Goal: Task Accomplishment & Management: Manage account settings

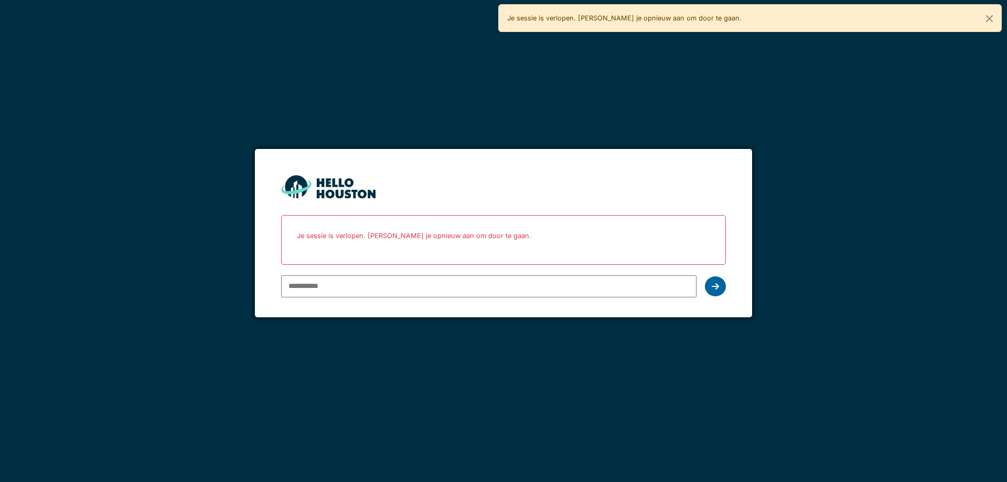
type input "**********"
click at [718, 291] on div at bounding box center [715, 286] width 21 height 20
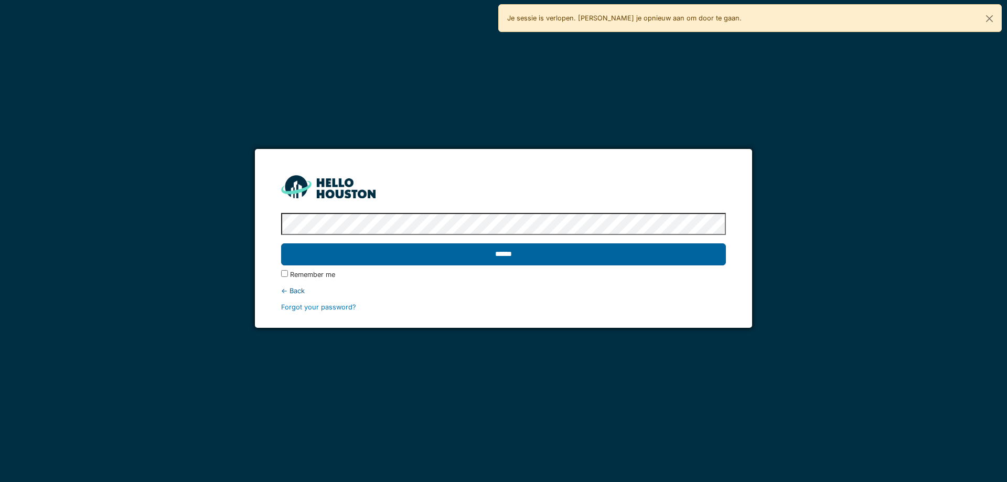
click at [528, 255] on input "******" at bounding box center [503, 254] width 444 height 22
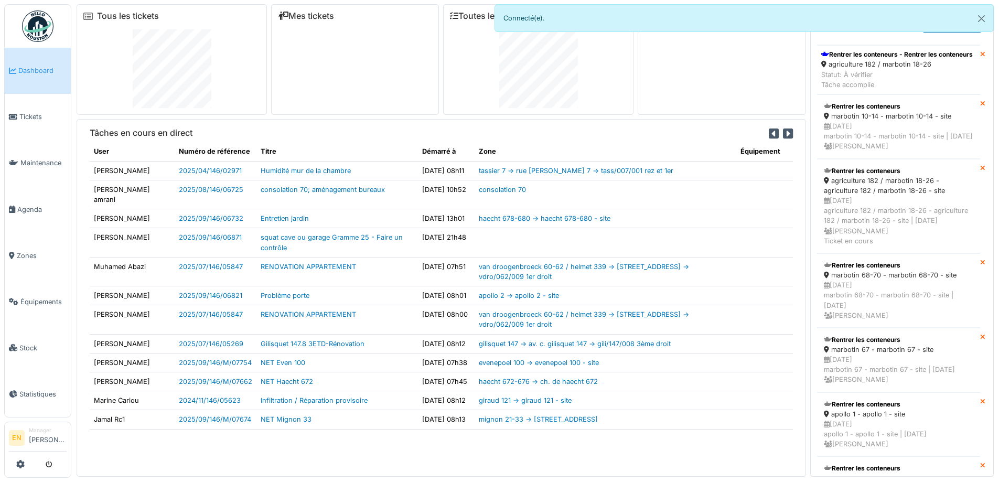
scroll to position [676, 0]
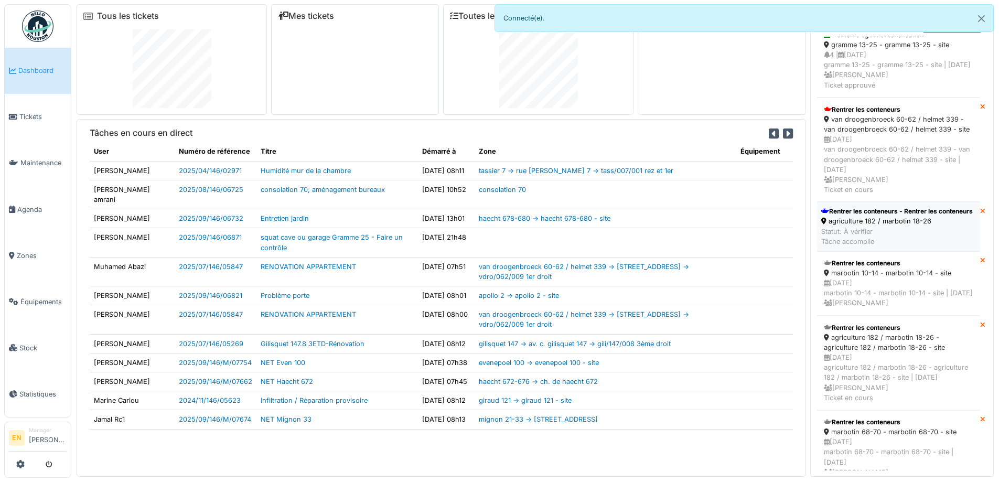
click at [858, 216] on div "Rentrer les conteneurs - Rentrer les conteneurs" at bounding box center [897, 211] width 152 height 9
click at [984, 18] on button "Close" at bounding box center [982, 19] width 24 height 28
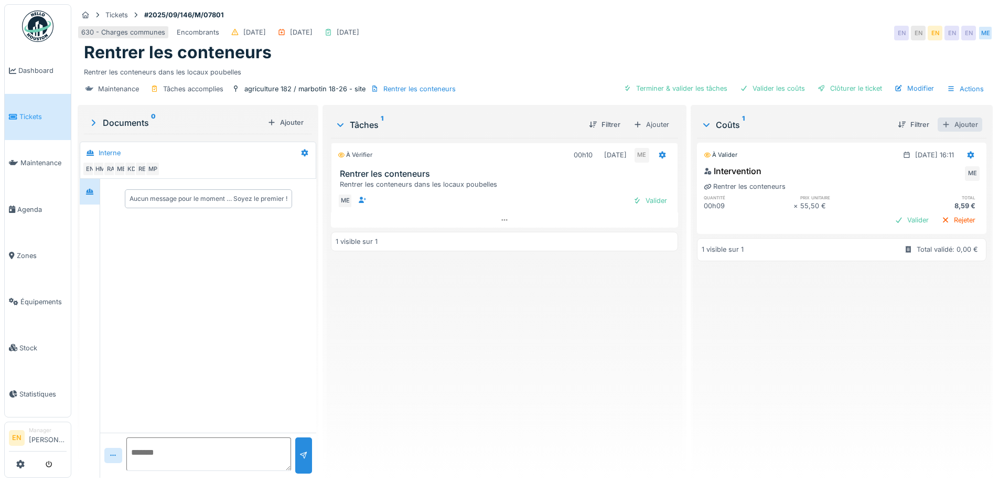
click at [951, 124] on div "Ajouter" at bounding box center [960, 125] width 45 height 14
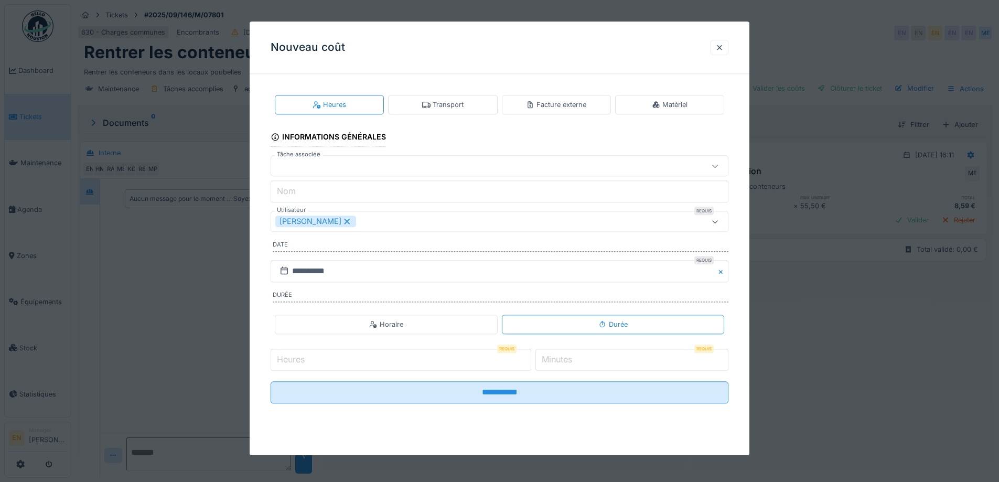
click at [467, 106] on div "Transport" at bounding box center [442, 104] width 109 height 19
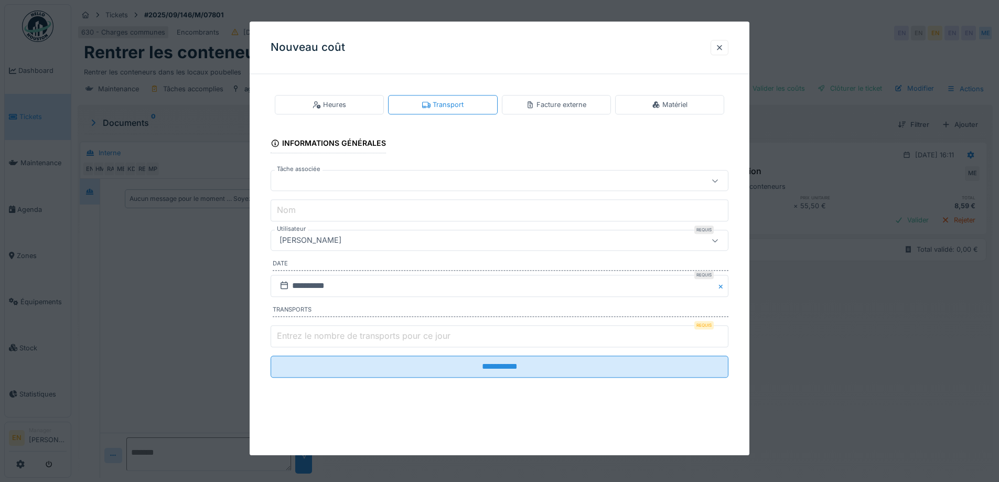
type input "*"
click at [724, 330] on input "*" at bounding box center [500, 336] width 458 height 22
click at [419, 285] on input "**********" at bounding box center [500, 286] width 458 height 22
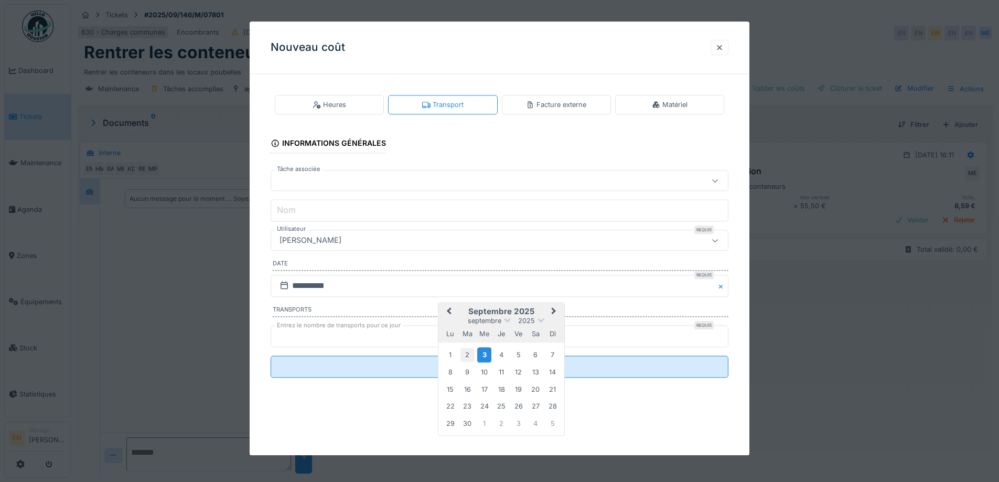
click at [469, 351] on div "2" at bounding box center [468, 355] width 14 height 14
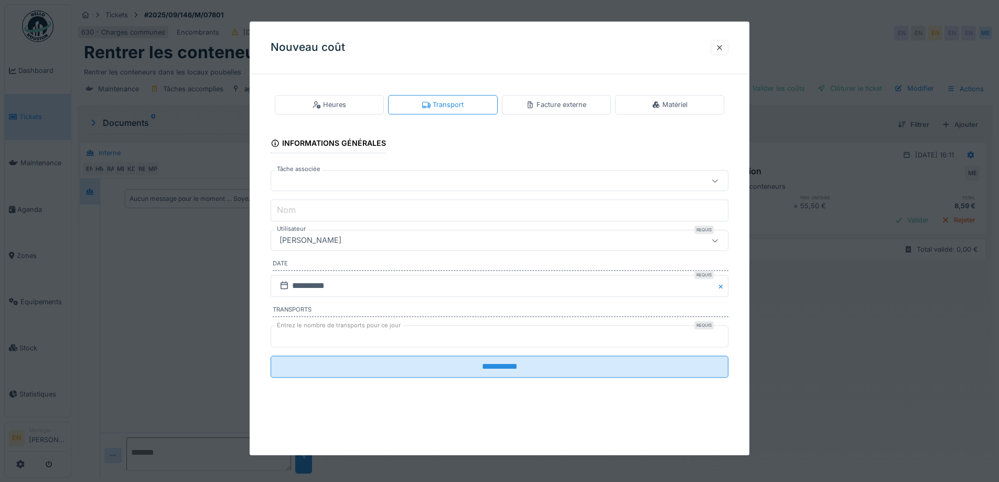
click at [400, 243] on div "[PERSON_NAME]" at bounding box center [472, 241] width 395 height 12
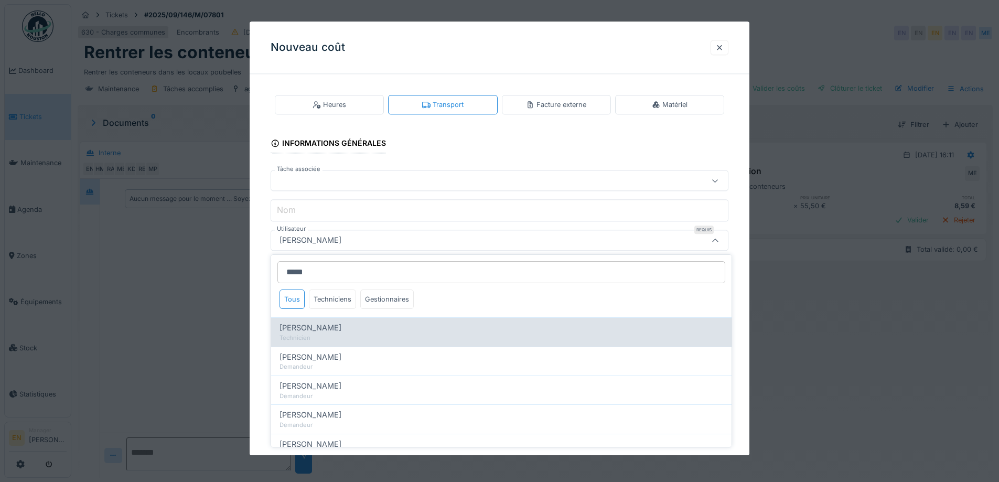
type input "*****"
click at [327, 328] on span "Mohamed El kadiri" at bounding box center [311, 328] width 62 height 12
type input "****"
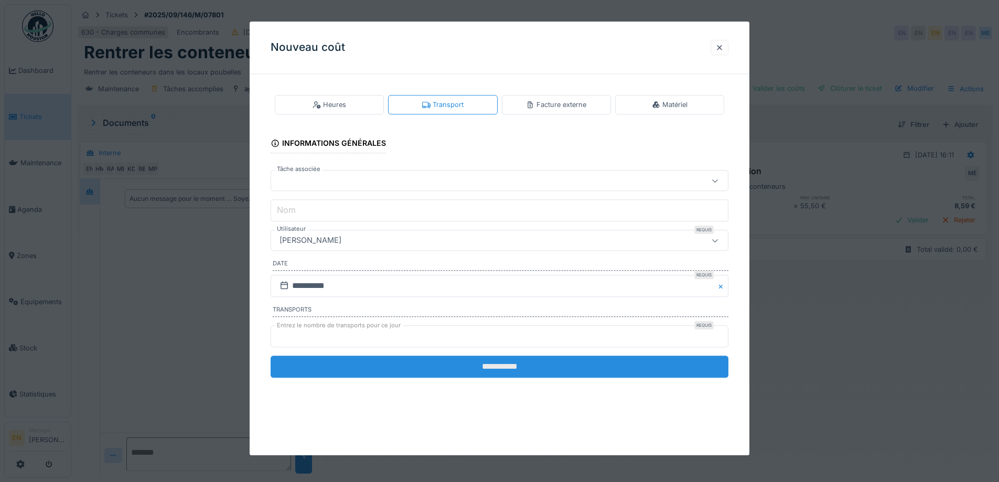
click at [501, 366] on input "**********" at bounding box center [500, 367] width 458 height 22
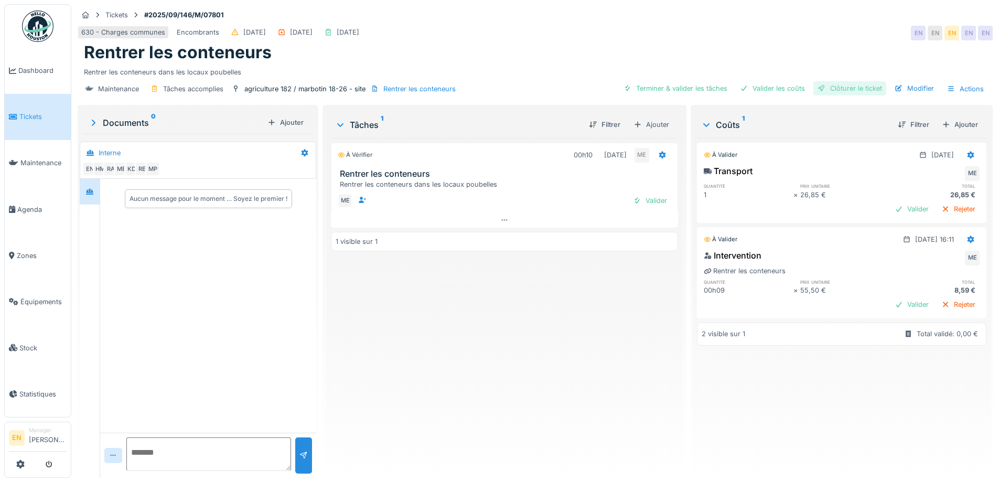
click at [850, 93] on div "Clôturer le ticket" at bounding box center [850, 88] width 73 height 14
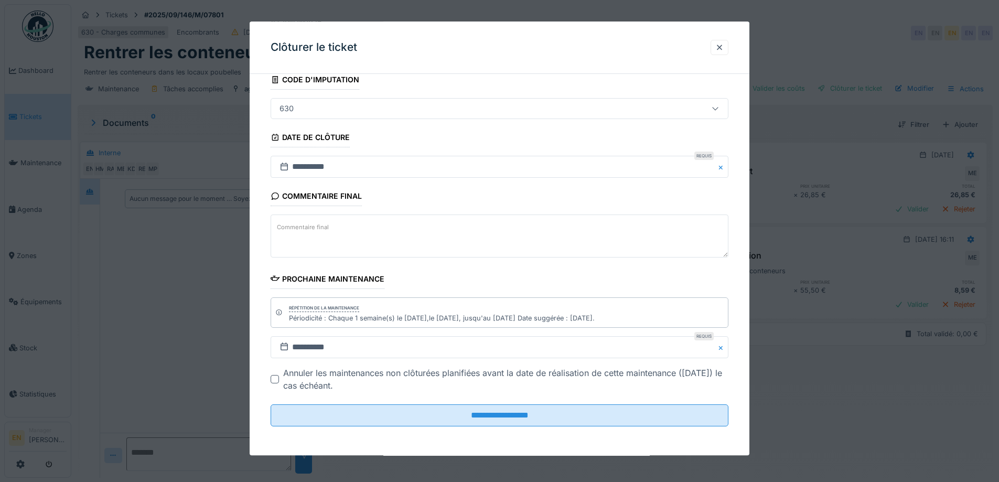
scroll to position [71, 0]
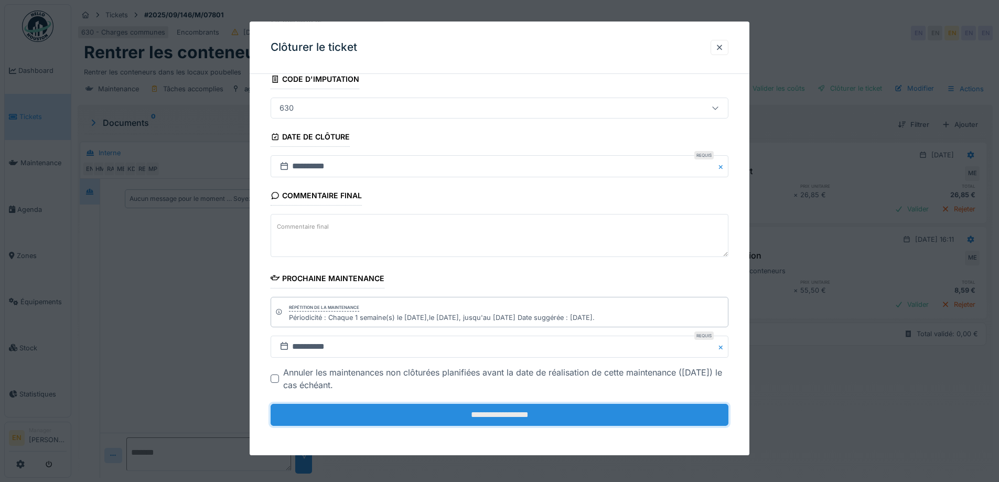
click at [493, 411] on input "**********" at bounding box center [500, 415] width 458 height 22
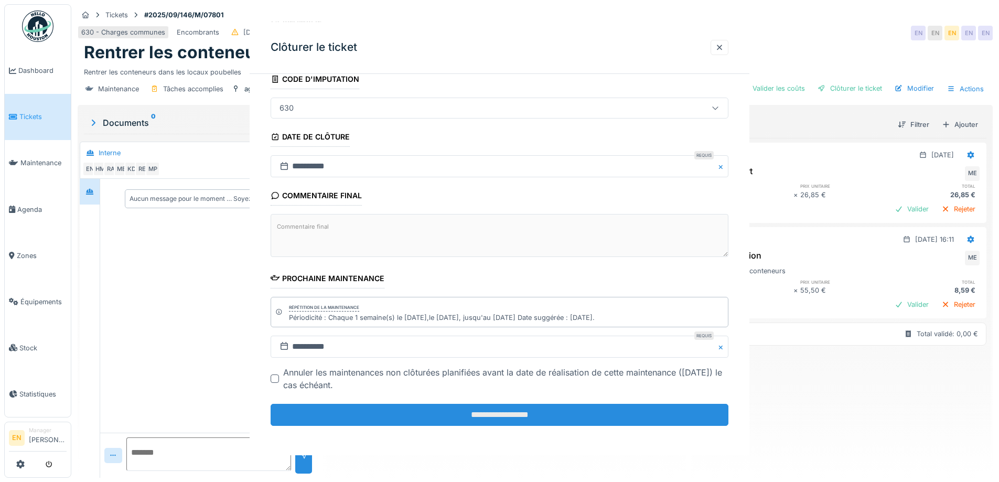
scroll to position [0, 0]
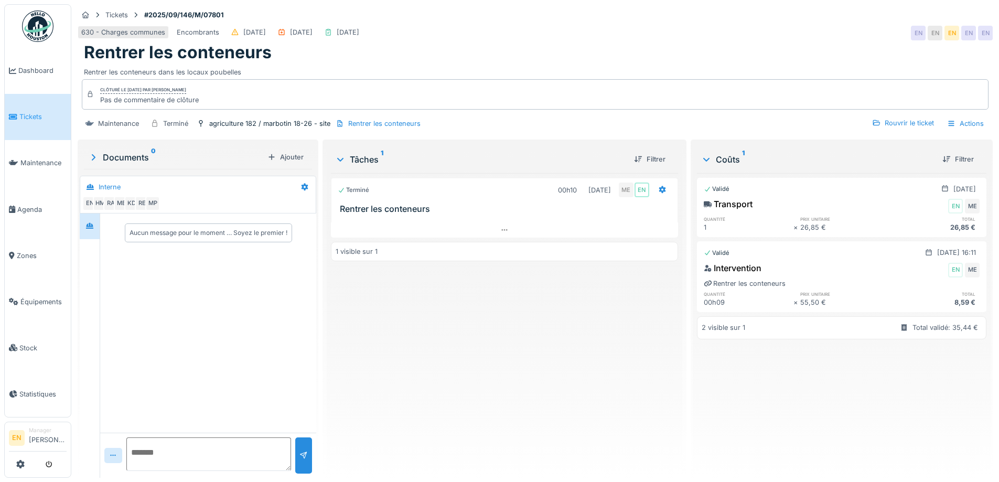
click at [40, 39] on img at bounding box center [37, 25] width 31 height 31
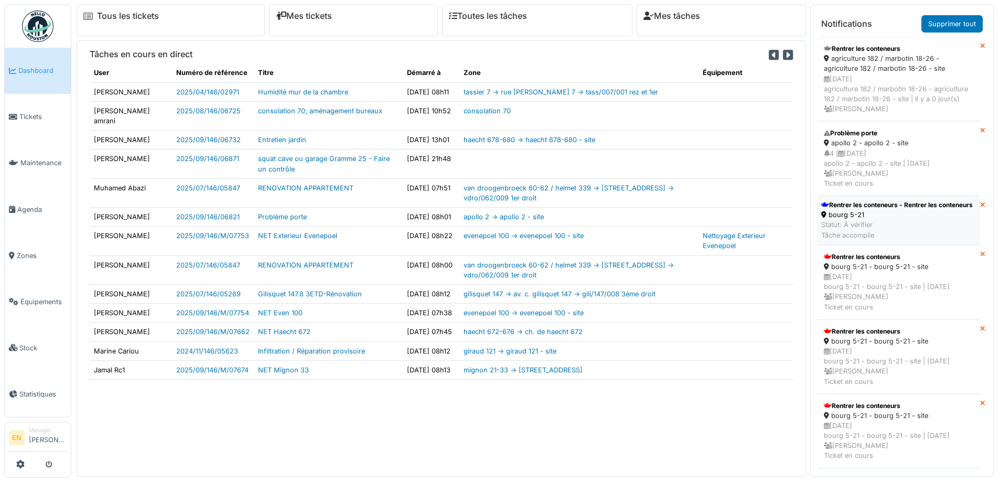
click at [848, 210] on div "Rentrer les conteneurs - Rentrer les conteneurs" at bounding box center [897, 204] width 152 height 9
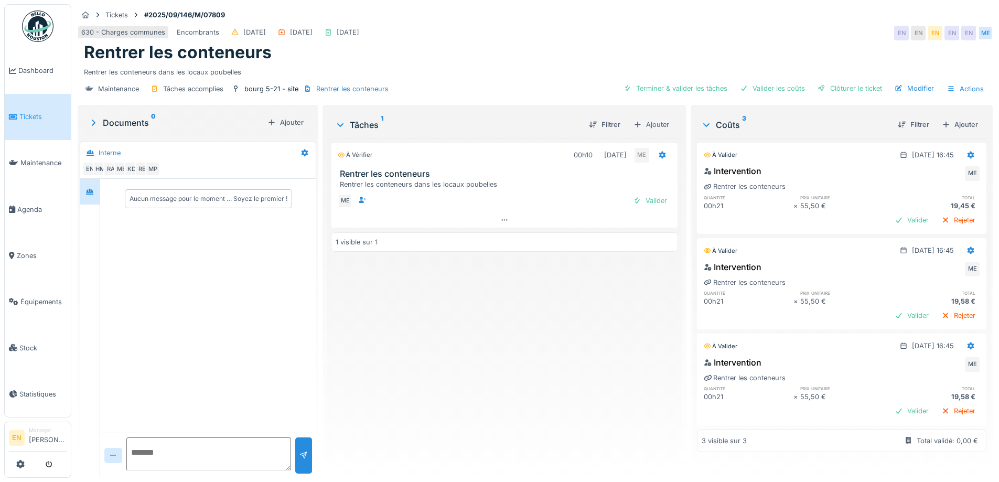
scroll to position [8, 0]
click at [95, 188] on div at bounding box center [90, 191] width 16 height 13
click at [504, 375] on div "À vérifier 00h10 [DATE] ME Rentrer les conteneurs Rentrer les conteneurs dans l…" at bounding box center [504, 304] width 347 height 332
click at [968, 152] on icon at bounding box center [971, 155] width 7 height 7
click at [928, 187] on div "Supprimer" at bounding box center [919, 194] width 51 height 16
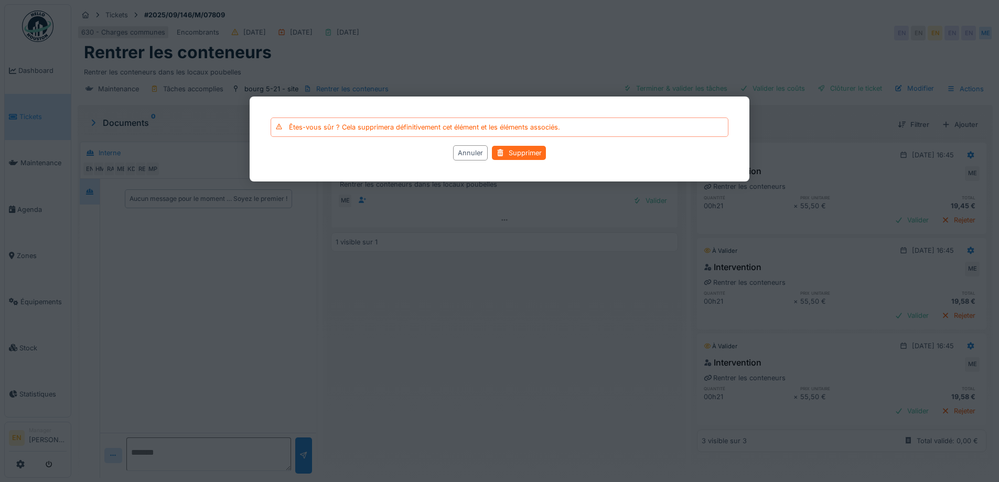
click at [539, 152] on div "Supprimer" at bounding box center [519, 153] width 54 height 14
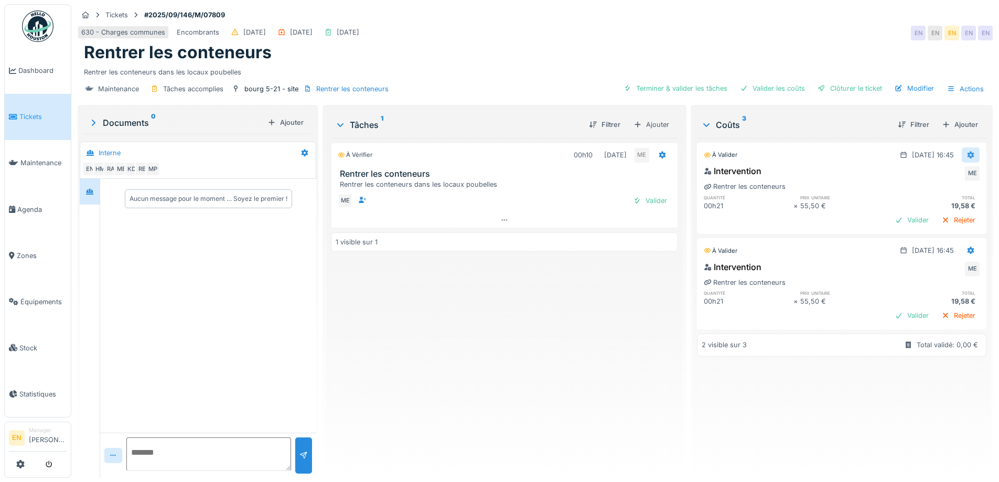
click at [968, 152] on icon at bounding box center [971, 155] width 7 height 7
click at [933, 186] on div "Supprimer" at bounding box center [919, 194] width 51 height 16
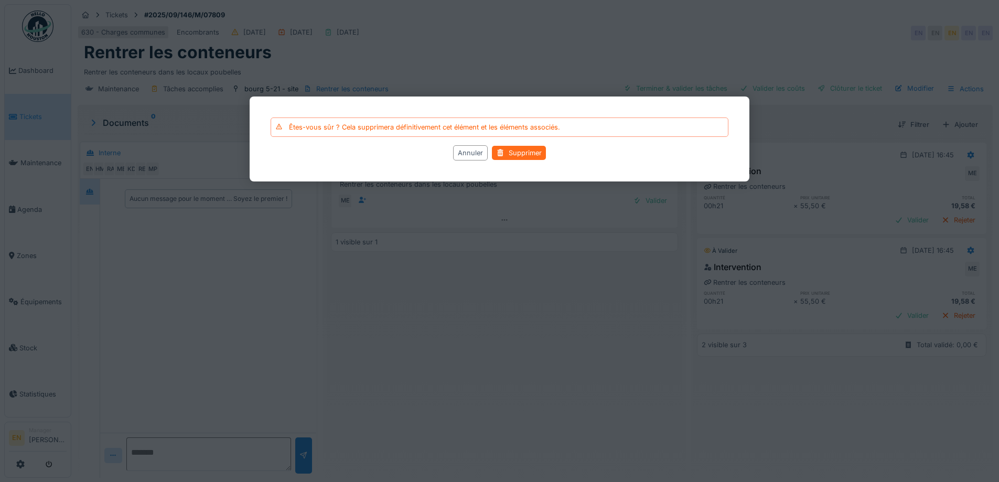
click at [526, 156] on div "Supprimer" at bounding box center [519, 153] width 54 height 14
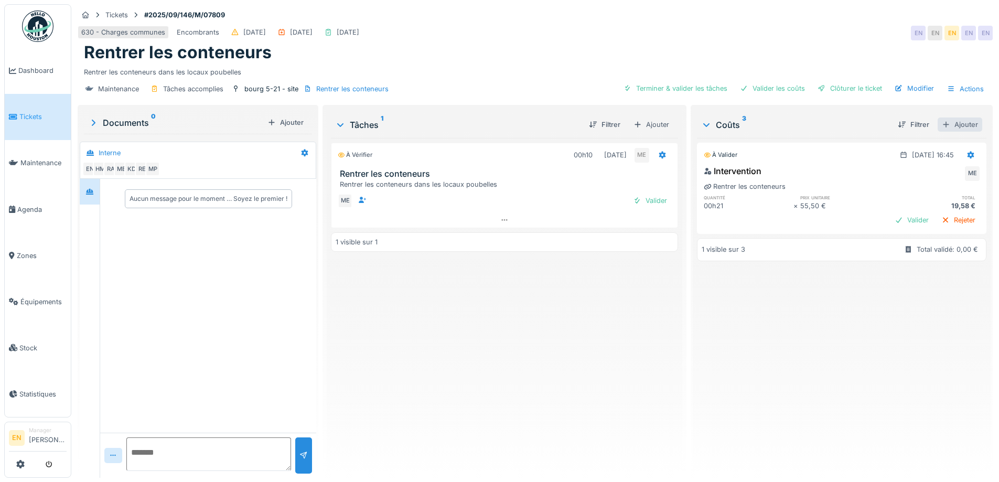
click at [957, 118] on div "Ajouter" at bounding box center [960, 125] width 45 height 14
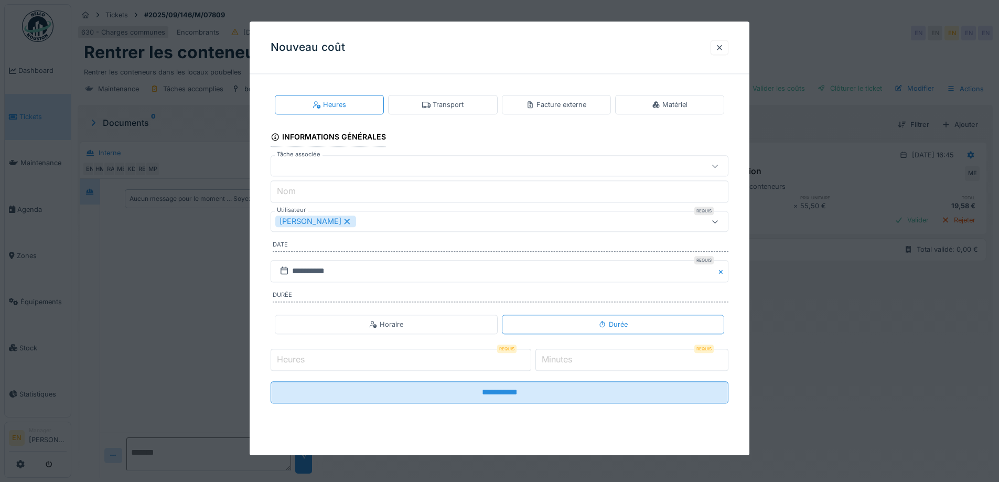
click at [451, 106] on div "Transport" at bounding box center [442, 105] width 41 height 10
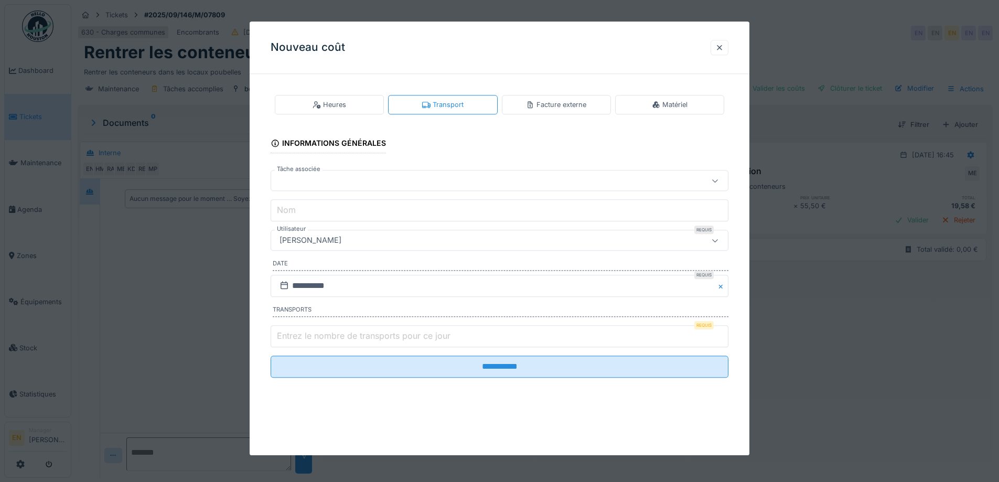
click at [381, 243] on div "[PERSON_NAME]" at bounding box center [472, 241] width 395 height 12
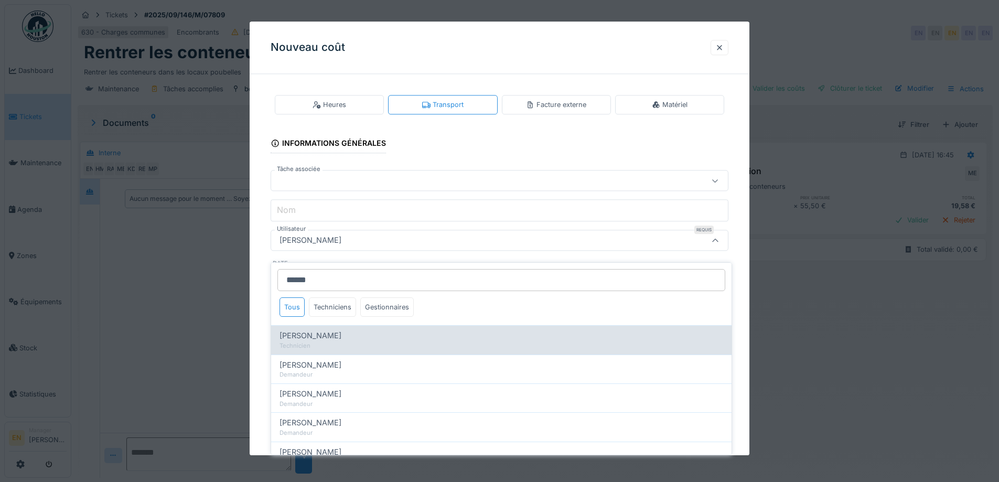
type input "******"
click at [334, 330] on span "[PERSON_NAME]" at bounding box center [311, 336] width 62 height 12
type input "****"
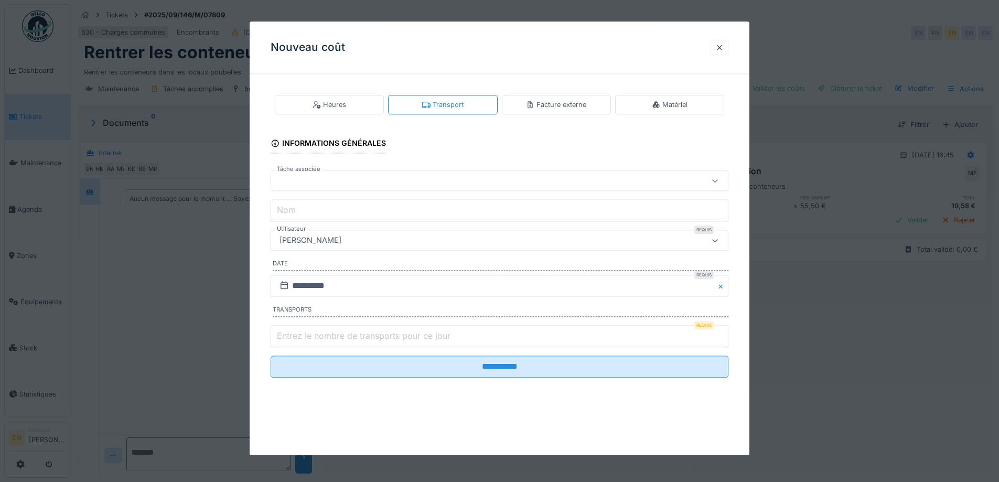
type input "*"
click at [722, 334] on input "*" at bounding box center [500, 336] width 458 height 22
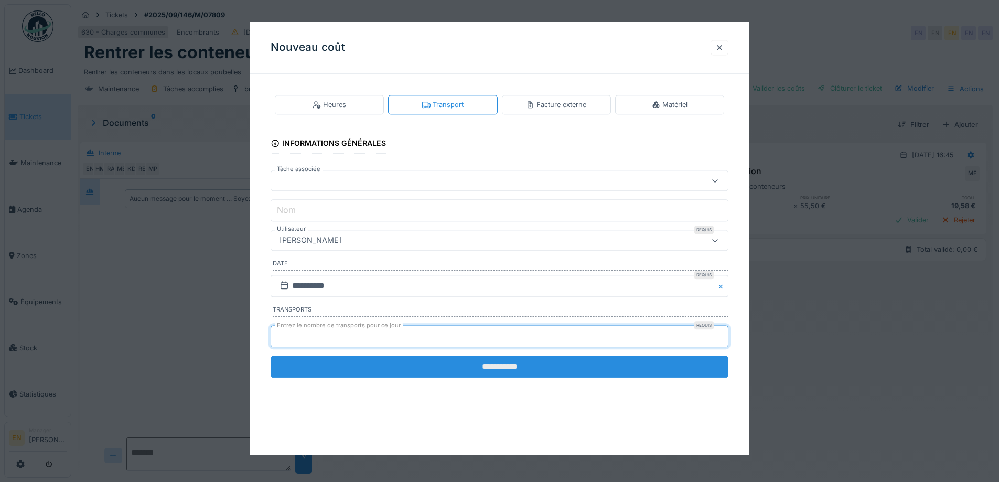
click at [512, 363] on input "**********" at bounding box center [500, 367] width 458 height 22
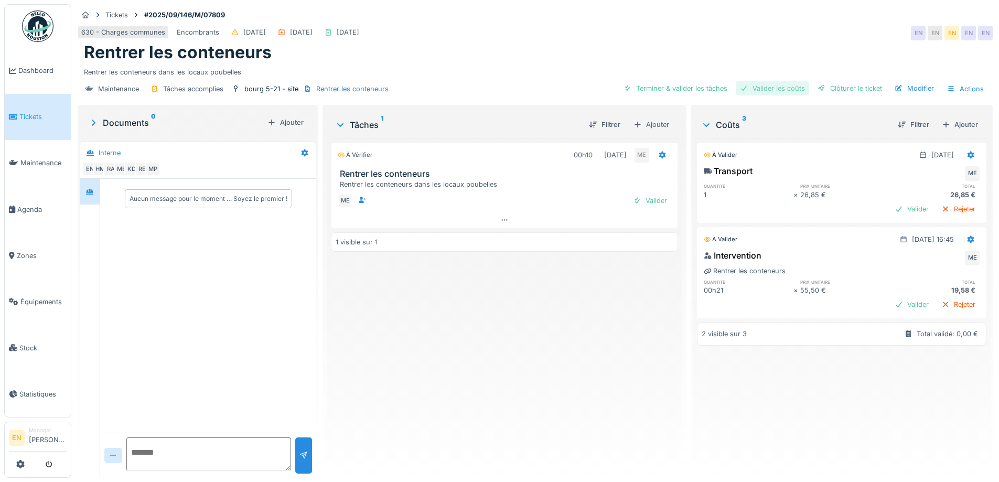
click at [777, 81] on div "Valider les coûts" at bounding box center [772, 88] width 73 height 14
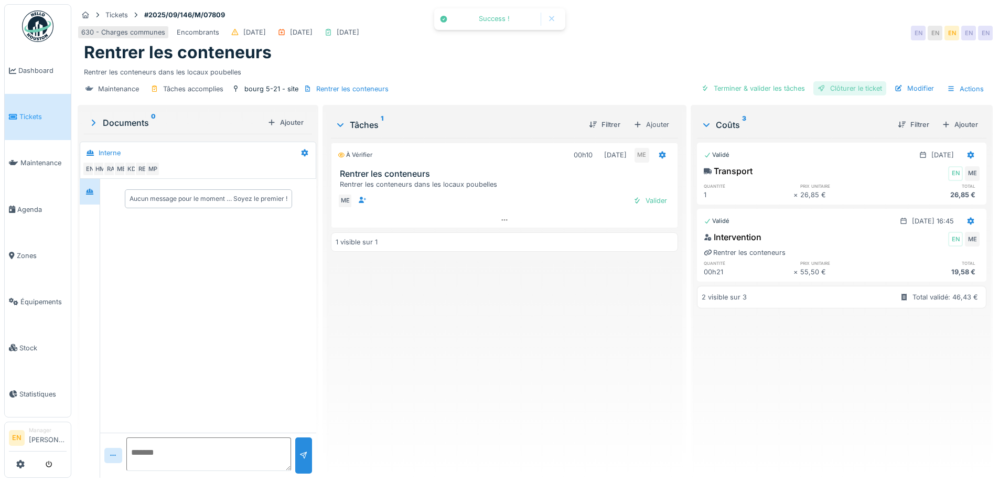
click at [845, 82] on div "Clôturer le ticket" at bounding box center [850, 88] width 73 height 14
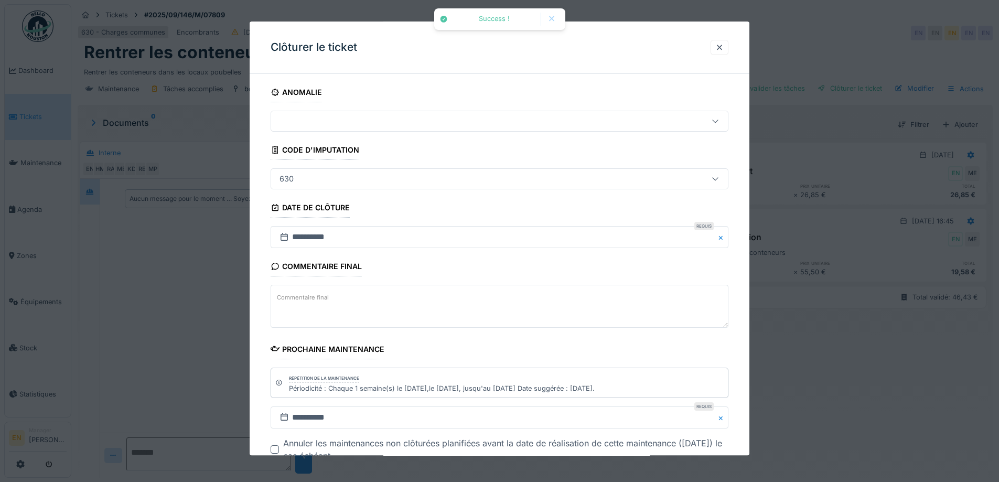
scroll to position [71, 0]
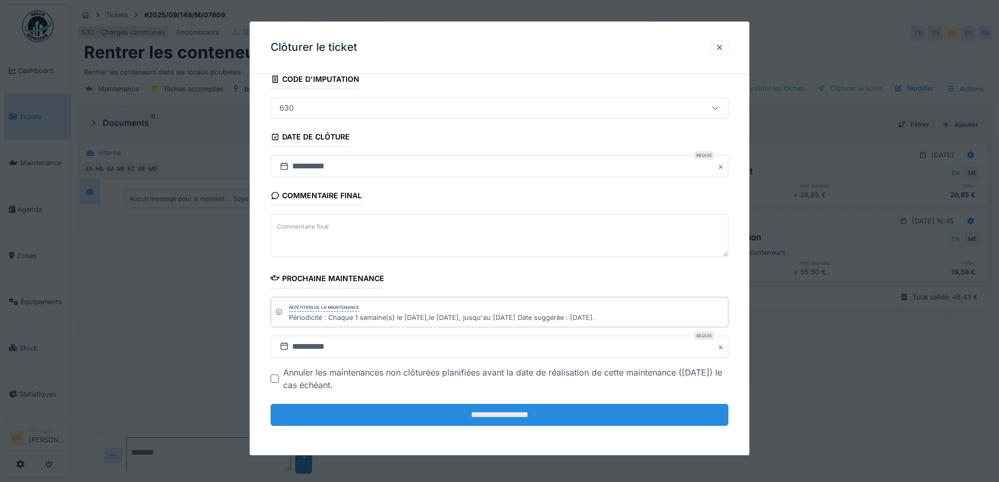
click at [510, 418] on input "**********" at bounding box center [500, 415] width 458 height 22
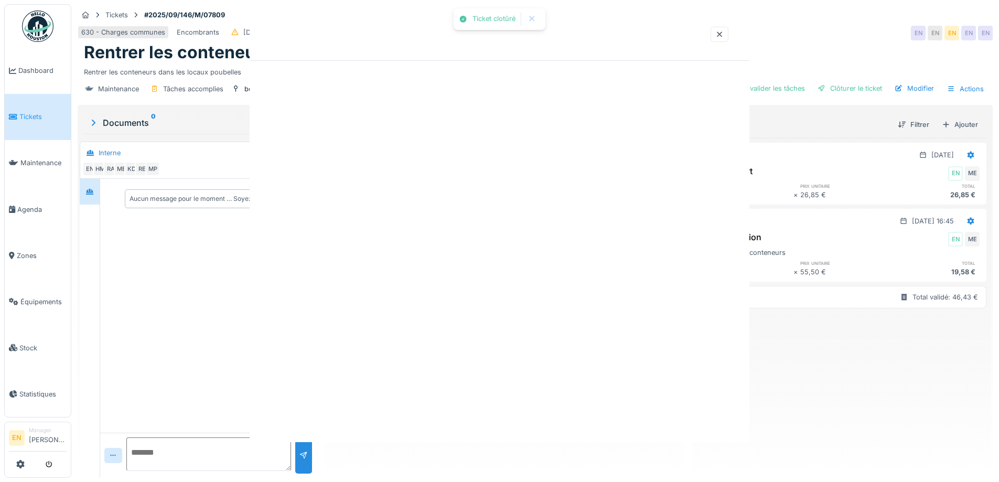
scroll to position [0, 0]
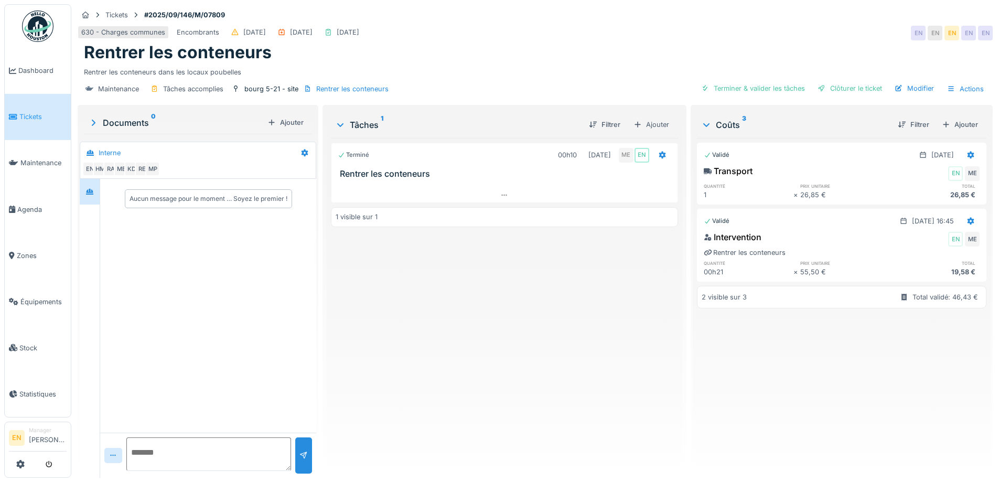
click at [39, 21] on img at bounding box center [37, 25] width 31 height 31
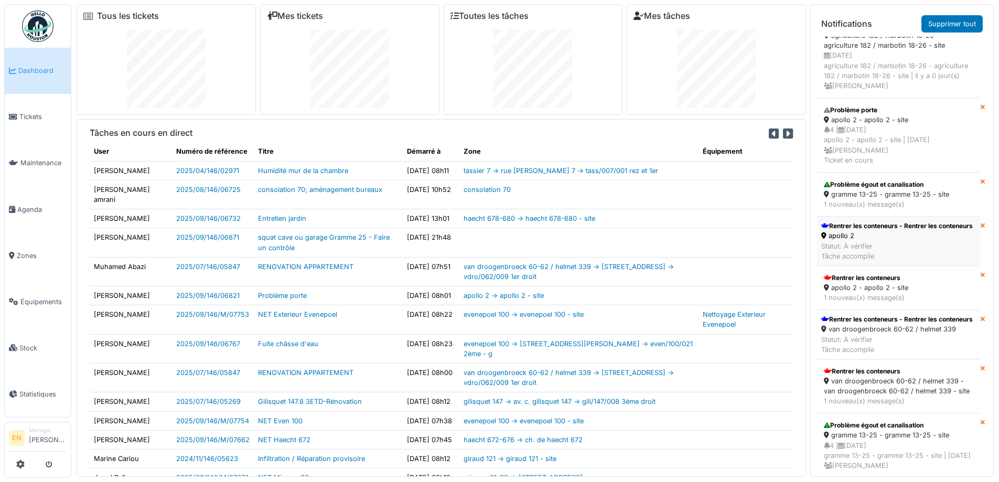
scroll to position [105, 0]
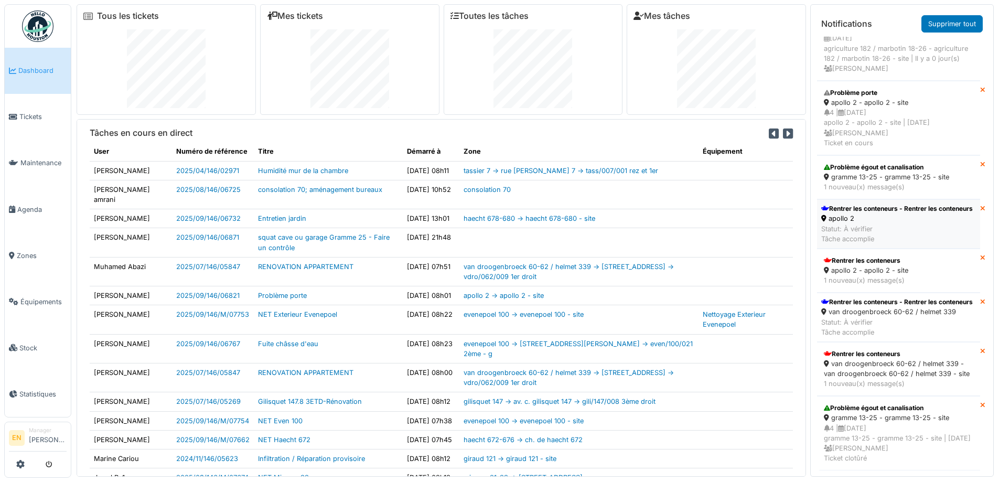
click at [845, 213] on div "Rentrer les conteneurs - Rentrer les conteneurs" at bounding box center [897, 208] width 152 height 9
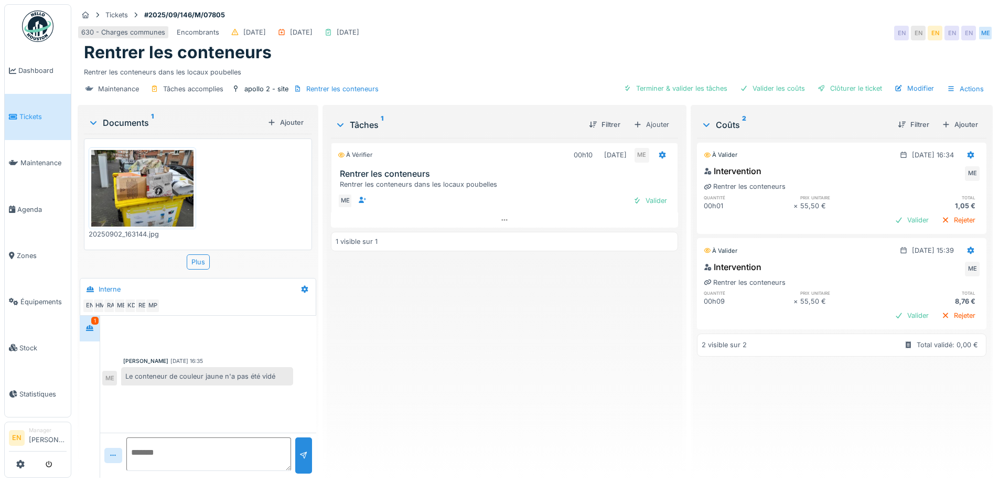
click at [395, 385] on div "À vérifier 00h10 [DATE] ME Rentrer les conteneurs Rentrer les conteneurs dans l…" at bounding box center [504, 304] width 347 height 332
click at [967, 155] on icon at bounding box center [971, 155] width 8 height 7
click at [934, 193] on div "Supprimer" at bounding box center [919, 194] width 51 height 16
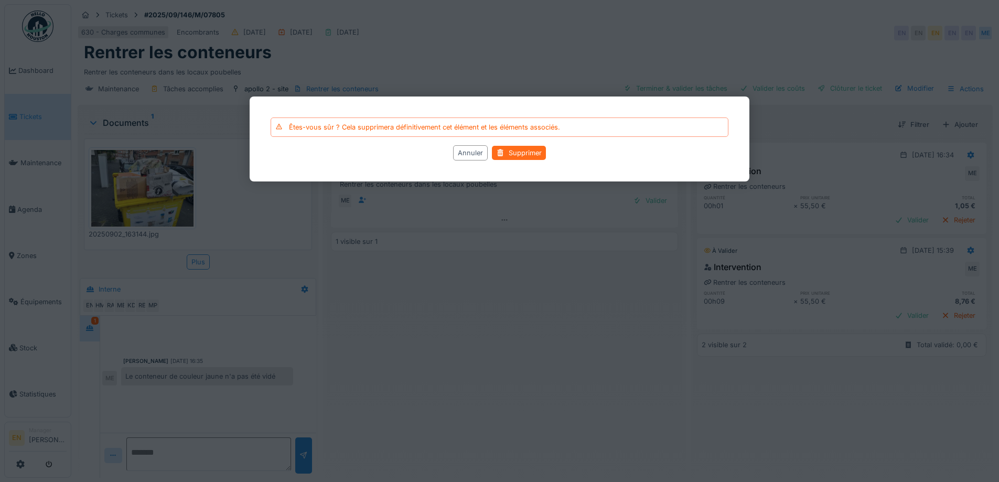
click at [519, 152] on div "Supprimer" at bounding box center [519, 153] width 54 height 14
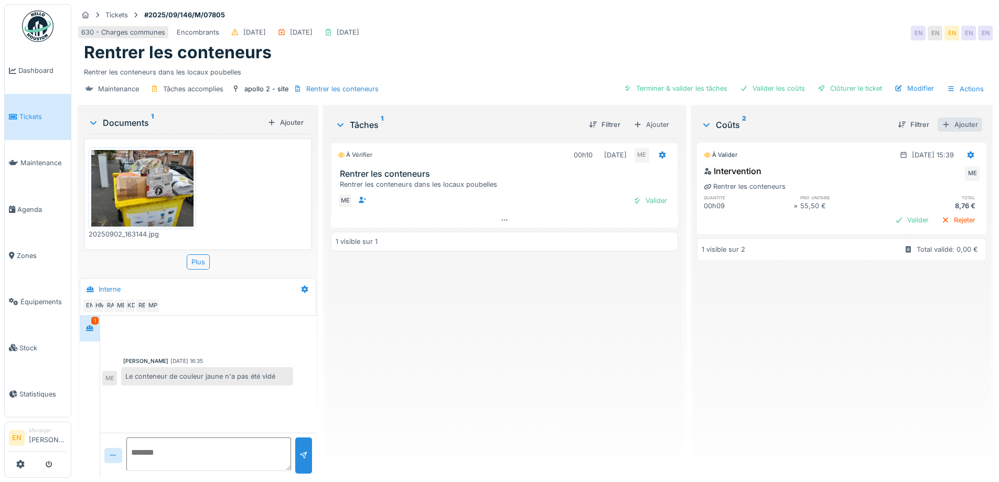
click at [954, 124] on div "Ajouter" at bounding box center [960, 125] width 45 height 14
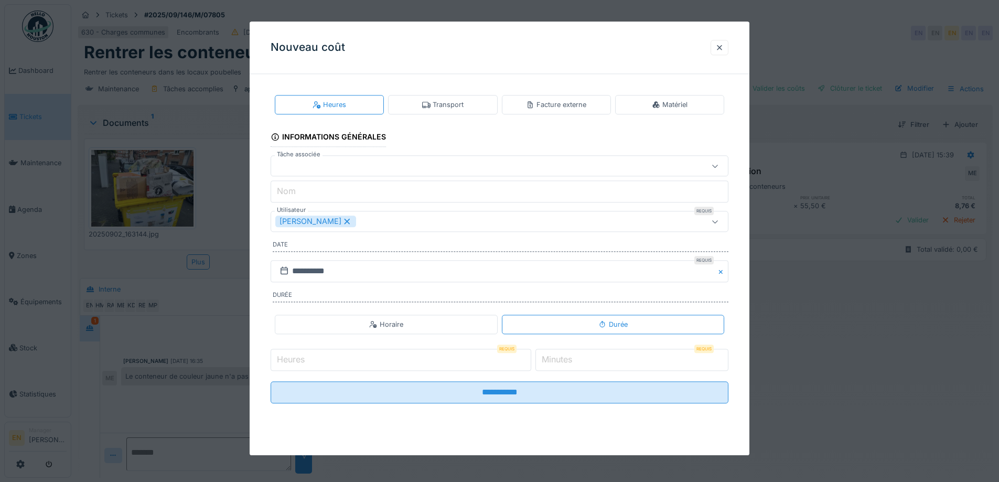
click at [444, 107] on div "Transport" at bounding box center [442, 105] width 41 height 10
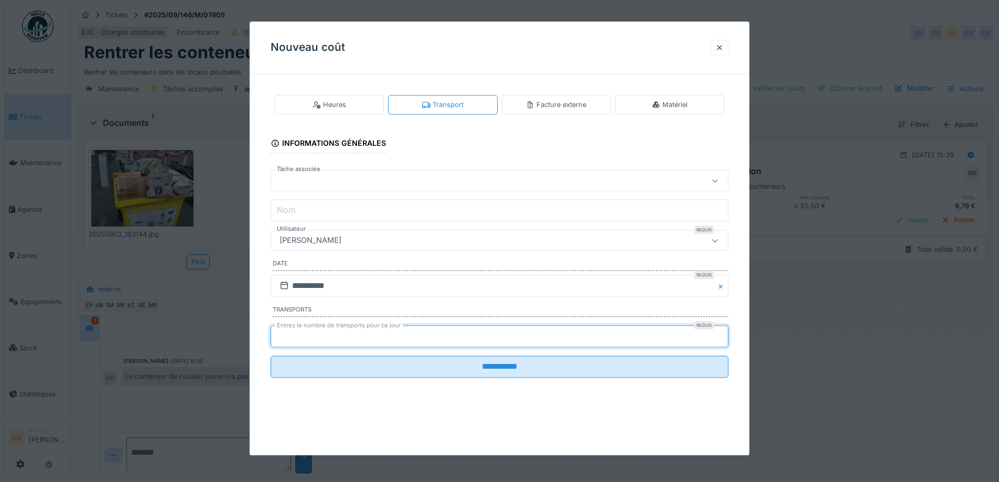
type input "*"
click at [721, 332] on input "*" at bounding box center [500, 336] width 458 height 22
click at [410, 286] on input "**********" at bounding box center [500, 286] width 458 height 22
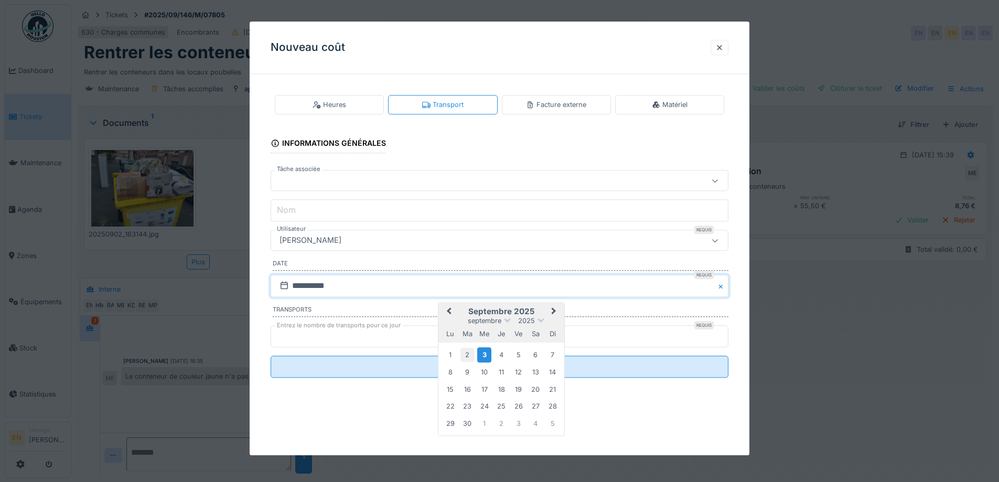
click at [469, 353] on div "2" at bounding box center [468, 355] width 14 height 14
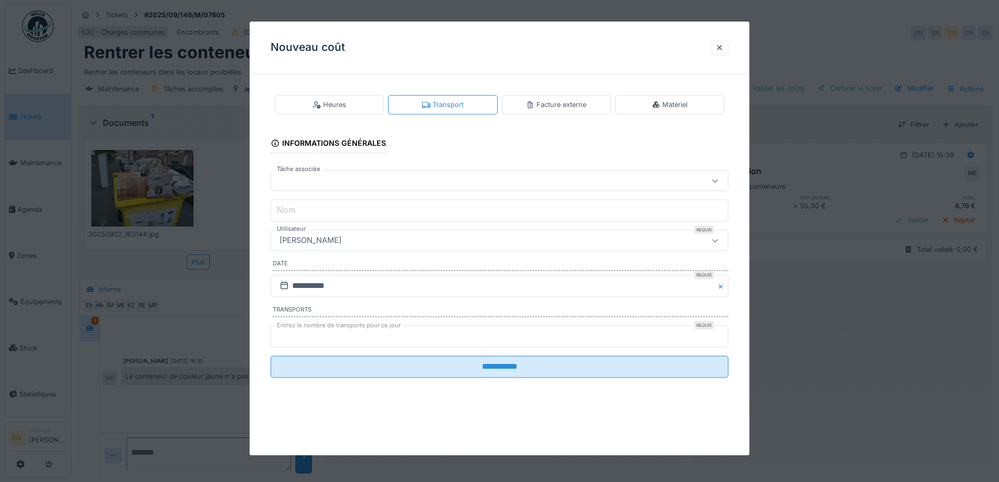
click at [377, 241] on div "[PERSON_NAME]" at bounding box center [472, 241] width 395 height 12
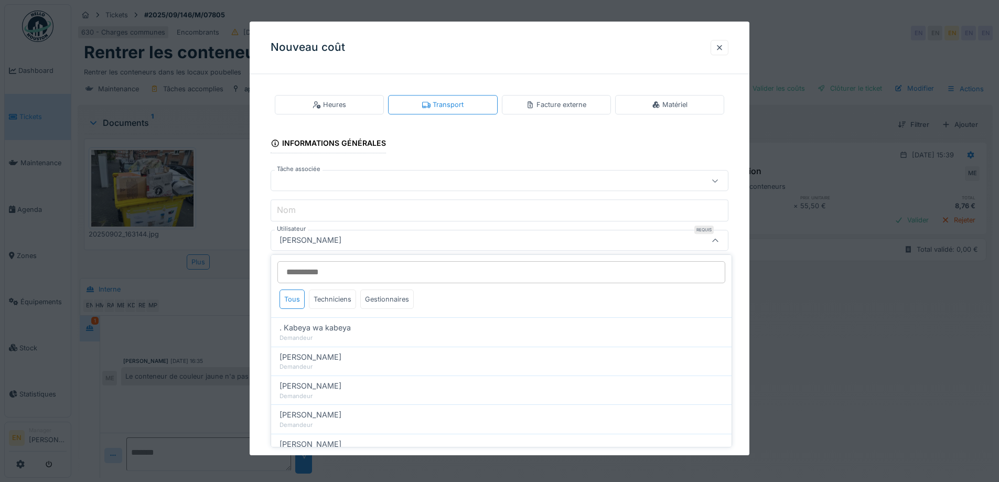
click at [375, 268] on input "Utilisateur" at bounding box center [501, 272] width 448 height 22
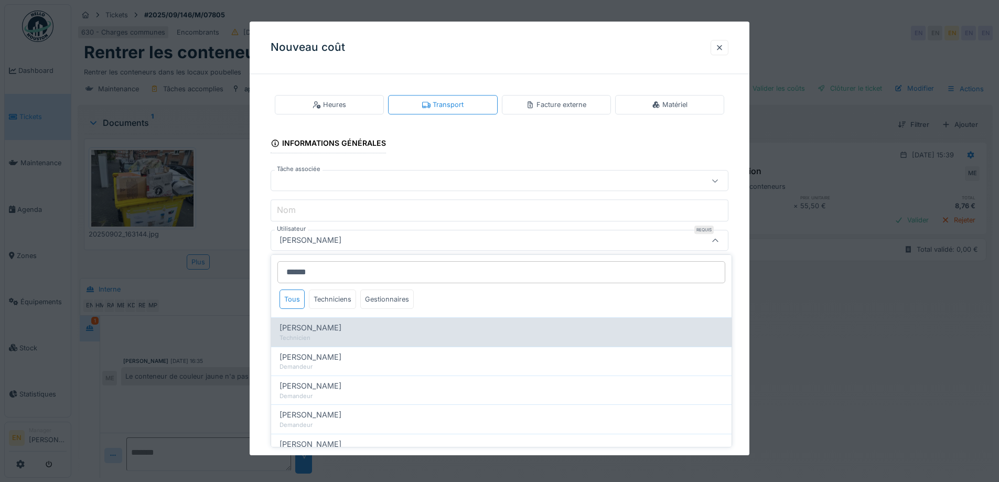
type input "******"
click at [350, 332] on div "Mohamed El kadiri" at bounding box center [502, 328] width 444 height 12
type input "****"
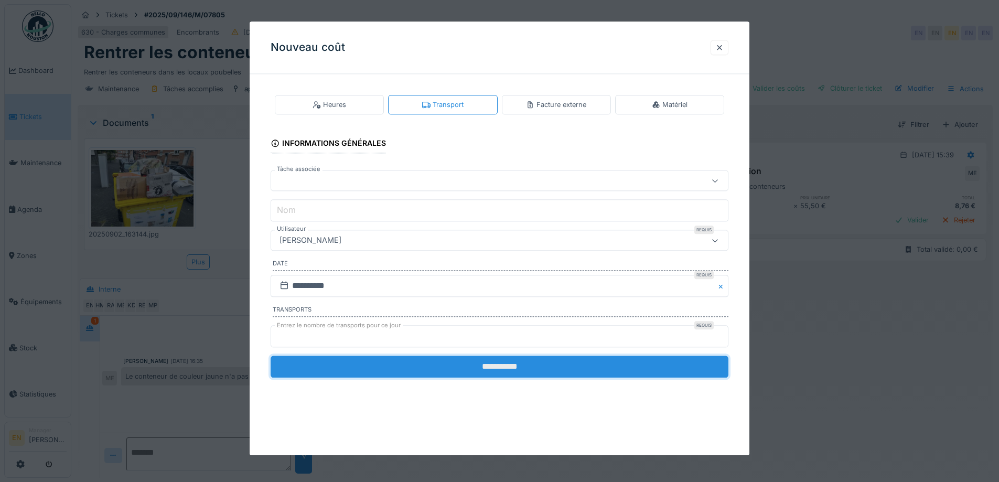
click at [499, 367] on input "**********" at bounding box center [500, 367] width 458 height 22
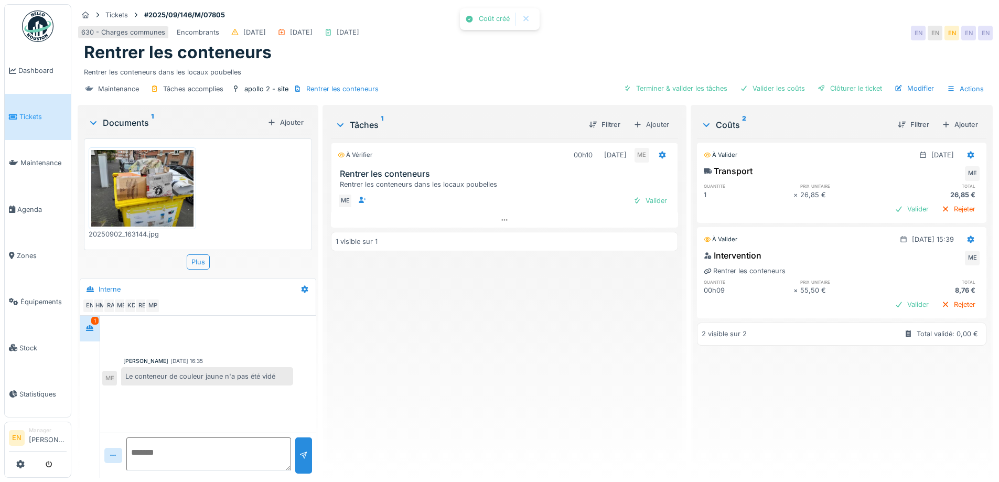
click at [460, 370] on div "À vérifier 00h10 02/09/2025 ME Rentrer les conteneurs Rentrer les conteneurs da…" at bounding box center [504, 304] width 347 height 332
click at [840, 90] on div "Clôturer le ticket" at bounding box center [850, 88] width 73 height 14
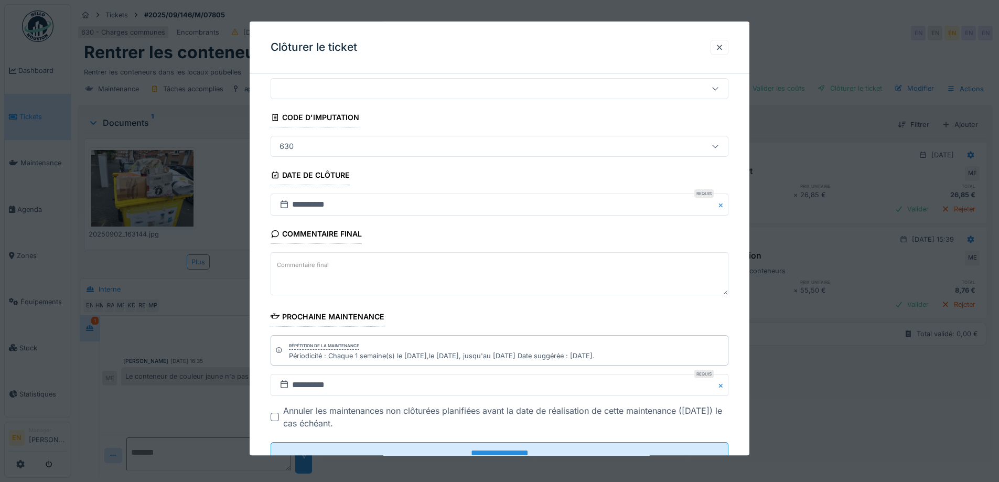
scroll to position [71, 0]
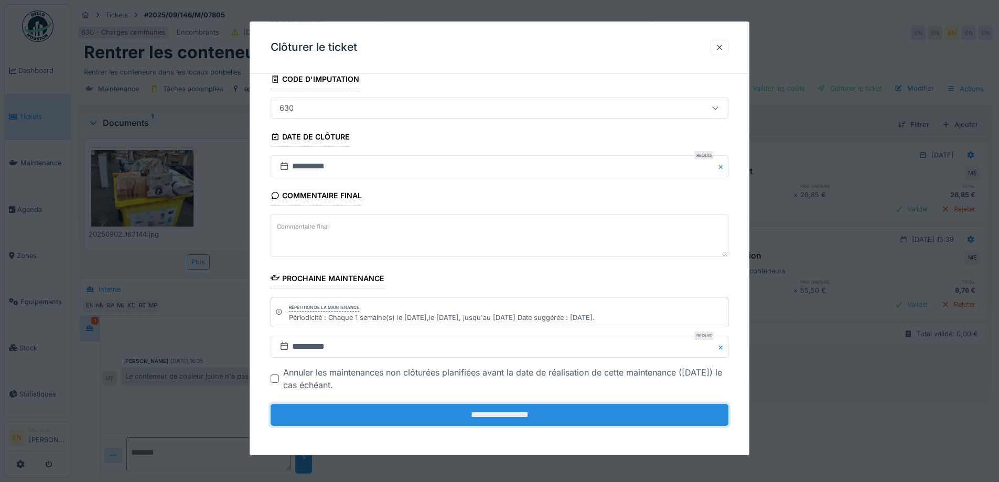
click at [453, 414] on input "**********" at bounding box center [500, 415] width 458 height 22
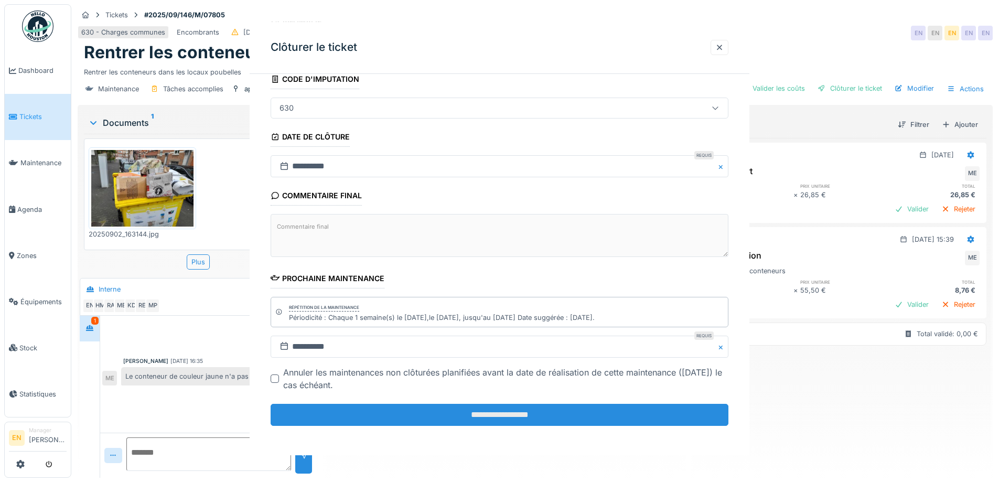
scroll to position [0, 0]
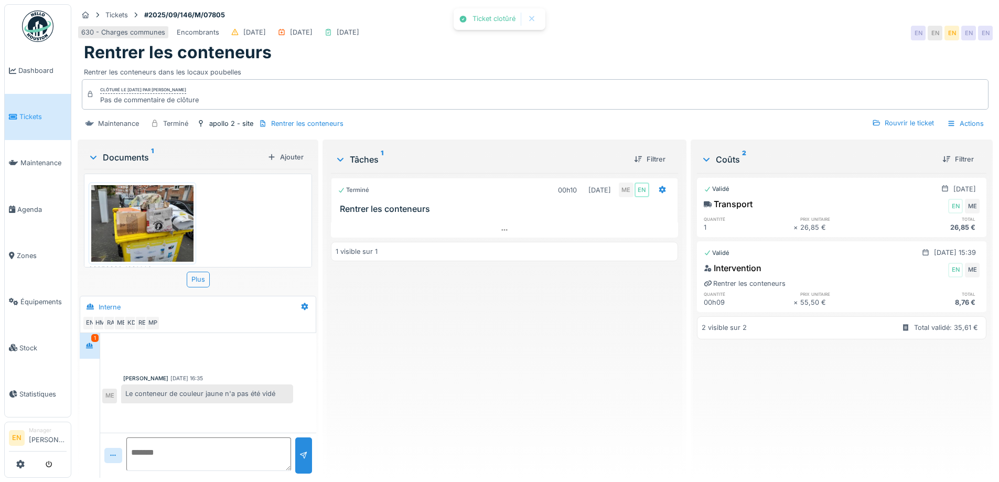
click at [480, 396] on div "Terminé 00h10 02/09/2025 ME EN Rentrer les conteneurs 1 visible sur 1" at bounding box center [504, 321] width 347 height 296
click at [34, 33] on img at bounding box center [37, 25] width 31 height 31
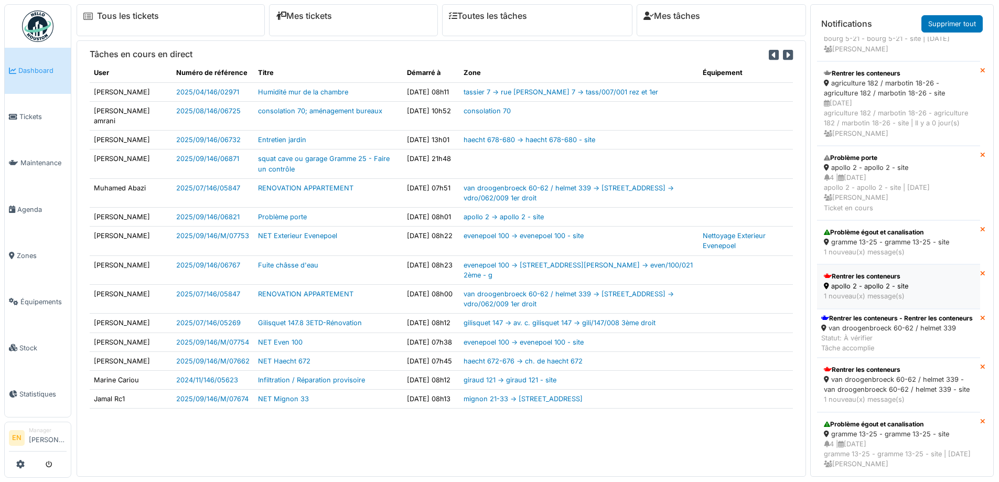
scroll to position [105, 0]
click at [882, 323] on div "Rentrer les conteneurs - Rentrer les conteneurs" at bounding box center [897, 317] width 152 height 9
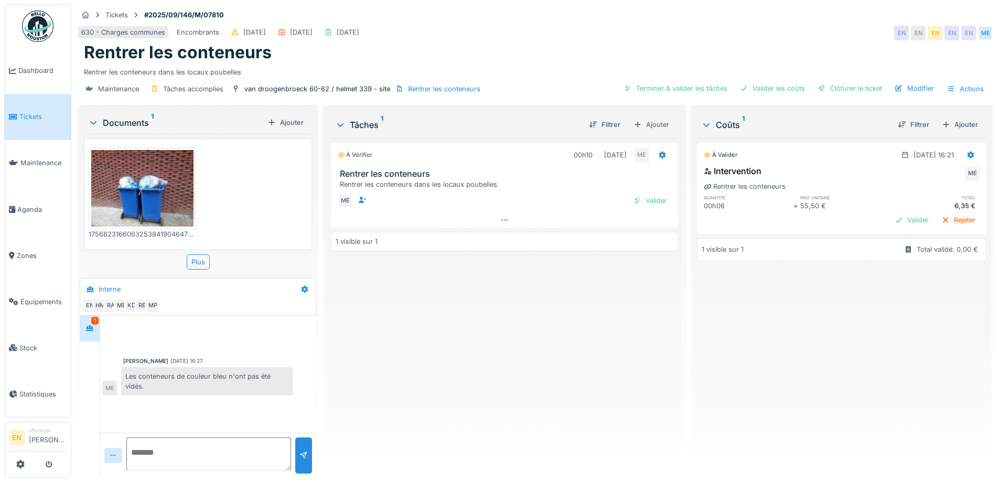
click at [543, 364] on div "À vérifier 00h10 [DATE] ME Rentrer les conteneurs Rentrer les conteneurs dans l…" at bounding box center [504, 304] width 347 height 332
click at [953, 125] on div "Ajouter" at bounding box center [960, 125] width 45 height 14
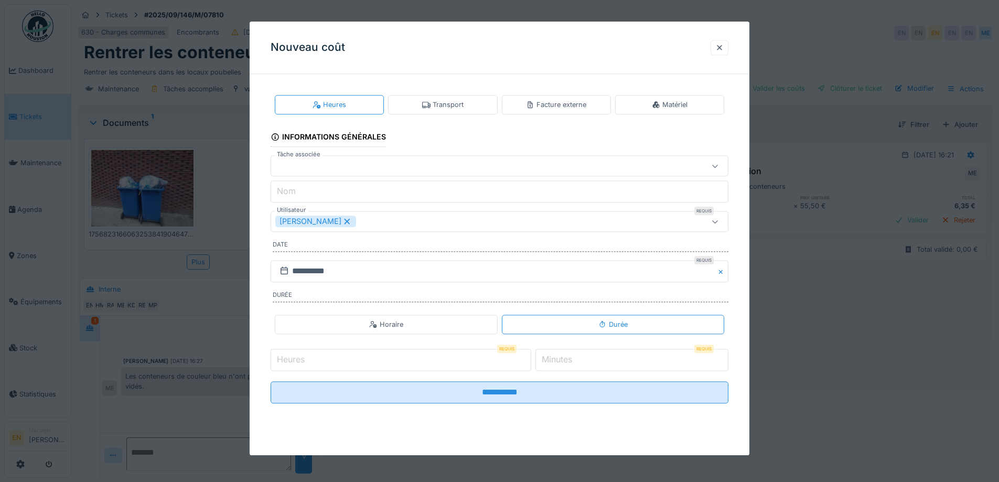
click at [461, 101] on div "Transport" at bounding box center [442, 105] width 41 height 10
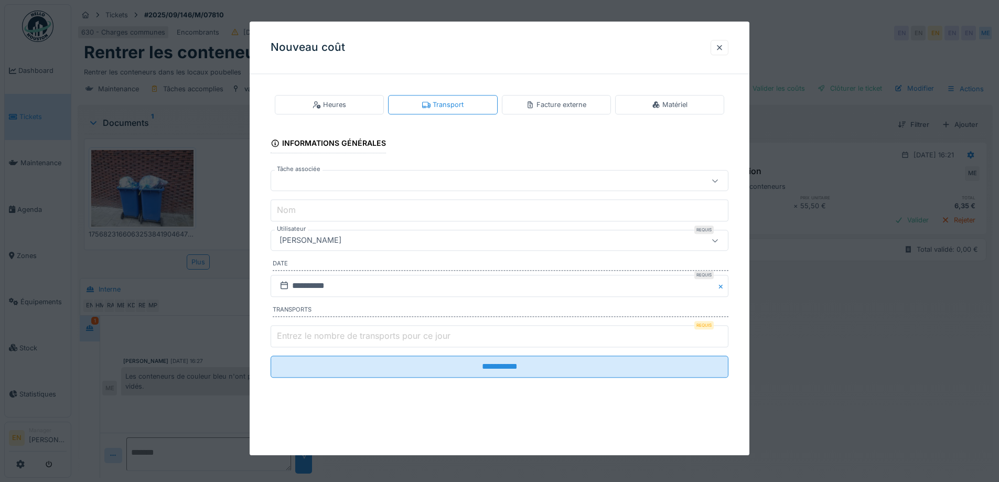
type input "*"
click at [725, 331] on input "*" at bounding box center [500, 336] width 458 height 22
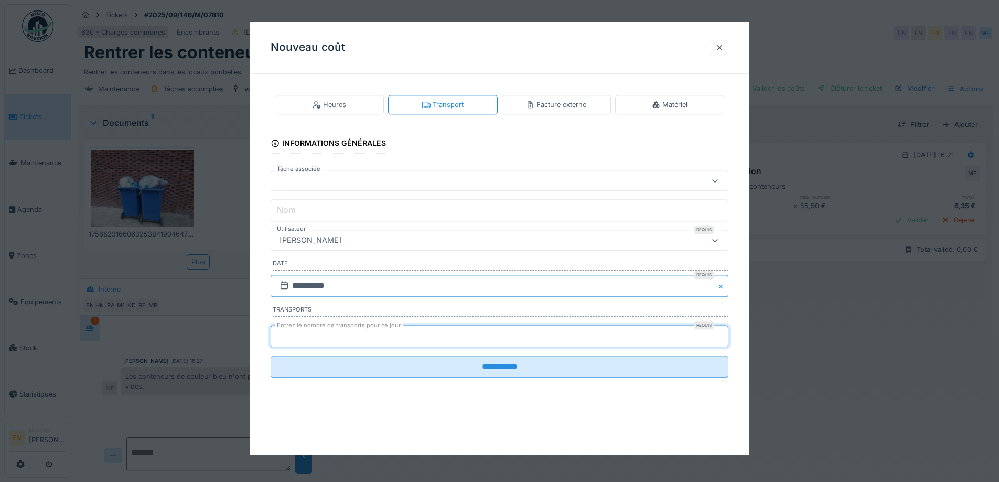
click at [354, 283] on input "**********" at bounding box center [500, 286] width 458 height 22
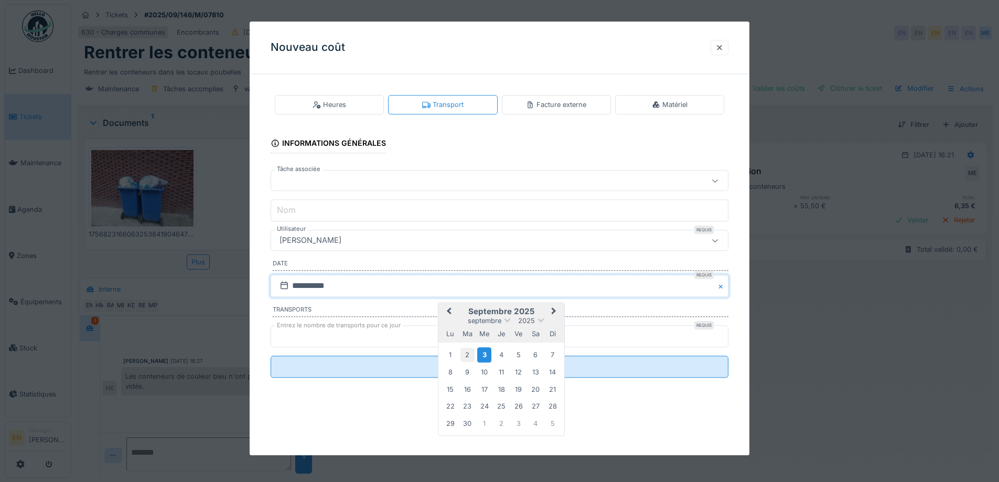
click at [472, 351] on div "2" at bounding box center [468, 355] width 14 height 14
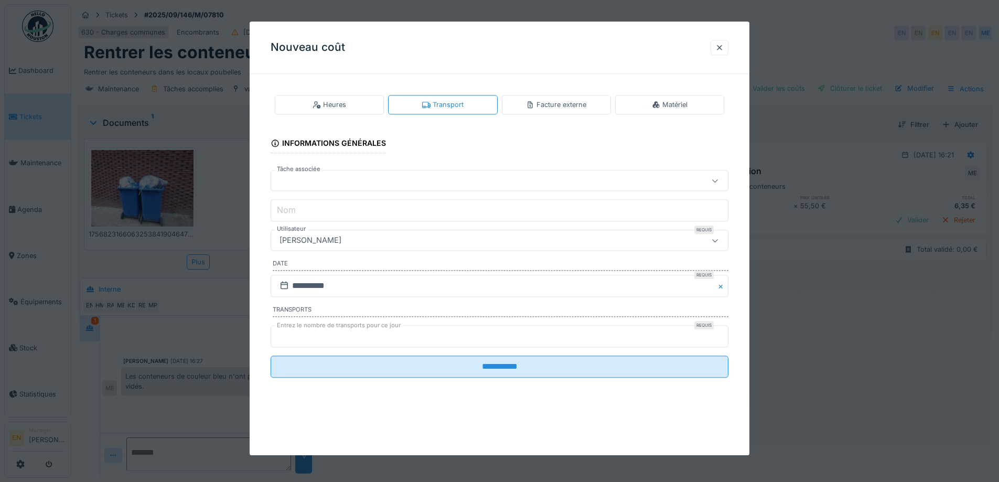
click at [407, 238] on div "[PERSON_NAME]" at bounding box center [472, 241] width 395 height 12
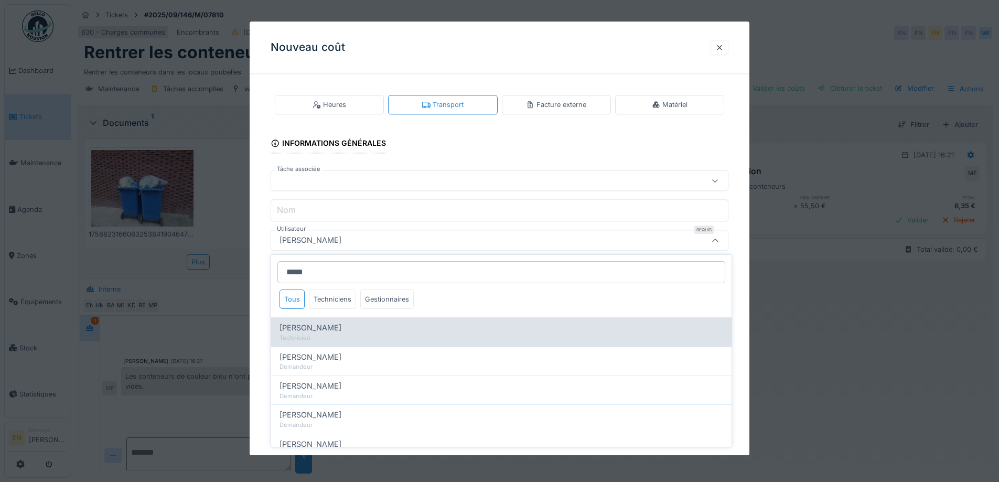
type input "*****"
click at [308, 332] on span "[PERSON_NAME]" at bounding box center [311, 328] width 62 height 12
type input "****"
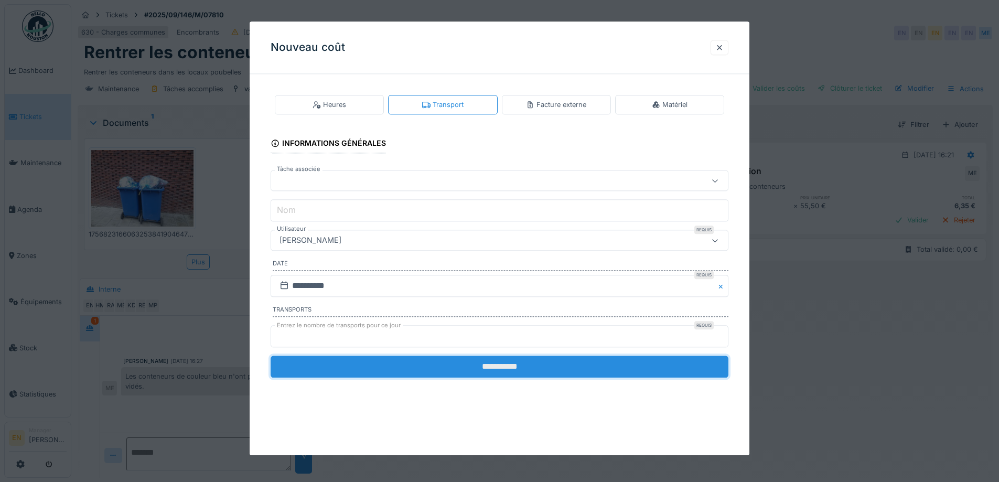
click at [510, 369] on input "**********" at bounding box center [500, 367] width 458 height 22
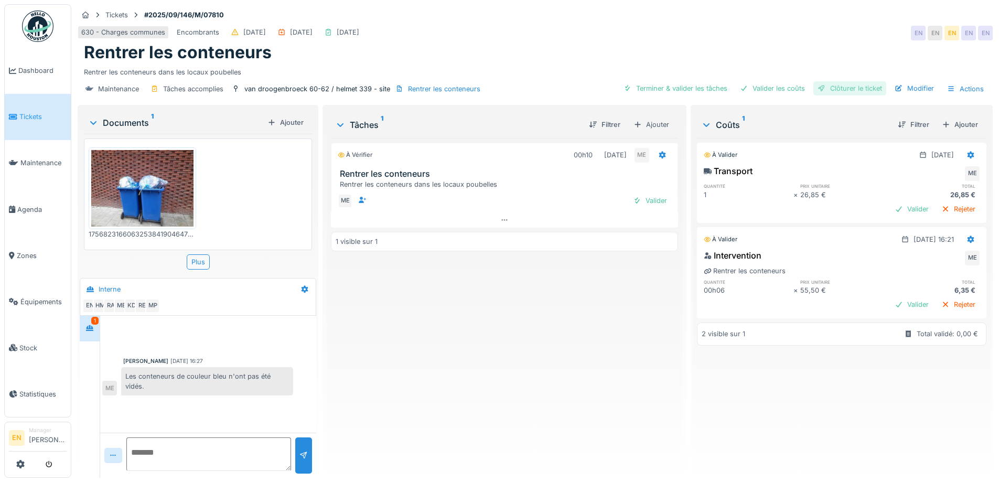
click at [853, 91] on div "Clôturer le ticket" at bounding box center [850, 88] width 73 height 14
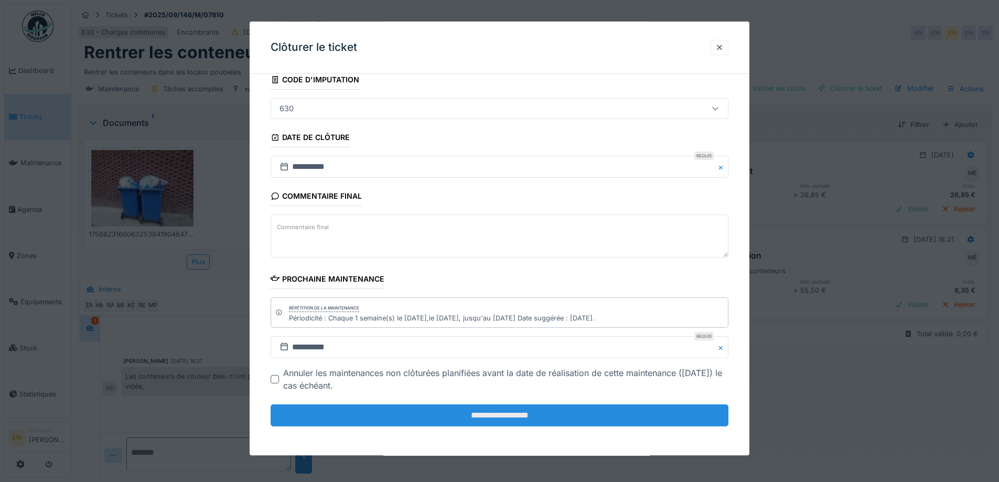
scroll to position [71, 0]
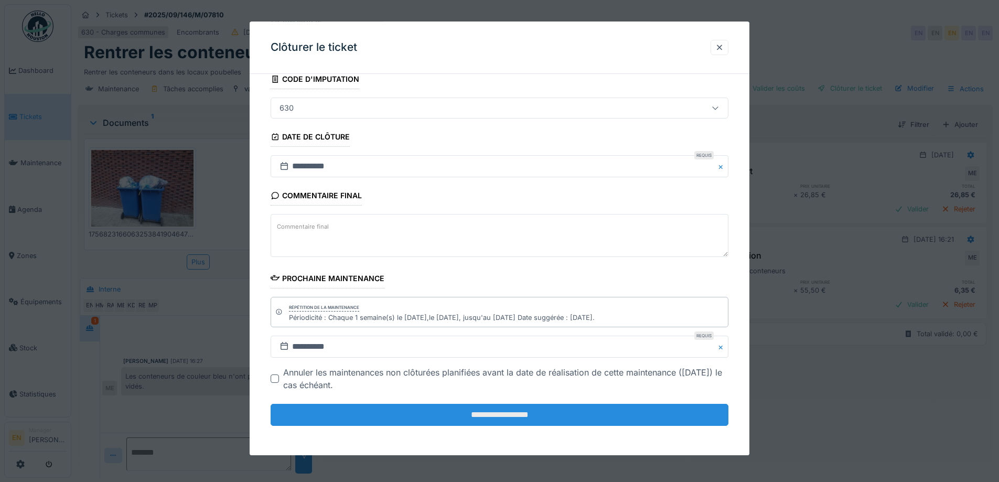
click at [542, 412] on input "**********" at bounding box center [500, 415] width 458 height 22
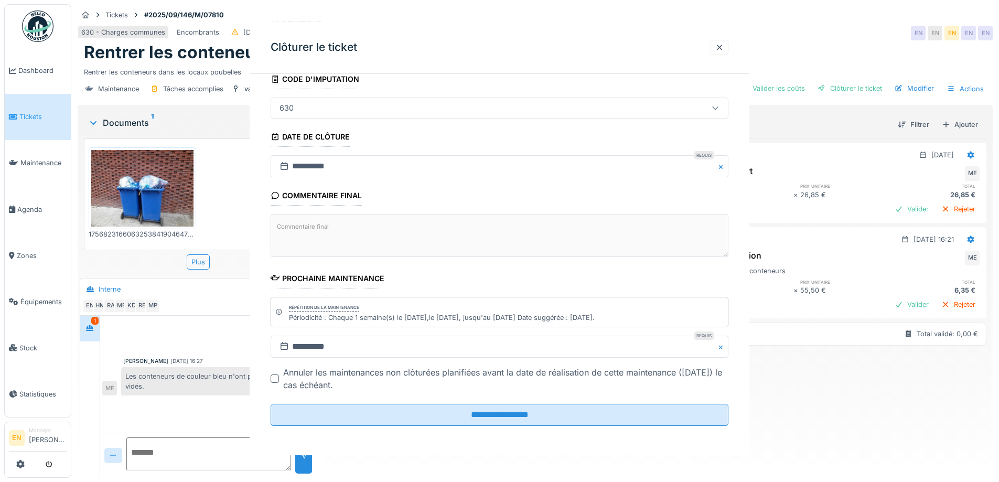
scroll to position [0, 0]
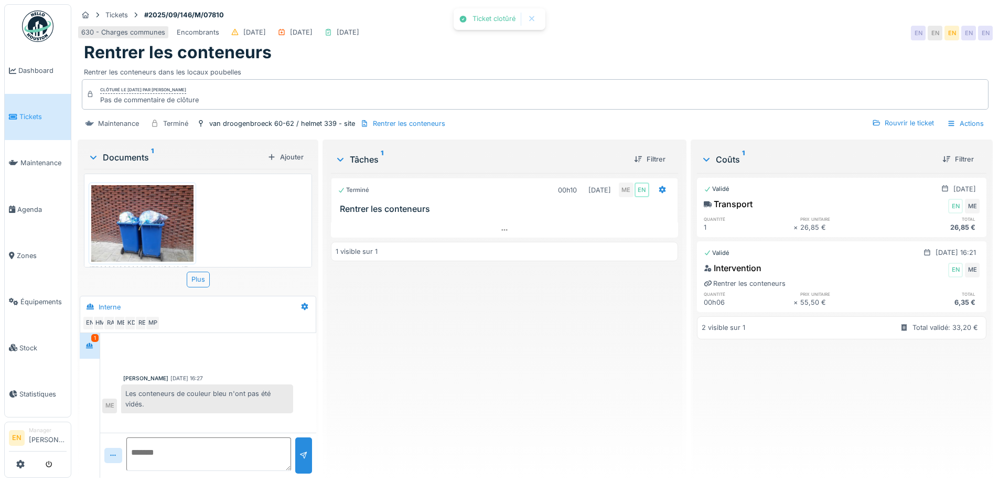
click at [471, 359] on div "Terminé 00h10 02/09/2025 ME EN Rentrer les conteneurs 1 visible sur 1" at bounding box center [504, 321] width 347 height 296
click at [41, 34] on img at bounding box center [37, 25] width 31 height 31
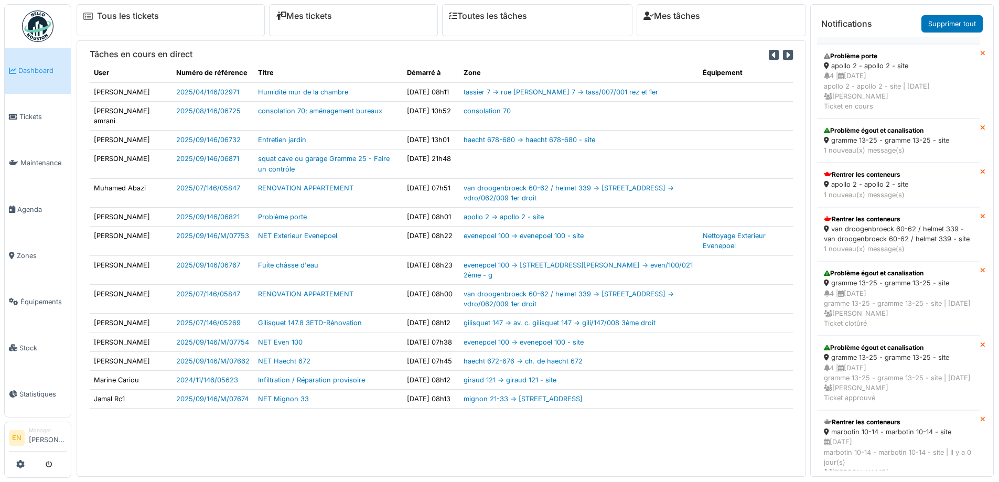
scroll to position [315, 0]
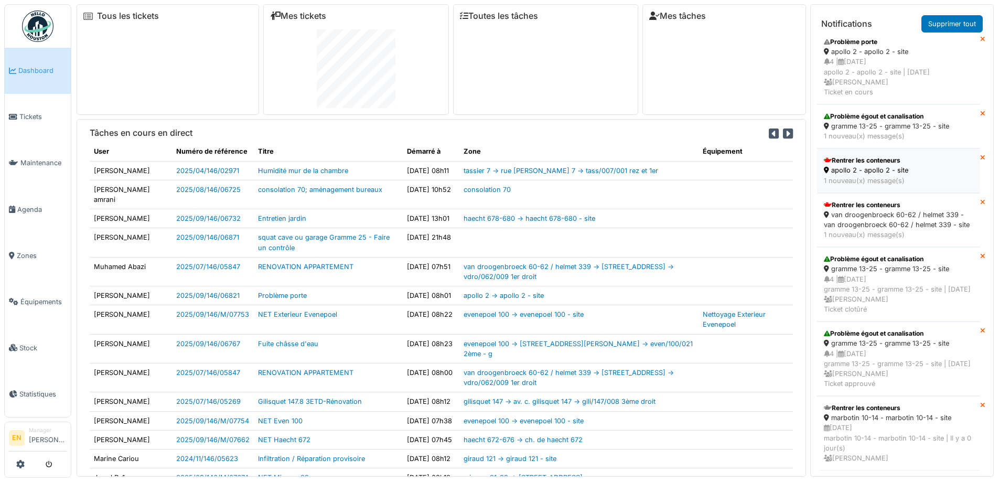
click at [872, 175] on div "apollo 2 - apollo 2 - site" at bounding box center [899, 170] width 150 height 10
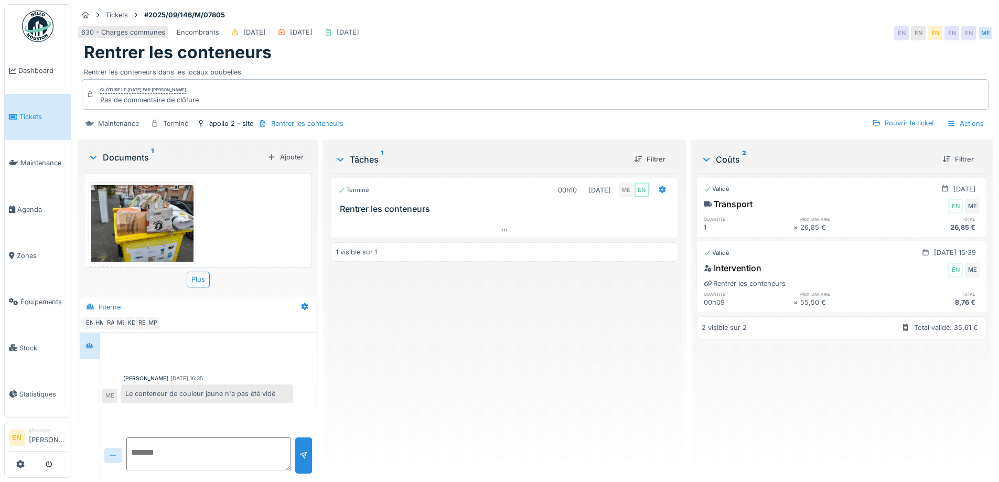
click at [576, 332] on div "Terminé 00h10 [DATE] ME EN Rentrer les conteneurs 1 visible sur 1" at bounding box center [504, 321] width 347 height 296
click at [39, 28] on img at bounding box center [37, 25] width 31 height 31
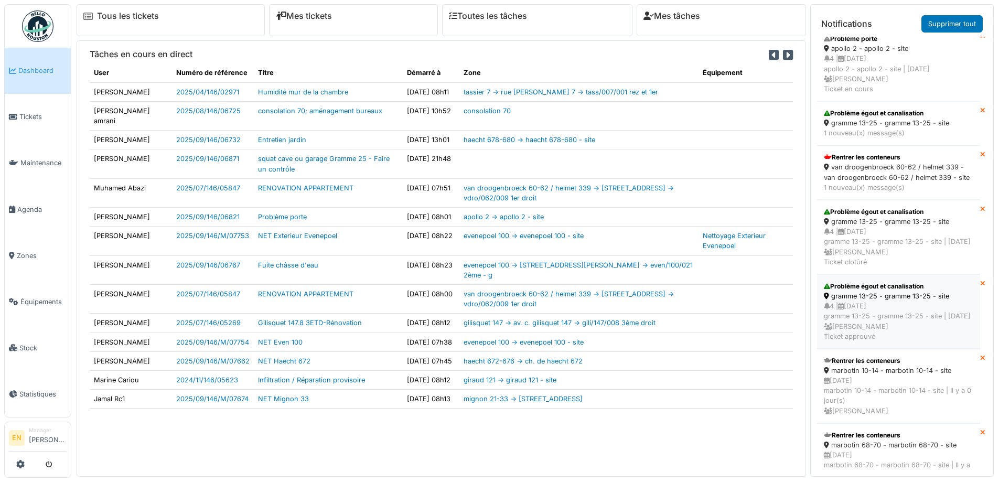
scroll to position [315, 0]
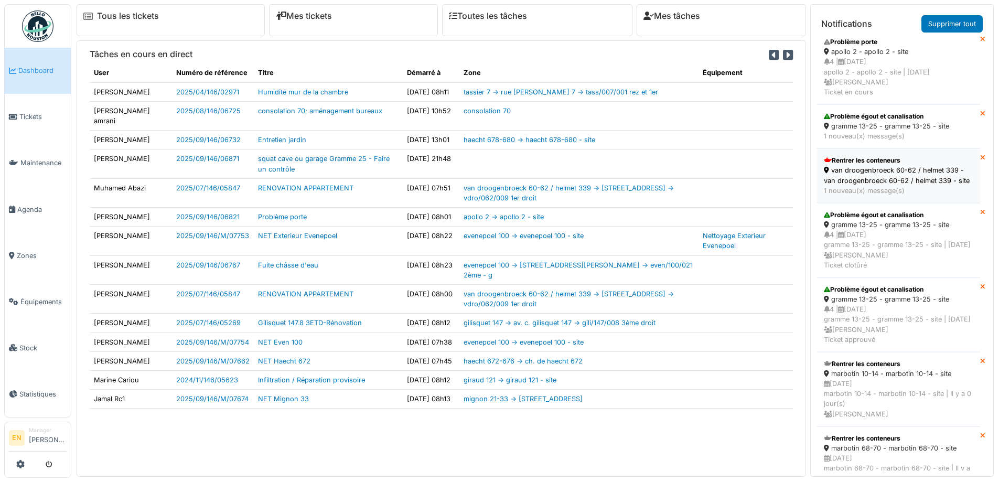
click at [857, 185] on div "van droogenbroeck 60-62 / helmet 339 - van droogenbroeck 60-62 / helmet 339 - s…" at bounding box center [899, 175] width 150 height 20
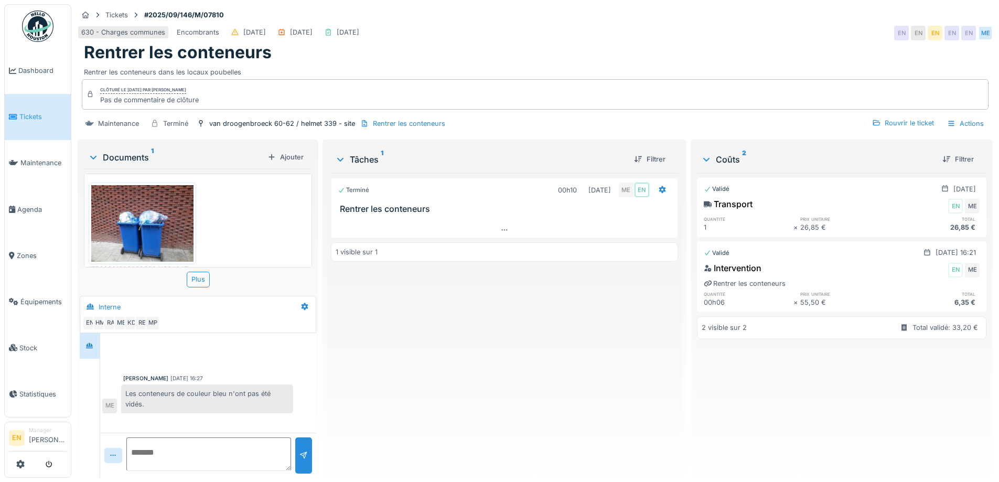
click at [528, 330] on div "Terminé 00h10 [DATE] ME EN Rentrer les conteneurs 1 visible sur 1" at bounding box center [504, 321] width 347 height 296
click at [39, 39] on img at bounding box center [37, 25] width 31 height 31
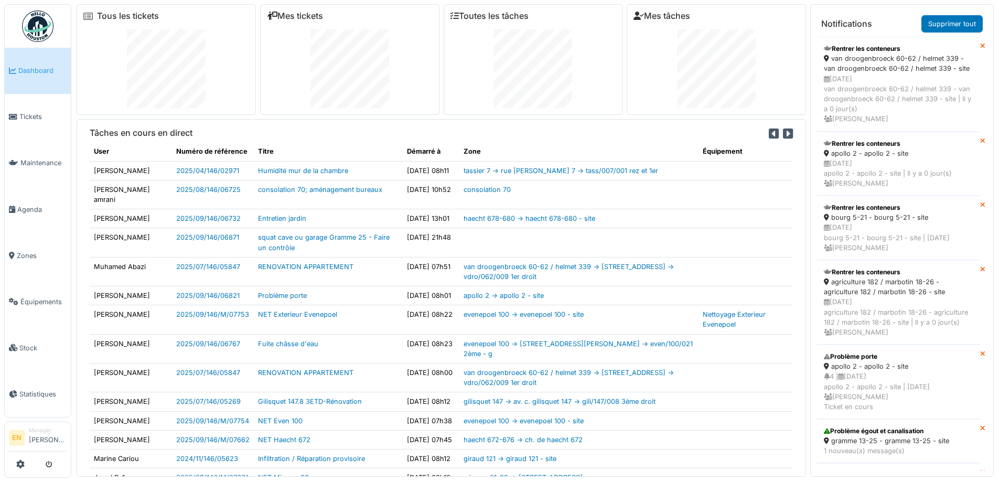
click at [35, 34] on img at bounding box center [37, 25] width 31 height 31
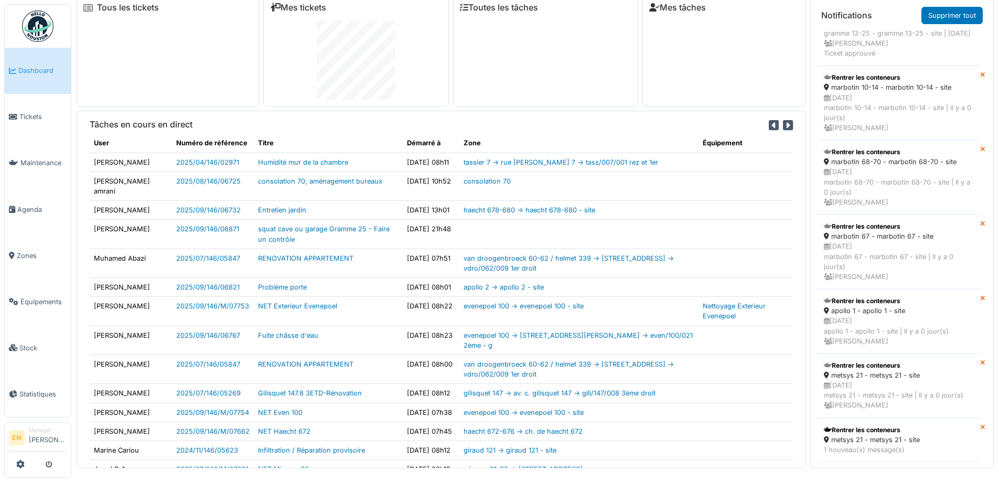
scroll to position [11, 0]
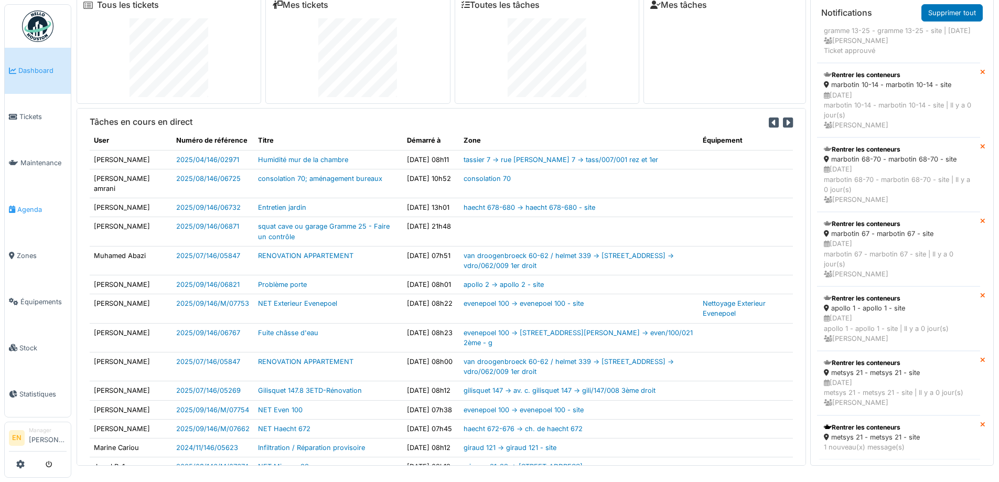
click at [29, 205] on span "Agenda" at bounding box center [41, 210] width 49 height 10
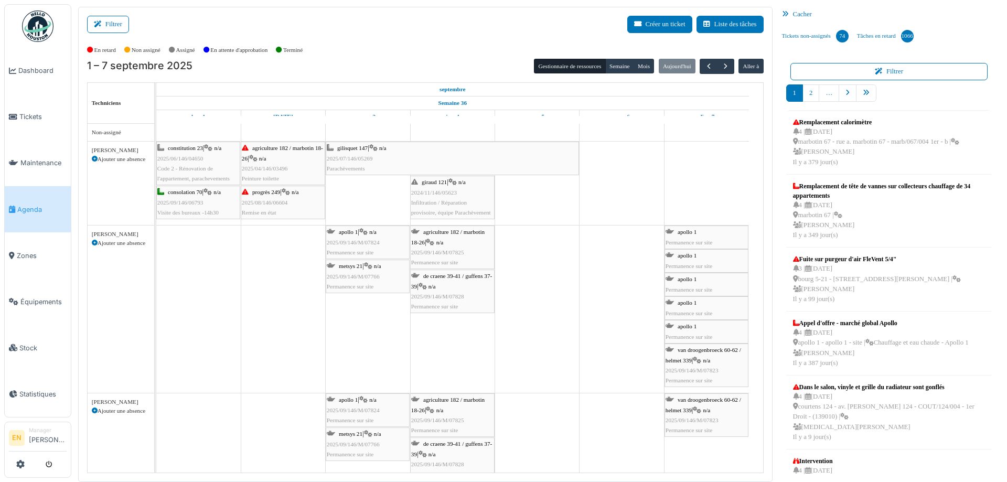
click at [460, 34] on div "Filtrer Créer un ticket Liste des tâches" at bounding box center [425, 29] width 677 height 26
click at [125, 24] on button "Filtrer" at bounding box center [108, 24] width 42 height 17
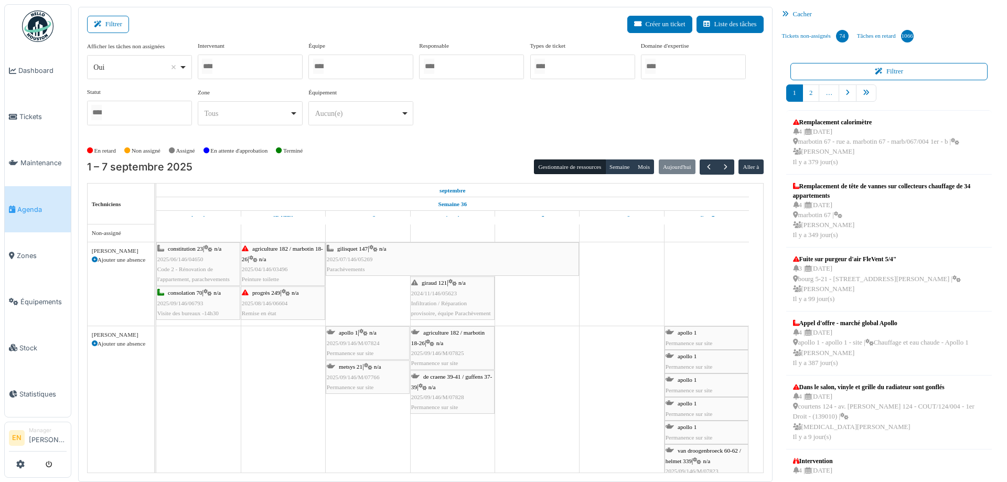
click at [371, 70] on div at bounding box center [360, 67] width 105 height 25
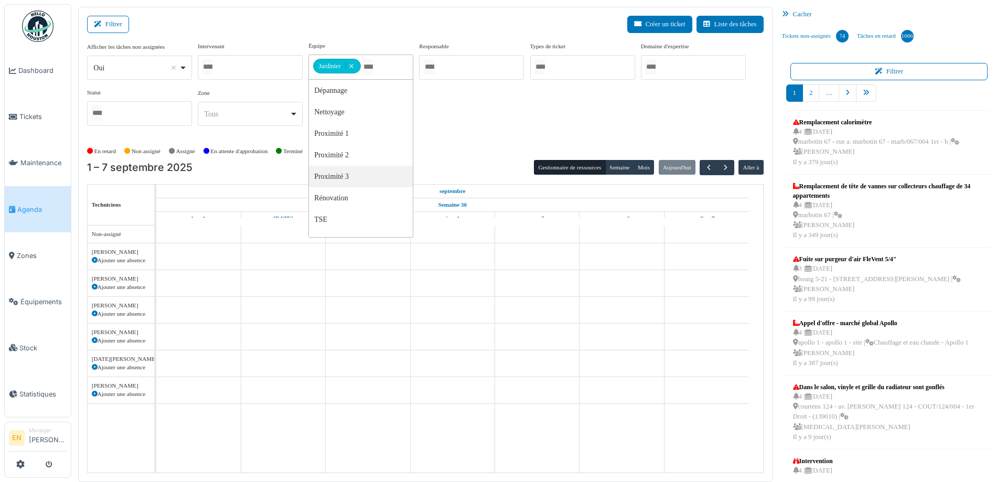
click at [509, 132] on div "Afficher les tâches non assignées *** Oui Remove item Oui Non Intervenant Abdel…" at bounding box center [425, 87] width 677 height 93
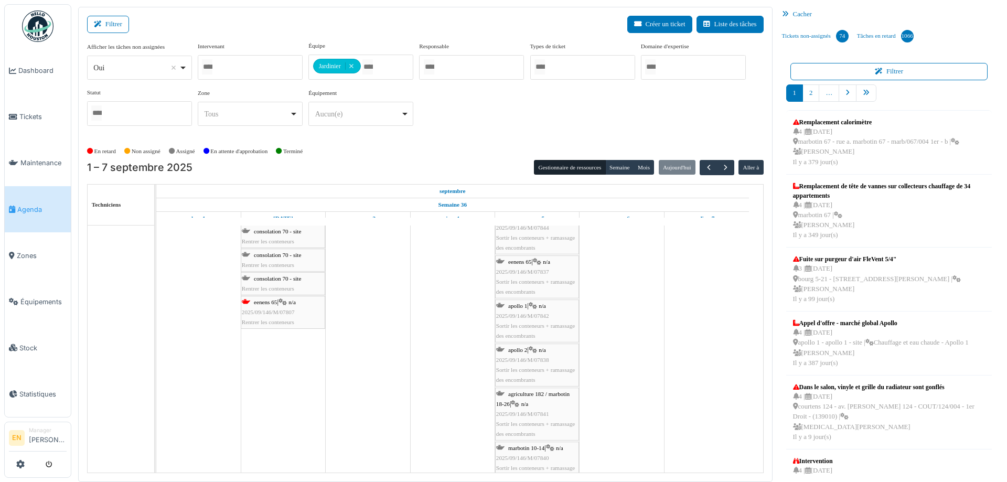
click at [272, 314] on span "2025/09/146/M/07807" at bounding box center [268, 312] width 53 height 6
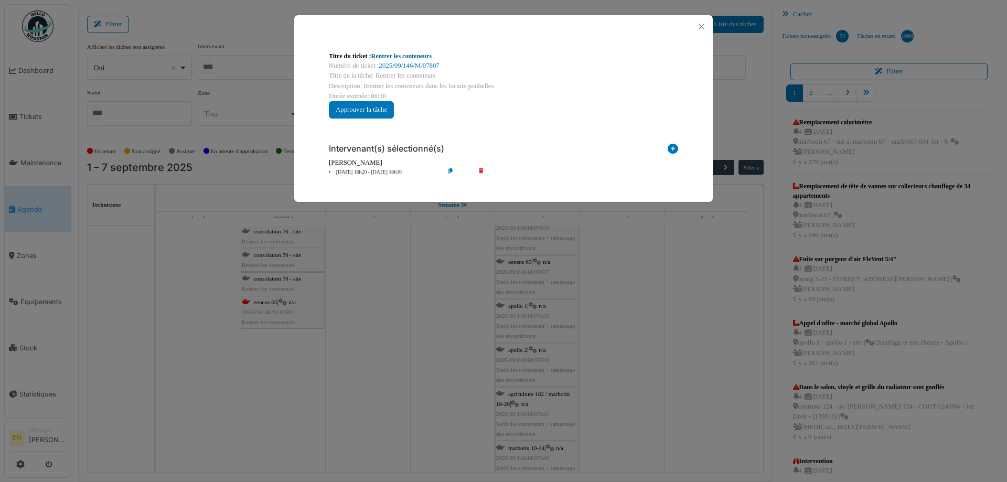
click at [401, 56] on link "Rentrer les conteneurs" at bounding box center [401, 55] width 61 height 7
click at [703, 29] on button "Close" at bounding box center [702, 26] width 14 height 14
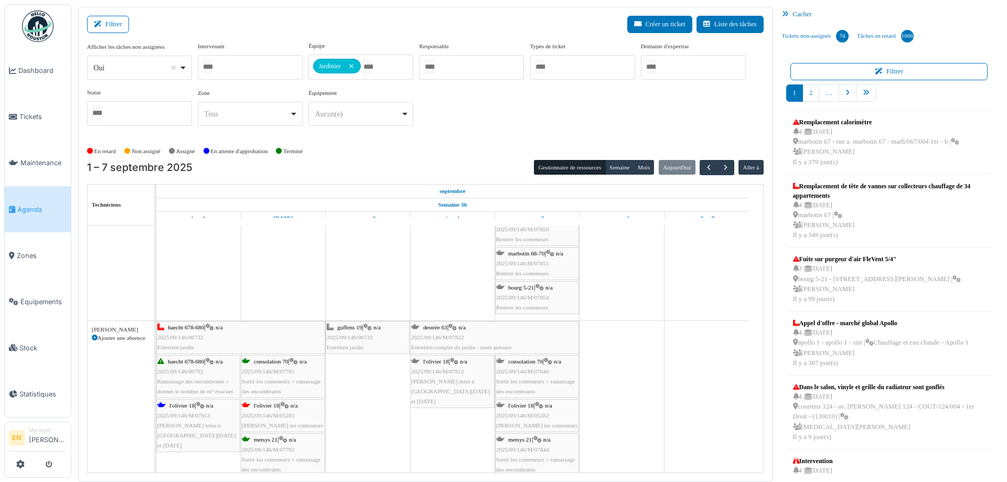
click at [289, 414] on span "2025/09/146/M/05283" at bounding box center [268, 415] width 53 height 6
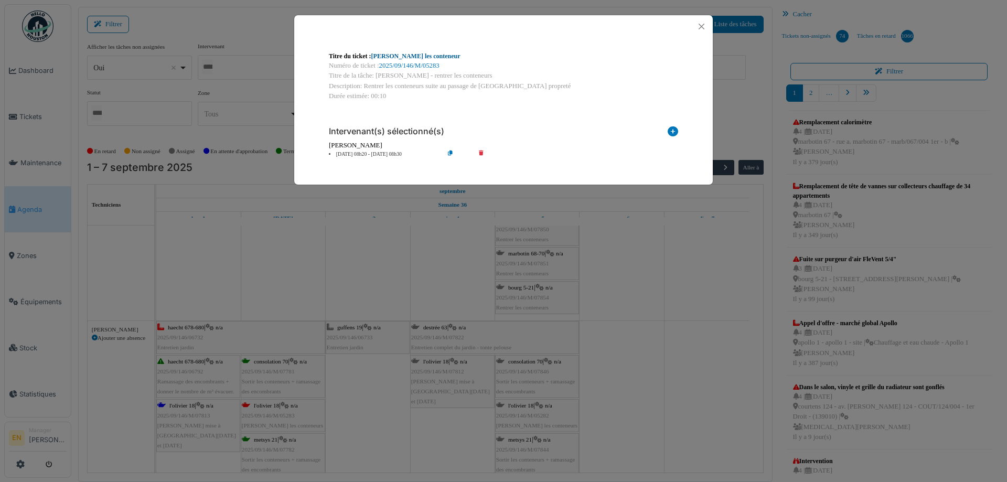
click at [396, 57] on link "Olivier - Rentrer les conteneur" at bounding box center [415, 55] width 89 height 7
click at [703, 27] on button "Close" at bounding box center [702, 26] width 14 height 14
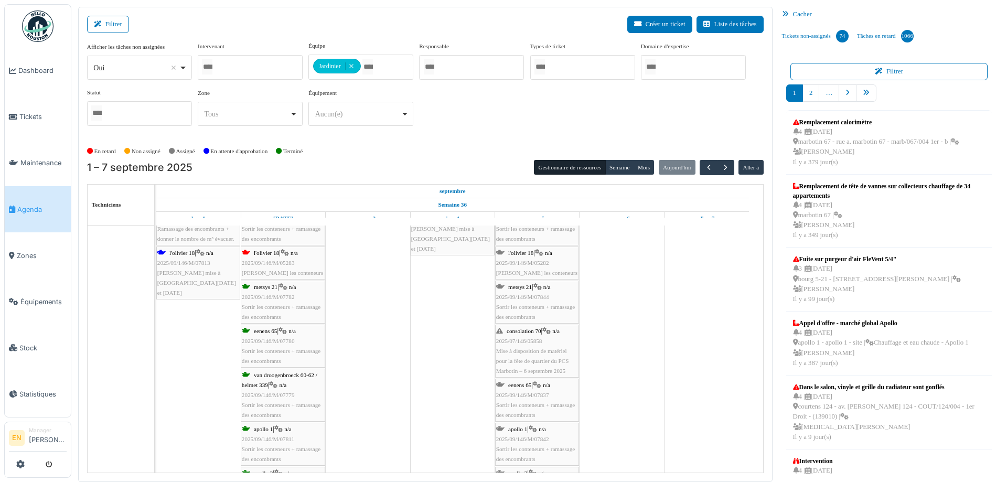
scroll to position [2623, 0]
click at [279, 257] on span "2025/09/146/M/05283" at bounding box center [268, 258] width 53 height 6
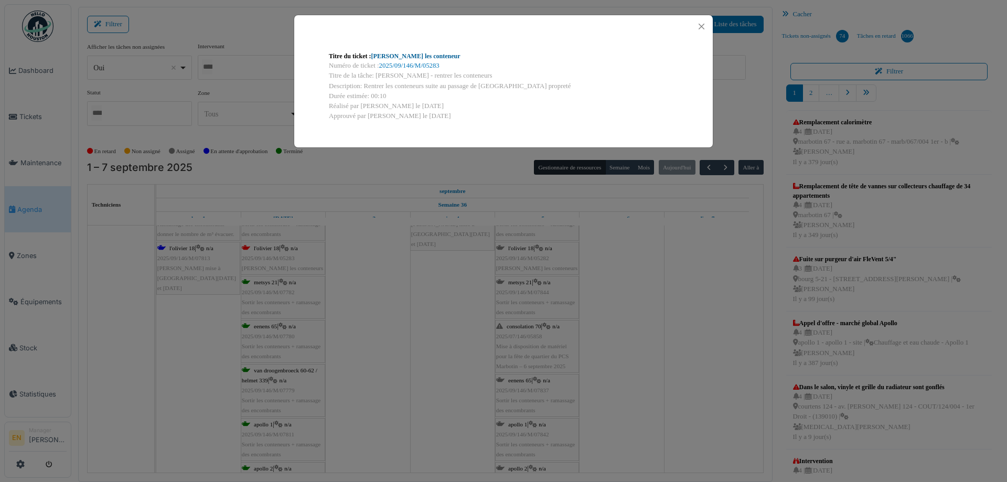
click at [443, 54] on link "Olivier - Rentrer les conteneur" at bounding box center [415, 55] width 89 height 7
click at [701, 27] on button "Close" at bounding box center [702, 26] width 14 height 14
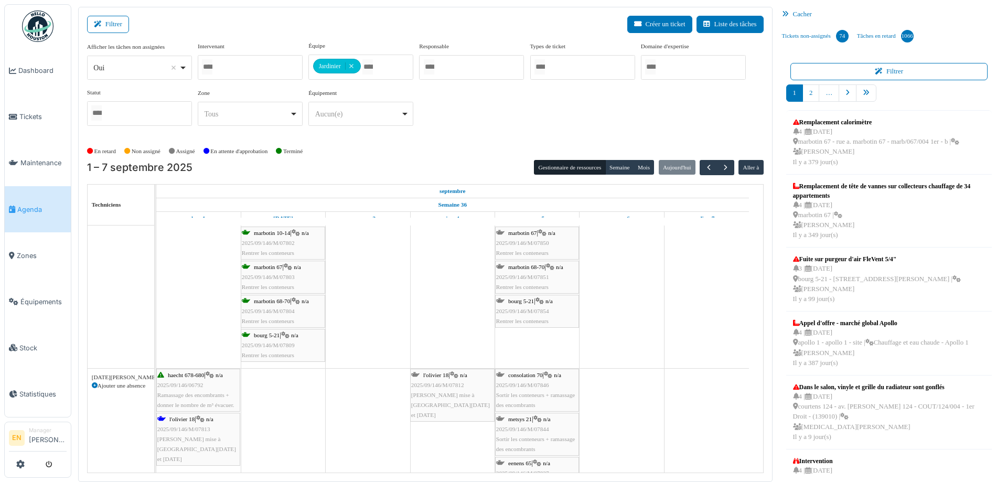
scroll to position [3499, 0]
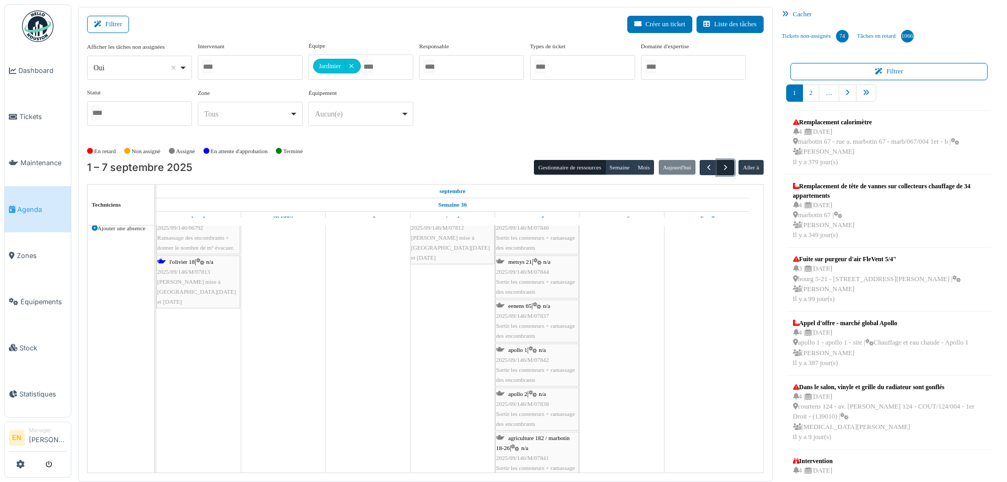
click at [721, 167] on span "button" at bounding box center [725, 167] width 9 height 9
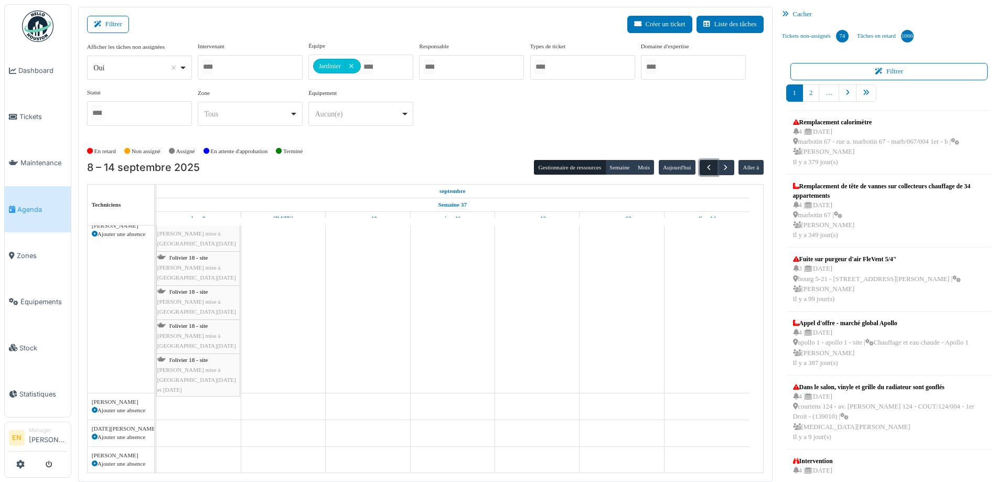
click at [708, 169] on button "button" at bounding box center [708, 167] width 17 height 15
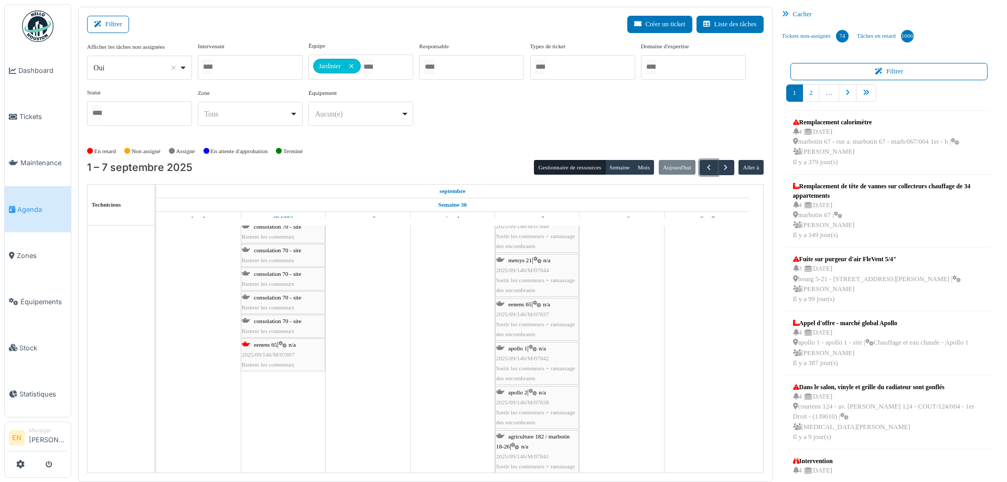
click at [275, 357] on div "eenens 65 | n/a 2025/09/146/M/07807 Rentrer les conteneurs" at bounding box center [283, 355] width 82 height 30
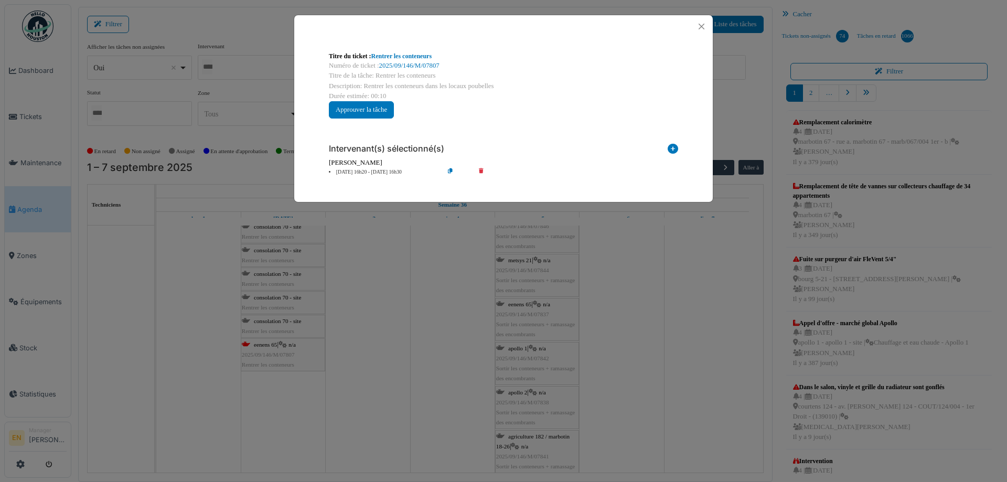
click at [450, 170] on icon at bounding box center [459, 172] width 30 height 8
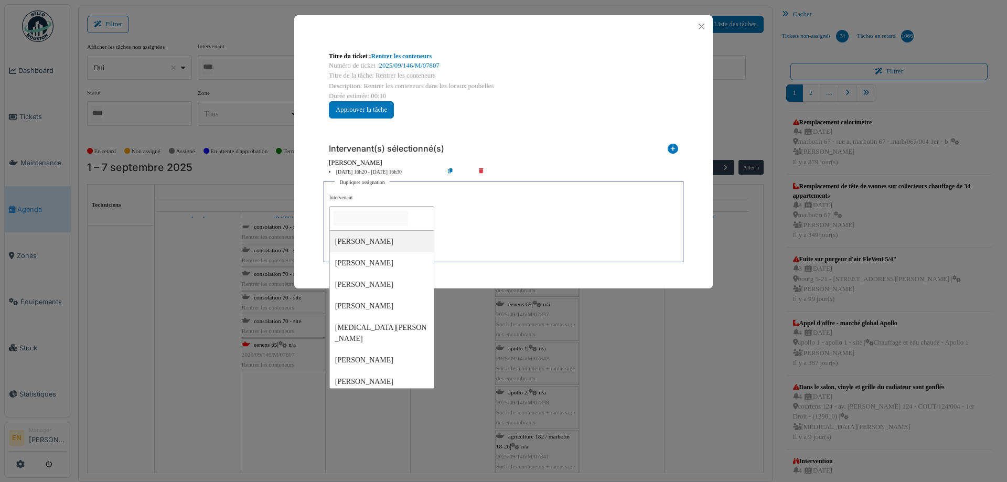
click at [378, 220] on input "null" at bounding box center [371, 218] width 74 height 15
type input "******"
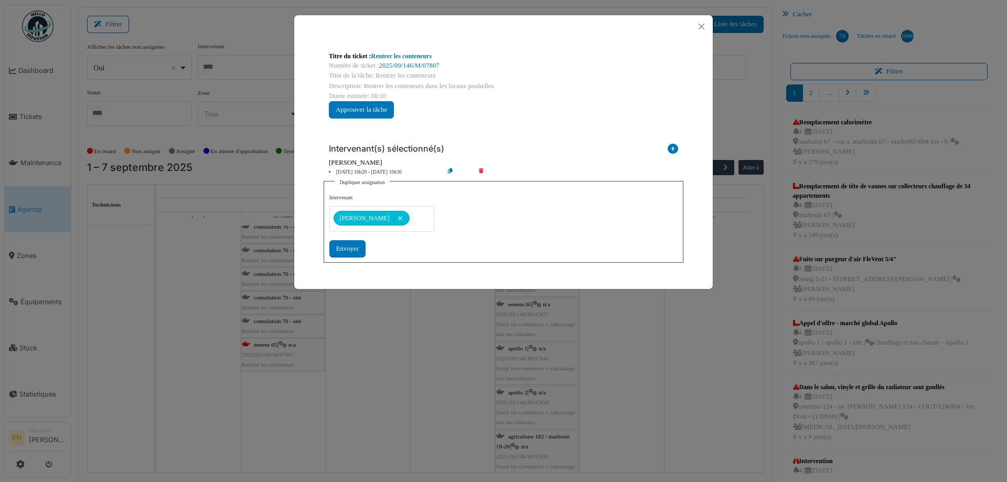
click at [484, 226] on div "**********" at bounding box center [503, 225] width 348 height 63
click at [348, 245] on div "Envoyer" at bounding box center [347, 248] width 36 height 17
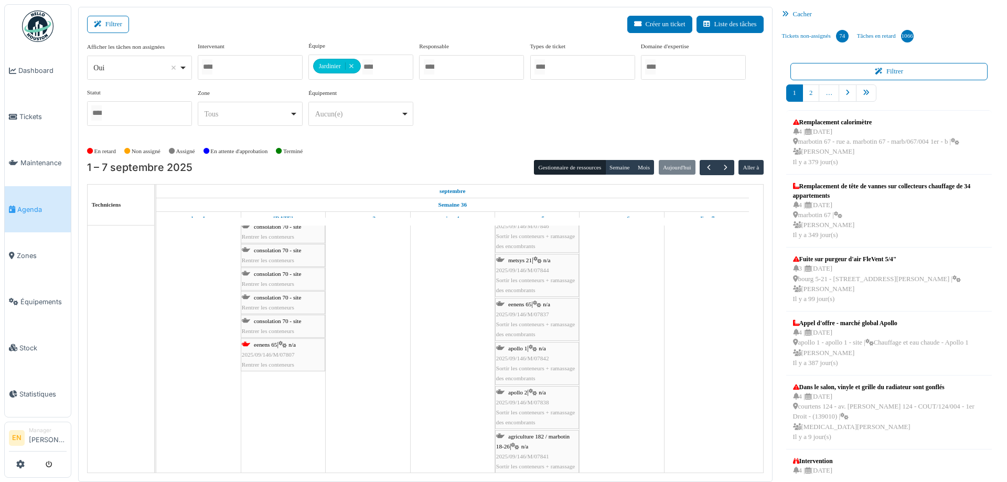
click at [290, 351] on span "2025/09/146/M/07807" at bounding box center [268, 354] width 53 height 6
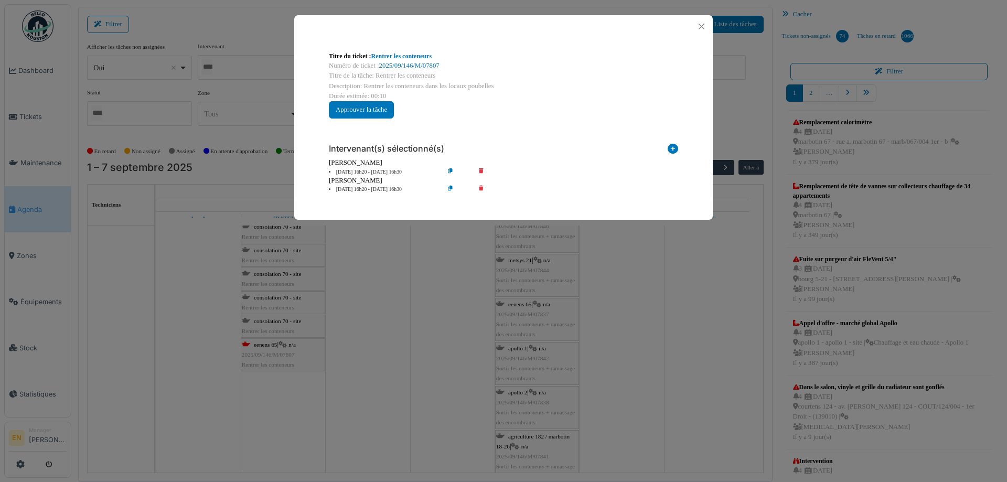
click at [483, 173] on icon at bounding box center [489, 172] width 30 height 8
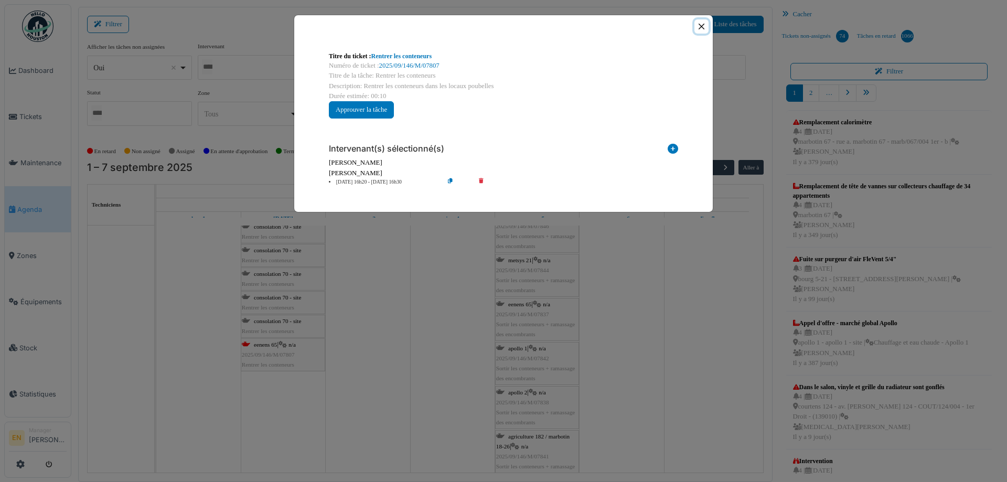
click at [700, 29] on button "Close" at bounding box center [702, 26] width 14 height 14
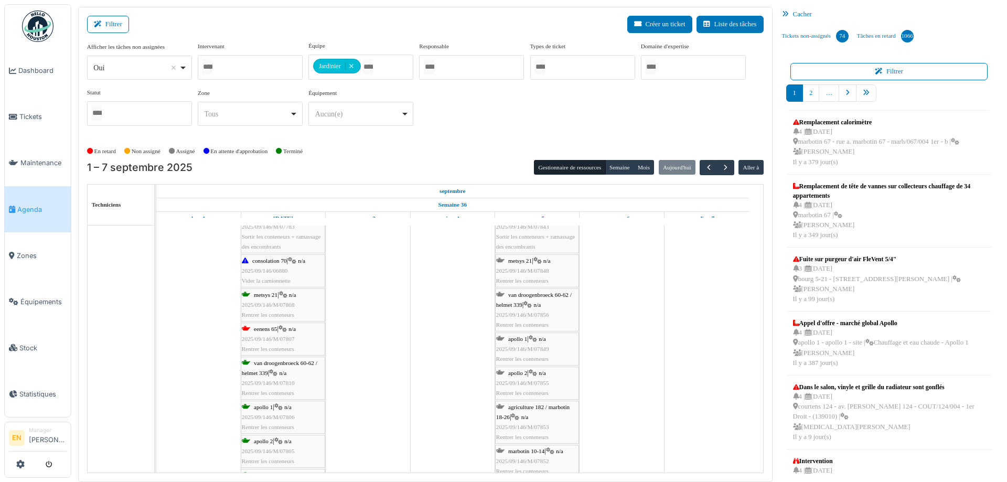
click at [282, 333] on div "eenens 65 | n/a 2025/09/146/M/07807 Rentrer les conteneurs" at bounding box center [283, 339] width 82 height 30
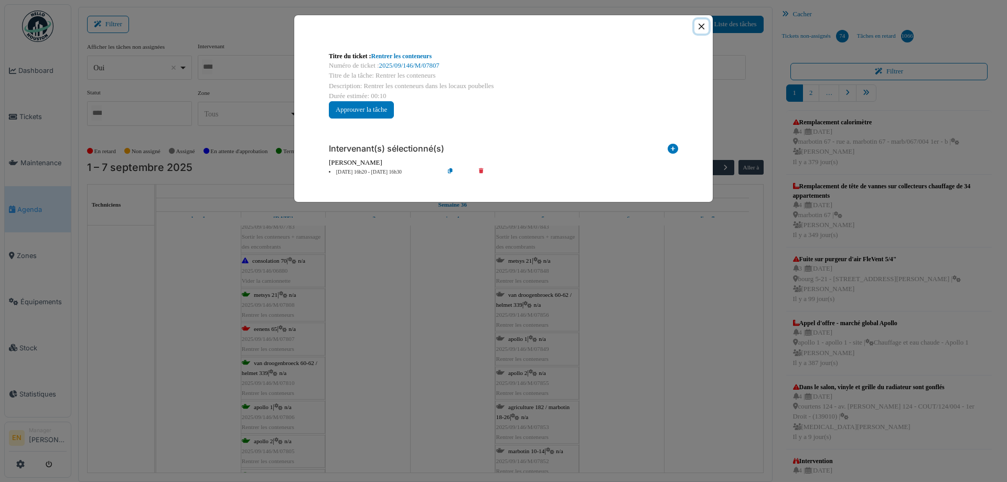
click at [702, 27] on button "Close" at bounding box center [702, 26] width 14 height 14
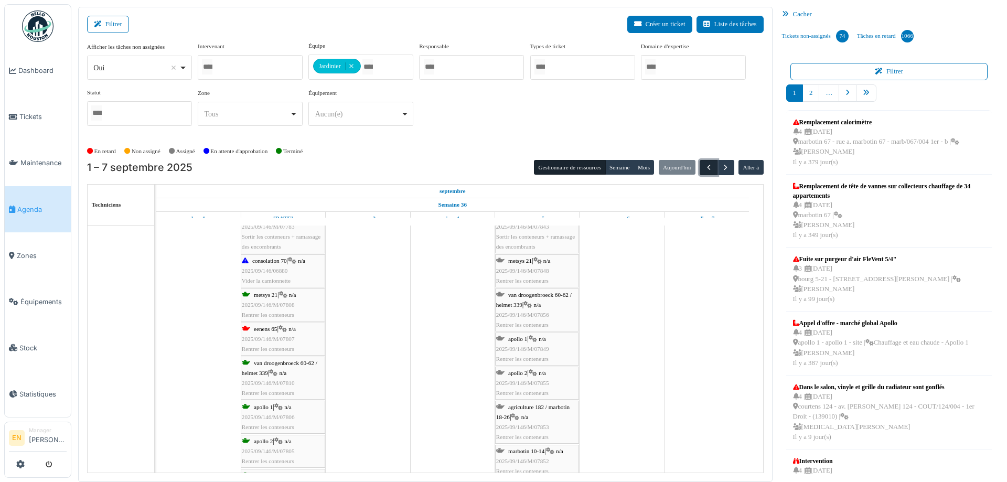
click at [706, 168] on span "button" at bounding box center [708, 167] width 9 height 9
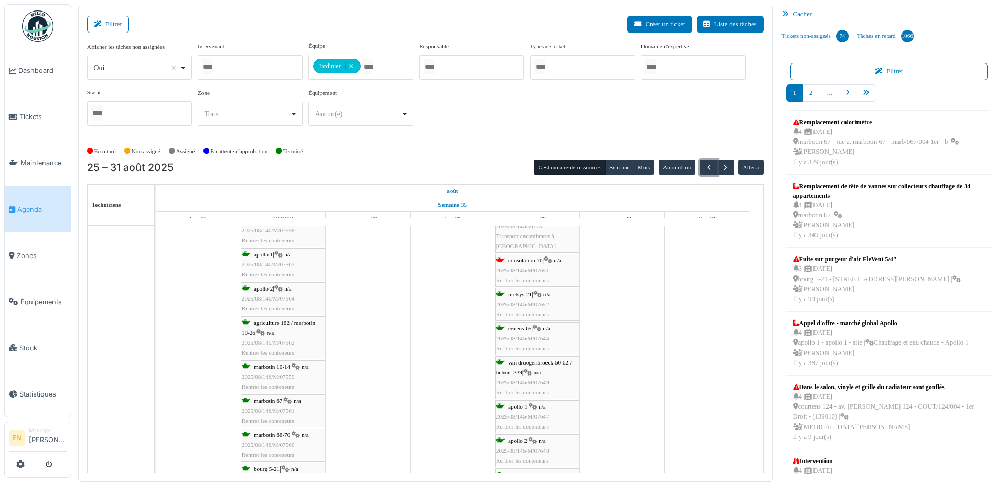
click at [535, 335] on span "2025/08/146/M/07644" at bounding box center [522, 338] width 53 height 6
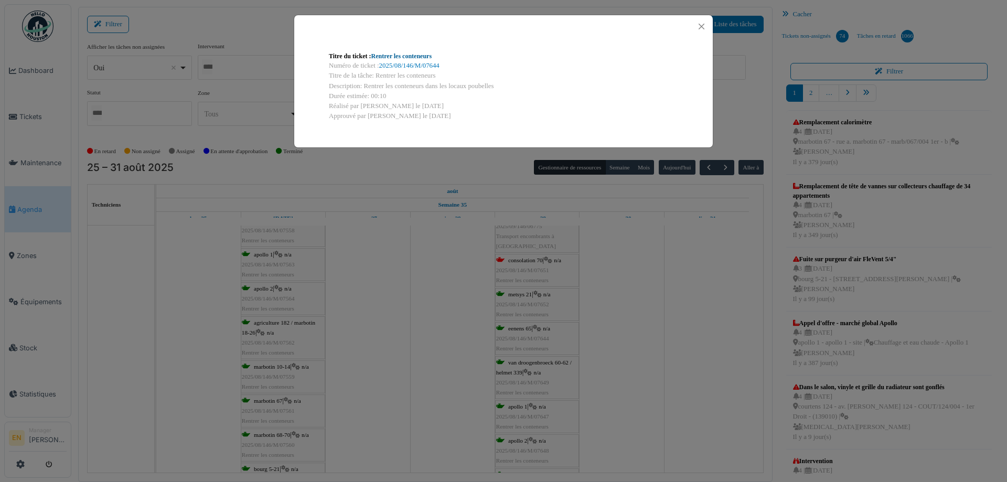
click at [403, 58] on link "Rentrer les conteneurs" at bounding box center [401, 55] width 61 height 7
click at [703, 28] on button "Close" at bounding box center [702, 26] width 14 height 14
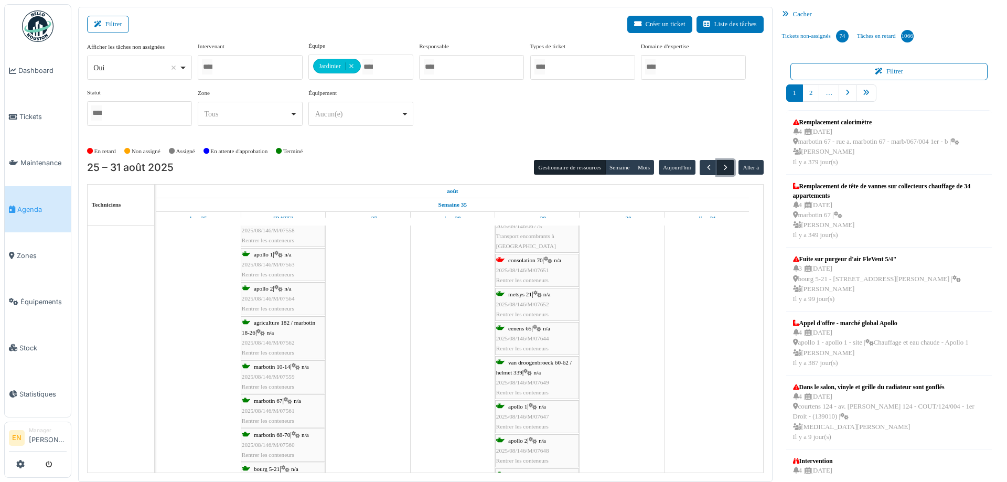
click at [721, 170] on span "button" at bounding box center [725, 167] width 9 height 9
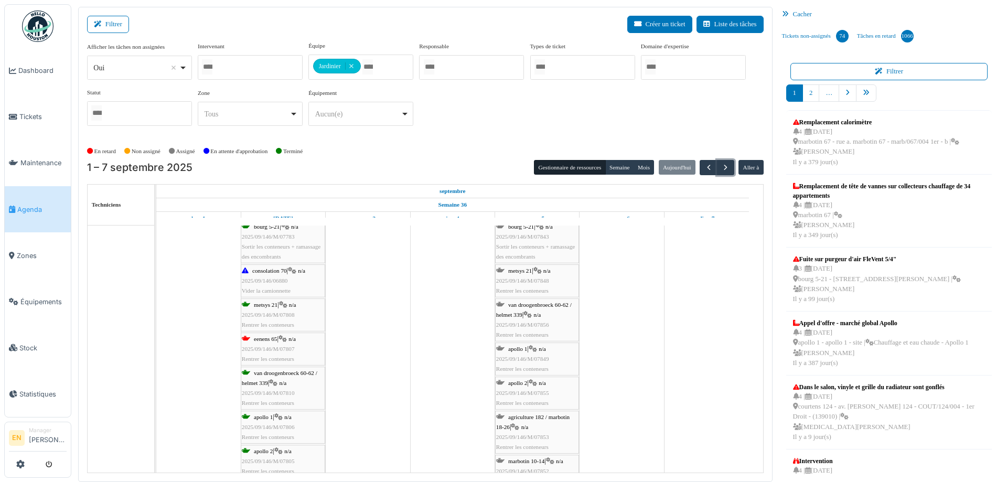
click at [281, 352] on div "eenens 65 | n/a 2025/09/146/M/07807 Rentrer les conteneurs" at bounding box center [283, 349] width 82 height 30
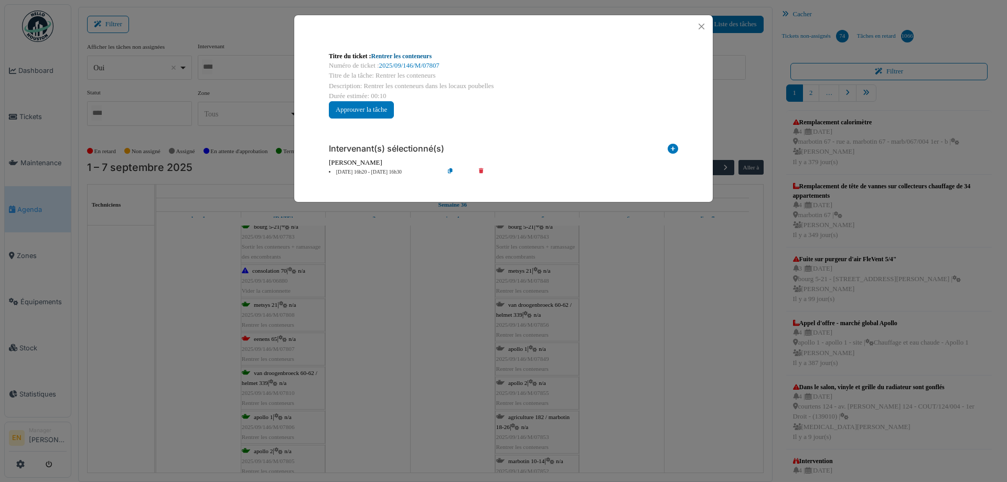
click at [408, 57] on link "Rentrer les conteneurs" at bounding box center [401, 55] width 61 height 7
click at [703, 26] on button "Close" at bounding box center [702, 26] width 14 height 14
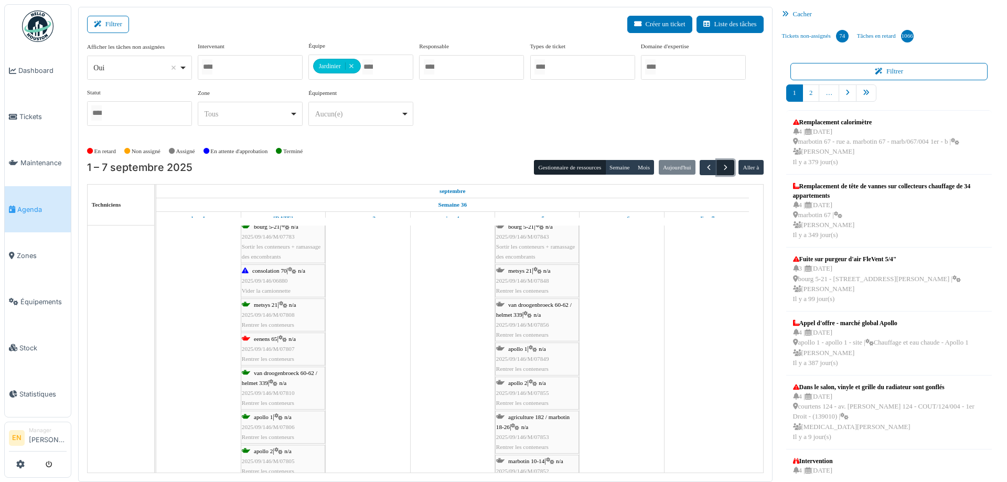
click at [717, 167] on button "button" at bounding box center [725, 167] width 17 height 15
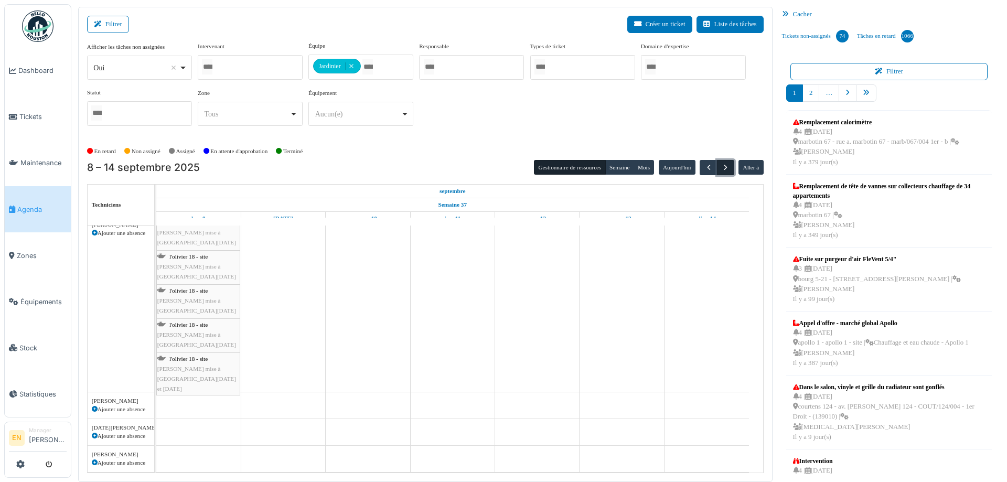
scroll to position [80, 0]
click at [704, 170] on span "button" at bounding box center [708, 167] width 9 height 9
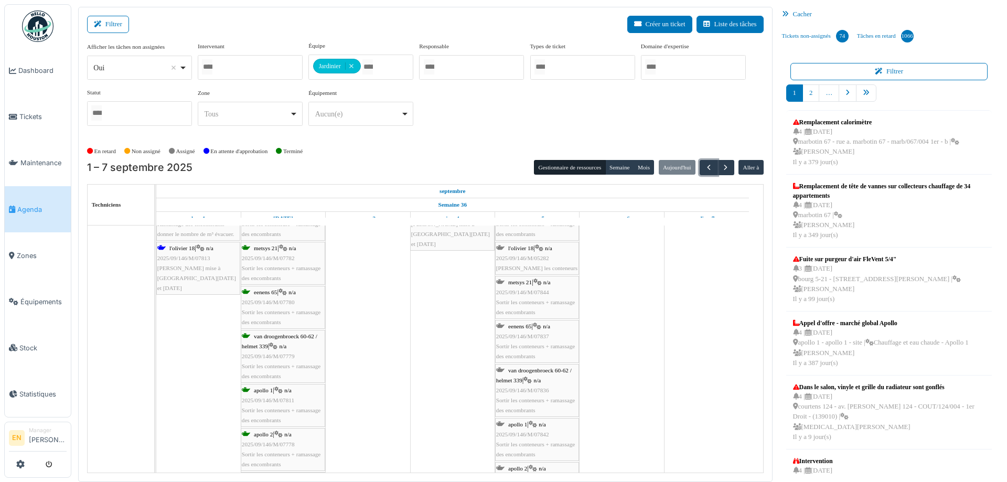
scroll to position [3095, 0]
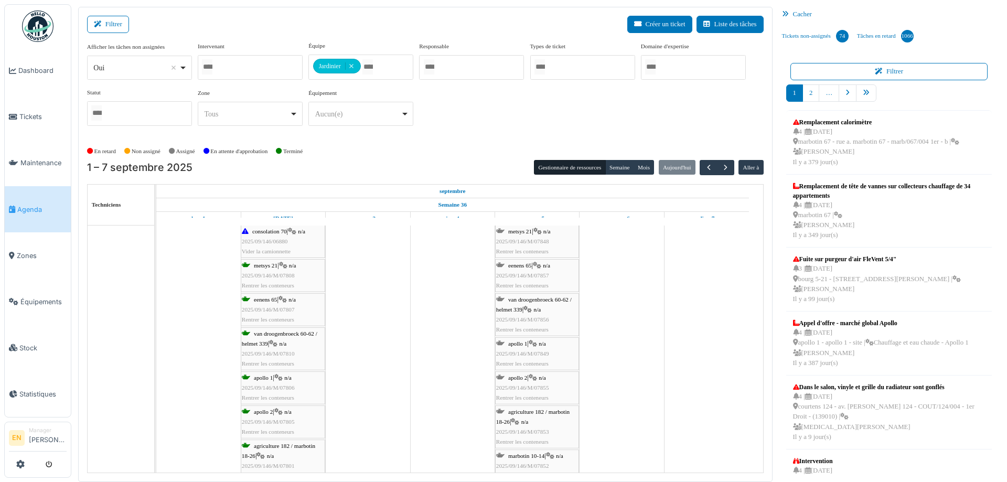
click at [34, 34] on img at bounding box center [37, 25] width 31 height 31
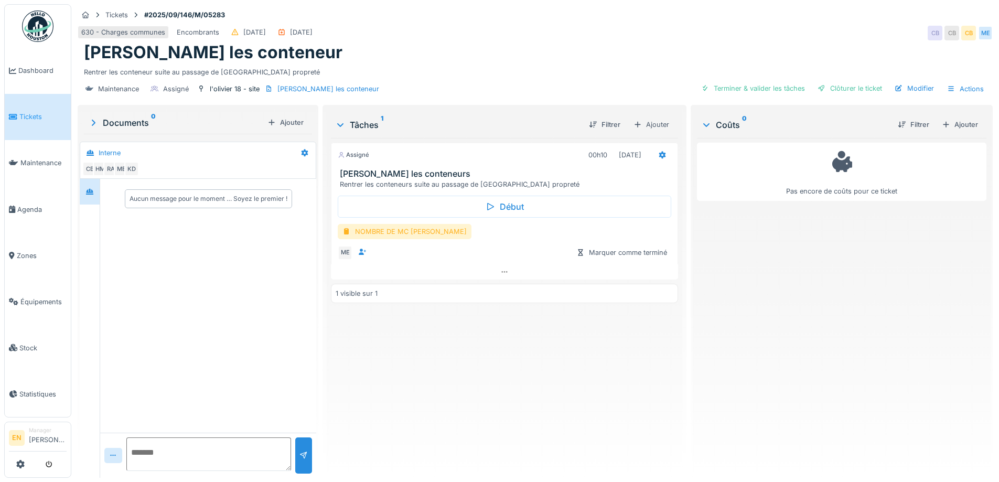
click at [422, 236] on div "NOMBRE DE MC EVACUE" at bounding box center [405, 231] width 134 height 15
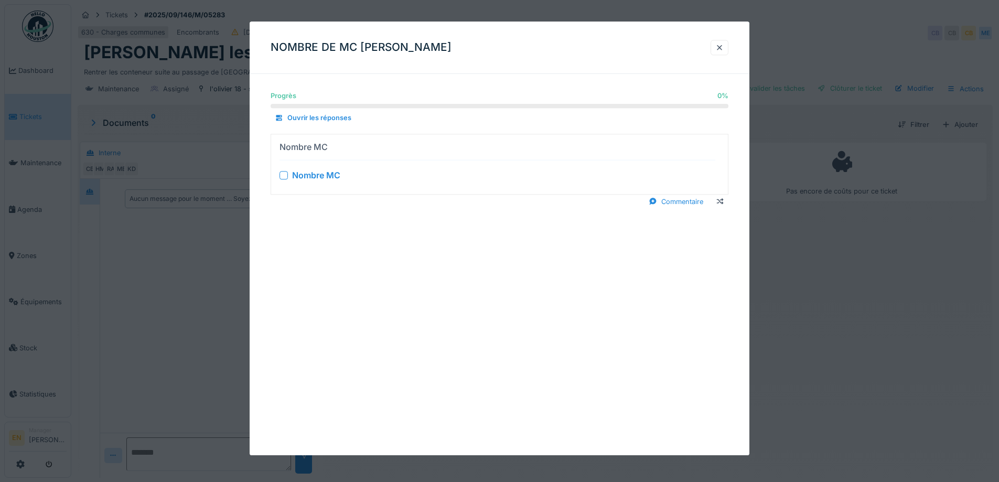
click at [281, 176] on div at bounding box center [284, 175] width 8 height 8
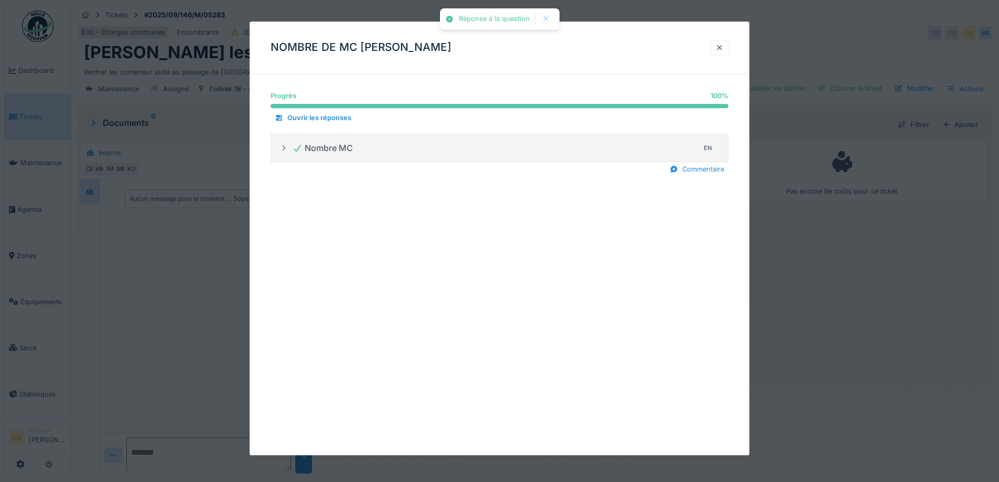
click at [723, 51] on div at bounding box center [720, 47] width 8 height 10
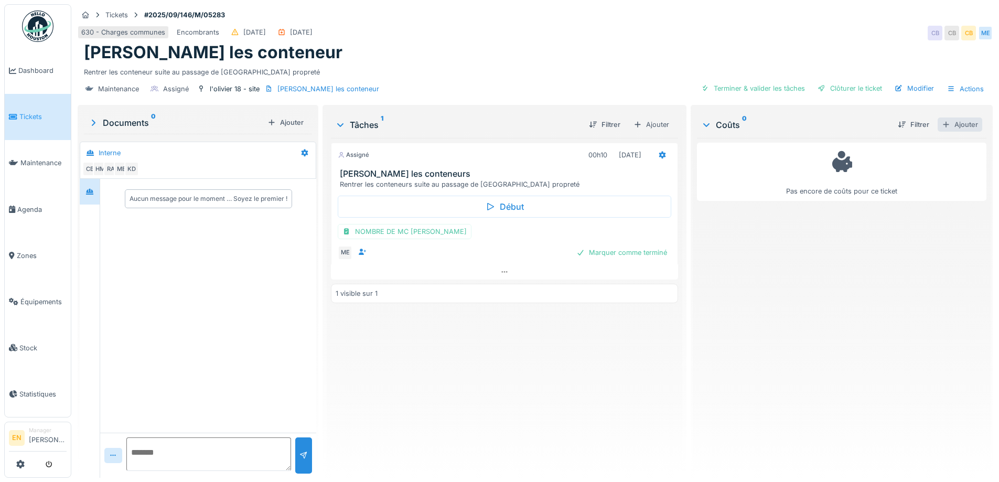
click at [953, 123] on div "Ajouter" at bounding box center [960, 125] width 45 height 14
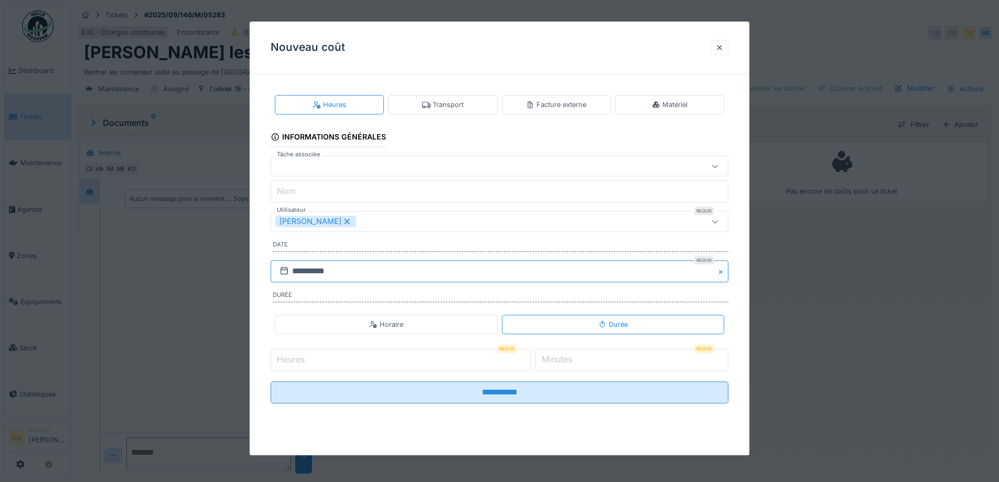
click at [435, 269] on input "**********" at bounding box center [500, 271] width 458 height 22
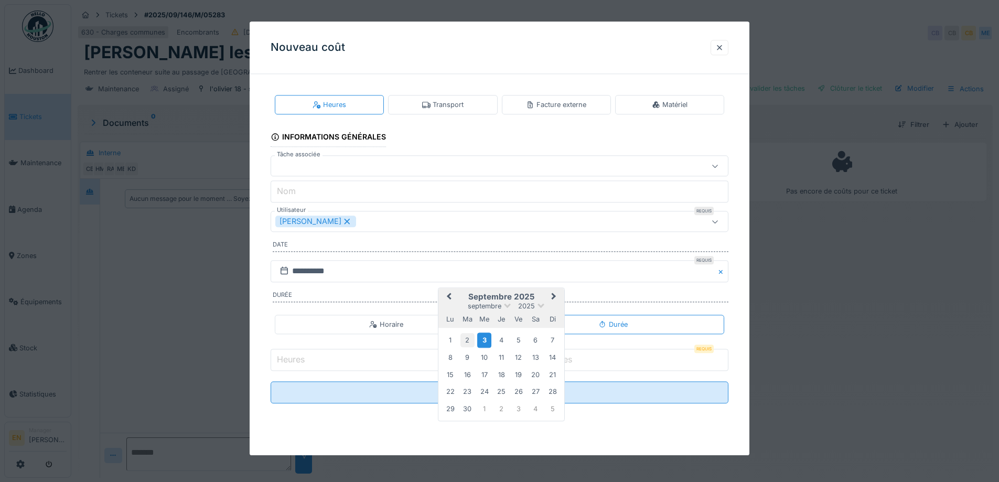
click at [471, 337] on div "2" at bounding box center [468, 340] width 14 height 14
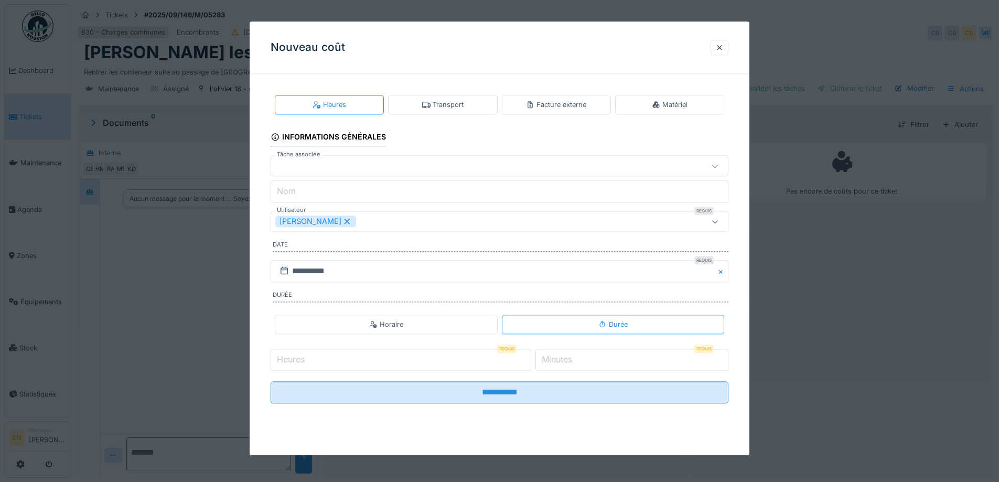
click at [487, 360] on input "Heures" at bounding box center [401, 360] width 261 height 22
type input "*"
click at [593, 359] on input "*" at bounding box center [632, 360] width 193 height 22
click at [722, 357] on input "*" at bounding box center [632, 360] width 193 height 22
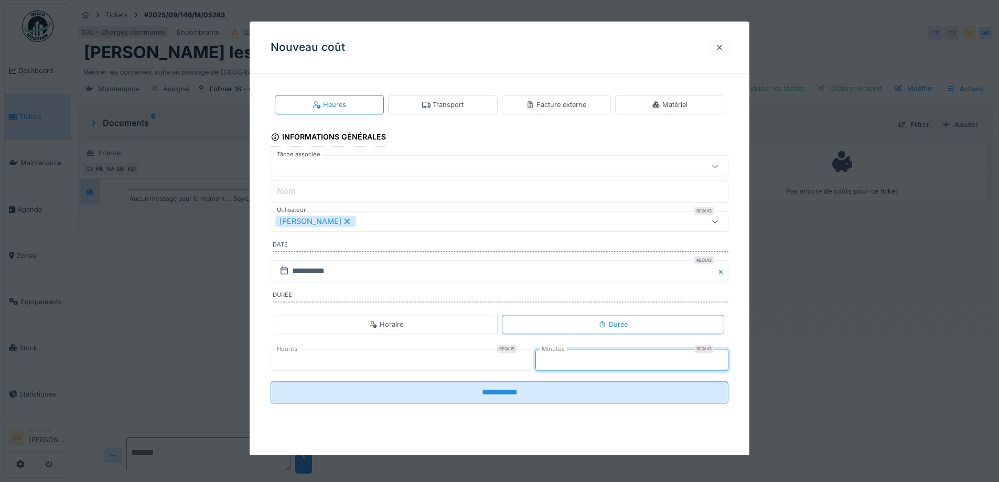
type input "*"
click at [722, 357] on input "*" at bounding box center [632, 360] width 193 height 22
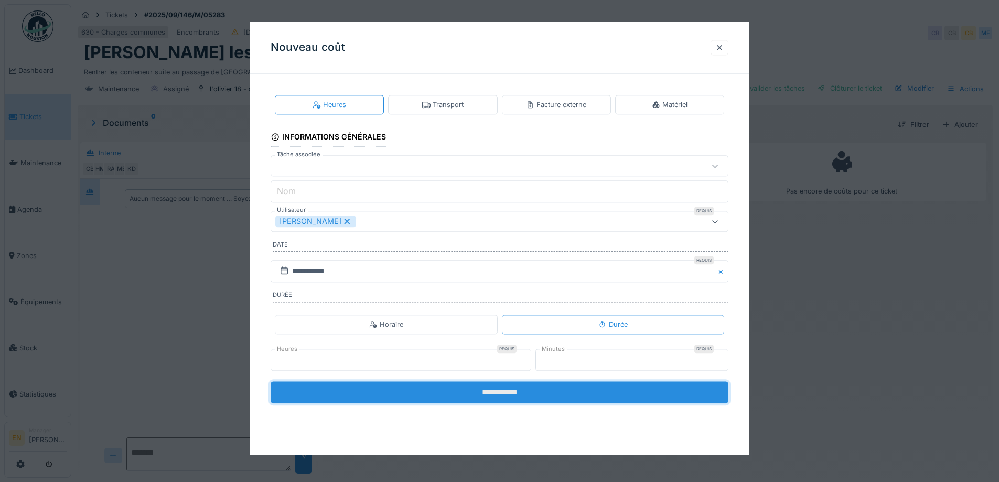
click at [511, 396] on input "**********" at bounding box center [500, 392] width 458 height 22
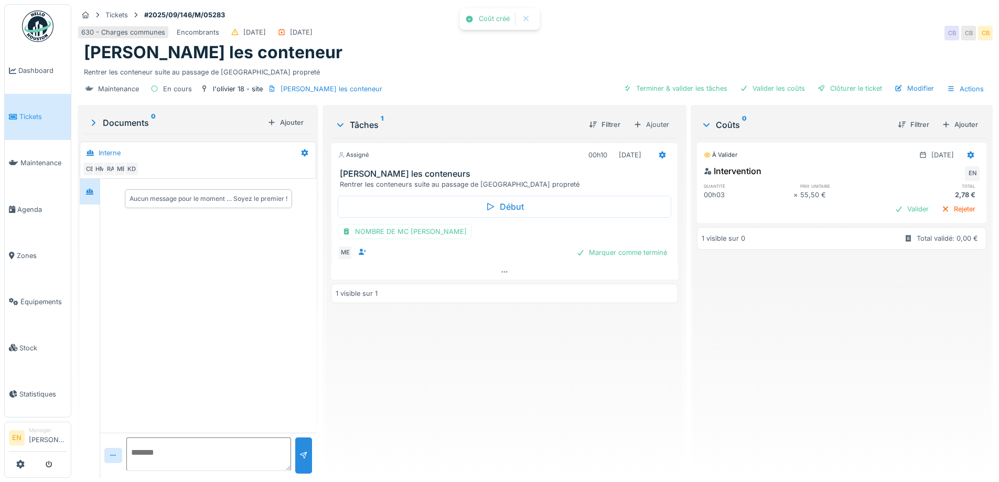
click at [738, 332] on div "À valider 02/09/2025 Intervention EN quantité prix unitaire total 00h03 × 55,50…" at bounding box center [842, 304] width 290 height 332
click at [968, 156] on icon at bounding box center [971, 155] width 7 height 7
click at [922, 180] on div "Modifier" at bounding box center [919, 178] width 51 height 16
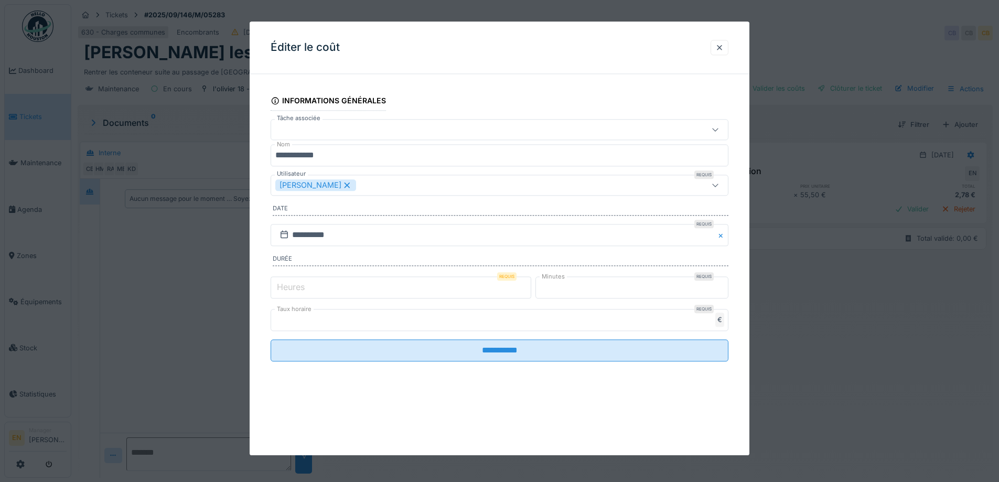
click at [352, 183] on icon at bounding box center [347, 184] width 9 height 7
click at [381, 185] on div "Utilisateurs" at bounding box center [472, 185] width 395 height 12
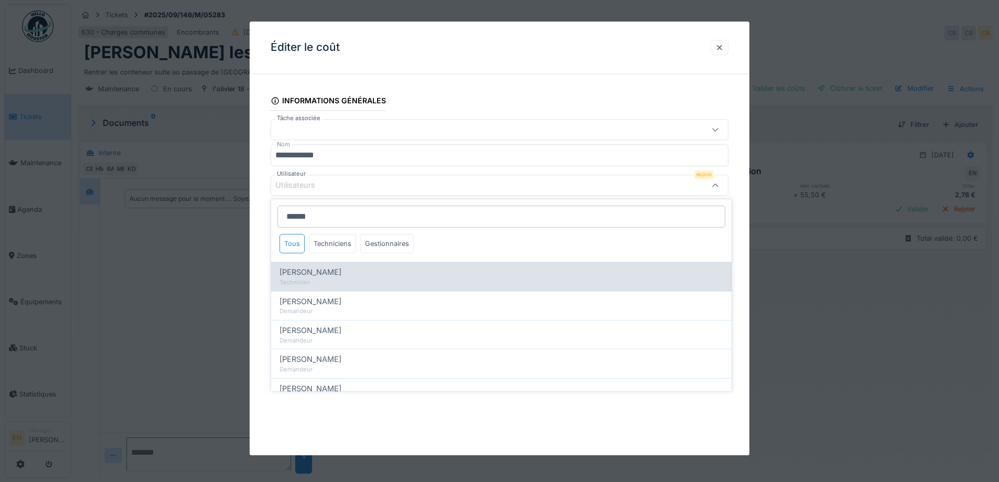
type input "******"
click at [341, 273] on span "Mohamed El kadiri" at bounding box center [311, 272] width 62 height 12
type input "****"
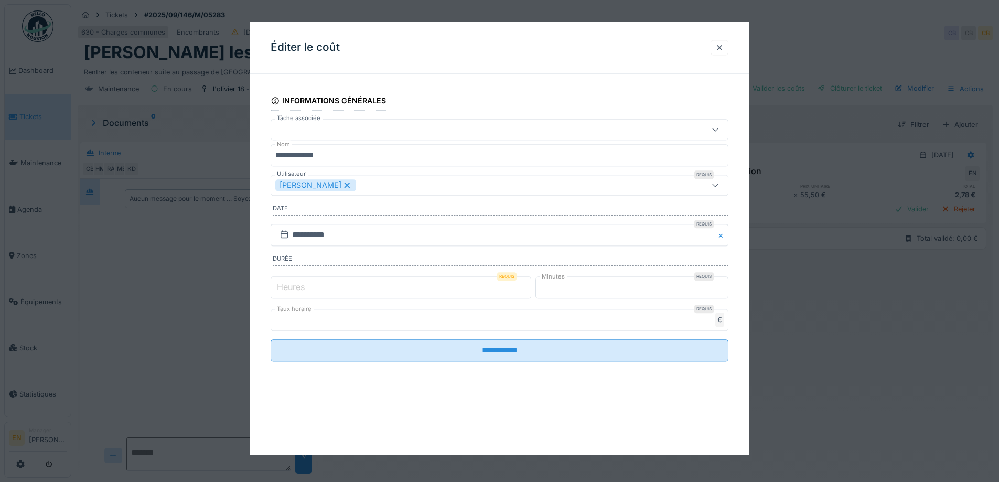
click at [738, 325] on div "**********" at bounding box center [500, 236] width 500 height 308
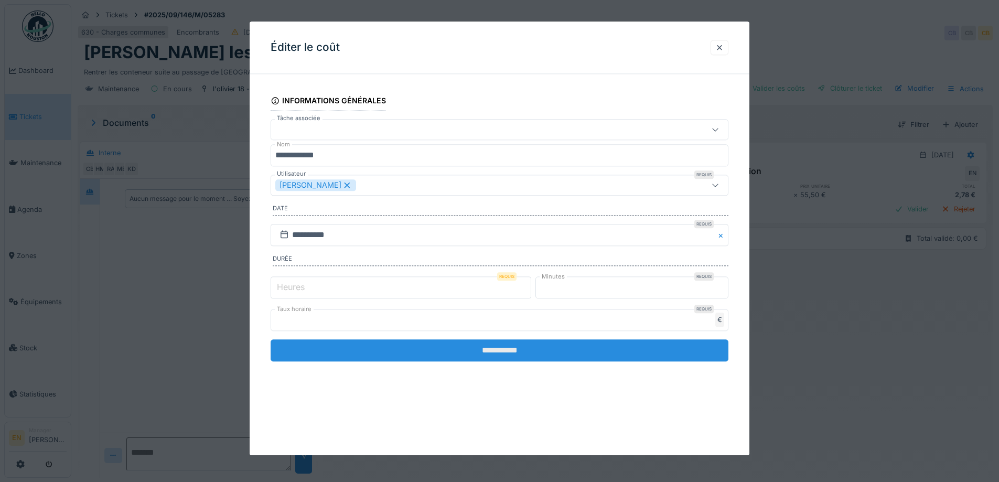
click at [507, 354] on input "**********" at bounding box center [500, 350] width 458 height 22
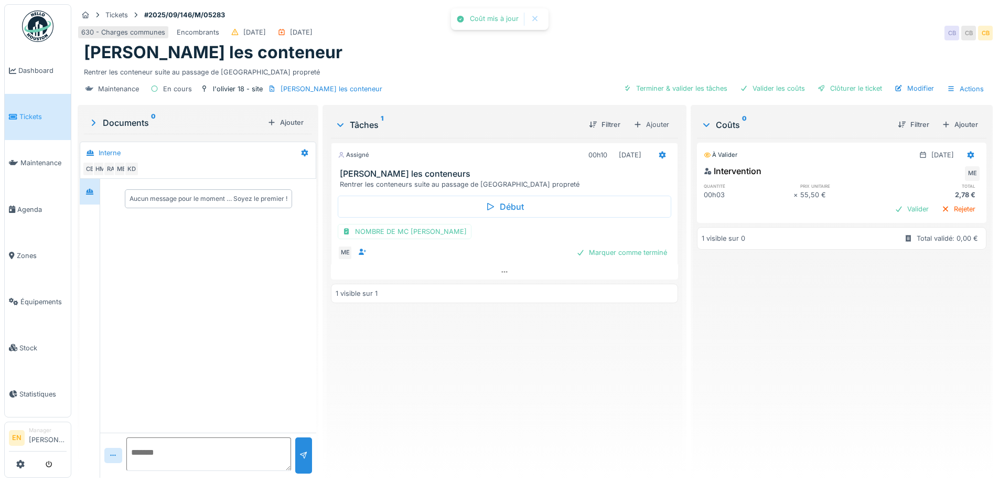
click at [783, 352] on div "À valider 02/09/2025 Intervention ME quantité prix unitaire total 00h03 × 55,50…" at bounding box center [842, 304] width 290 height 332
click at [953, 124] on div "Ajouter" at bounding box center [960, 125] width 45 height 14
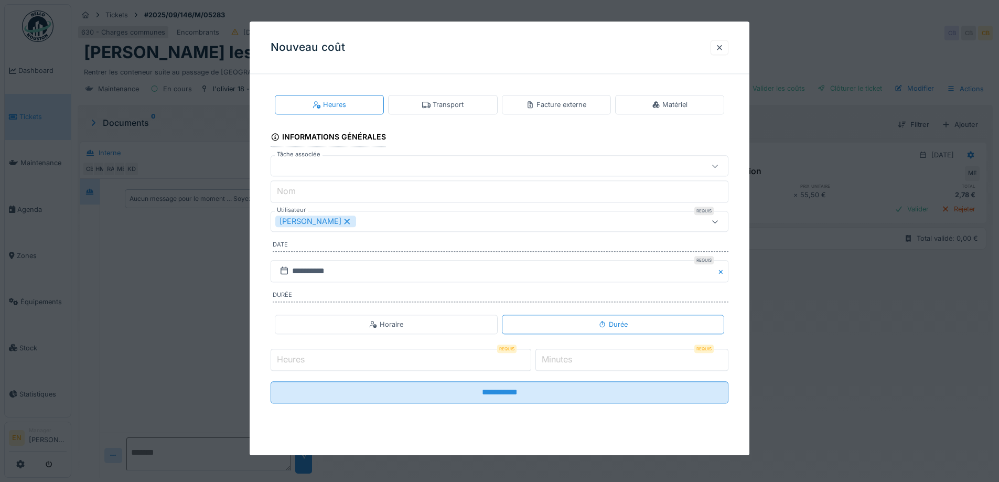
click at [448, 105] on div "Transport" at bounding box center [442, 105] width 41 height 10
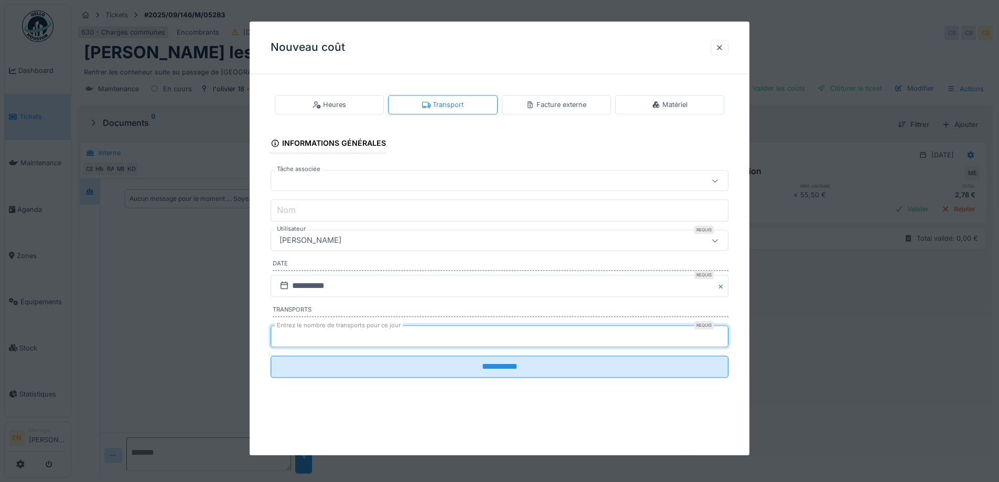
type input "*"
click at [722, 333] on input "*" at bounding box center [500, 336] width 458 height 22
click at [355, 286] on input "**********" at bounding box center [500, 286] width 458 height 22
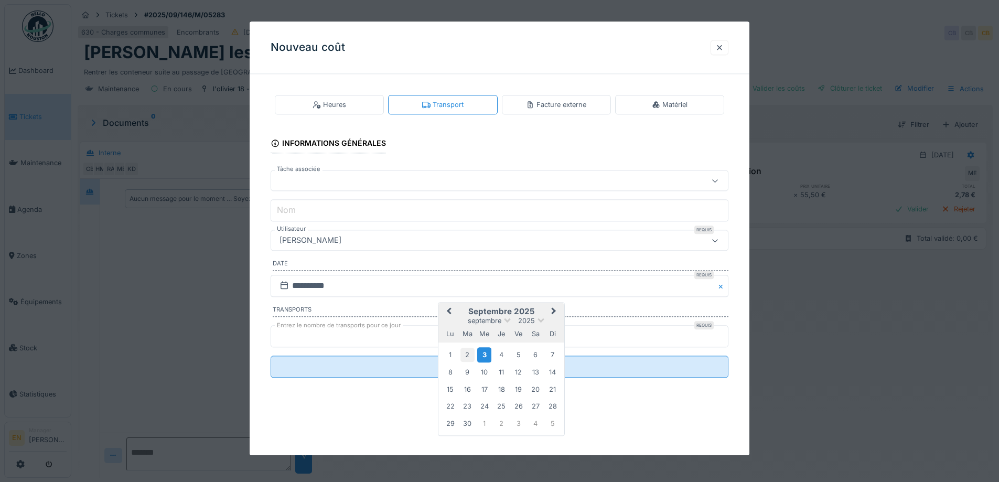
click at [470, 351] on div "2" at bounding box center [468, 355] width 14 height 14
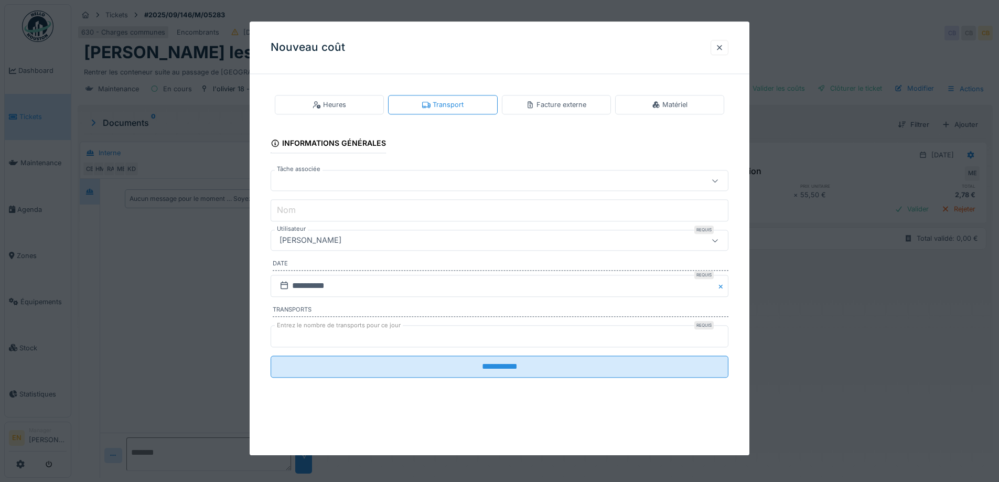
click at [403, 245] on div "[PERSON_NAME]" at bounding box center [472, 241] width 395 height 12
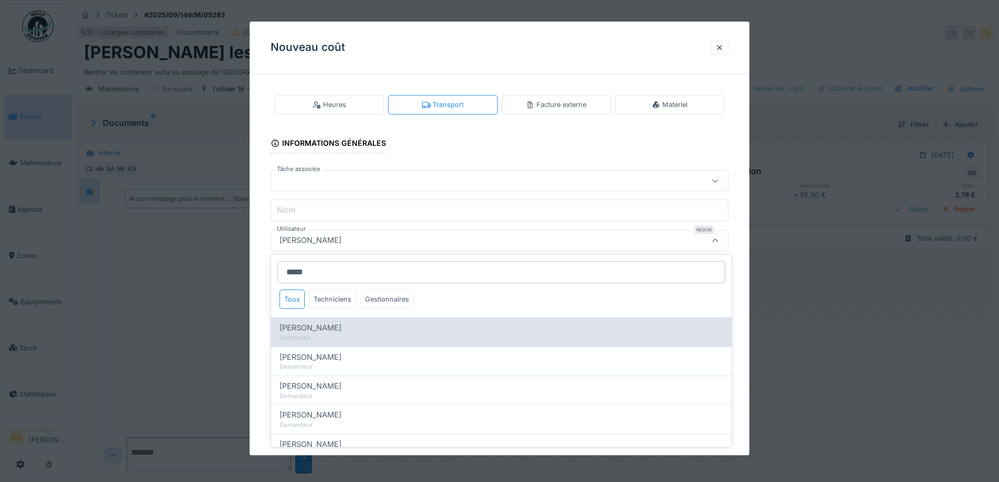
type input "*****"
click at [348, 332] on div "Mohamed El kadiri" at bounding box center [502, 328] width 444 height 12
type input "****"
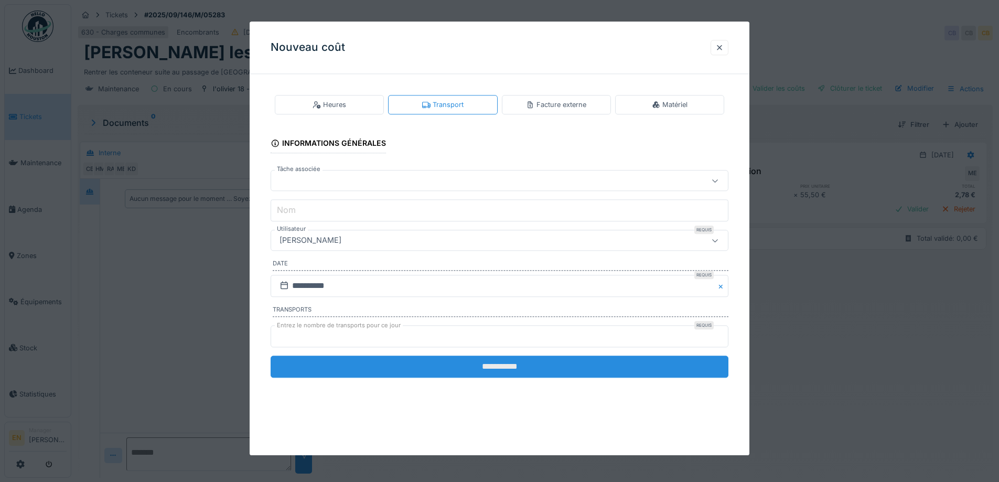
click at [508, 364] on input "**********" at bounding box center [500, 367] width 458 height 22
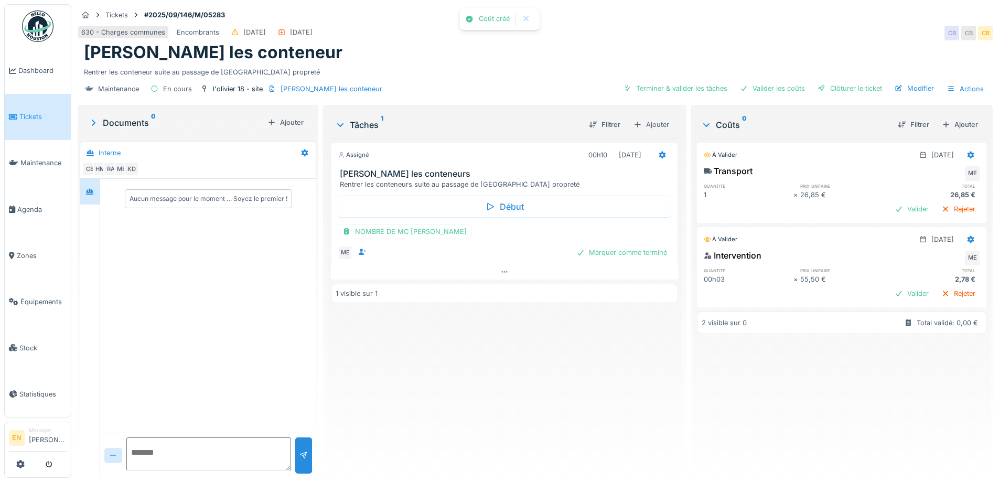
click at [536, 370] on div "Assigné 00h10 02/09/2025 Olivier - Rentrer les conteneurs Rentrer les conteneur…" at bounding box center [504, 304] width 347 height 332
click at [841, 92] on div "Clôturer le ticket" at bounding box center [850, 88] width 73 height 14
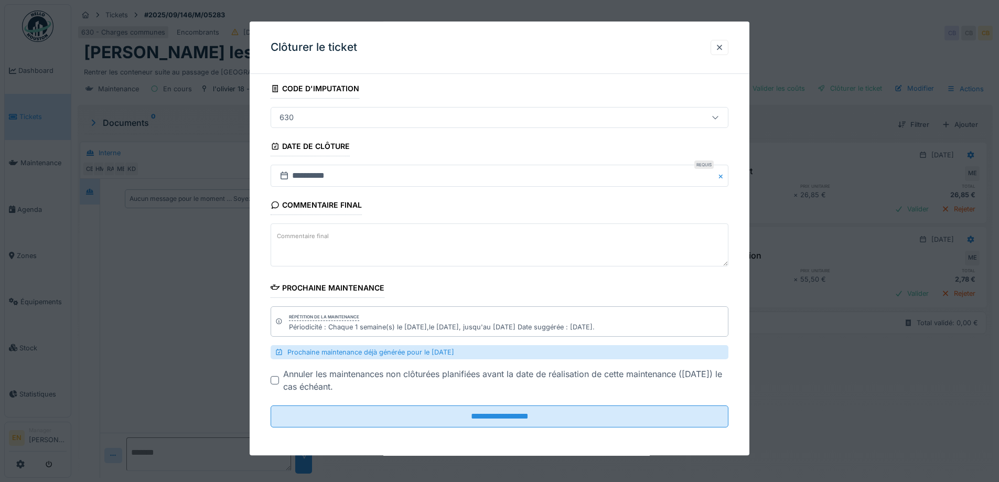
scroll to position [63, 0]
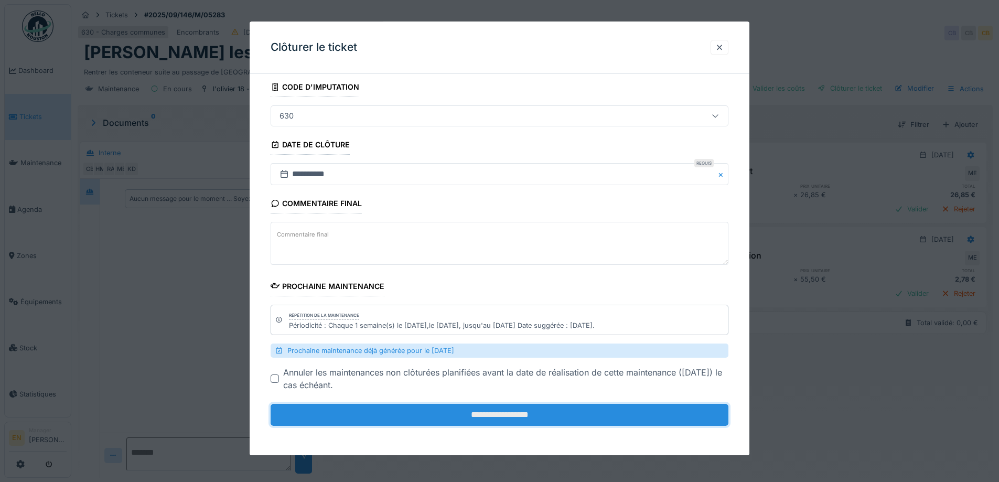
click at [510, 412] on input "**********" at bounding box center [500, 415] width 458 height 22
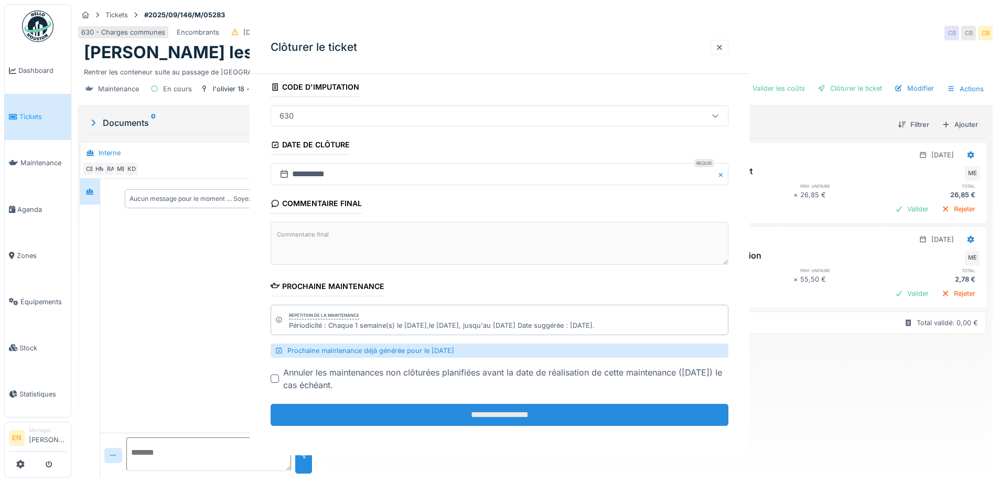
scroll to position [0, 0]
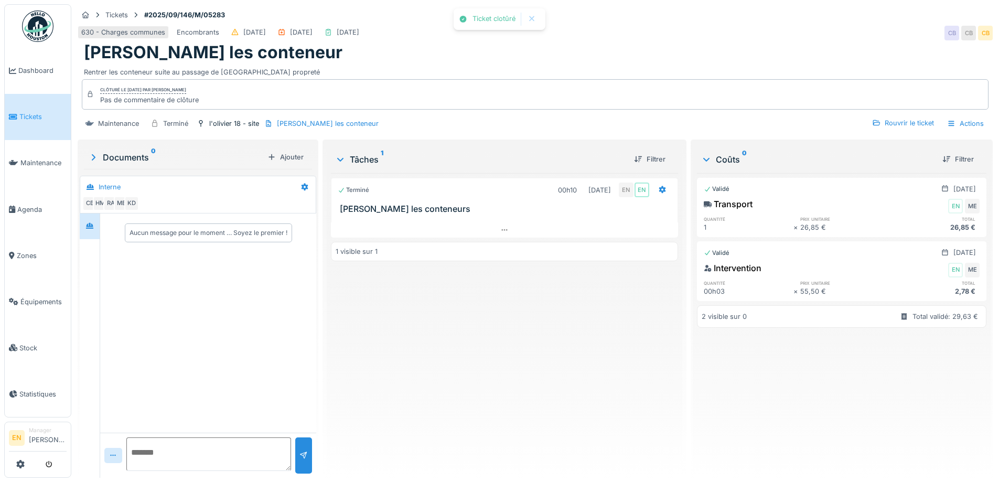
click at [532, 360] on div "Terminé 00h10 02/09/2025 EN EN Olivier - Rentrer les conteneurs 1 visible sur 1" at bounding box center [504, 321] width 347 height 296
drag, startPoint x: 585, startPoint y: 349, endPoint x: 509, endPoint y: 261, distance: 116.5
click at [583, 347] on div "Terminé 00h10 02/09/2025 EN EN Olivier - Rentrer les conteneurs 1 visible sur 1" at bounding box center [504, 321] width 347 height 296
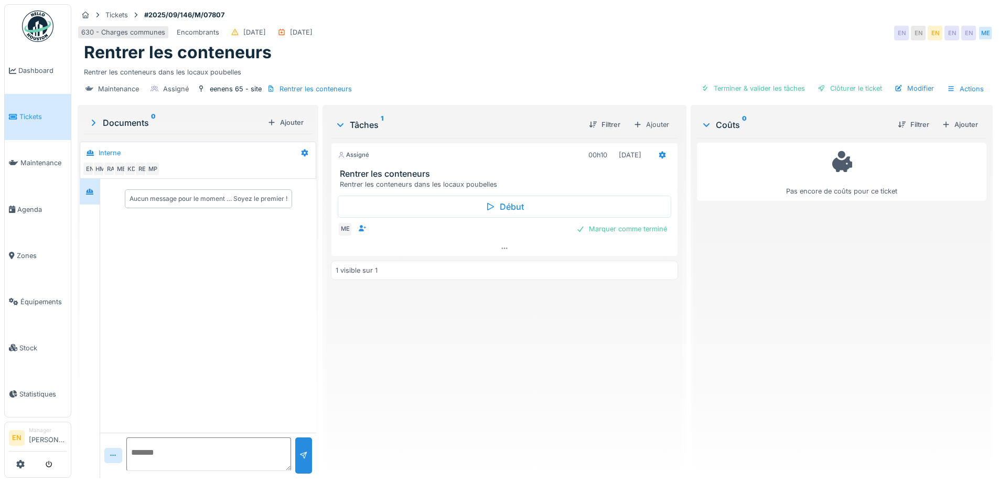
drag, startPoint x: 947, startPoint y: 126, endPoint x: 939, endPoint y: 126, distance: 8.4
click at [948, 125] on div "Ajouter" at bounding box center [960, 125] width 45 height 14
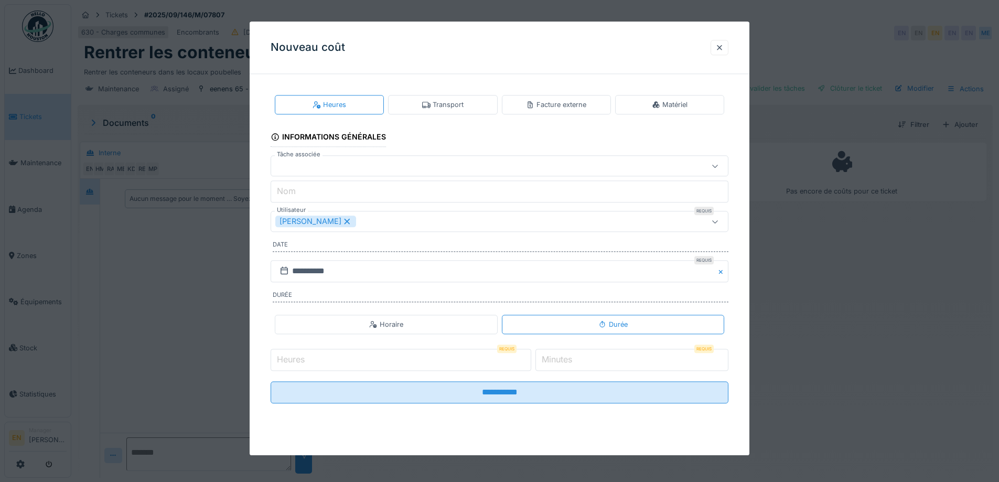
click at [471, 358] on input "Heures" at bounding box center [401, 360] width 261 height 22
type input "*"
click at [723, 359] on input "*" at bounding box center [632, 360] width 193 height 22
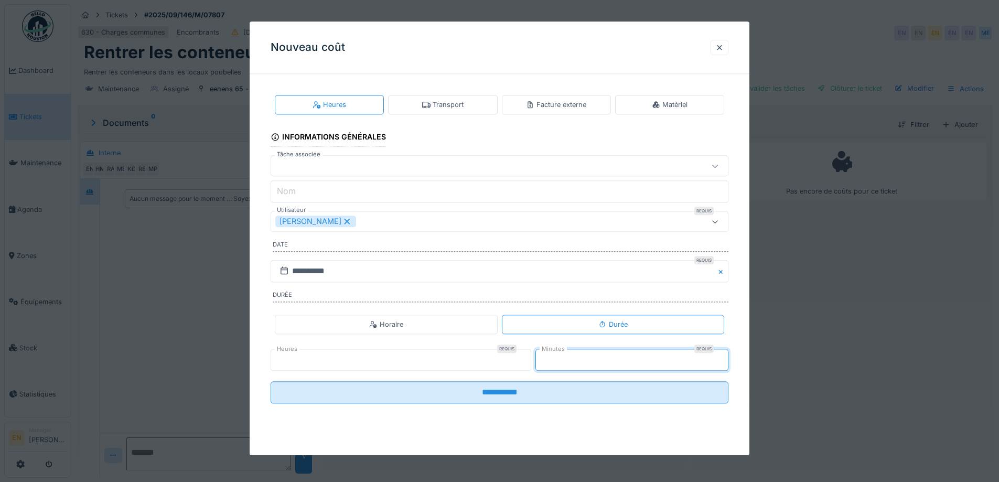
click at [723, 359] on input "*" at bounding box center [632, 360] width 193 height 22
type input "*"
click at [723, 359] on input "*" at bounding box center [632, 360] width 193 height 22
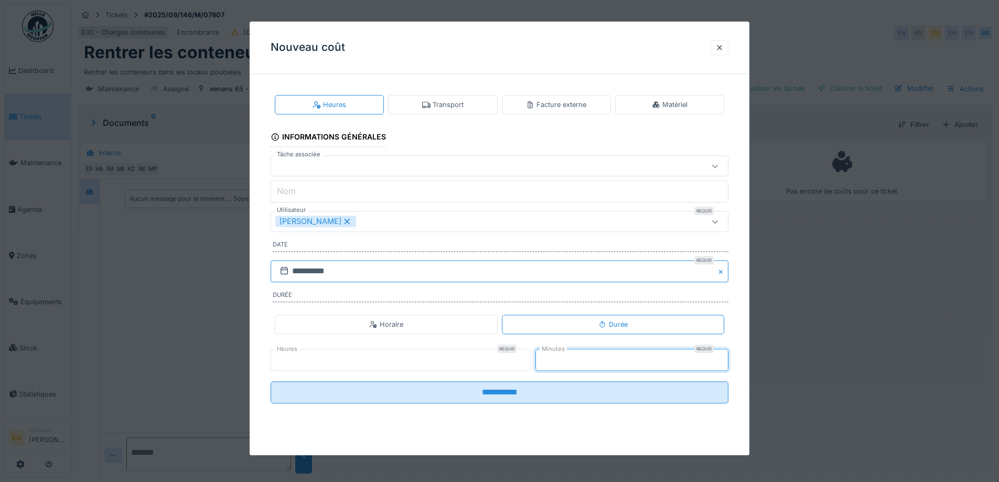
click at [385, 273] on input "**********" at bounding box center [500, 271] width 458 height 22
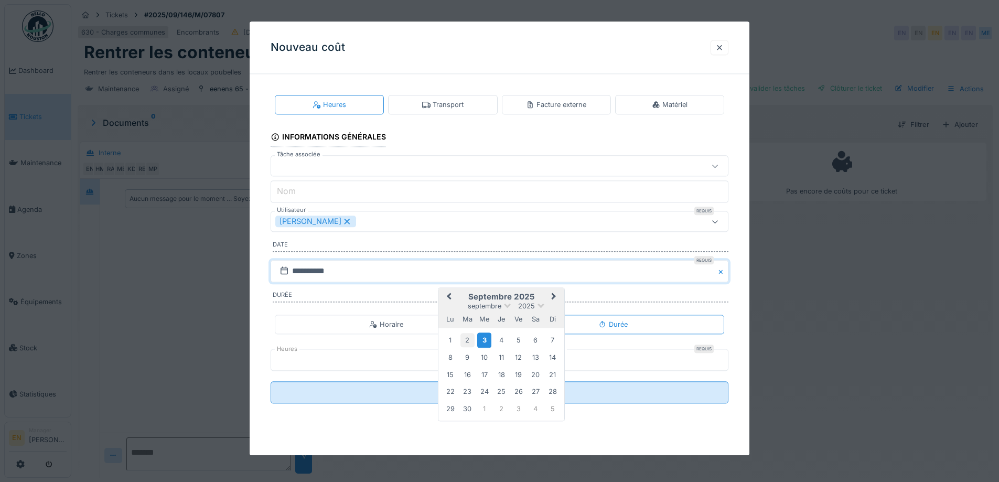
click at [465, 343] on div "2" at bounding box center [468, 340] width 14 height 14
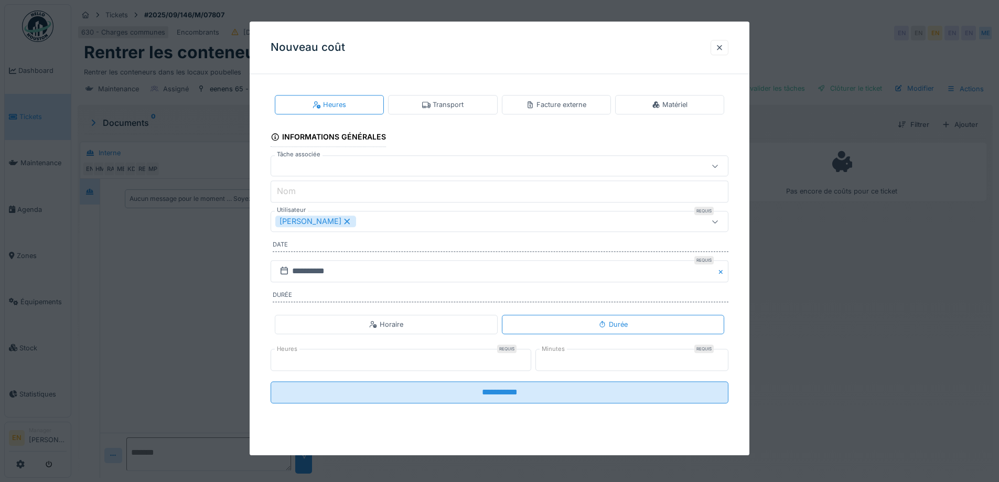
click at [421, 222] on div "[PERSON_NAME]" at bounding box center [472, 222] width 395 height 12
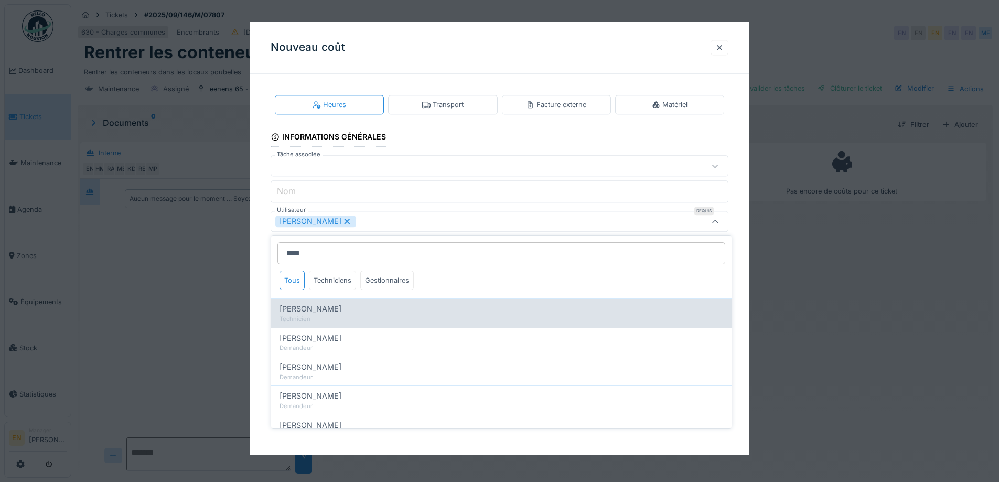
type input "****"
click at [341, 307] on span "Mohamed El kadiri" at bounding box center [311, 309] width 62 height 12
type input "**********"
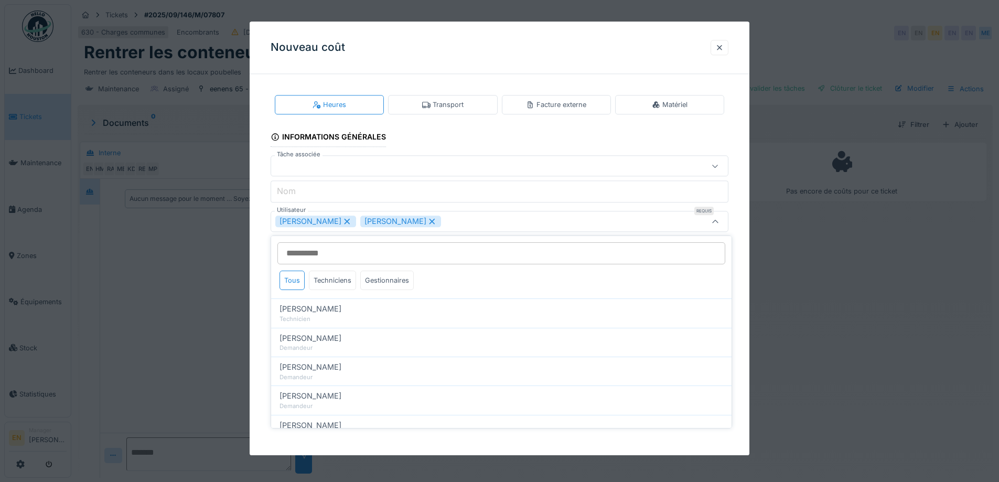
click at [352, 221] on icon at bounding box center [347, 221] width 9 height 7
type input "****"
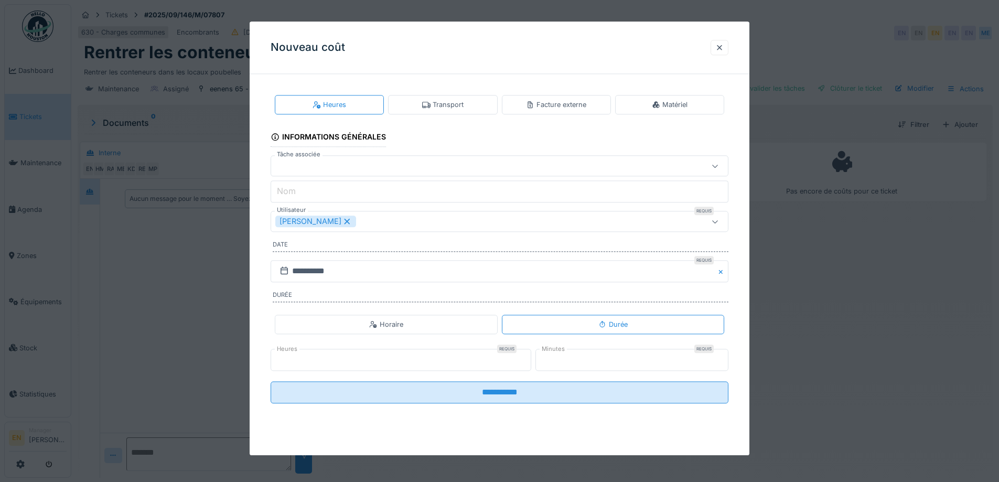
click at [750, 271] on div "**********" at bounding box center [500, 257] width 500 height 350
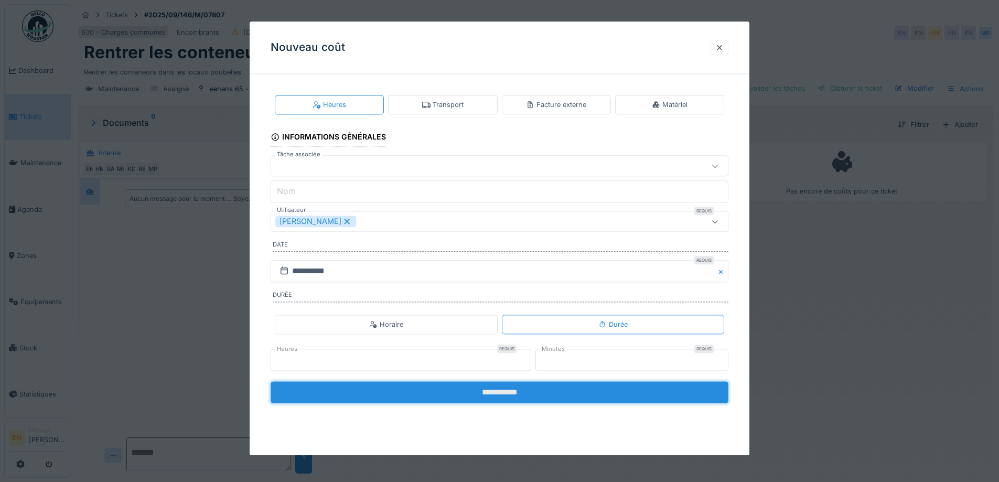
click at [513, 392] on input "**********" at bounding box center [500, 392] width 458 height 22
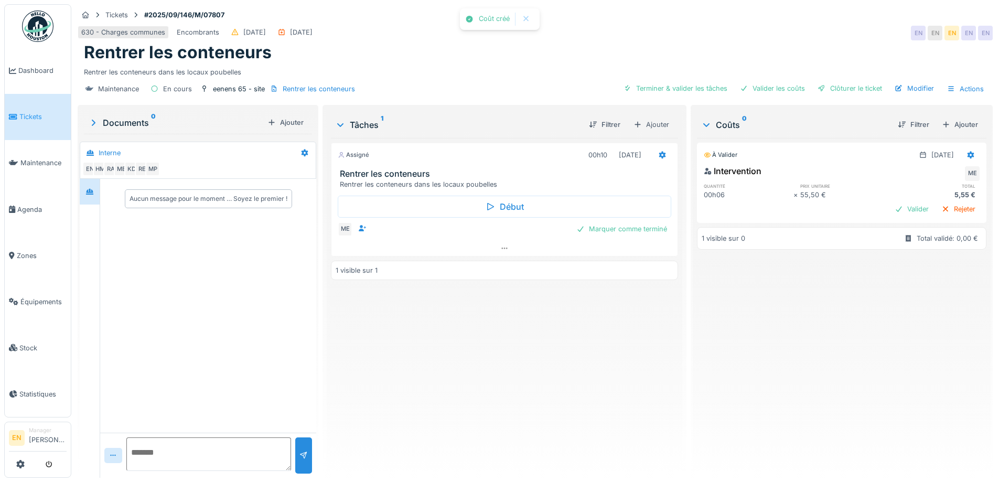
click at [513, 392] on div "Assigné 00h10 02/09/2025 Rentrer les conteneurs Rentrer les conteneurs dans les…" at bounding box center [504, 304] width 347 height 332
click at [947, 129] on div "Ajouter" at bounding box center [960, 125] width 45 height 14
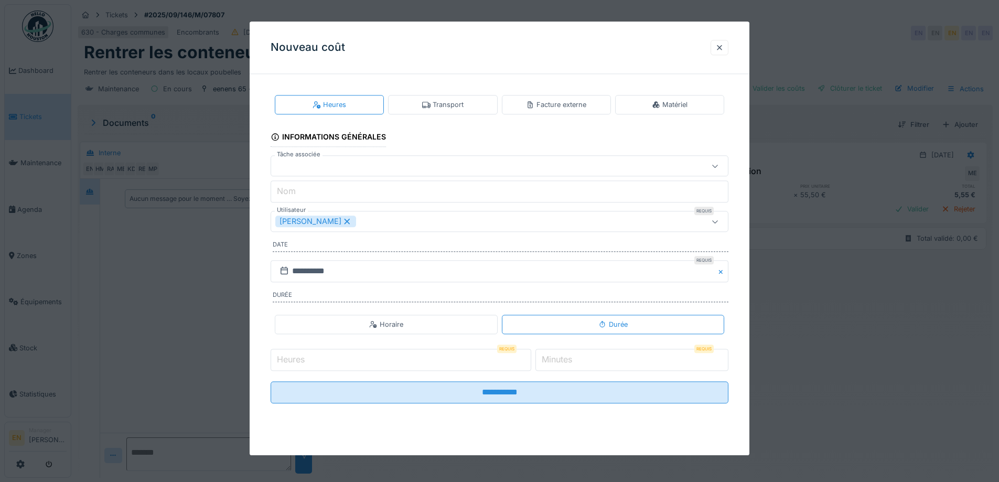
click at [444, 103] on div "Transport" at bounding box center [442, 105] width 41 height 10
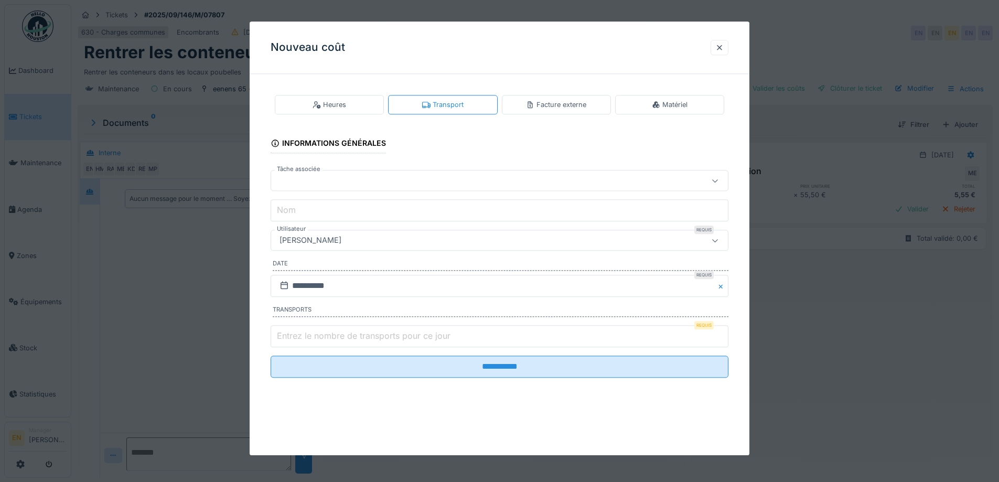
click at [382, 243] on div "[PERSON_NAME]" at bounding box center [472, 241] width 395 height 12
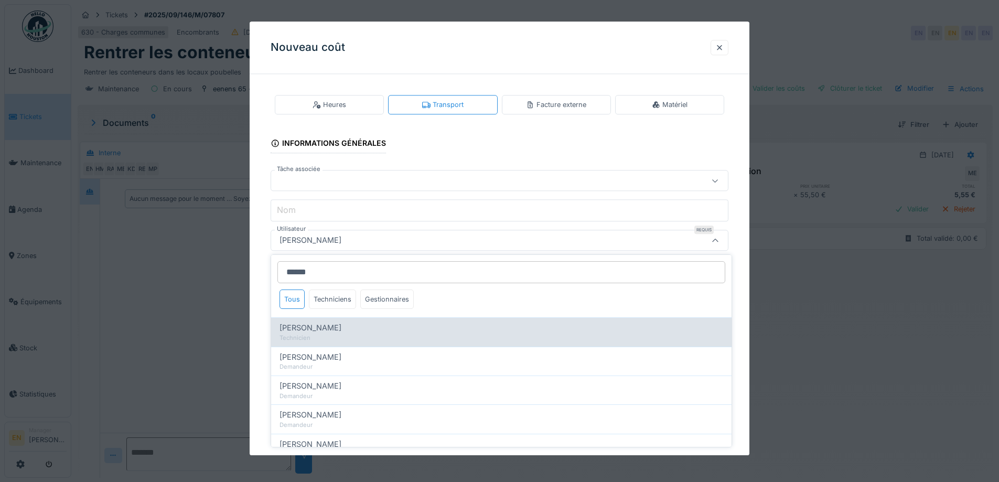
type input "******"
click at [334, 330] on span "Mohamed El kadiri" at bounding box center [311, 328] width 62 height 12
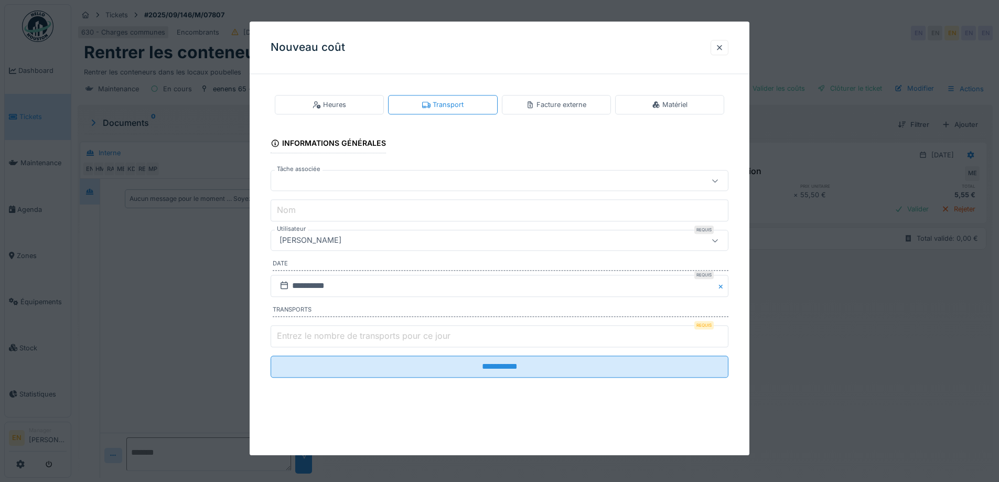
type input "****"
click at [296, 282] on input "**********" at bounding box center [500, 286] width 458 height 22
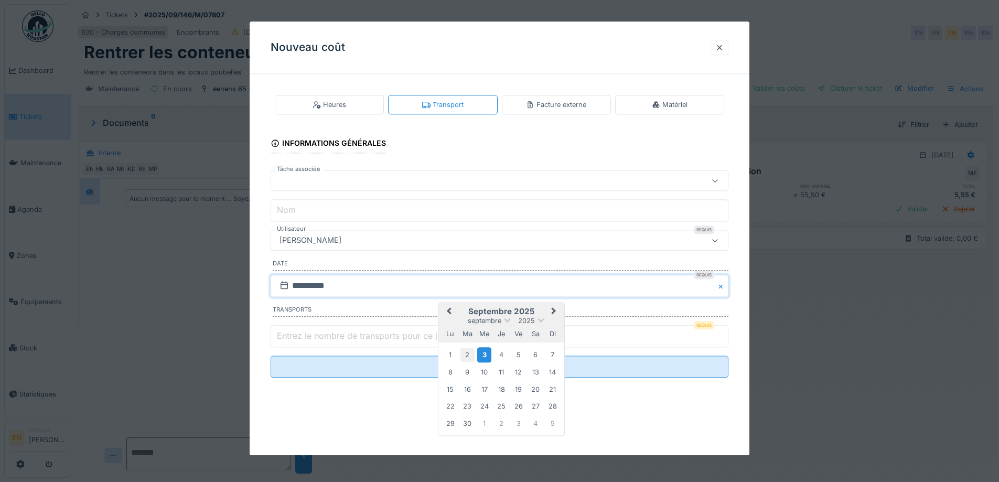
click at [471, 356] on div "2" at bounding box center [468, 355] width 14 height 14
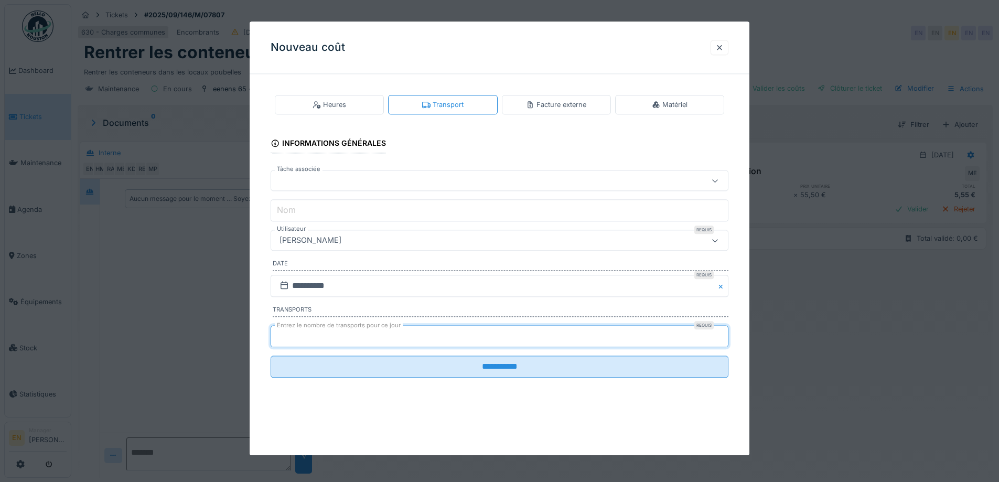
type input "*"
click at [724, 335] on input "*" at bounding box center [500, 336] width 458 height 22
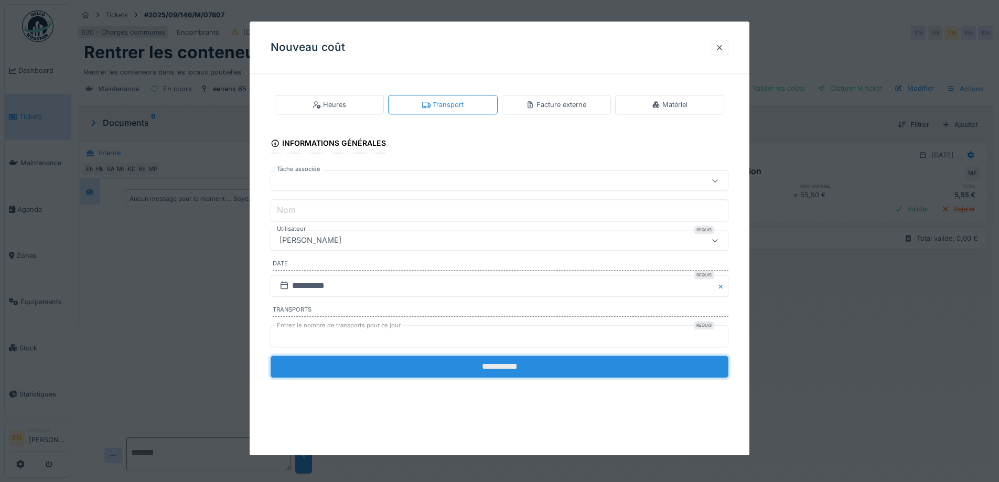
click at [556, 368] on input "**********" at bounding box center [500, 367] width 458 height 22
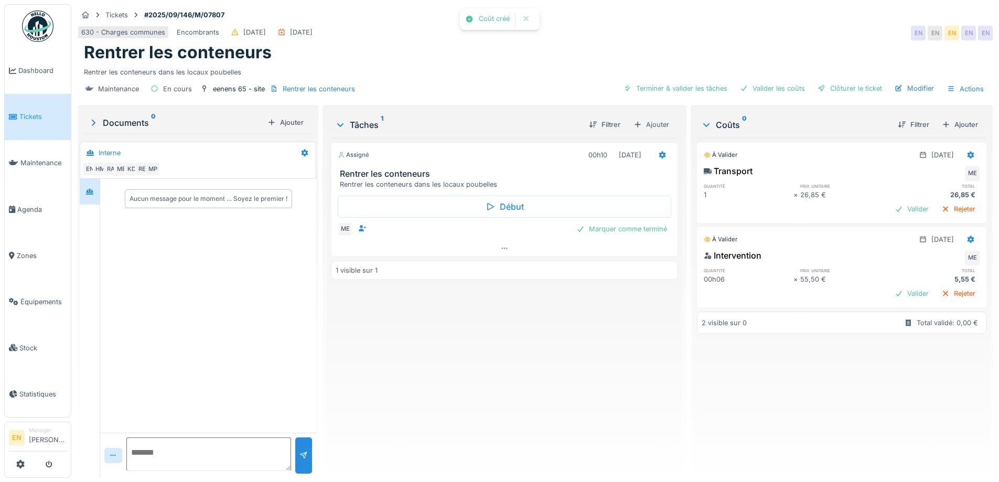
click at [556, 368] on div "Assigné 00h10 02/09/2025 Rentrer les conteneurs Rentrer les conteneurs dans les…" at bounding box center [504, 304] width 347 height 332
click at [846, 88] on div "Clôturer le ticket" at bounding box center [850, 88] width 73 height 14
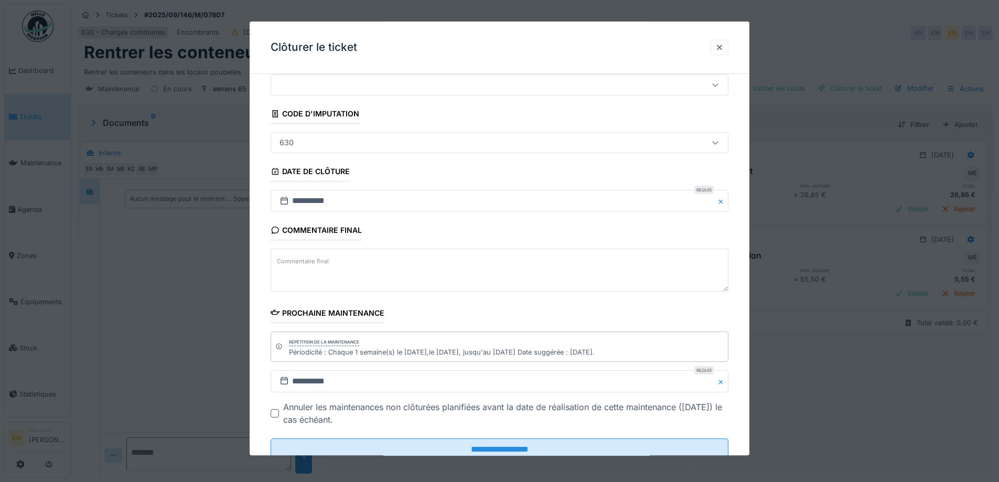
scroll to position [71, 0]
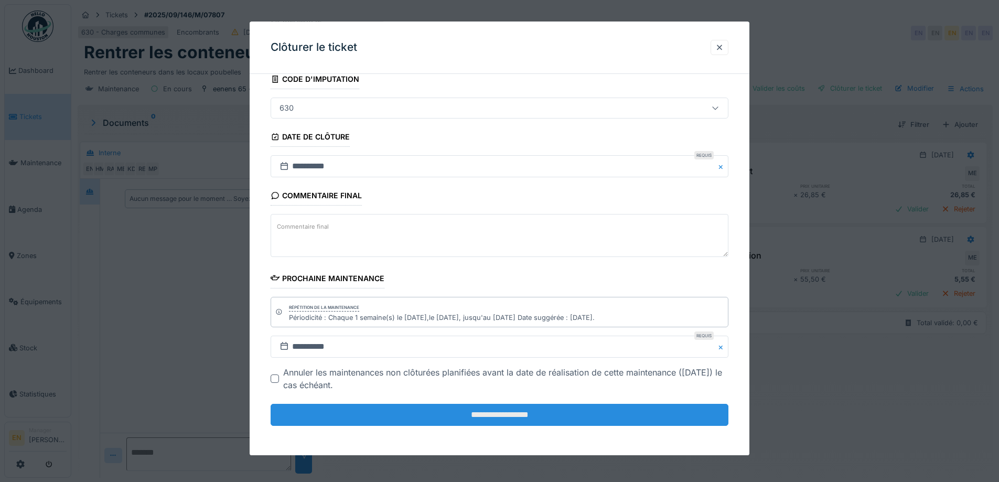
click at [500, 417] on input "**********" at bounding box center [500, 415] width 458 height 22
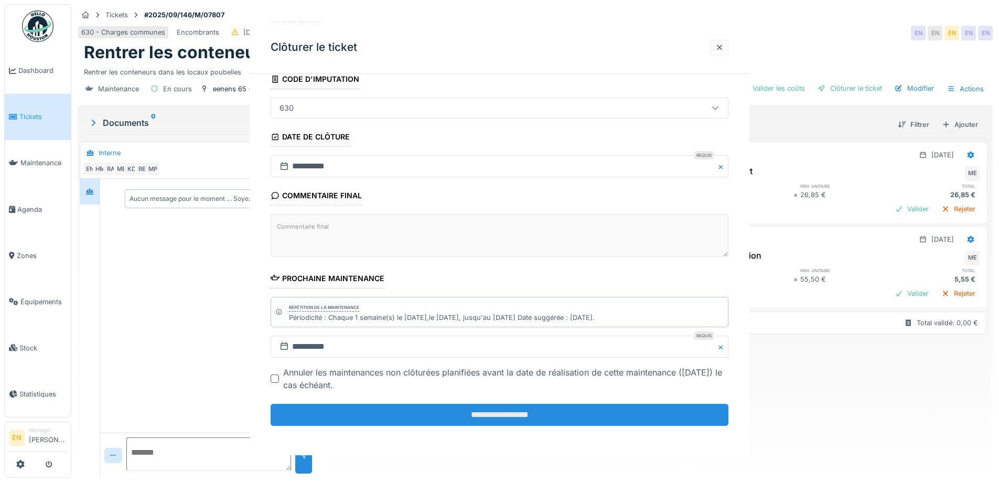
scroll to position [0, 0]
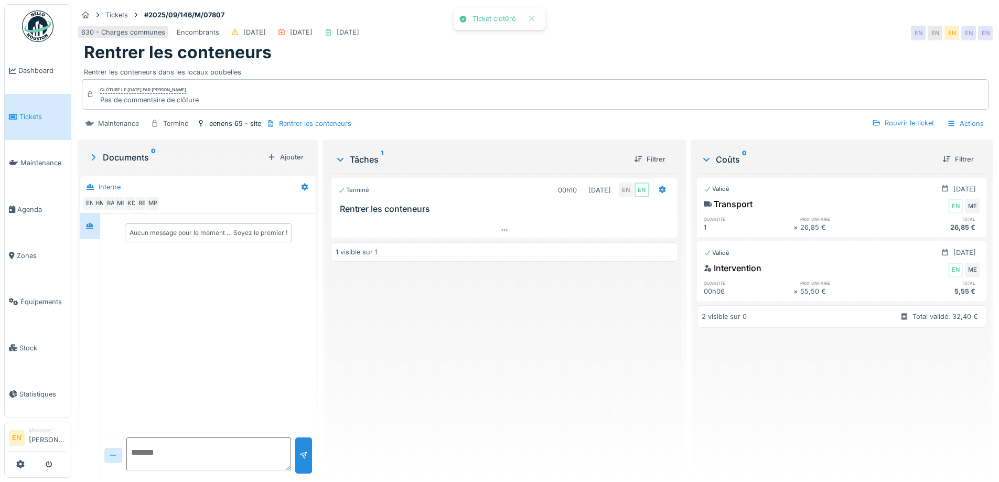
click at [500, 415] on div "Terminé 00h10 02/09/2025 EN EN Rentrer les conteneurs 1 visible sur 1" at bounding box center [504, 321] width 347 height 296
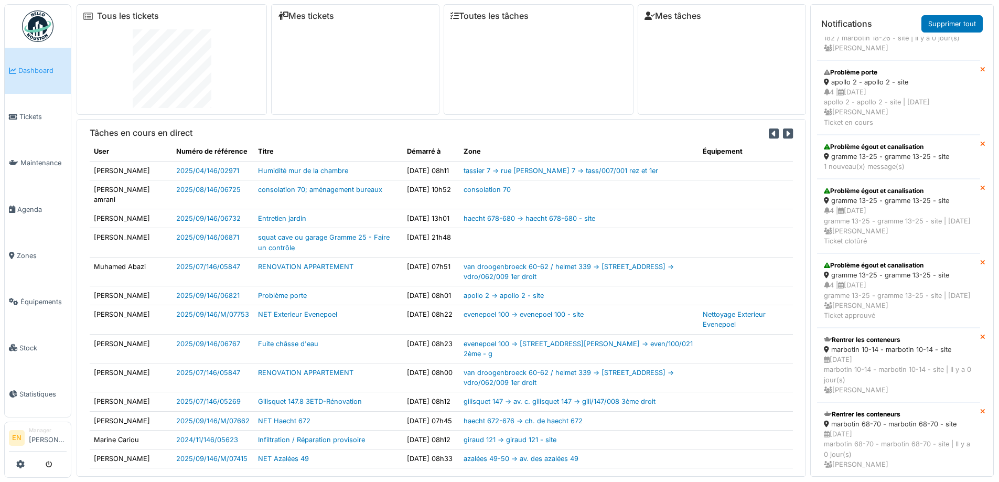
scroll to position [346, 0]
click at [862, 164] on div "gramme 13-25 - gramme 13-25 - site" at bounding box center [899, 159] width 150 height 10
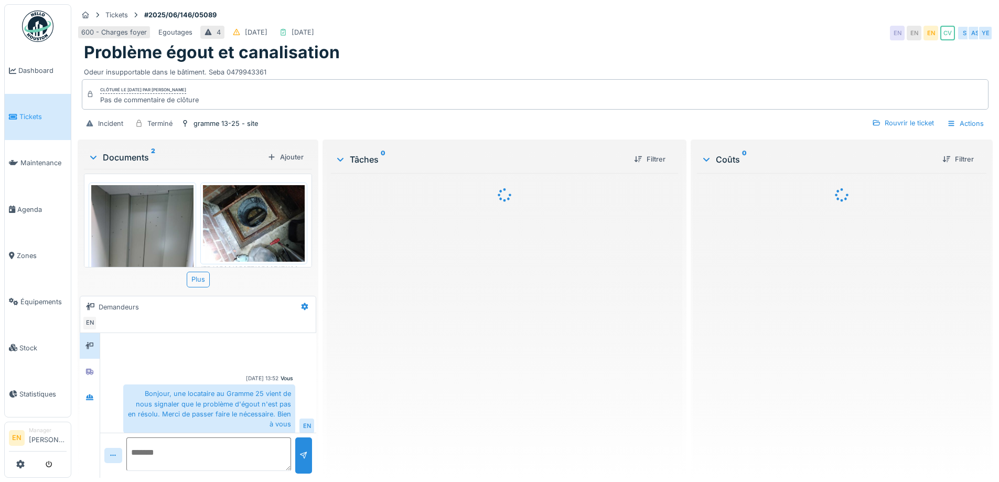
scroll to position [90, 0]
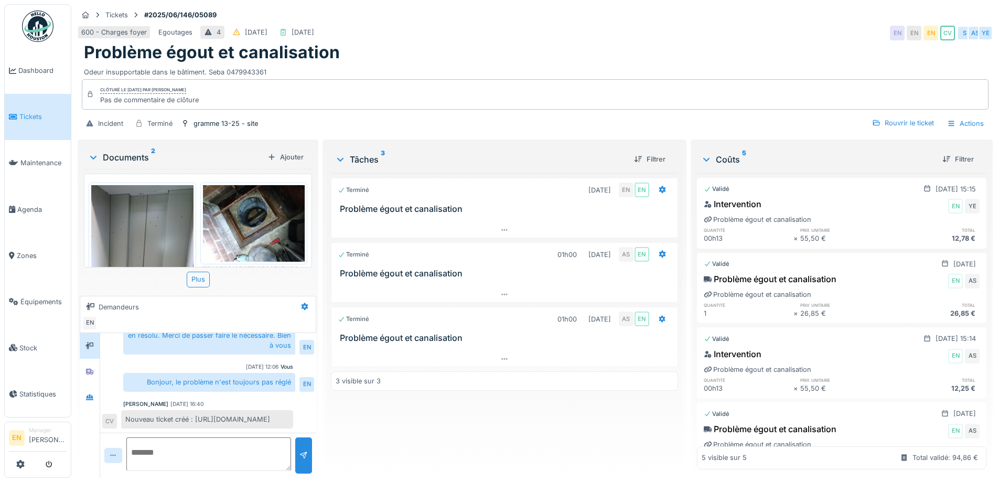
drag, startPoint x: 125, startPoint y: 418, endPoint x: 261, endPoint y: 418, distance: 136.4
click at [261, 418] on div "Nouveau ticket créé : [URL][DOMAIN_NAME]" at bounding box center [207, 419] width 172 height 18
copy div "[URL][DOMAIN_NAME]"
click at [370, 418] on div "Terminé [DATE] EN EN Problème égout et canalisation Terminé 01h00 [DATE] AS EN …" at bounding box center [504, 321] width 347 height 296
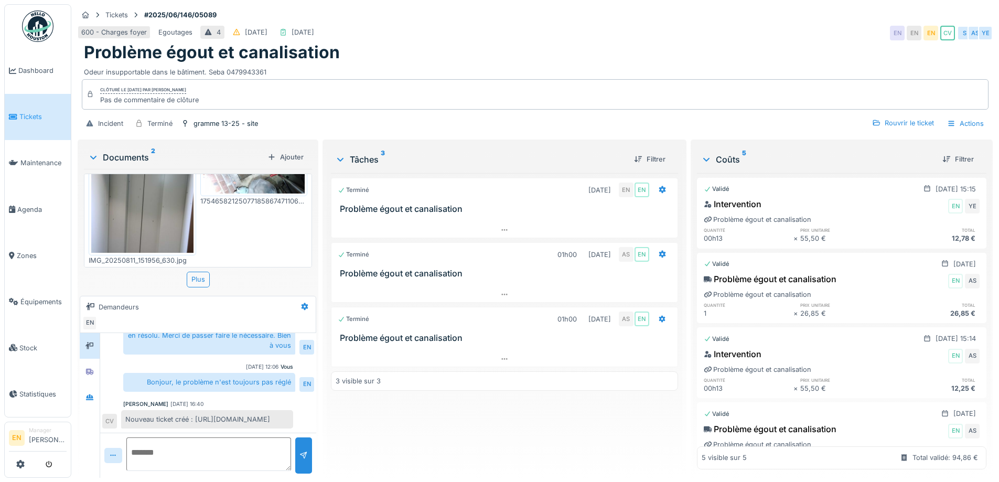
scroll to position [0, 0]
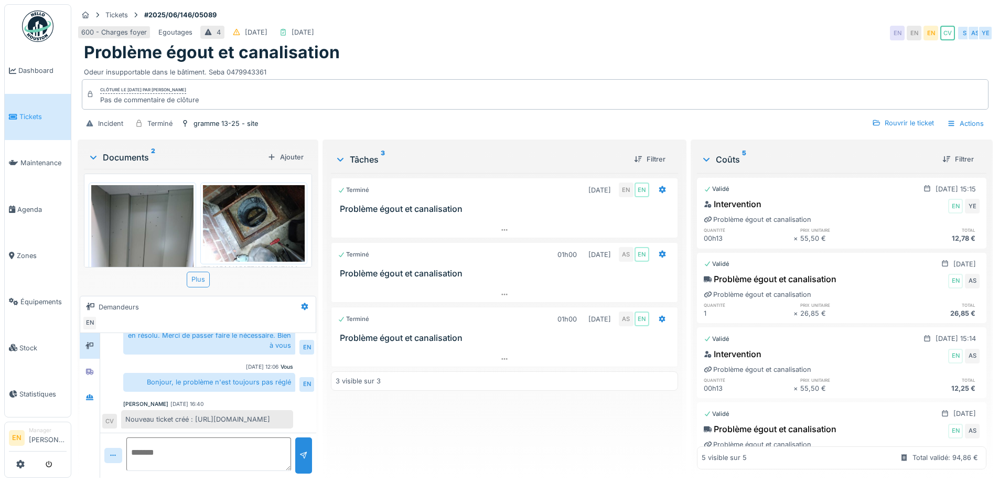
click at [197, 284] on div "Plus" at bounding box center [198, 279] width 23 height 15
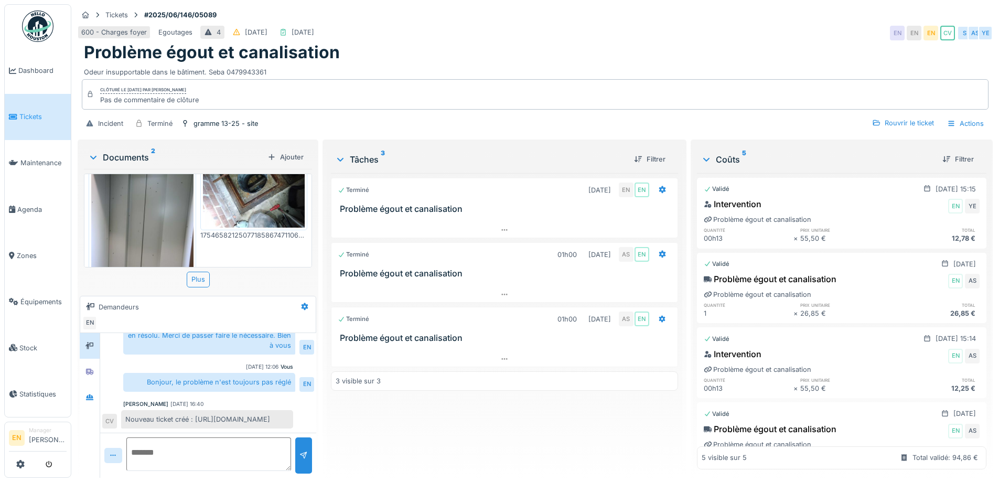
scroll to position [68, 0]
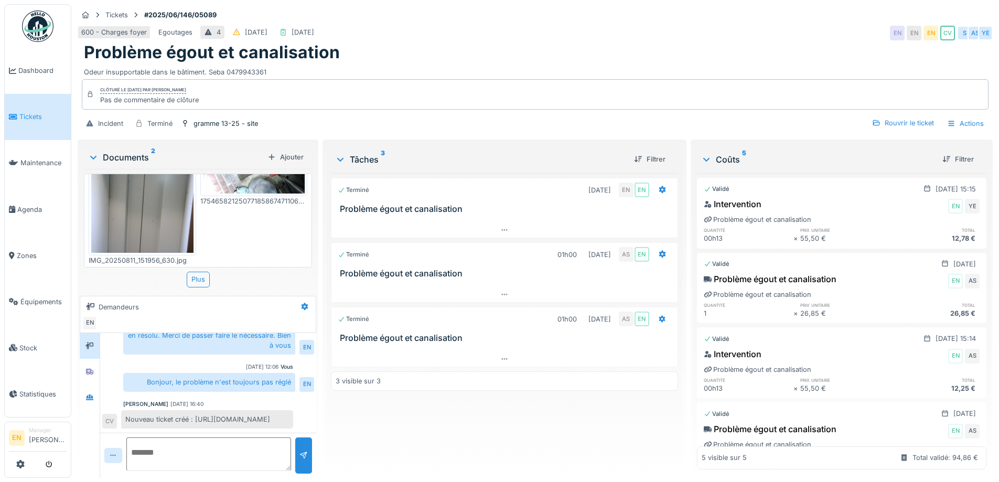
click at [637, 52] on div "Problème égout et canalisation" at bounding box center [535, 52] width 903 height 20
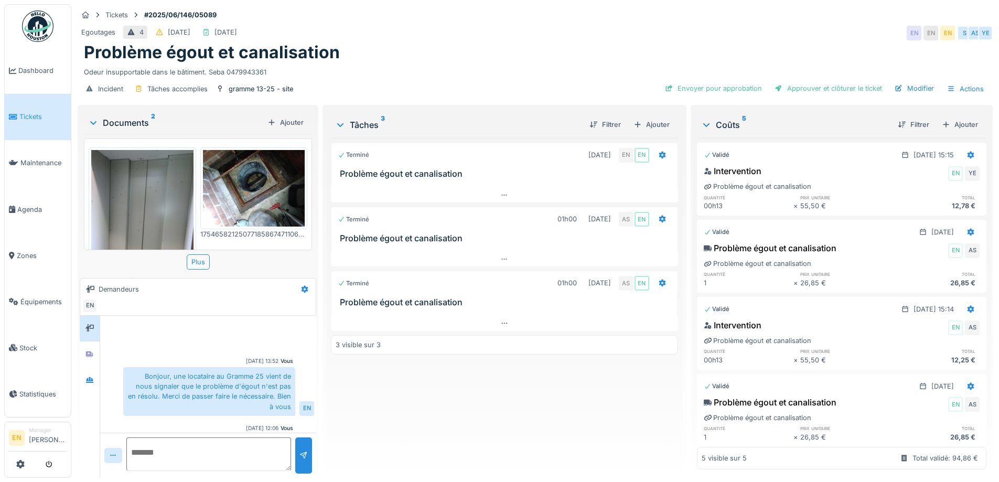
scroll to position [25, 0]
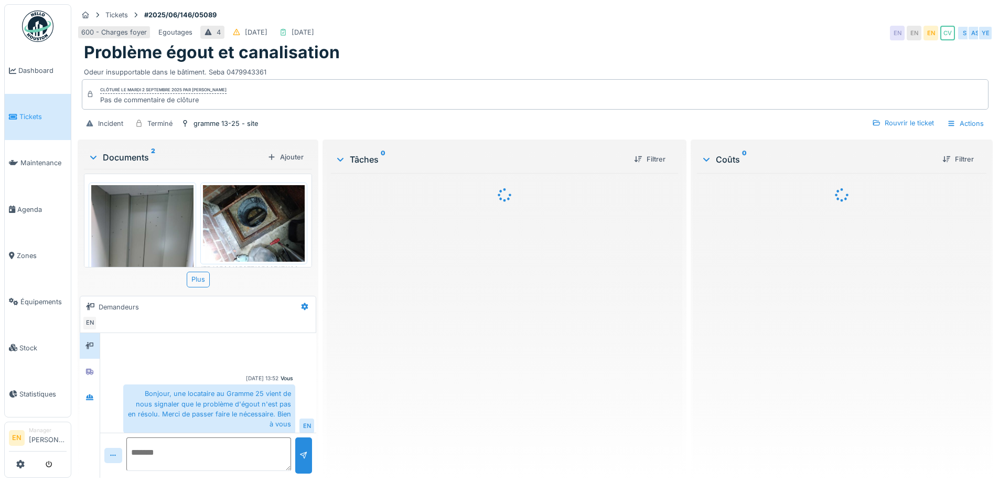
scroll to position [90, 0]
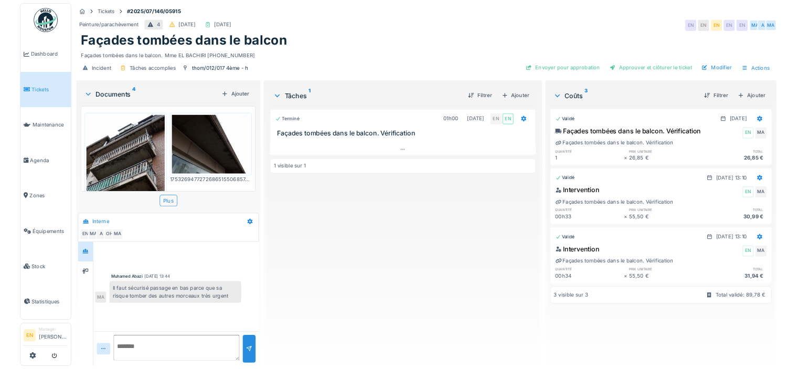
scroll to position [8, 0]
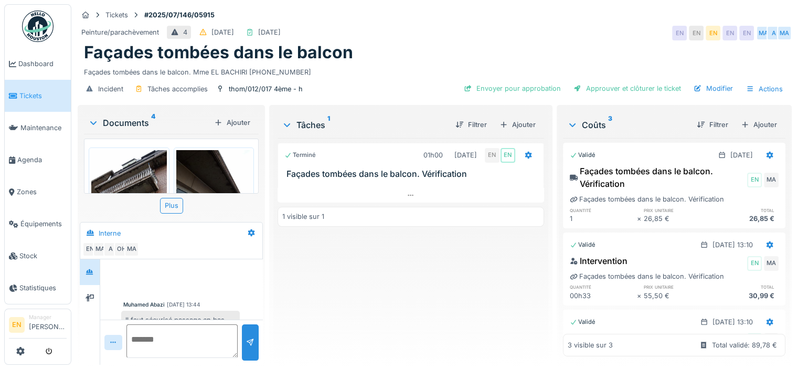
click at [394, 260] on div "Terminé 01h00 [DATE] EN EN Façades tombées dans le balcon. Vérification 1 visib…" at bounding box center [410, 247] width 266 height 218
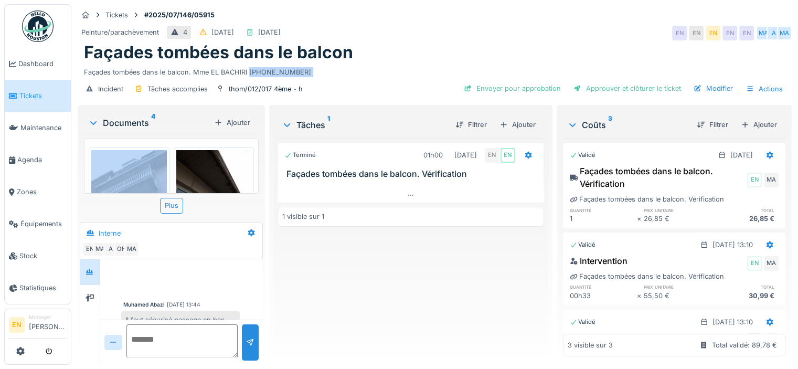
drag, startPoint x: 249, startPoint y: 62, endPoint x: 287, endPoint y: 69, distance: 38.8
click at [287, 69] on div "Tickets #2025/07/146/05915 Peinture/parachèvement 4 [DATE] [DATE] EN EN EN EN E…" at bounding box center [435, 53] width 718 height 99
copy div "[PHONE_NUMBER] Incident Tâches accomplies thom/012/017 4ème - h Envoyer pour ap…"
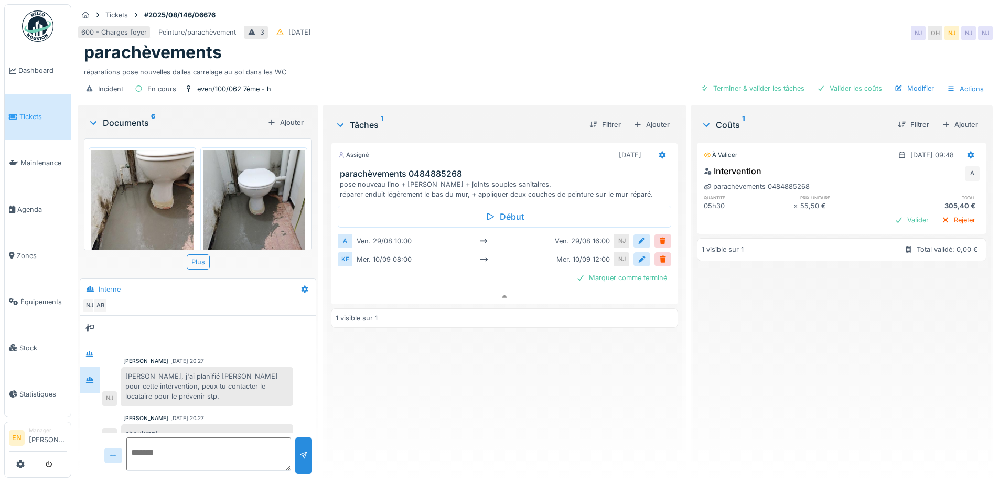
scroll to position [156, 0]
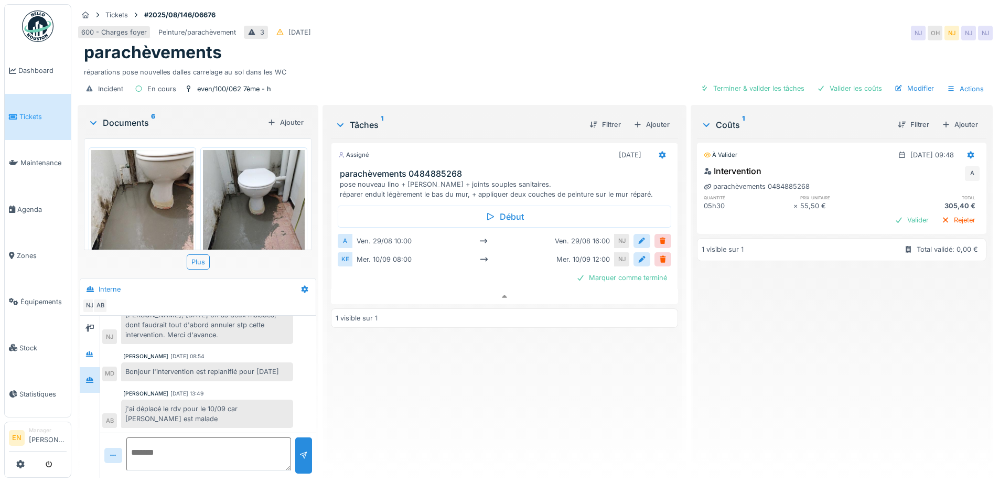
click at [694, 29] on div "600 - Charges foyer Peinture/parachèvement 3 [DATE] [GEOGRAPHIC_DATA] [GEOGRAPH…" at bounding box center [535, 33] width 915 height 19
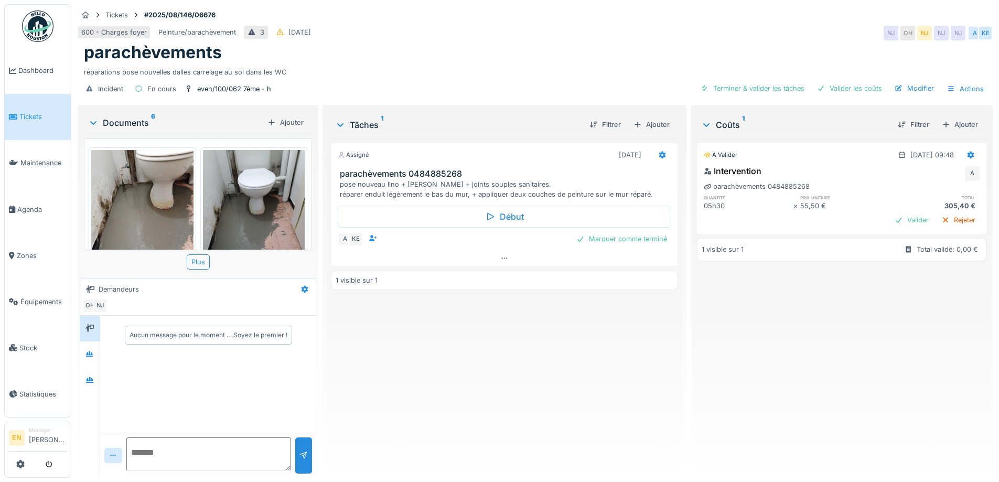
click at [454, 390] on div "Assigné 04/09/2025 parachèvements 0484885268 pose nouveau lino + plinthes + joi…" at bounding box center [504, 304] width 347 height 332
click at [91, 380] on icon at bounding box center [89, 380] width 7 height 6
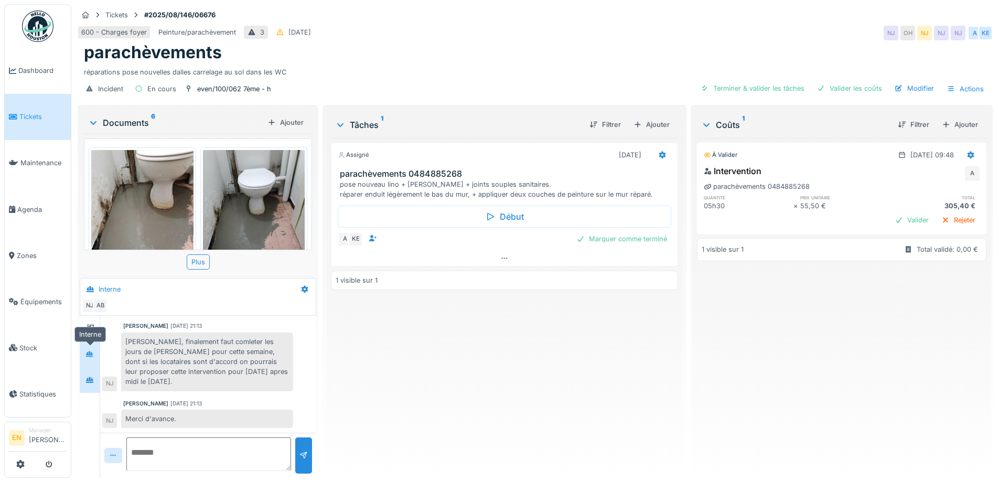
click at [86, 354] on div at bounding box center [90, 354] width 16 height 13
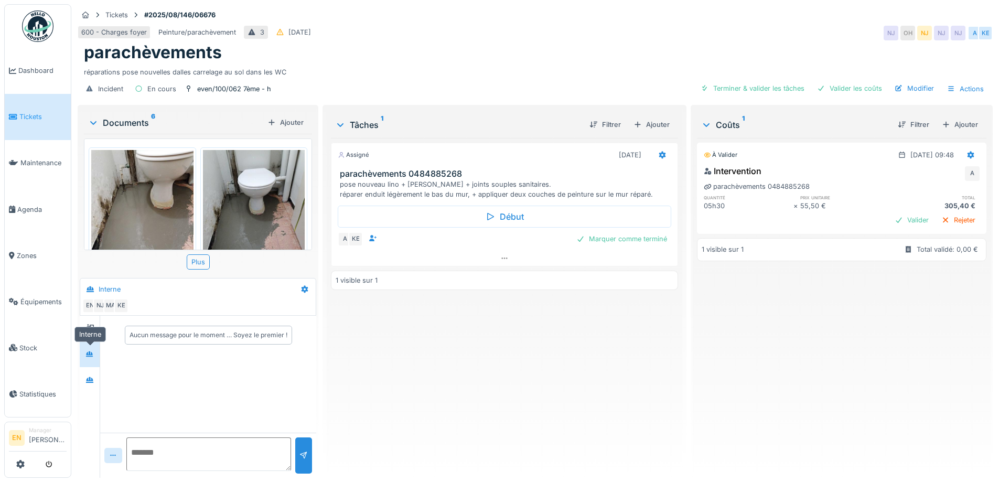
scroll to position [0, 0]
click at [89, 378] on icon at bounding box center [89, 380] width 7 height 6
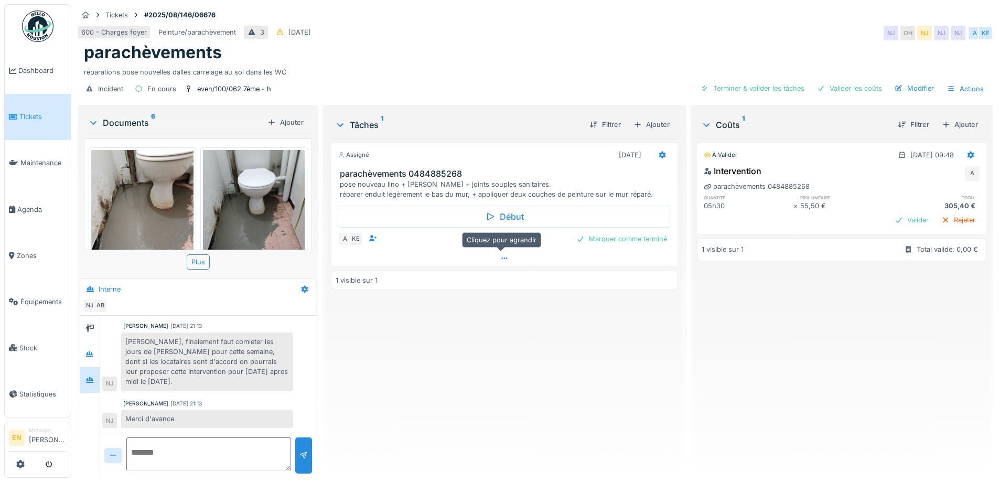
click at [501, 260] on icon at bounding box center [504, 258] width 8 height 7
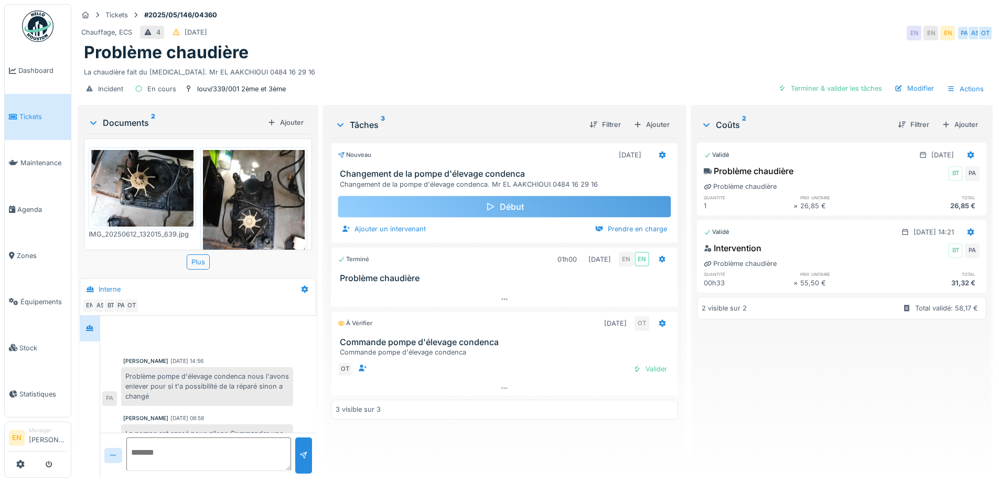
scroll to position [25, 0]
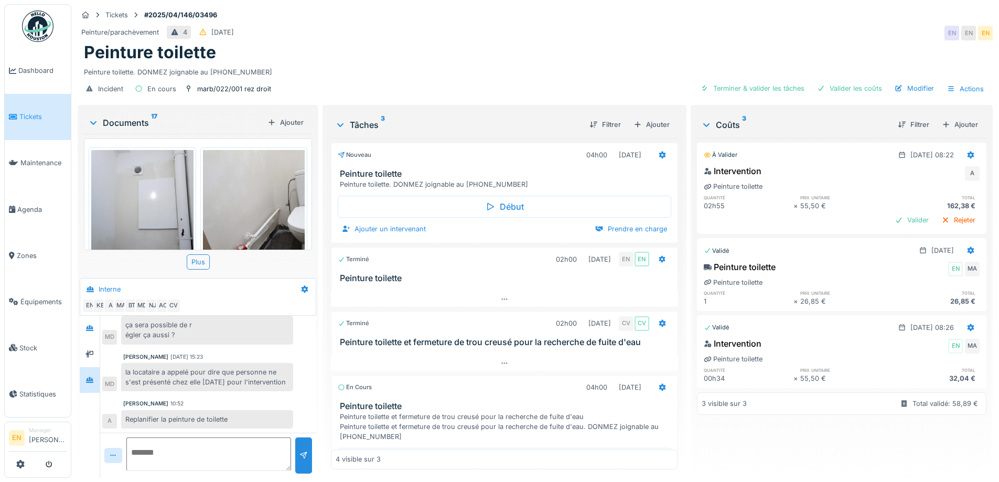
scroll to position [8, 0]
click at [951, 118] on div "Ajouter" at bounding box center [960, 125] width 45 height 14
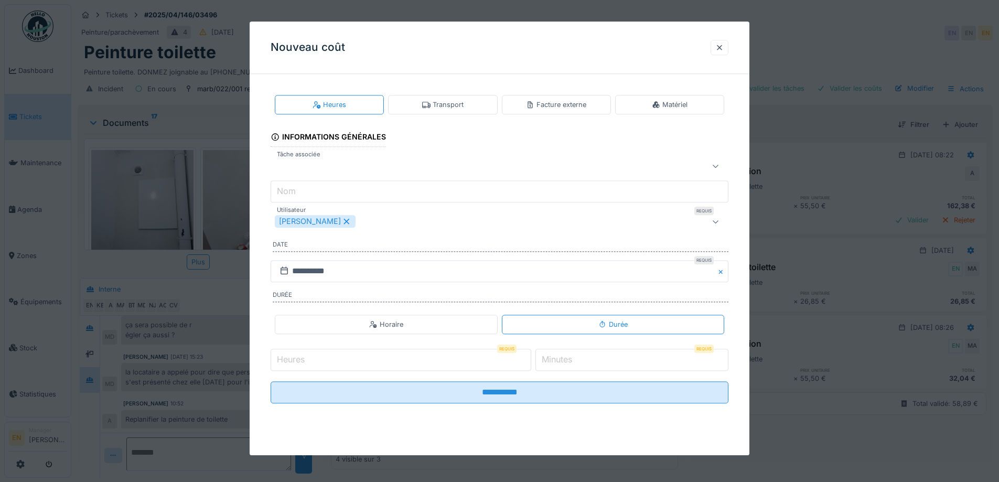
click at [445, 101] on div "Transport" at bounding box center [442, 105] width 41 height 10
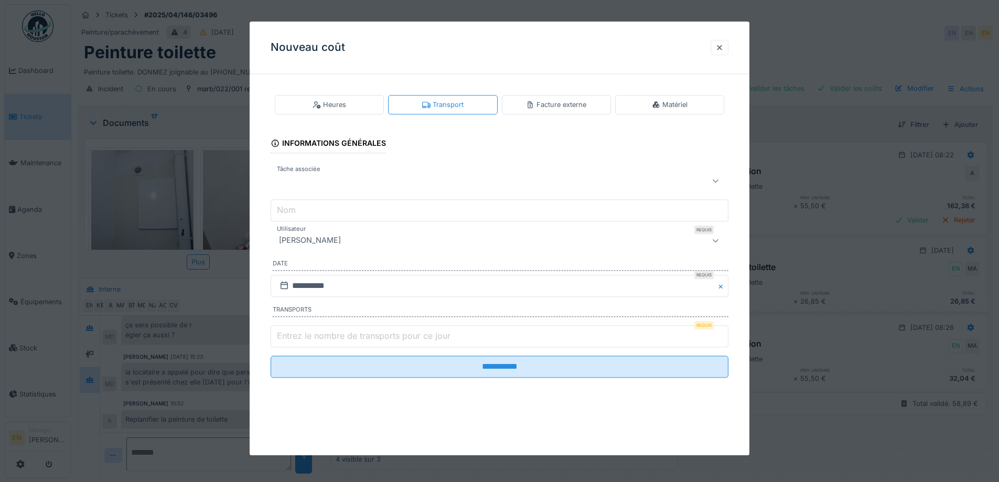
type input "*"
click at [723, 334] on input "*" at bounding box center [500, 336] width 458 height 22
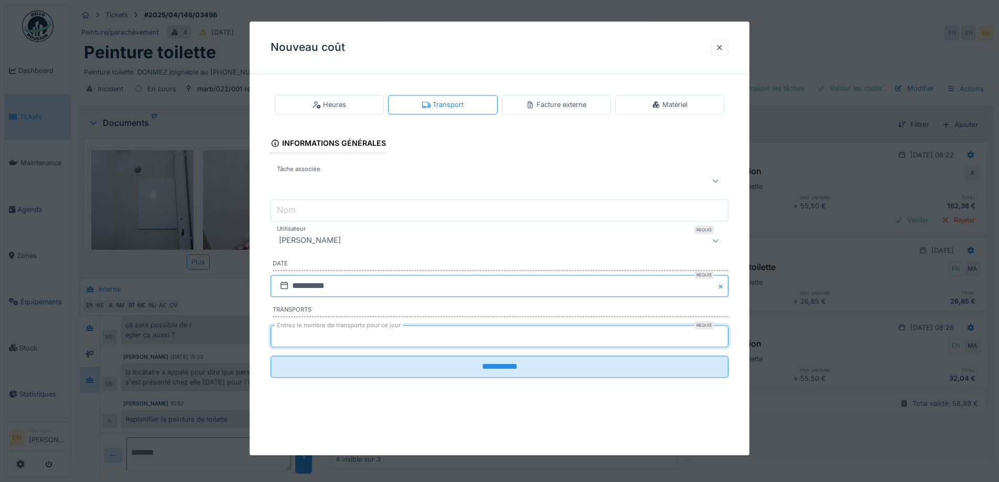
click at [364, 289] on input "**********" at bounding box center [500, 286] width 458 height 22
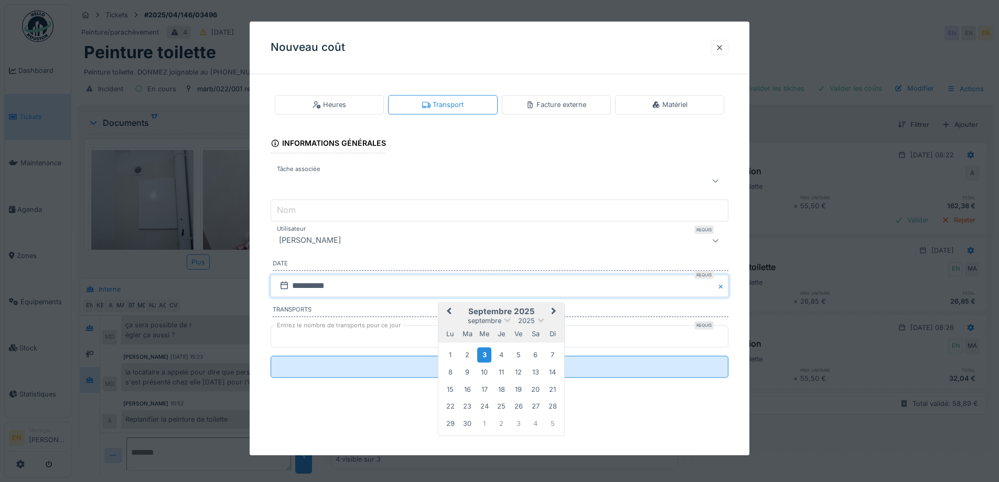
click at [470, 355] on div "2" at bounding box center [468, 355] width 14 height 14
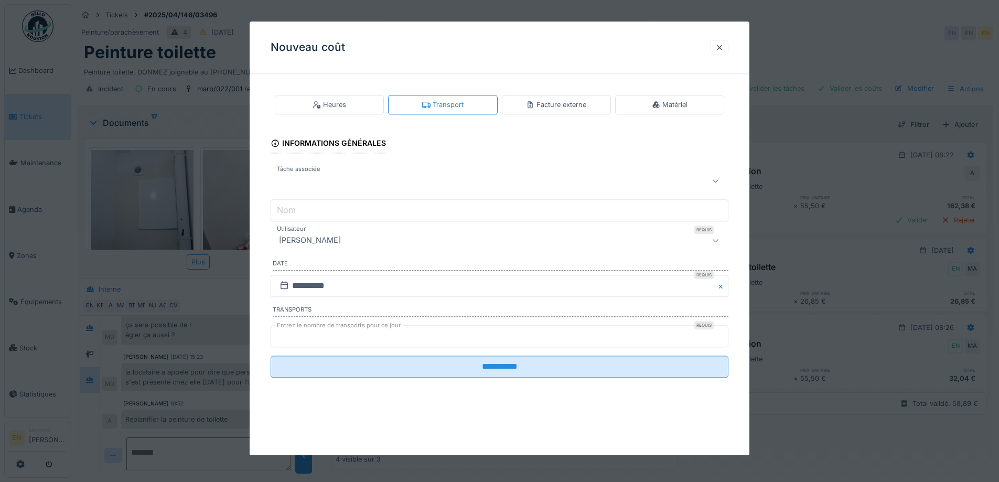
click at [379, 237] on div "[PERSON_NAME]" at bounding box center [473, 240] width 396 height 13
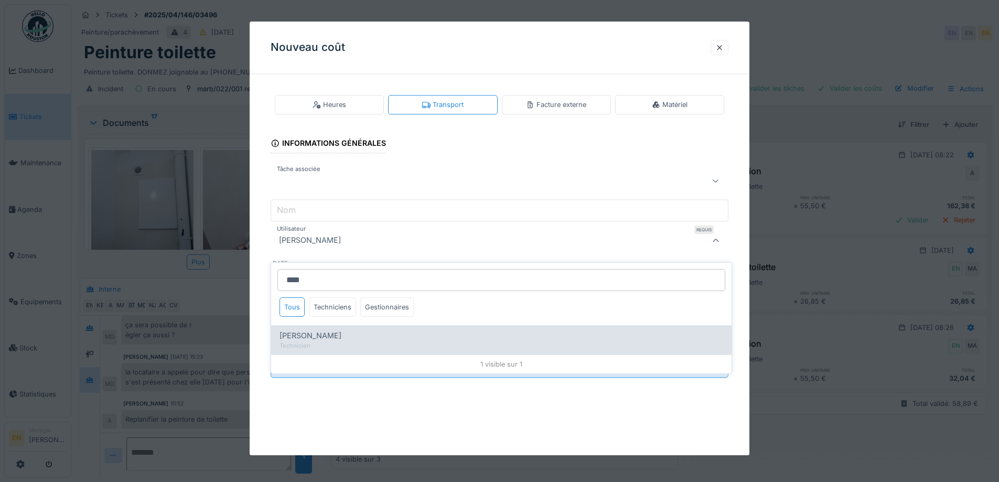
type input "****"
click at [330, 331] on span "[PERSON_NAME]" at bounding box center [311, 336] width 62 height 12
type input "****"
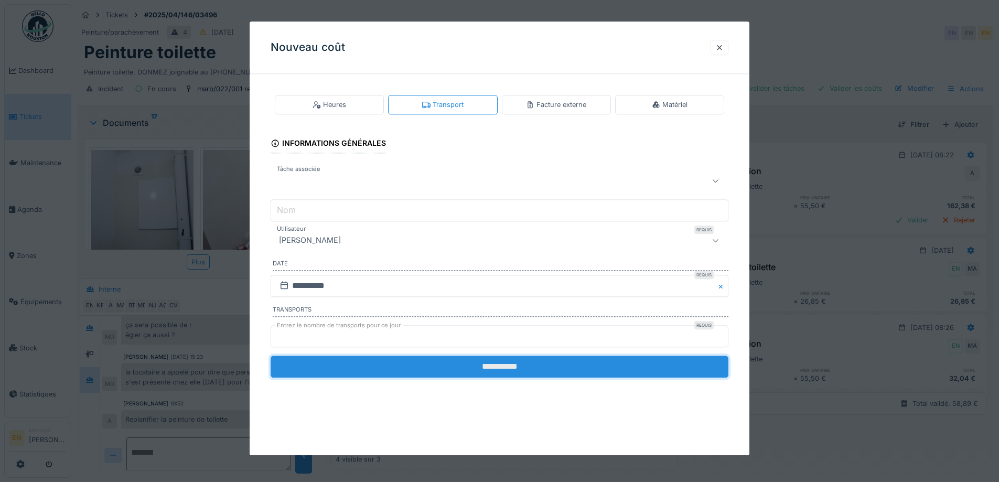
click at [497, 366] on input "**********" at bounding box center [500, 367] width 458 height 22
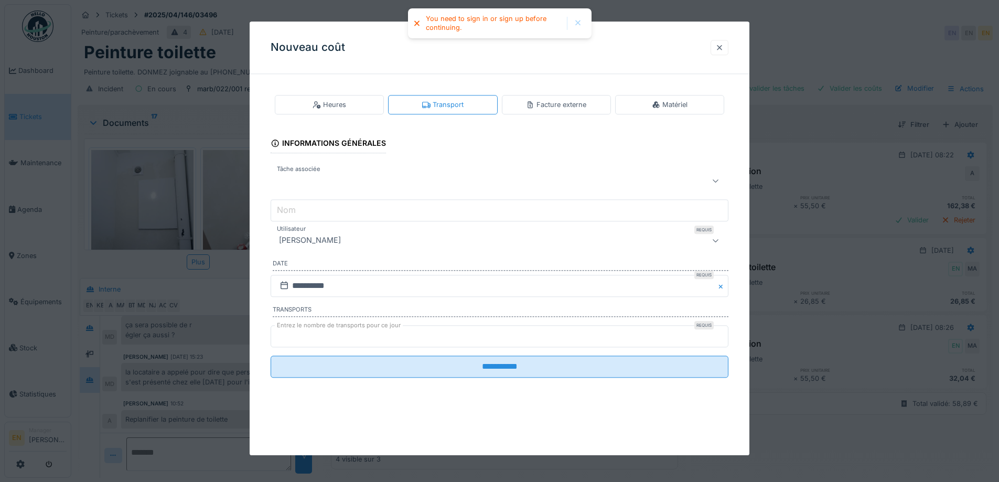
click at [718, 48] on div at bounding box center [720, 47] width 18 height 15
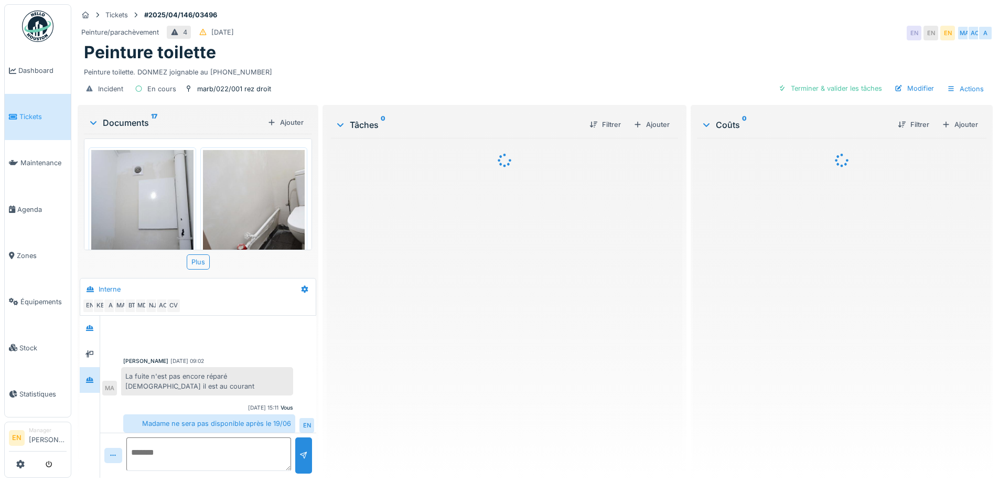
scroll to position [203, 0]
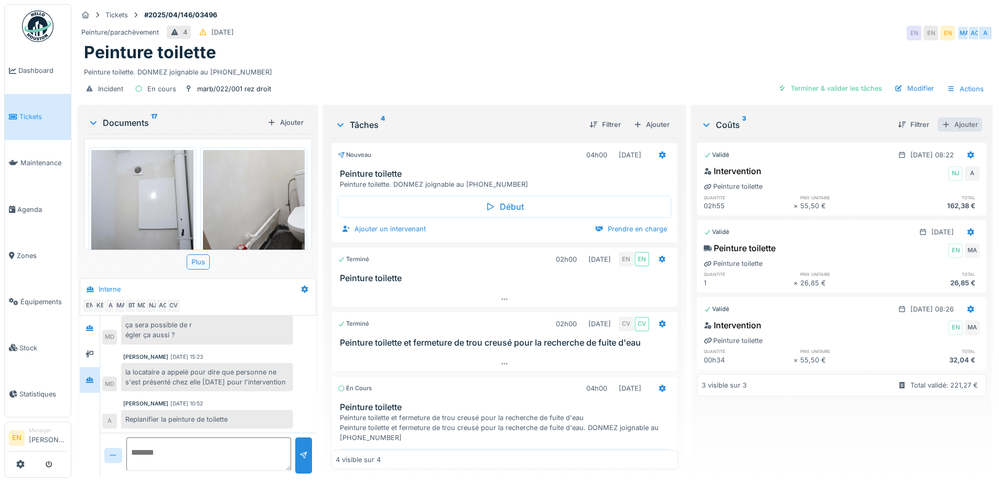
click at [953, 126] on div "Ajouter" at bounding box center [960, 125] width 45 height 14
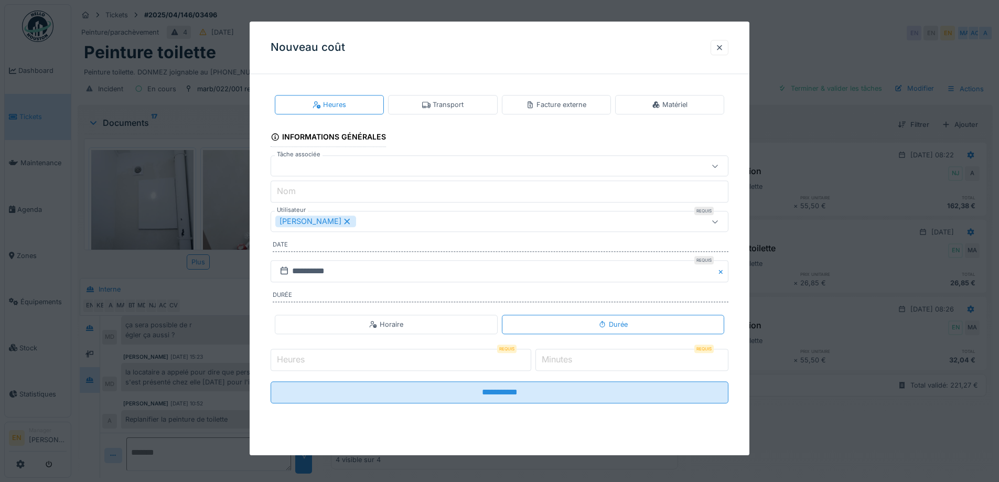
click at [475, 92] on div "Heures Transport Facture externe Matériel" at bounding box center [500, 105] width 458 height 28
click at [463, 99] on div "Transport" at bounding box center [442, 104] width 109 height 19
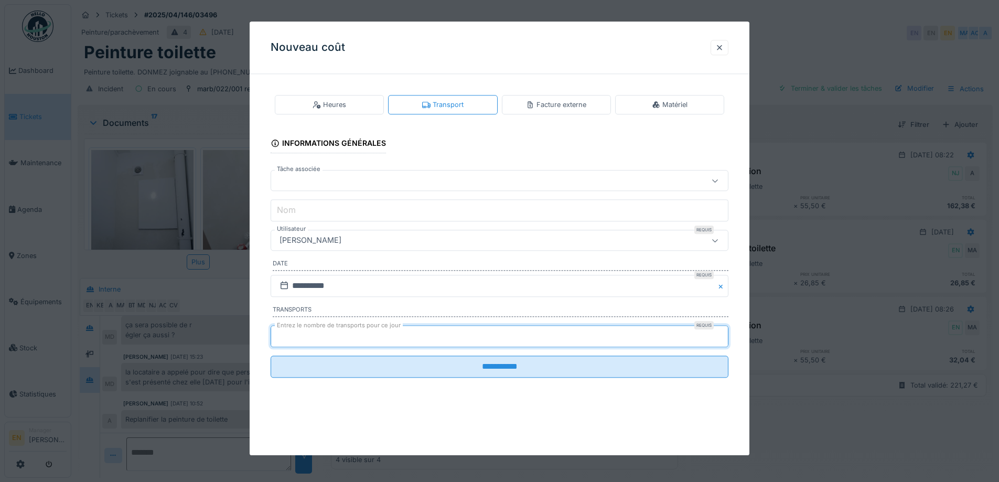
type input "**"
click at [724, 337] on input "**" at bounding box center [500, 336] width 458 height 22
click at [332, 282] on input "**********" at bounding box center [500, 286] width 458 height 22
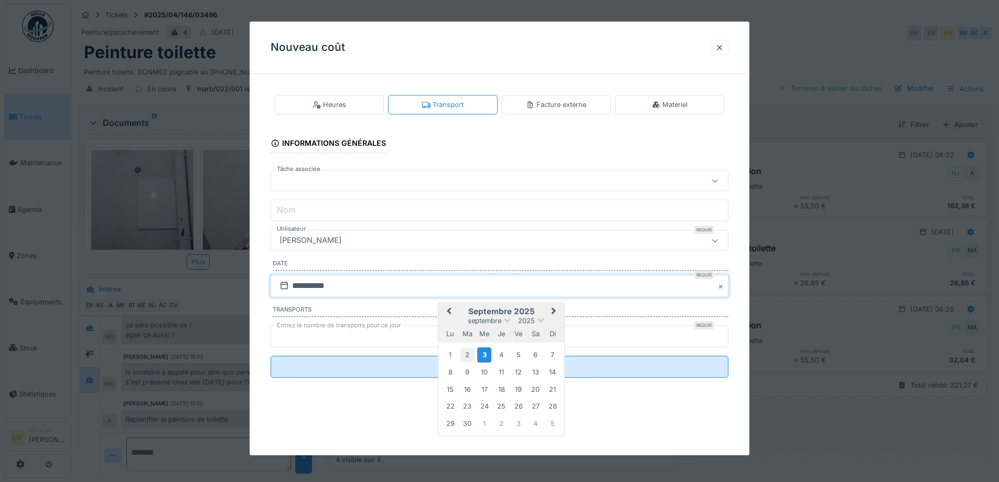
click at [468, 353] on div "2" at bounding box center [468, 355] width 14 height 14
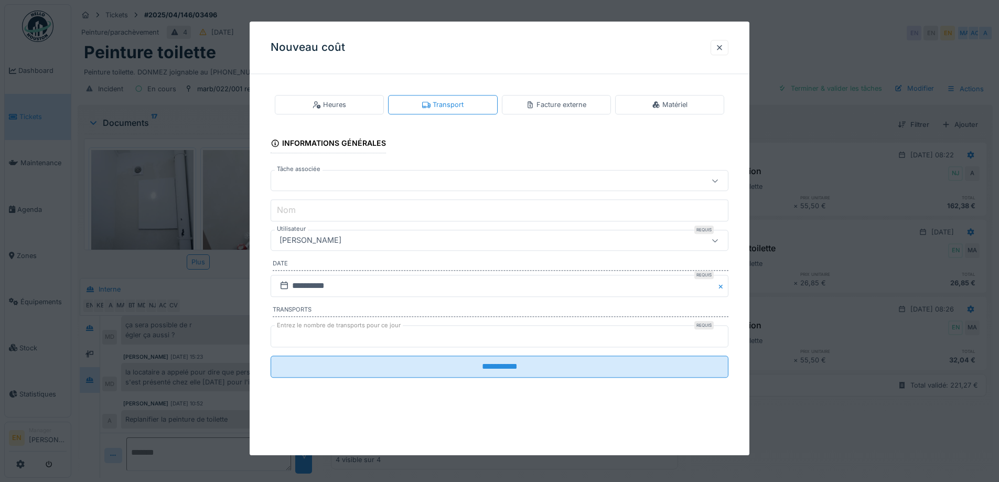
click at [381, 238] on div "[PERSON_NAME]" at bounding box center [472, 241] width 395 height 12
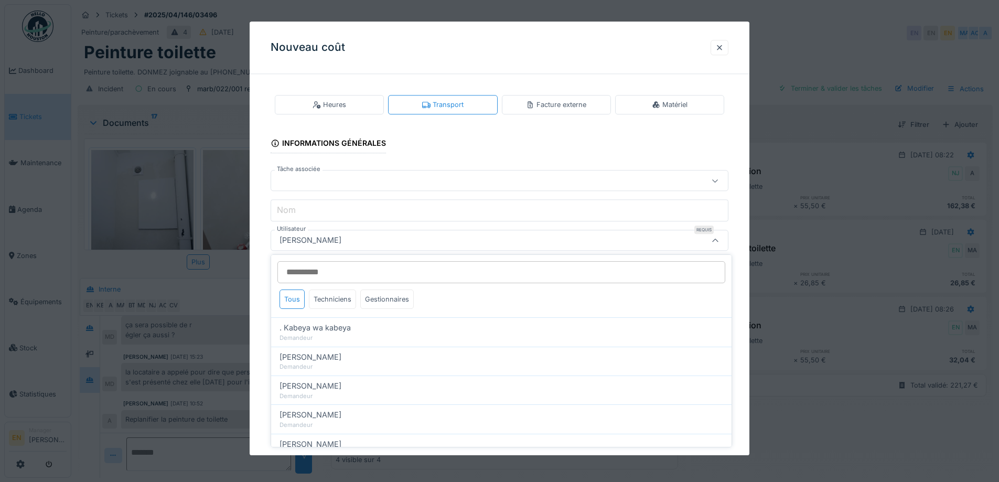
click at [378, 270] on input "Utilisateur" at bounding box center [501, 272] width 448 height 22
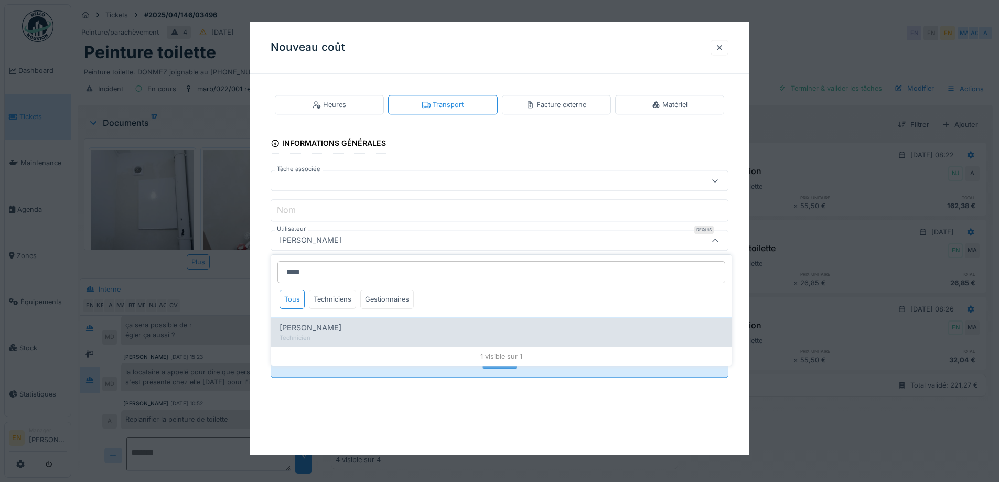
type input "****"
click at [341, 333] on span "[PERSON_NAME]" at bounding box center [311, 328] width 62 height 12
type input "****"
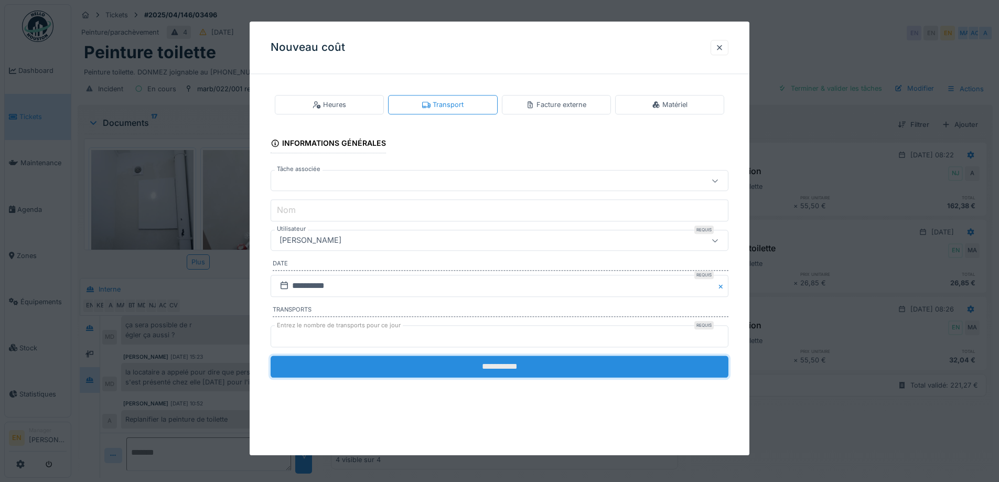
click at [494, 368] on input "**********" at bounding box center [500, 367] width 458 height 22
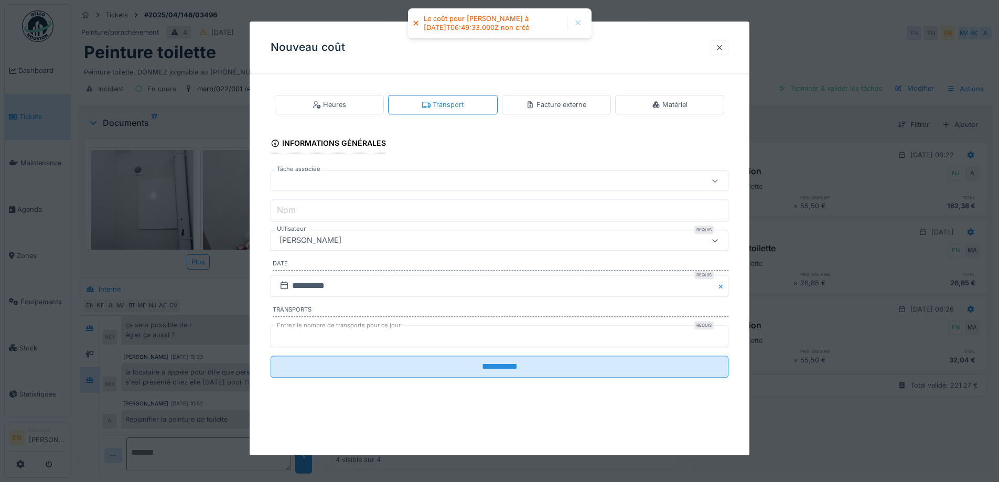
click at [724, 339] on input "**" at bounding box center [500, 336] width 458 height 22
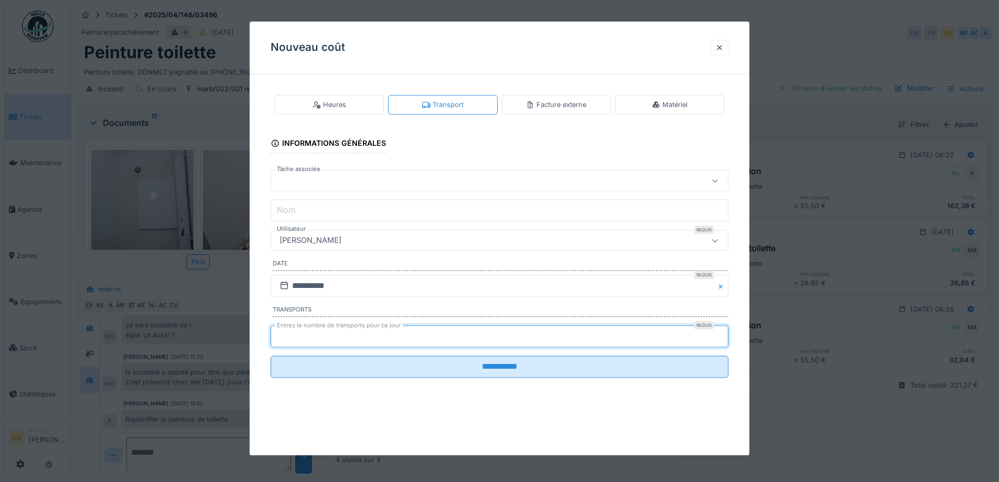
click at [722, 333] on input "**" at bounding box center [500, 336] width 458 height 22
click at [722, 333] on input "*" at bounding box center [500, 336] width 458 height 22
type input "*"
click at [720, 333] on input "*" at bounding box center [500, 336] width 458 height 22
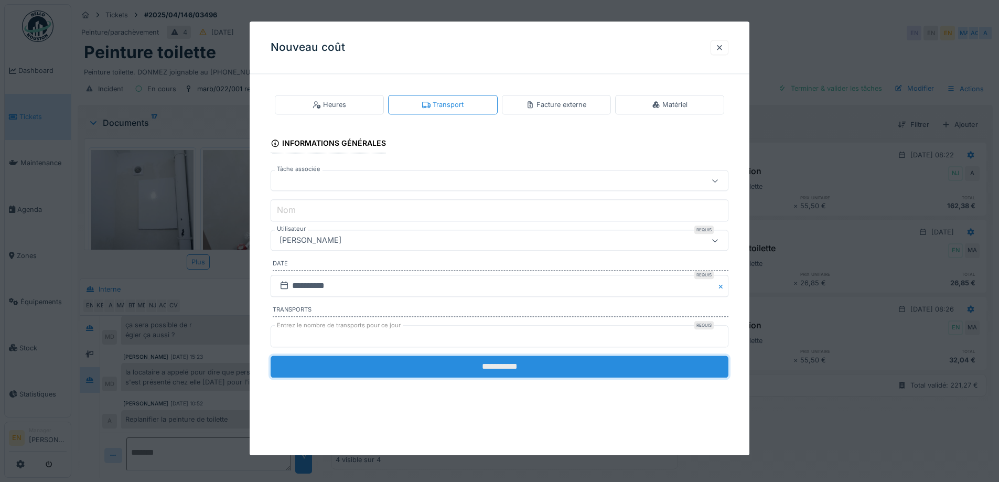
click at [523, 366] on input "**********" at bounding box center [500, 367] width 458 height 22
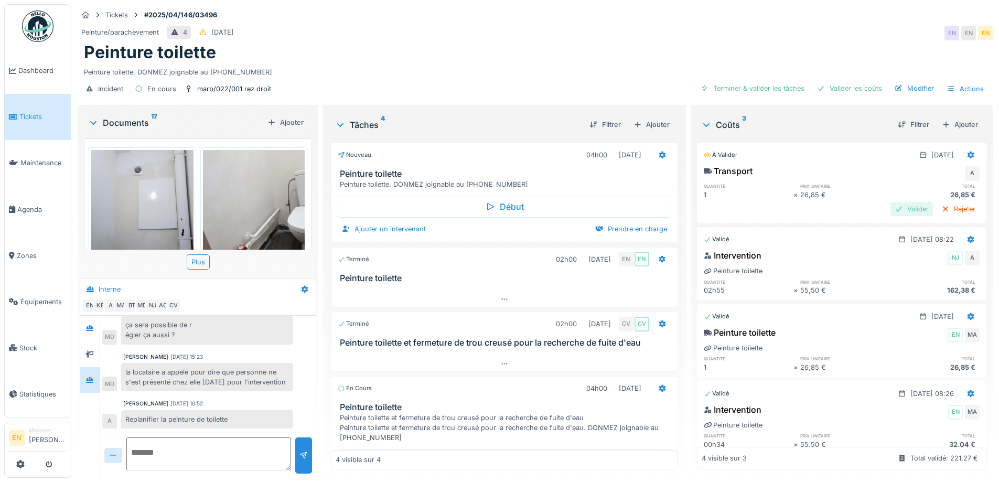
click at [891, 209] on div "Valider" at bounding box center [912, 209] width 42 height 14
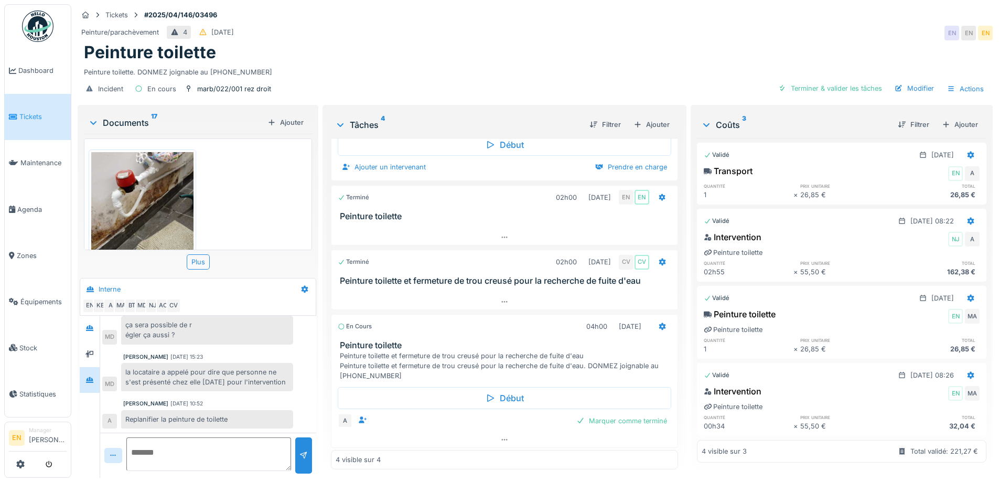
scroll to position [64, 0]
click at [625, 412] on div "Marquer comme terminé" at bounding box center [621, 419] width 99 height 14
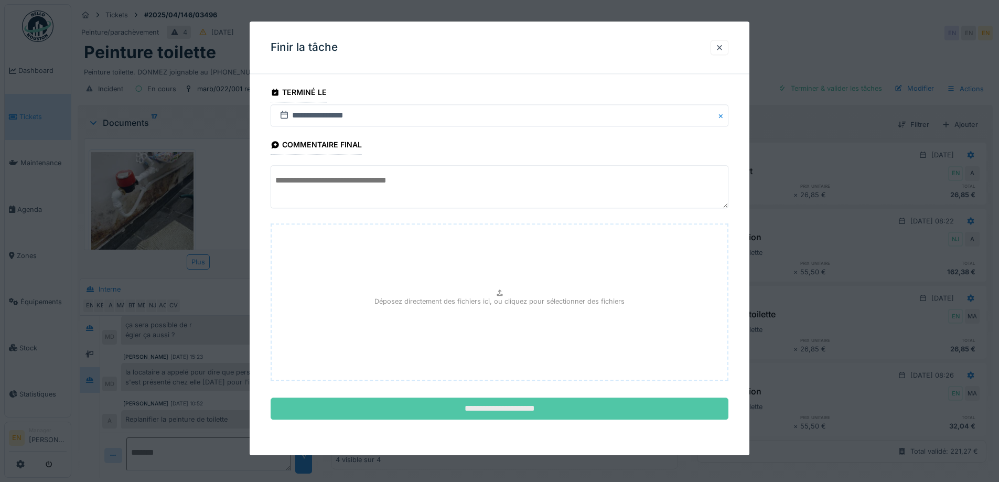
click at [503, 413] on input "**********" at bounding box center [500, 409] width 458 height 22
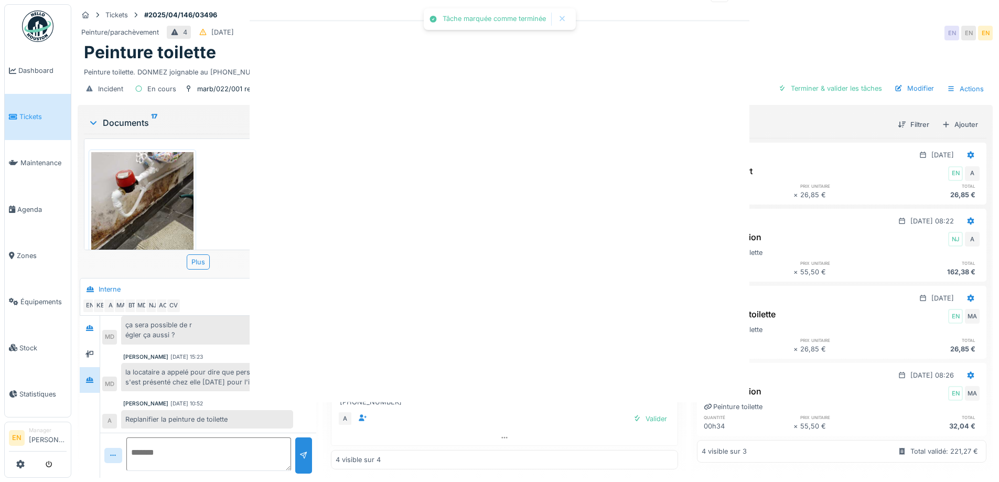
scroll to position [36, 0]
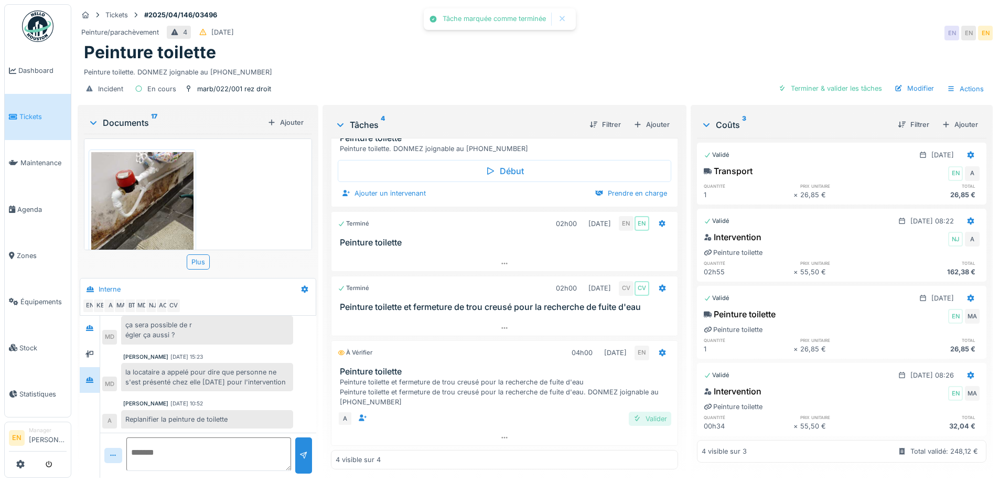
click at [633, 413] on div "Valider" at bounding box center [650, 419] width 42 height 14
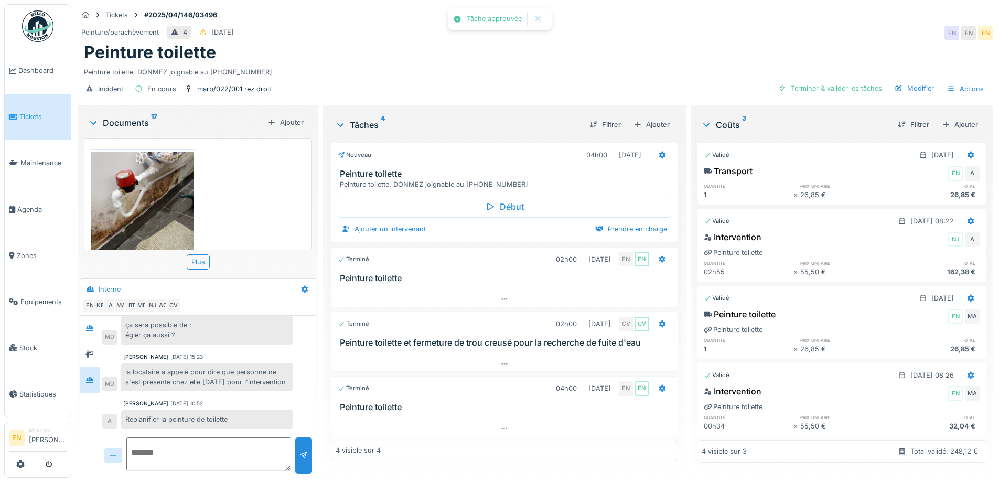
scroll to position [0, 0]
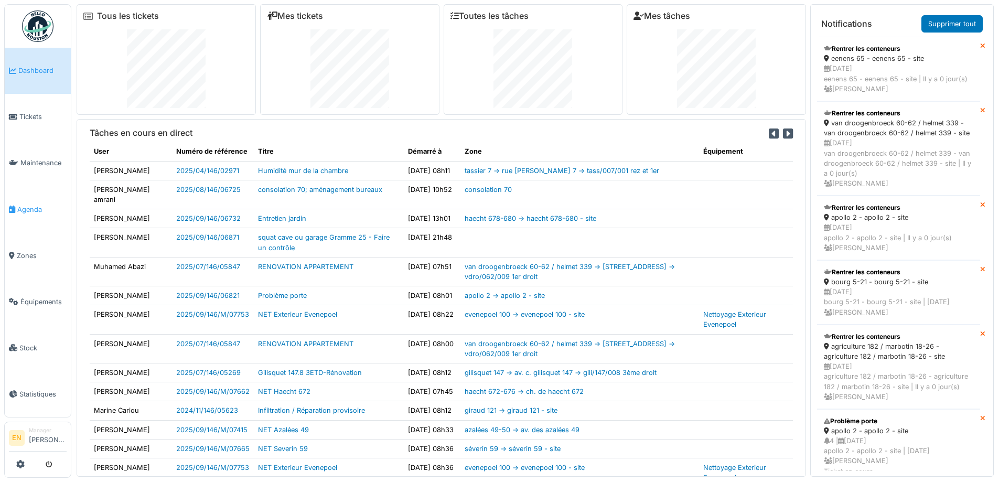
click at [23, 206] on span "Agenda" at bounding box center [41, 210] width 49 height 10
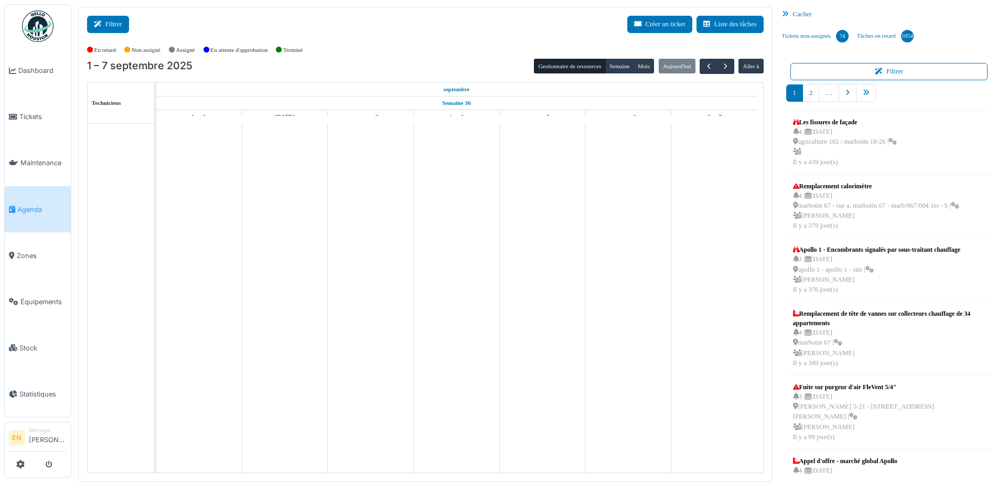
click at [108, 25] on button "Filtrer" at bounding box center [108, 24] width 42 height 17
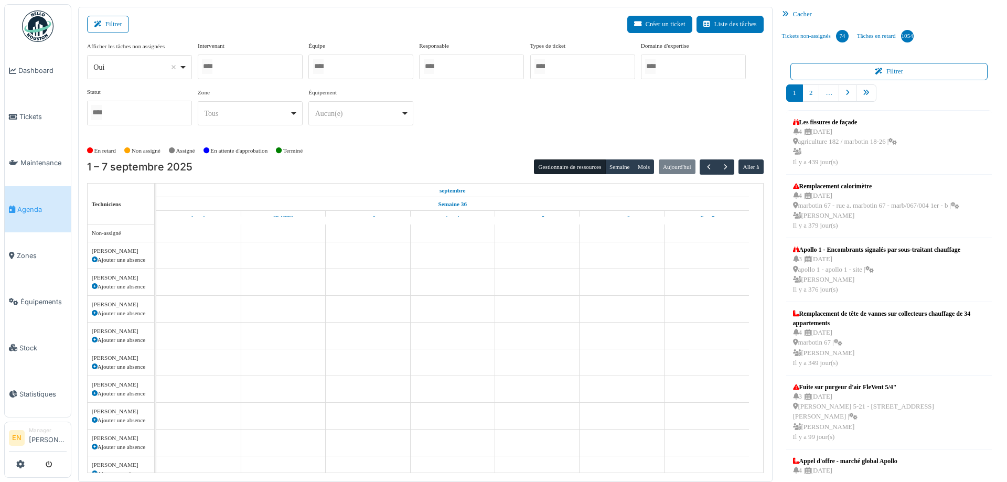
click at [359, 66] on div at bounding box center [360, 67] width 105 height 25
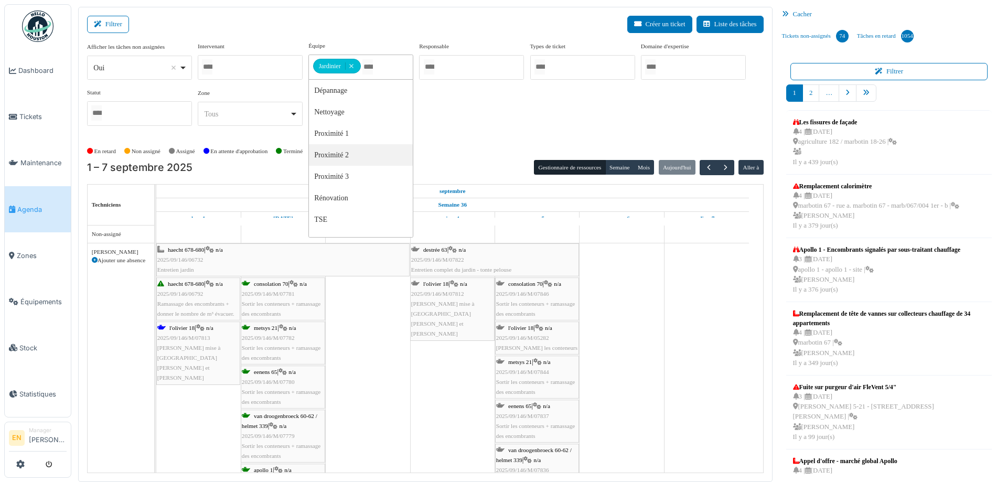
click at [476, 132] on div "Afficher les tâches non assignées *** Oui Remove item Oui Non Intervenant [PERS…" at bounding box center [425, 87] width 677 height 93
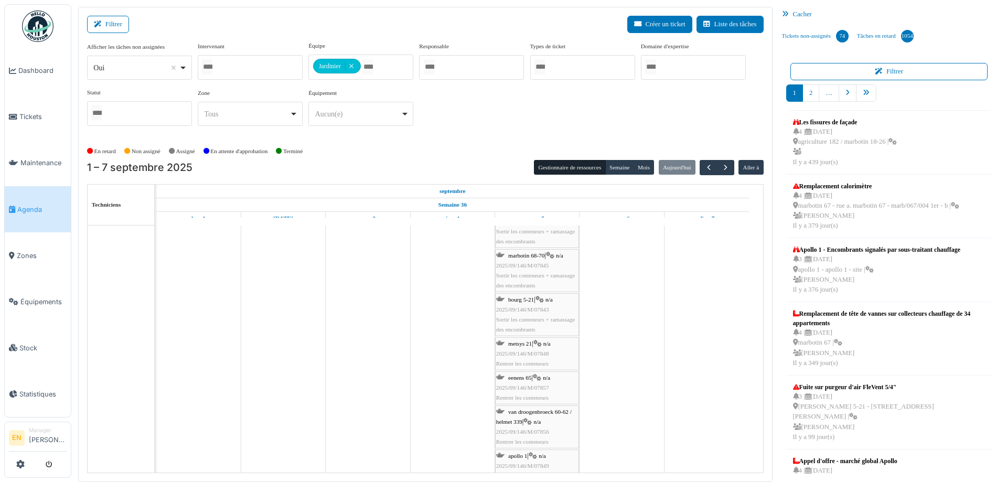
click at [608, 130] on div "Afficher les tâches non assignées *** Oui Remove item Oui Non Intervenant Abdel…" at bounding box center [425, 87] width 677 height 93
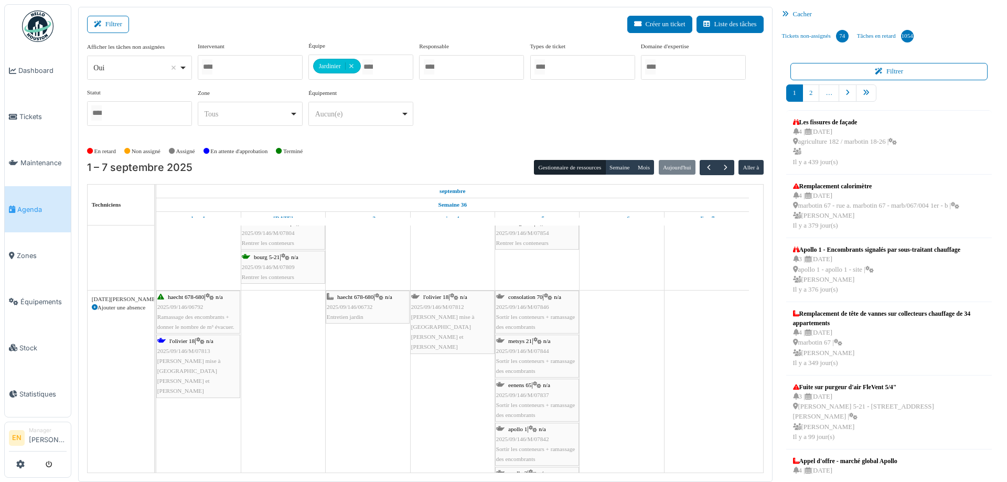
click at [527, 305] on span "2025/09/146/M/07846" at bounding box center [522, 307] width 53 height 6
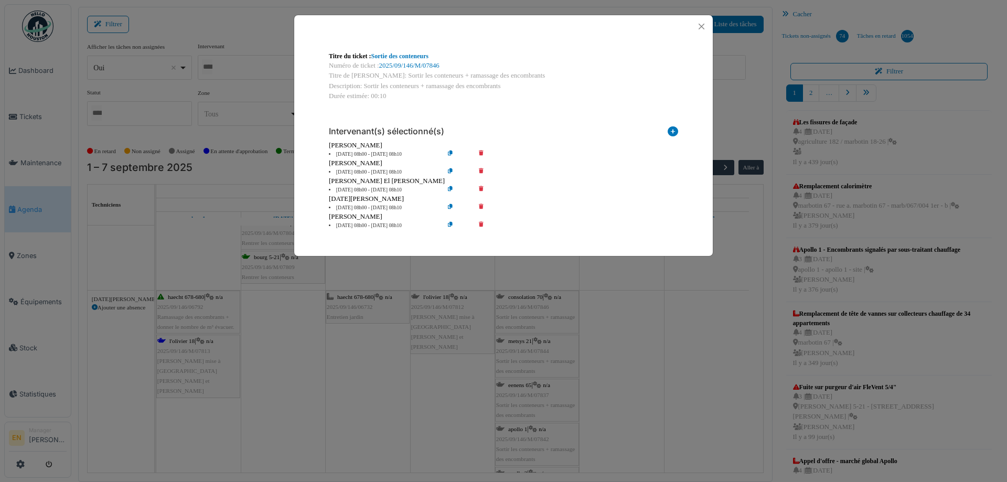
click at [482, 171] on icon at bounding box center [489, 172] width 30 height 8
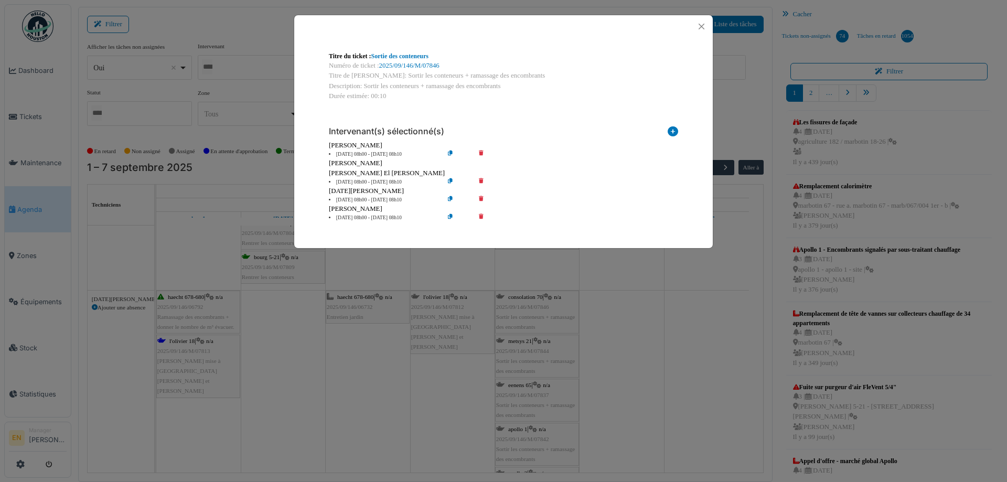
click at [479, 180] on icon at bounding box center [489, 182] width 30 height 8
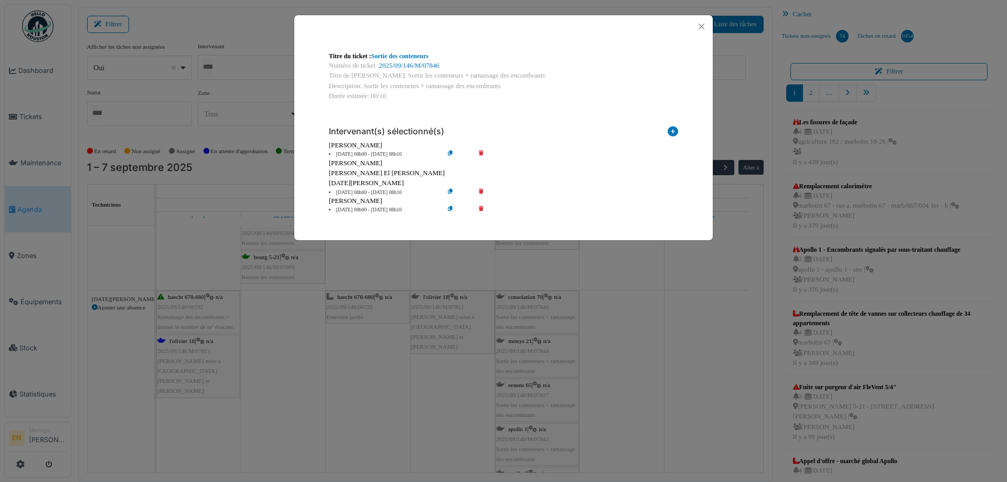
click at [482, 194] on icon at bounding box center [489, 193] width 30 height 8
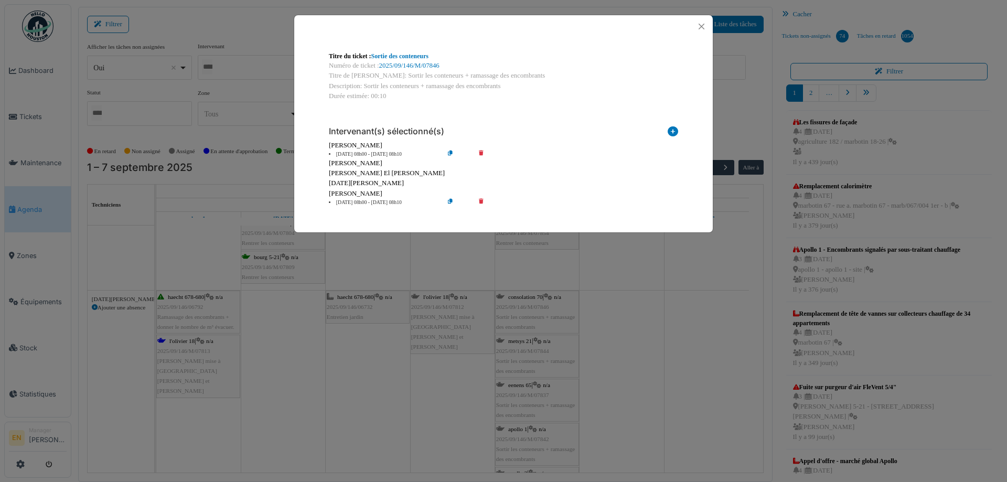
click at [481, 203] on icon at bounding box center [489, 203] width 30 height 8
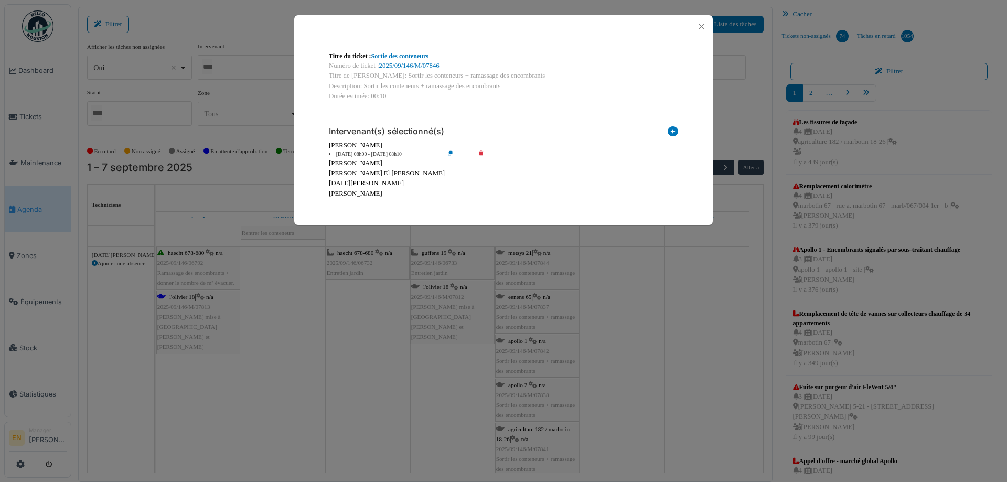
click at [452, 152] on icon at bounding box center [459, 155] width 30 height 8
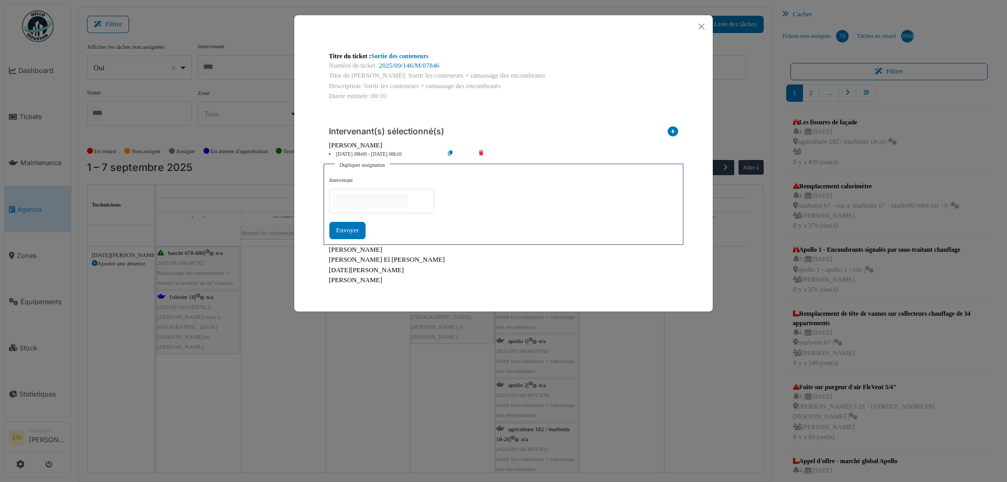
click at [391, 198] on input "null" at bounding box center [371, 200] width 74 height 15
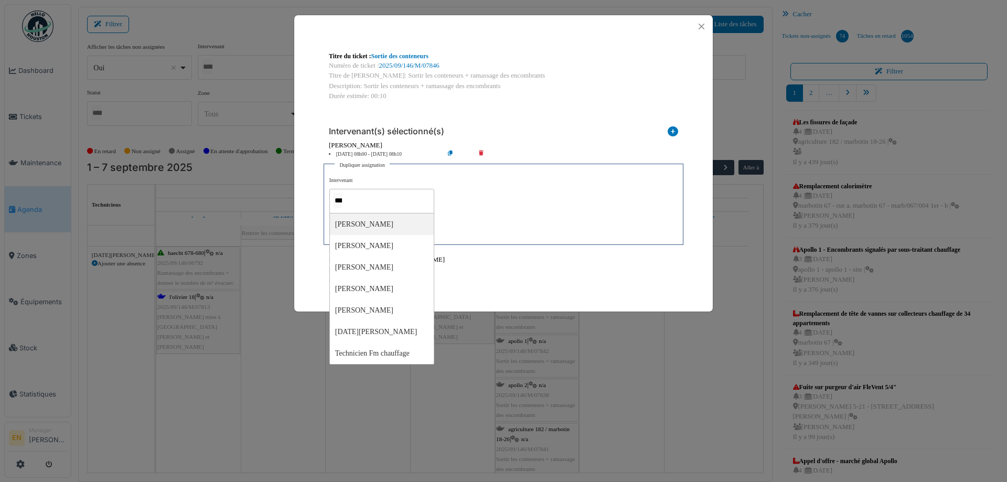
type input "****"
click at [501, 222] on div "**********" at bounding box center [503, 208] width 348 height 63
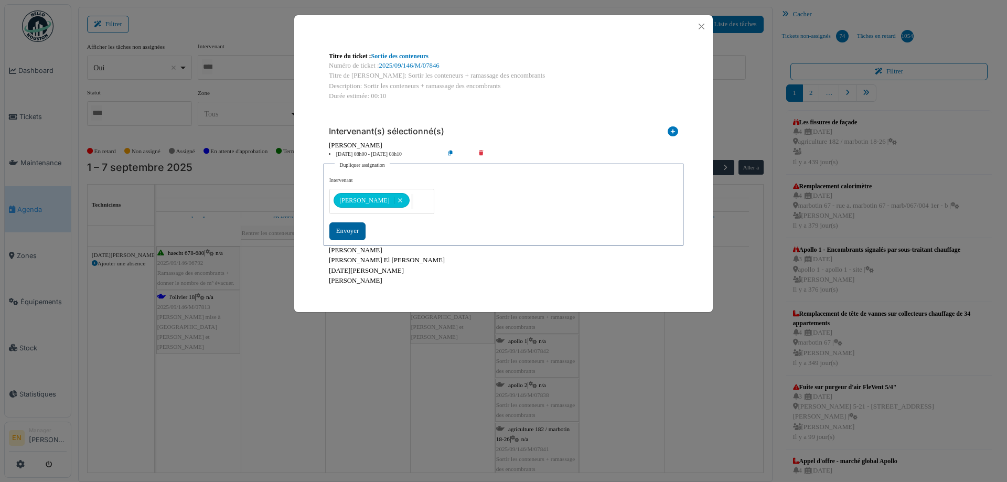
click at [346, 233] on div "Envoyer" at bounding box center [347, 230] width 36 height 17
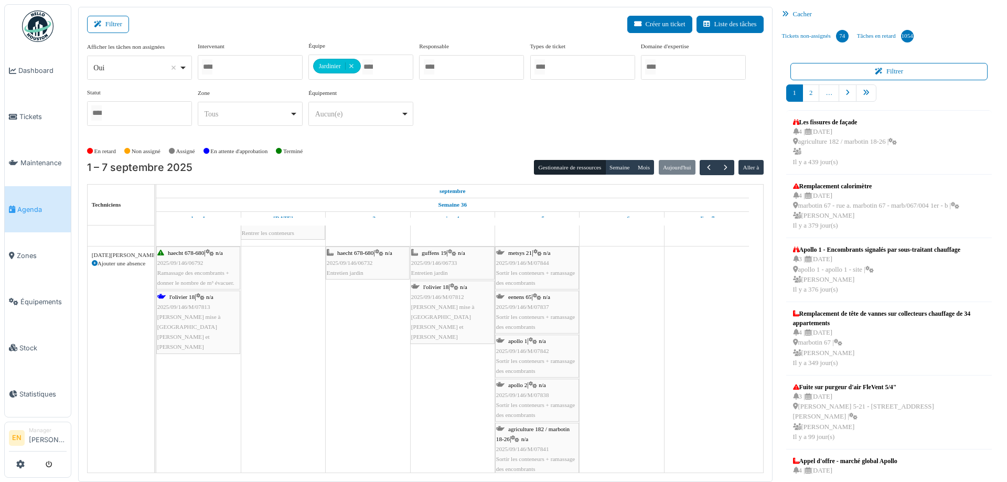
click at [529, 268] on div "metsys 21 | n/a 2025/09/146/M/07844 Sortir les conteneurs + ramassage des encom…" at bounding box center [537, 268] width 82 height 40
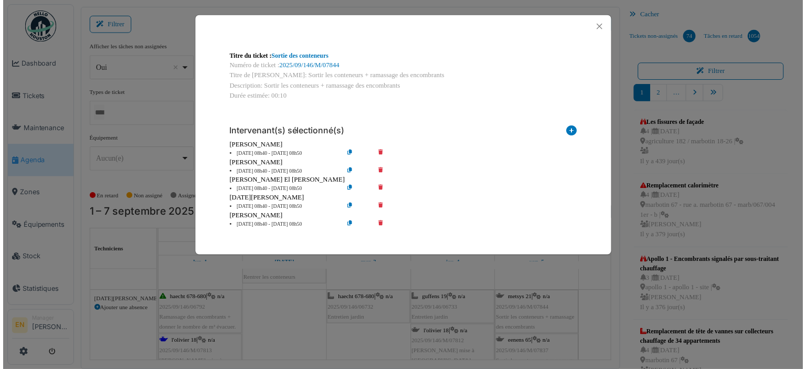
scroll to position [3430, 0]
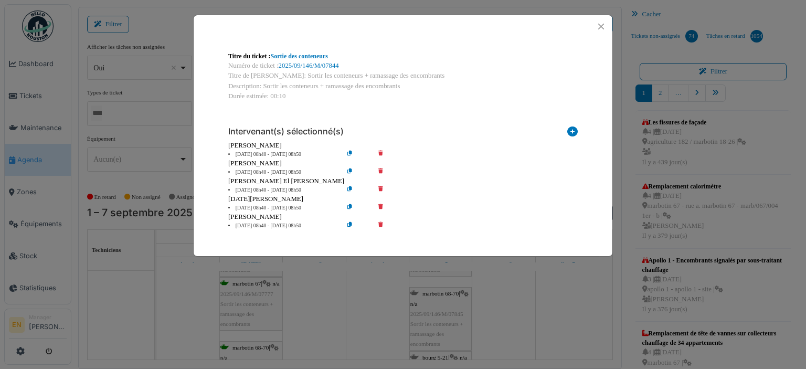
click at [380, 172] on icon at bounding box center [388, 172] width 30 height 8
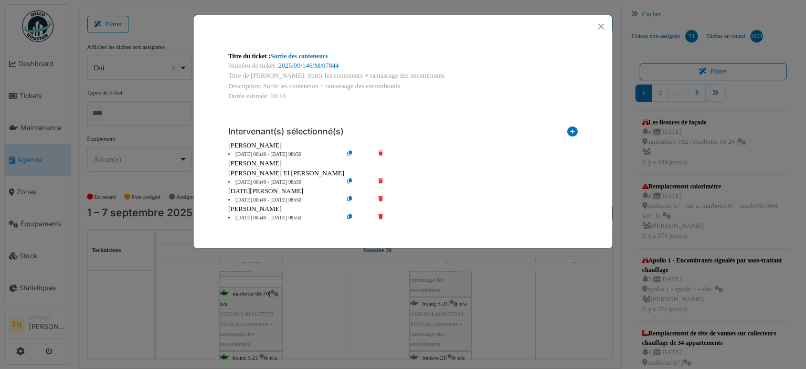
click at [382, 181] on icon at bounding box center [388, 182] width 30 height 8
click at [381, 197] on icon at bounding box center [388, 200] width 30 height 8
click at [378, 217] on icon at bounding box center [388, 218] width 30 height 8
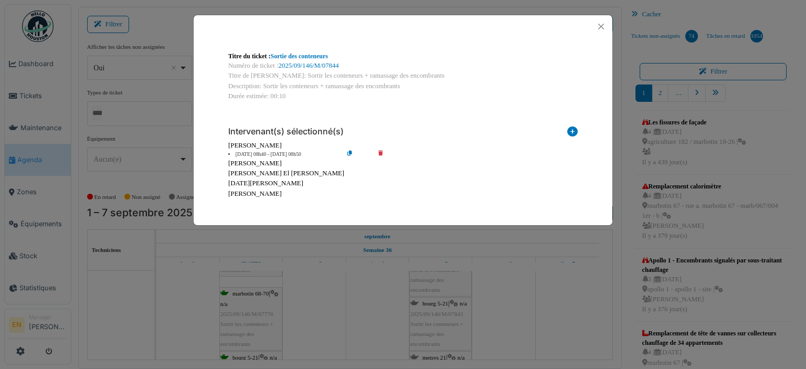
click at [347, 155] on icon at bounding box center [358, 155] width 30 height 8
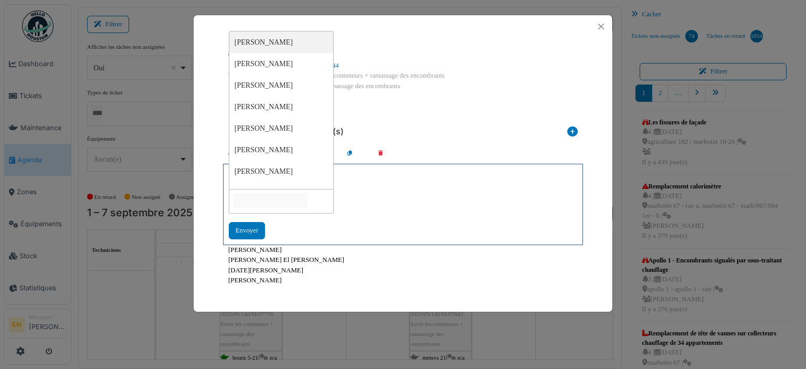
click at [307, 197] on input "null" at bounding box center [270, 200] width 74 height 15
type input "*****"
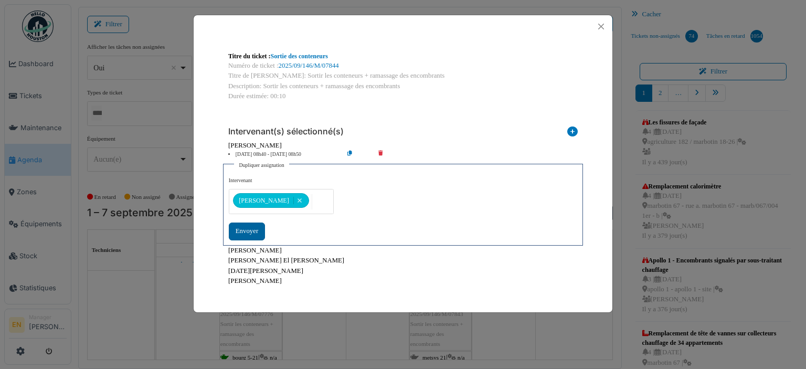
click at [254, 232] on div "Envoyer" at bounding box center [247, 230] width 36 height 17
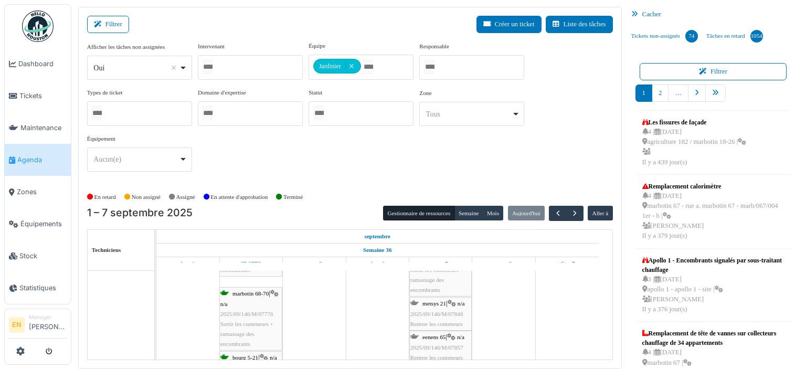
click at [337, 229] on table "Techniciens septembre Semaine 36 lun. 1 mar. 2 mer. 3 jeu. 4 ven. 5 sam. 6 dim.…" at bounding box center [350, 294] width 526 height 131
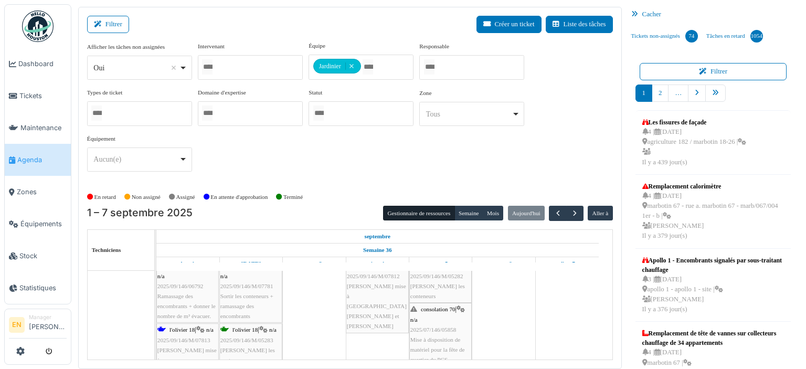
scroll to position [2802, 0]
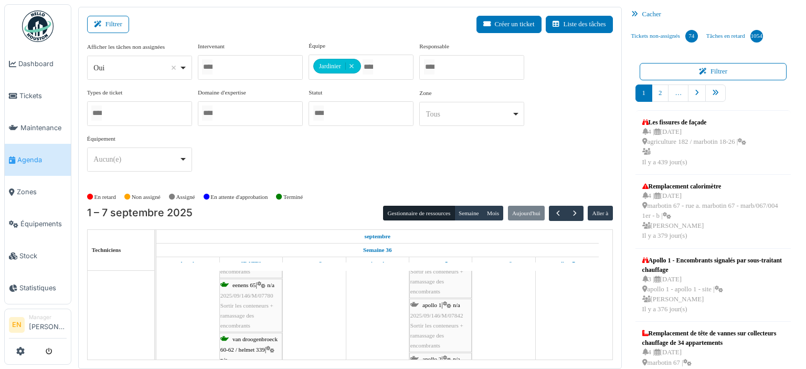
click at [430, 282] on span "Sortir les conteneurs + ramassage des encombrants" at bounding box center [436, 281] width 53 height 26
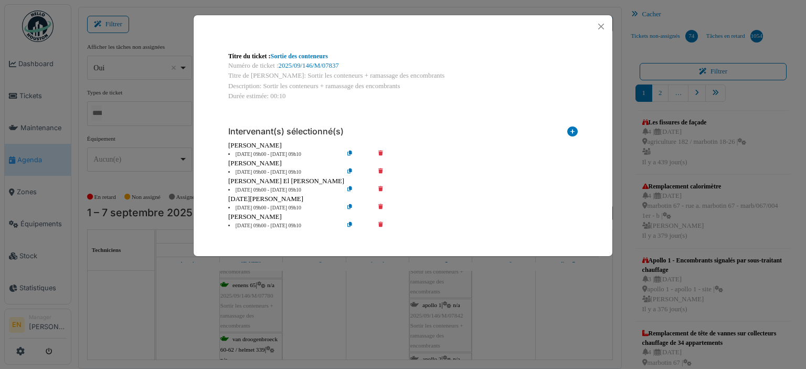
click at [379, 170] on icon at bounding box center [388, 172] width 30 height 8
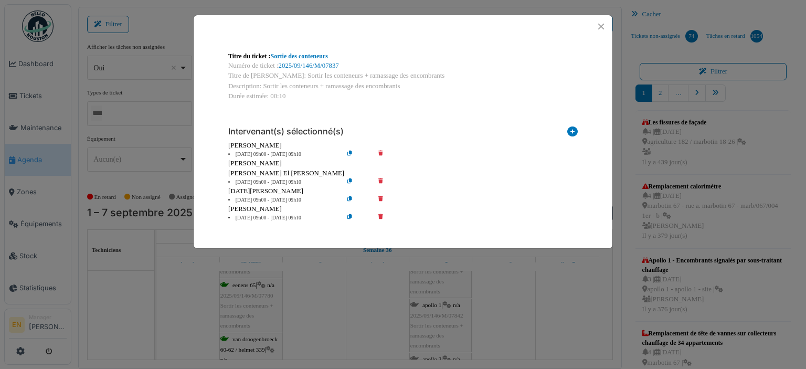
click at [381, 183] on icon at bounding box center [388, 182] width 30 height 8
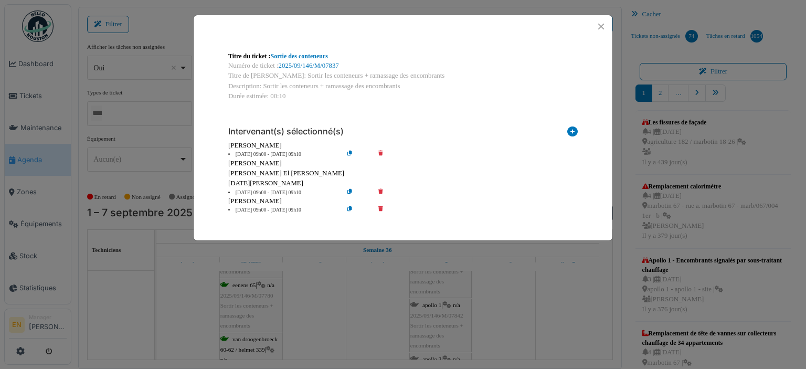
click at [381, 191] on icon at bounding box center [388, 193] width 30 height 8
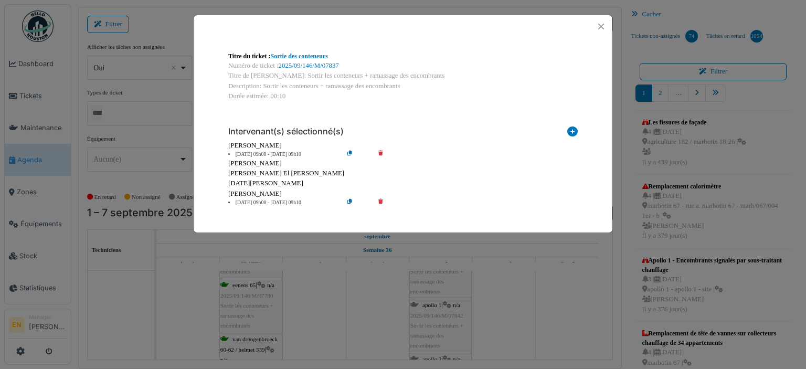
click at [379, 200] on icon at bounding box center [388, 203] width 30 height 8
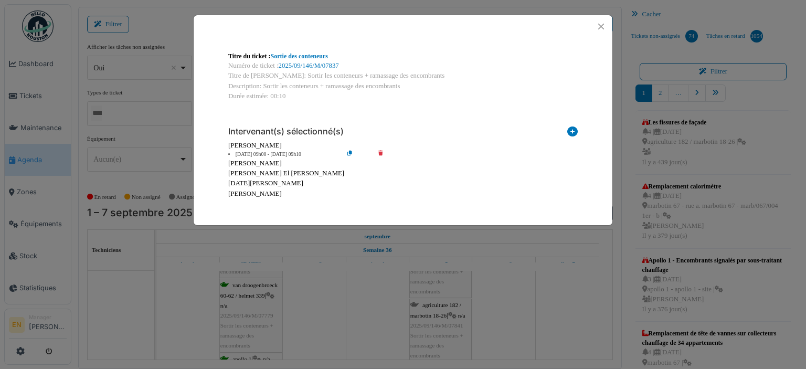
click at [347, 153] on icon at bounding box center [358, 155] width 30 height 8
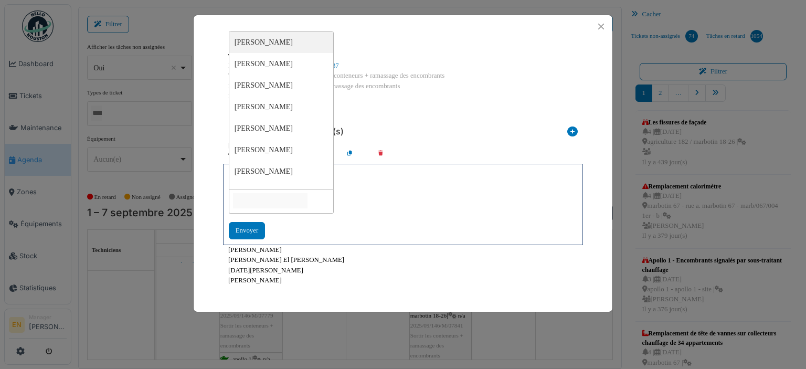
click at [307, 205] on input "null" at bounding box center [270, 200] width 74 height 15
type input "*****"
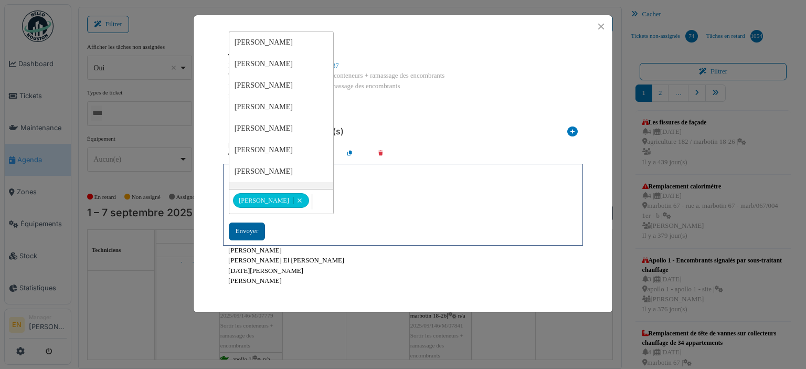
click at [253, 231] on div "Envoyer" at bounding box center [247, 230] width 36 height 17
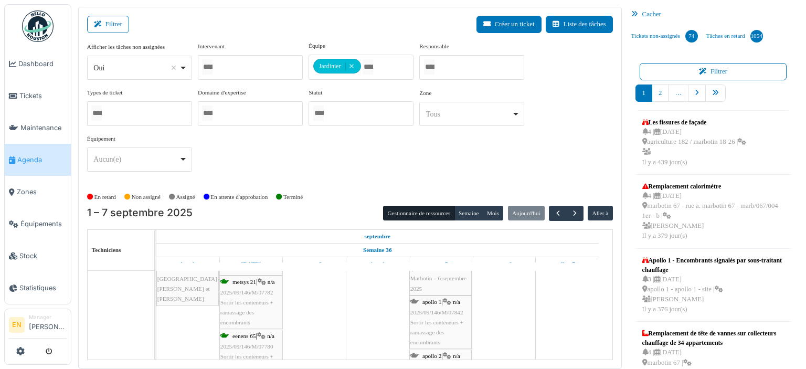
click at [432, 310] on span "2025/09/146/M/07842" at bounding box center [436, 312] width 53 height 6
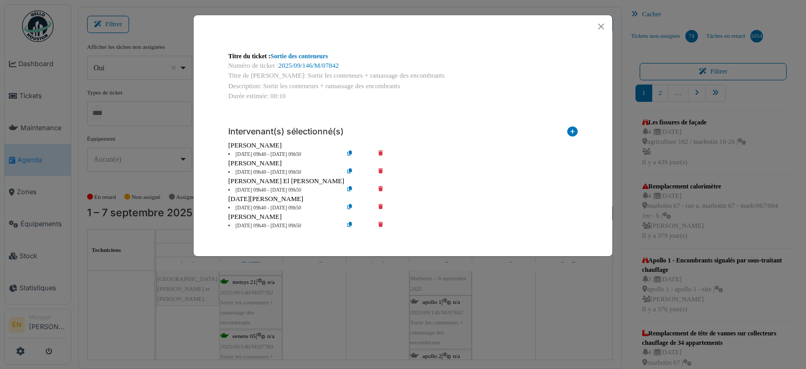
click at [378, 169] on icon at bounding box center [388, 172] width 30 height 8
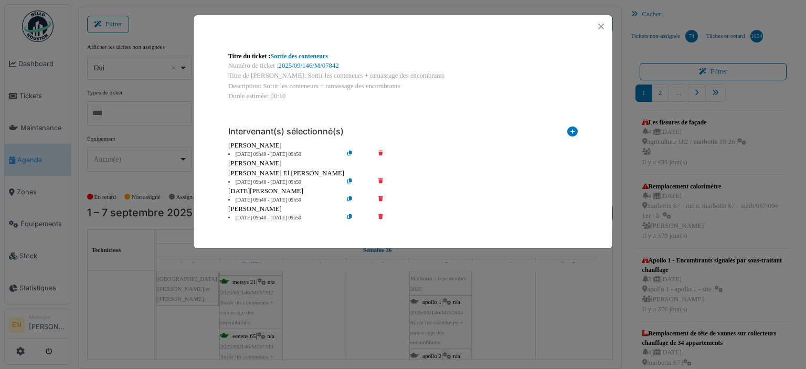
click at [380, 182] on icon at bounding box center [388, 182] width 30 height 8
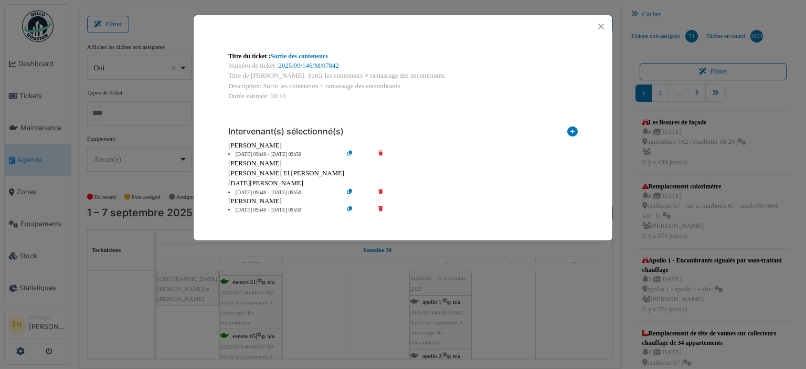
click at [380, 193] on icon at bounding box center [388, 193] width 30 height 8
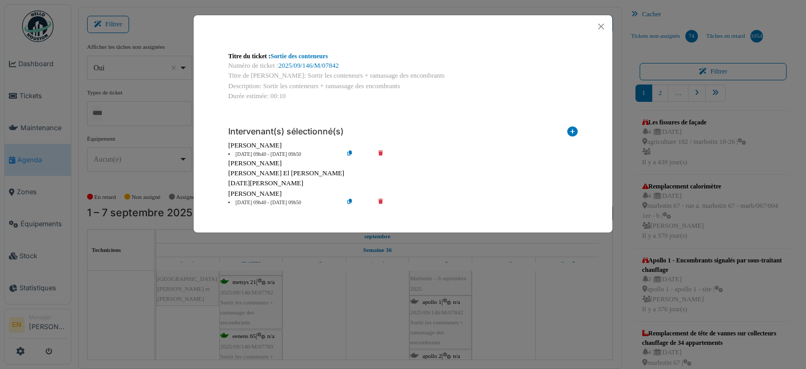
click at [380, 202] on icon at bounding box center [388, 203] width 30 height 8
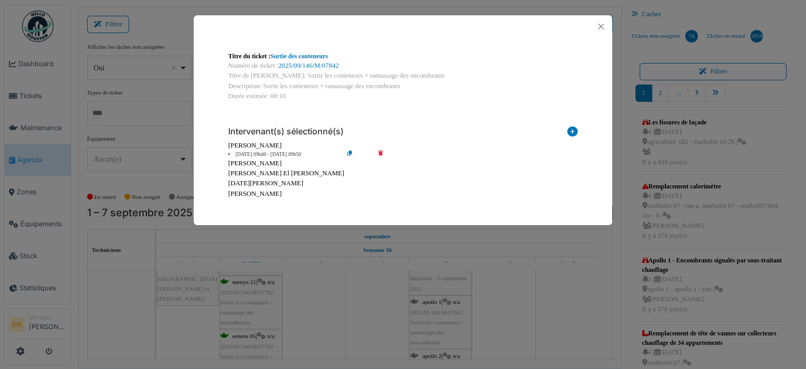
click at [350, 157] on icon at bounding box center [358, 155] width 30 height 8
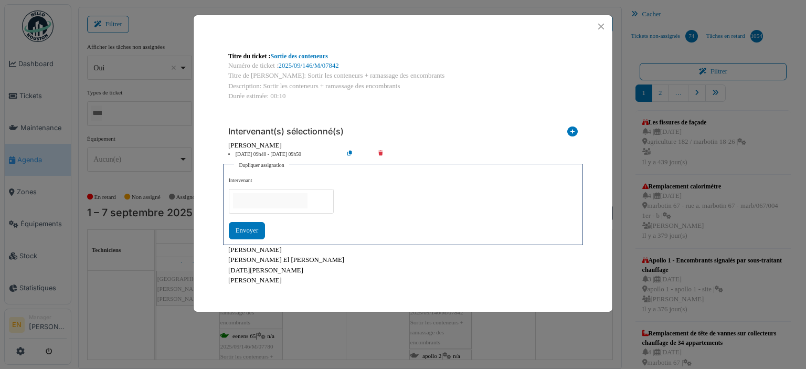
click at [307, 199] on input "null" at bounding box center [270, 200] width 74 height 15
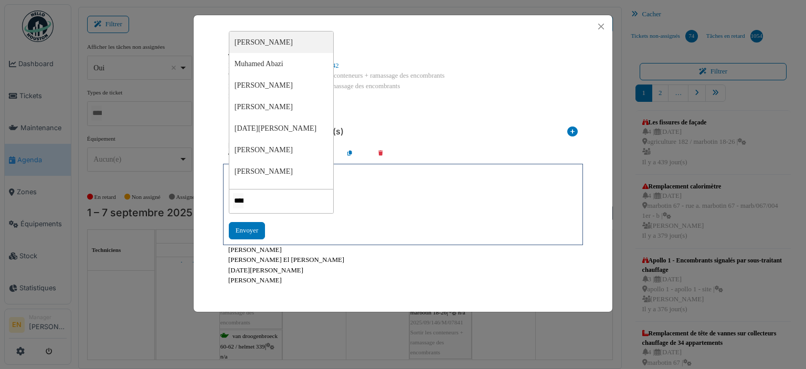
type input "*****"
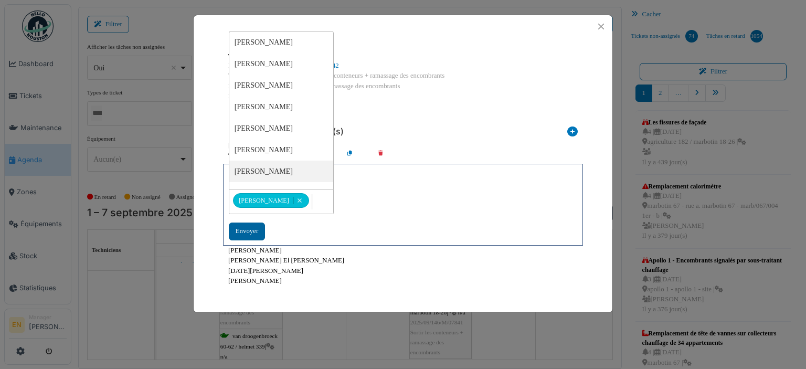
click at [252, 234] on div "Envoyer" at bounding box center [247, 230] width 36 height 17
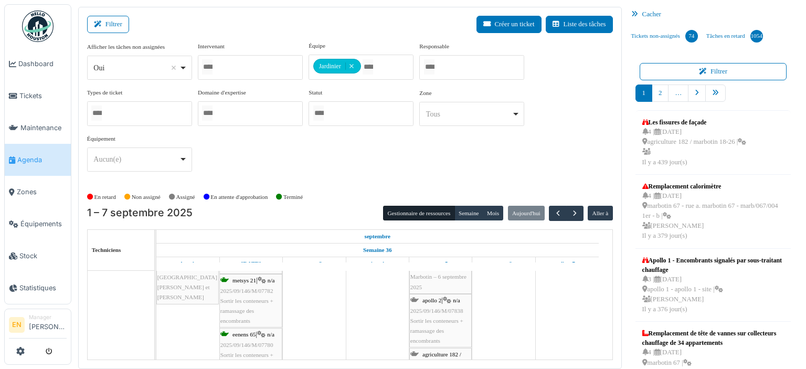
click at [428, 311] on span "2025/09/146/M/07838" at bounding box center [436, 310] width 53 height 6
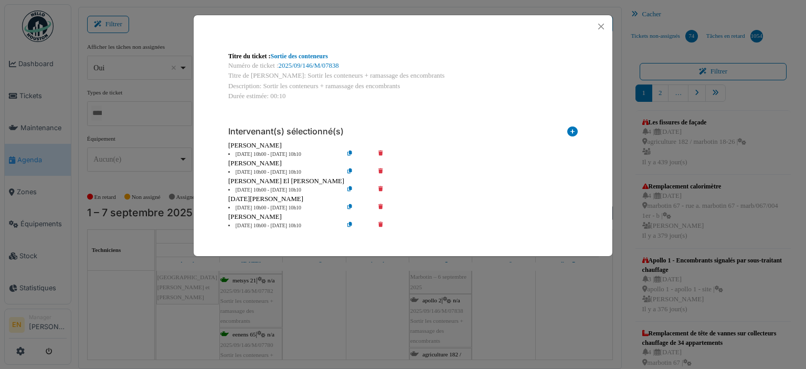
click at [381, 173] on icon at bounding box center [388, 172] width 30 height 8
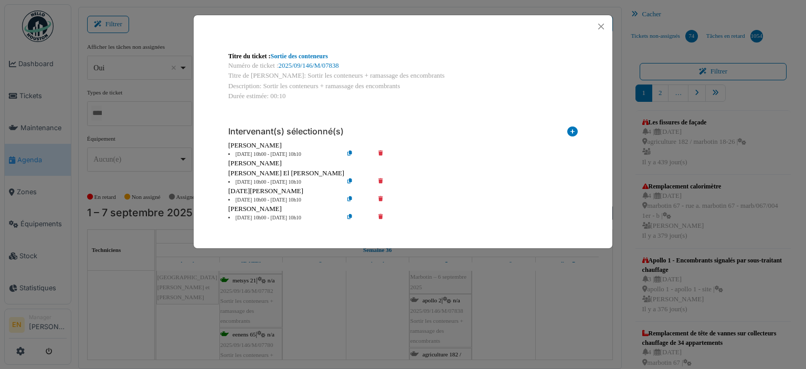
click at [380, 183] on icon at bounding box center [388, 182] width 30 height 8
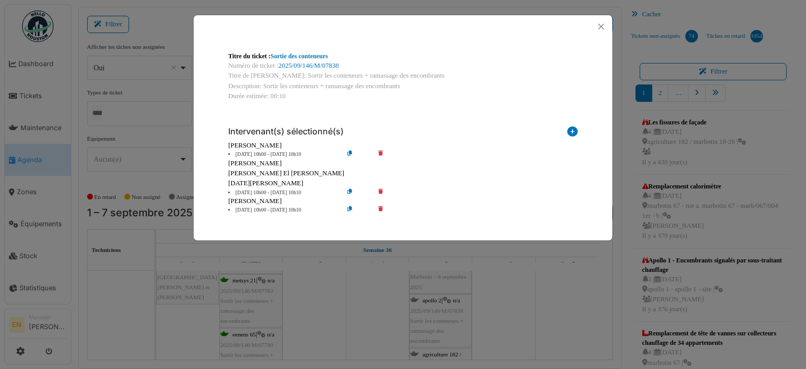
click at [381, 191] on icon at bounding box center [388, 193] width 30 height 8
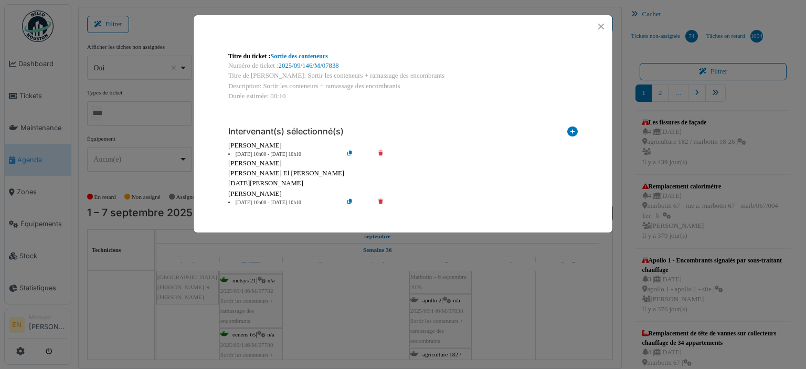
click at [380, 201] on icon at bounding box center [388, 203] width 30 height 8
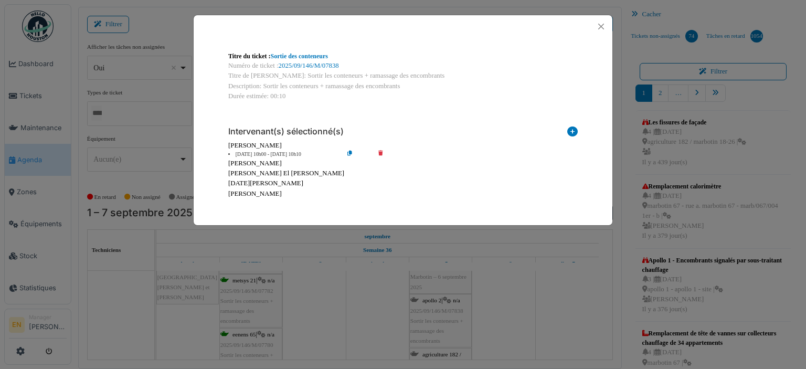
click at [350, 151] on icon at bounding box center [358, 155] width 30 height 8
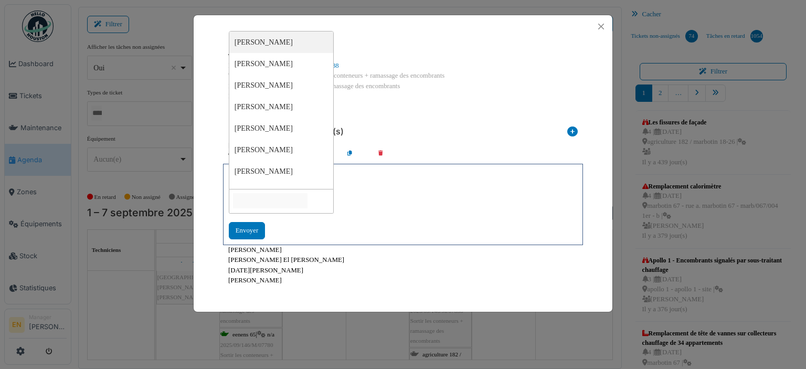
click at [307, 198] on input "null" at bounding box center [270, 200] width 74 height 15
type input "*****"
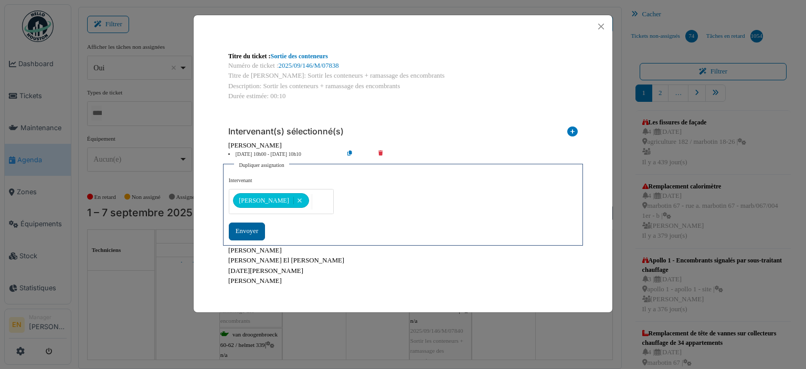
click at [250, 231] on div "Envoyer" at bounding box center [247, 230] width 36 height 17
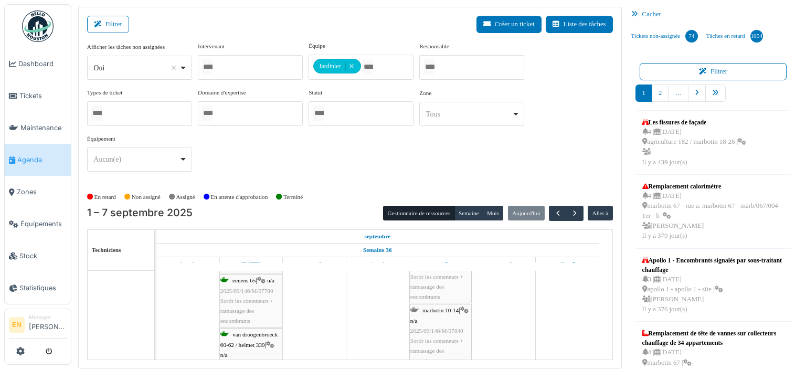
click at [438, 288] on div "agriculture 182 / marbotin 18-26 | n/a 2025/09/146/M/07841 Sortir les conteneur…" at bounding box center [440, 271] width 60 height 60
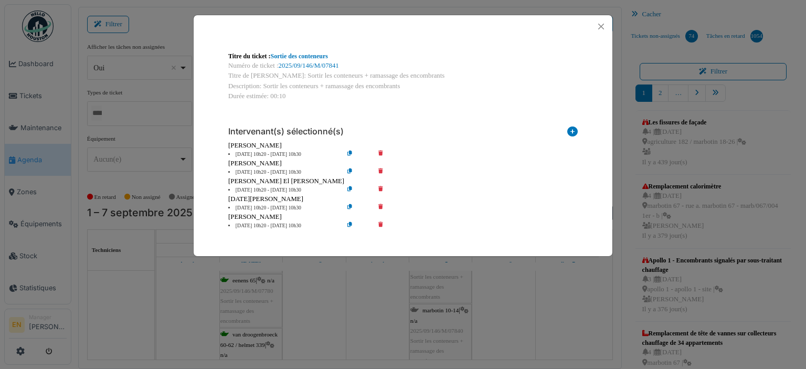
click at [381, 172] on icon at bounding box center [388, 172] width 30 height 8
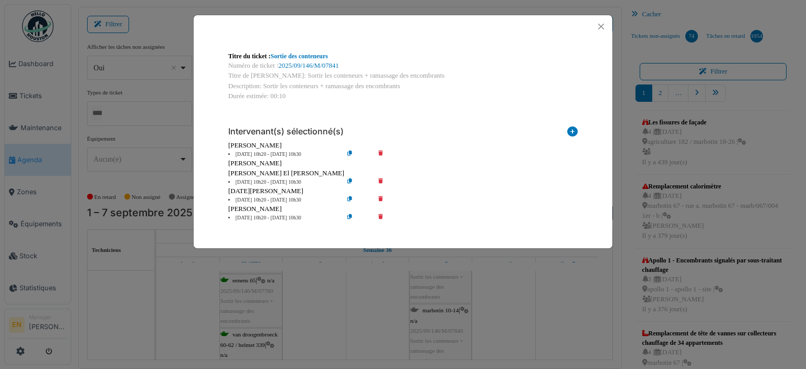
click at [379, 180] on icon at bounding box center [388, 182] width 30 height 8
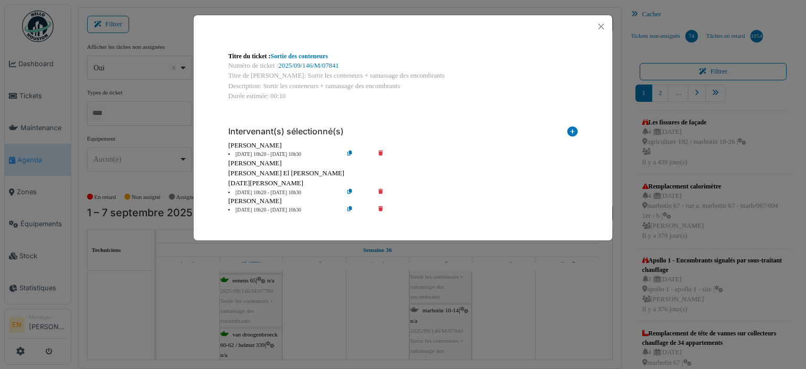
click at [382, 195] on icon at bounding box center [388, 193] width 30 height 8
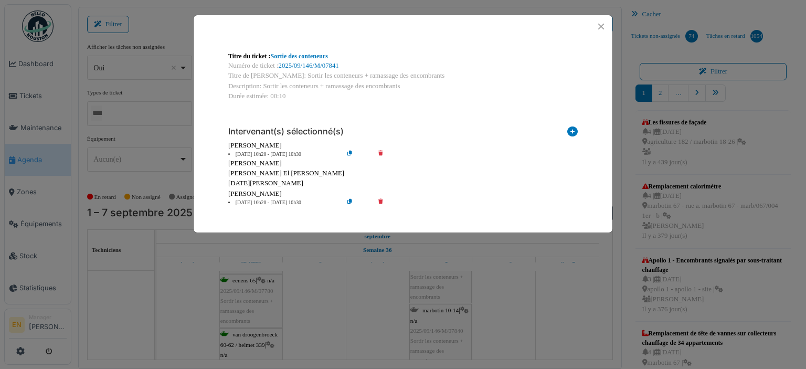
click at [382, 201] on icon at bounding box center [388, 203] width 30 height 8
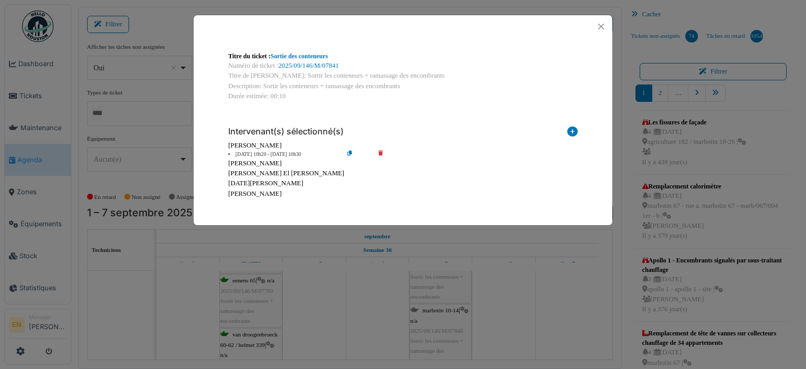
click at [348, 152] on icon at bounding box center [358, 155] width 30 height 8
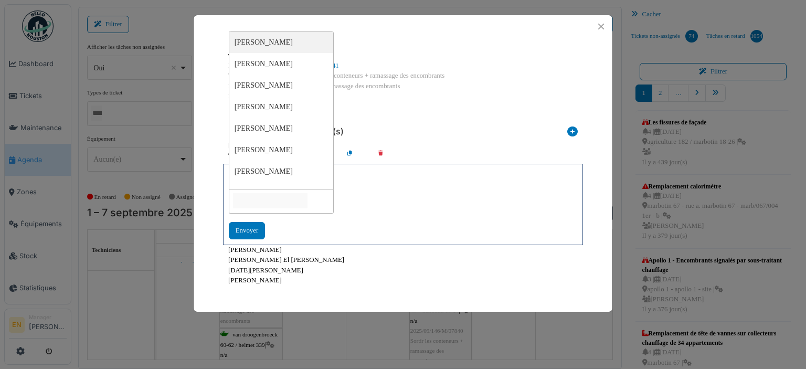
click at [307, 199] on input "null" at bounding box center [270, 200] width 74 height 15
type input "*****"
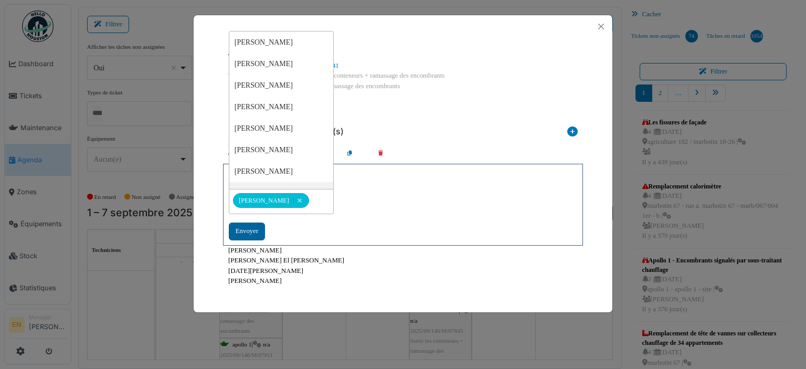
click at [241, 230] on div "Envoyer" at bounding box center [247, 230] width 36 height 17
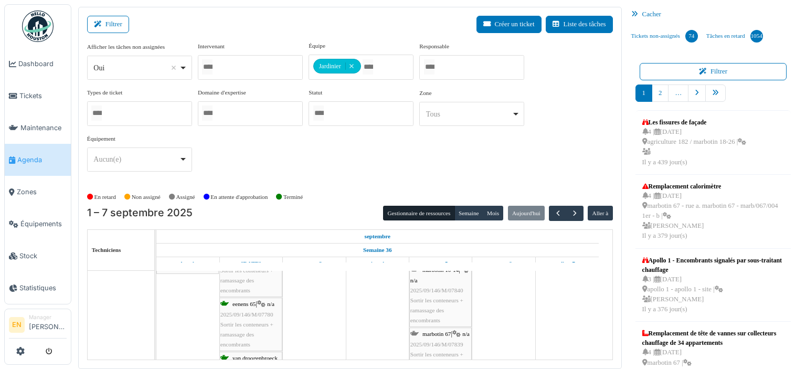
scroll to position [2748, 0]
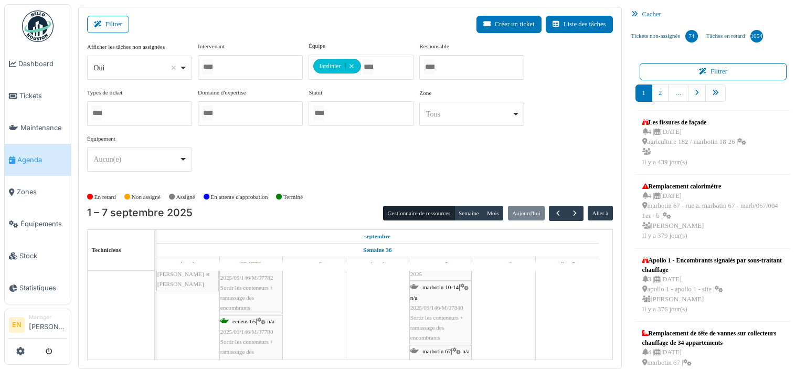
click at [445, 314] on span "Sortir les conteneurs + ramassage des encombrants" at bounding box center [436, 327] width 53 height 26
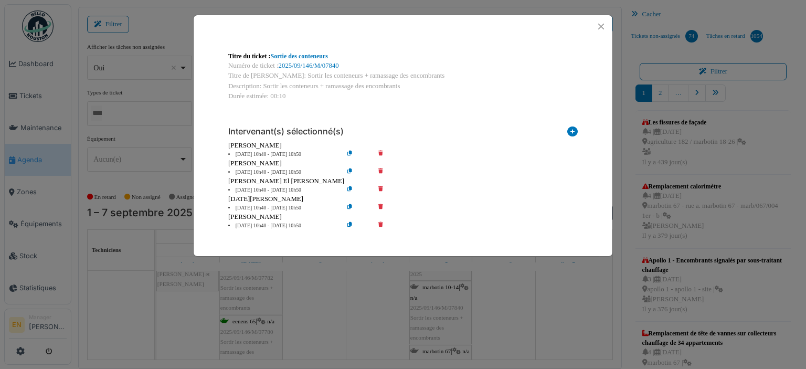
click at [381, 172] on icon at bounding box center [388, 172] width 30 height 8
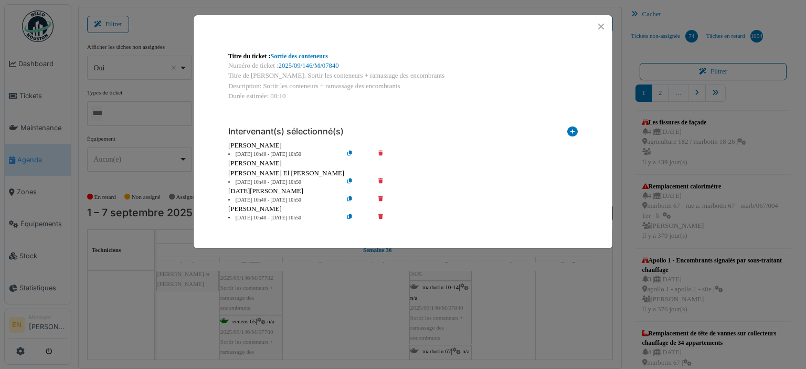
click at [380, 184] on icon at bounding box center [388, 182] width 30 height 8
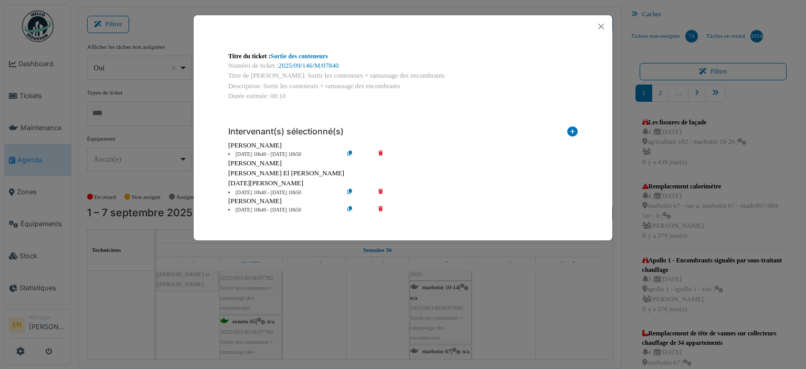
click at [380, 190] on icon at bounding box center [388, 193] width 30 height 8
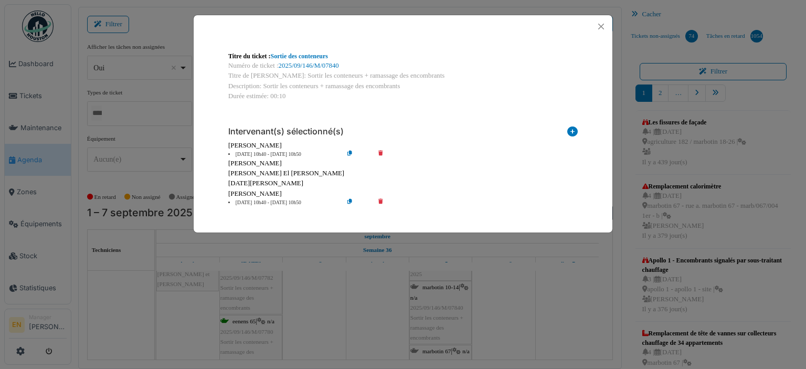
click at [380, 200] on icon at bounding box center [388, 203] width 30 height 8
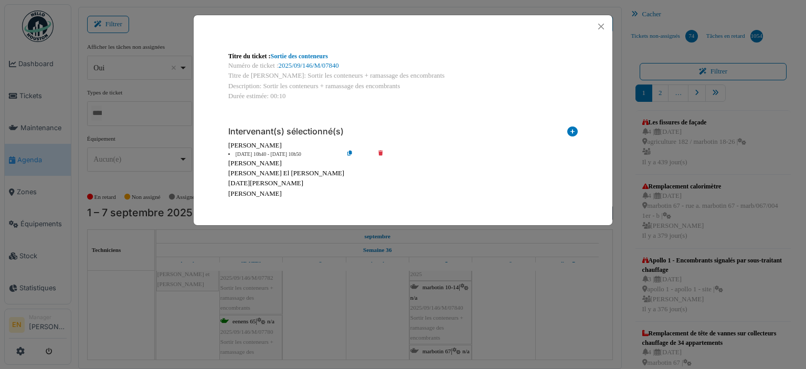
click at [348, 153] on icon at bounding box center [358, 155] width 30 height 8
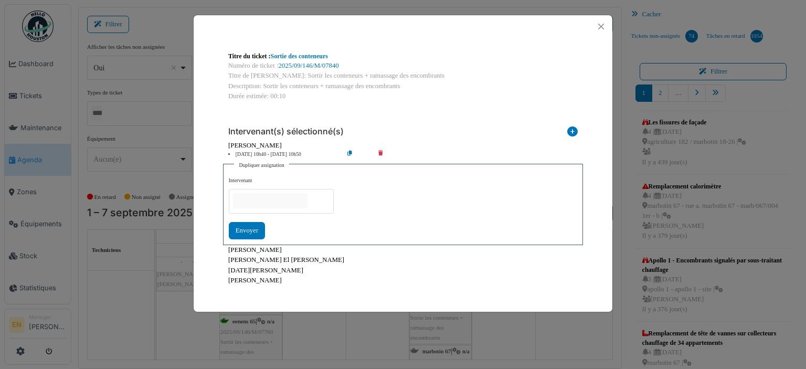
click at [299, 204] on input "null" at bounding box center [270, 200] width 74 height 15
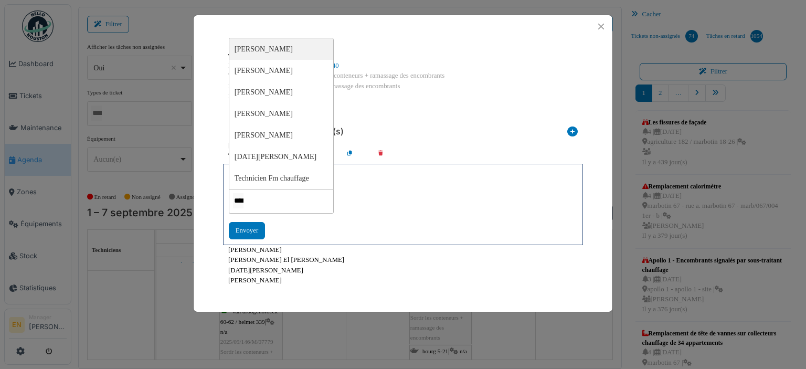
type input "*****"
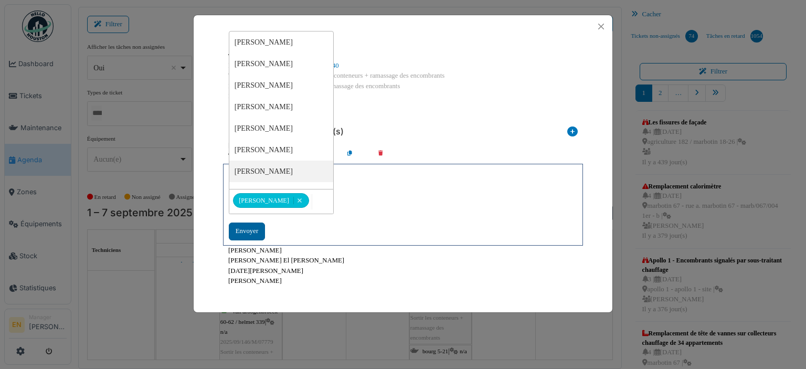
click at [247, 234] on div "Envoyer" at bounding box center [247, 230] width 36 height 17
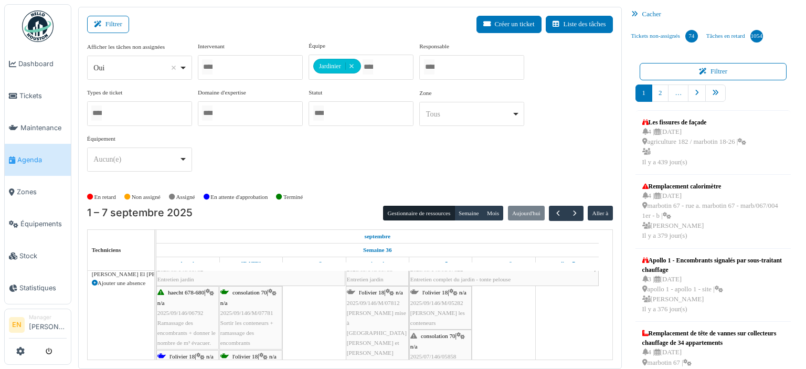
scroll to position [2591, 0]
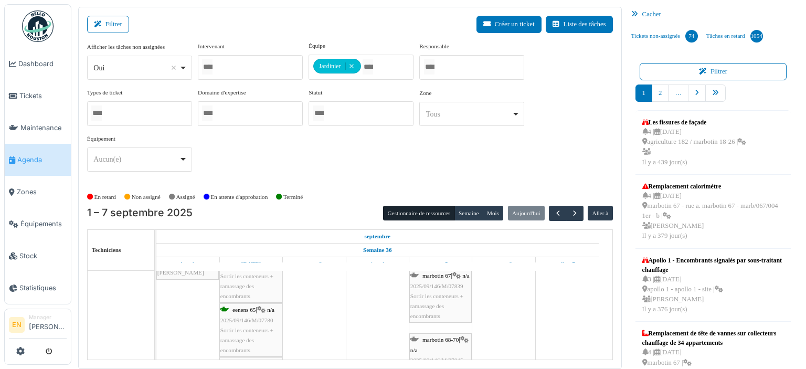
click at [439, 308] on div "marbotin 67 | n/a 2025/09/146/M/07839 Sortir les conteneurs + ramassage des enc…" at bounding box center [440, 296] width 60 height 50
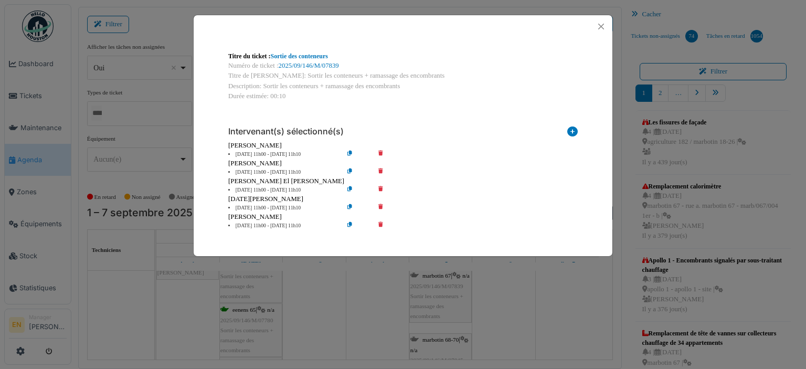
click at [381, 169] on icon at bounding box center [388, 172] width 30 height 8
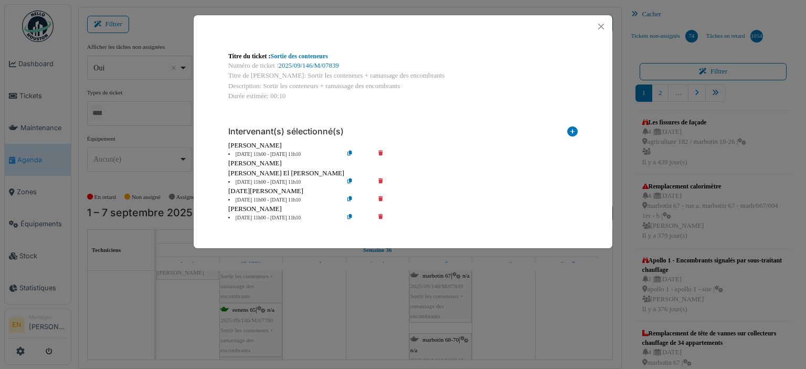
click at [382, 180] on icon at bounding box center [388, 182] width 30 height 8
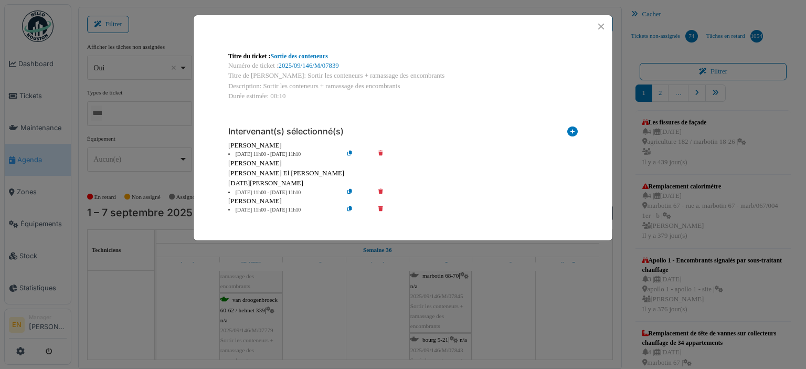
click at [380, 191] on icon at bounding box center [388, 193] width 30 height 8
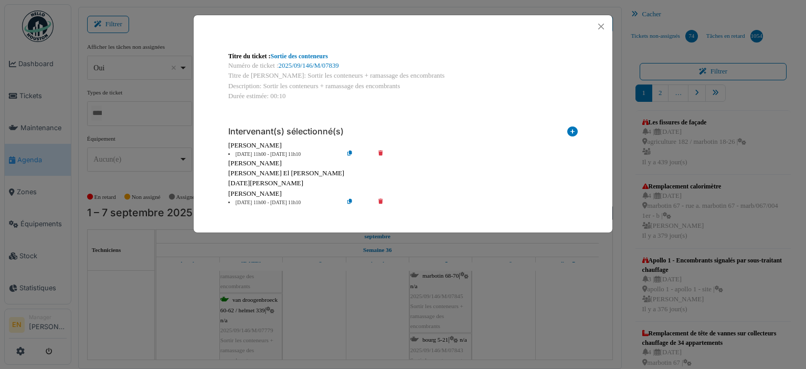
click at [383, 201] on icon at bounding box center [388, 203] width 30 height 8
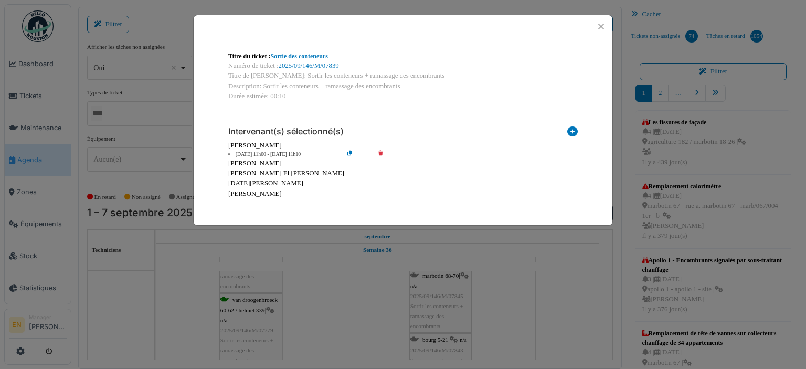
click at [346, 153] on icon at bounding box center [358, 155] width 30 height 8
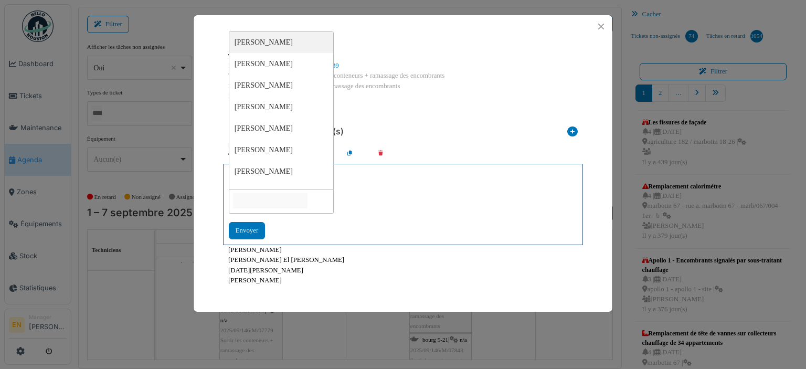
click at [307, 201] on input "null" at bounding box center [270, 200] width 74 height 15
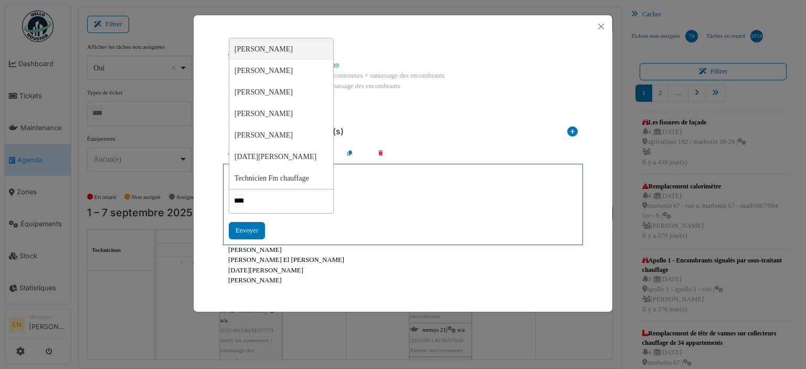
type input "*****"
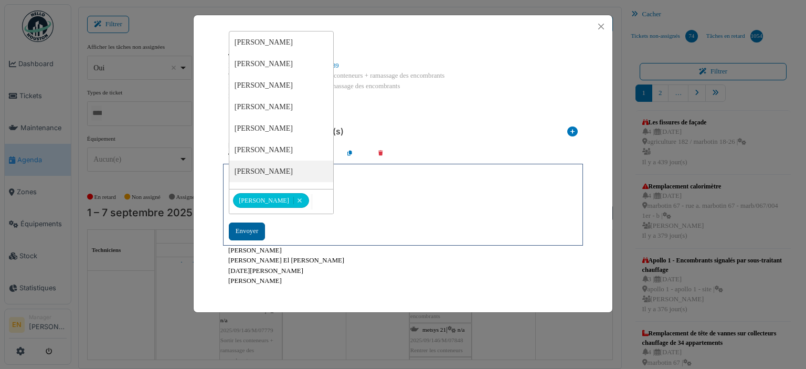
click at [239, 236] on div "Envoyer" at bounding box center [247, 230] width 36 height 17
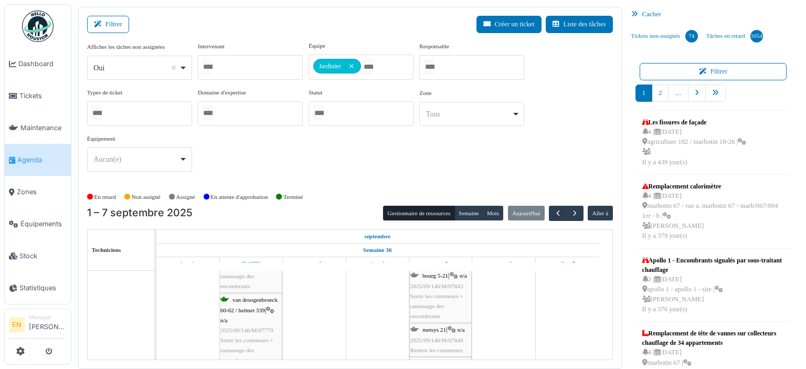
click at [435, 302] on span "Sortir les conteneurs + ramassage des encombrants" at bounding box center [436, 306] width 53 height 26
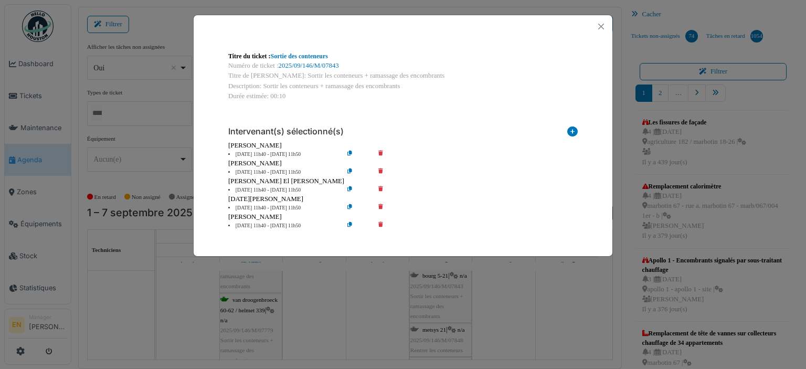
click at [382, 172] on icon at bounding box center [388, 172] width 30 height 8
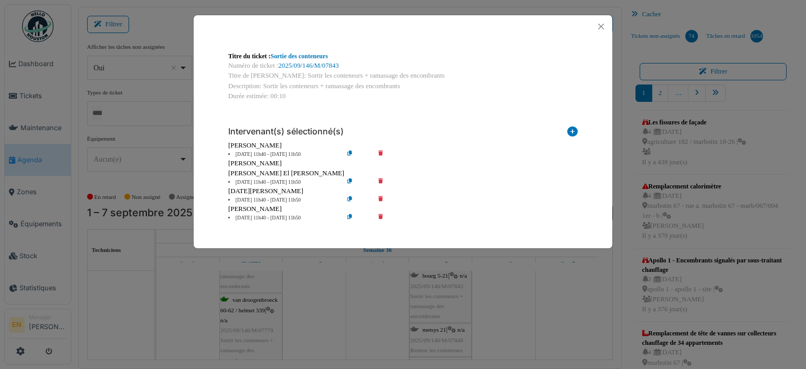
click at [379, 179] on icon at bounding box center [388, 182] width 30 height 8
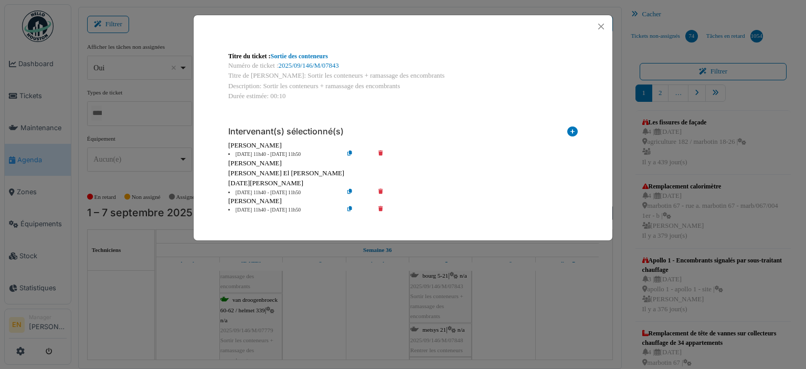
click at [379, 192] on icon at bounding box center [388, 193] width 30 height 8
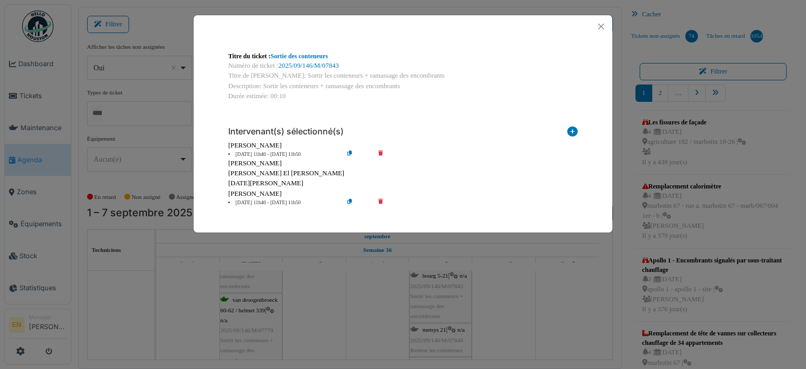
click at [380, 202] on icon at bounding box center [388, 203] width 30 height 8
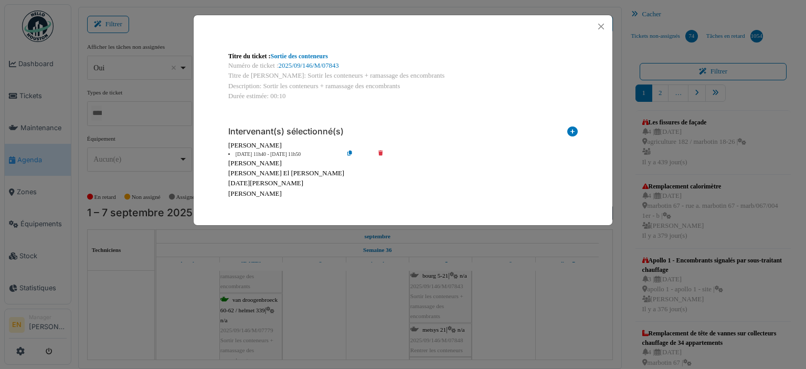
click at [349, 152] on icon at bounding box center [358, 155] width 30 height 8
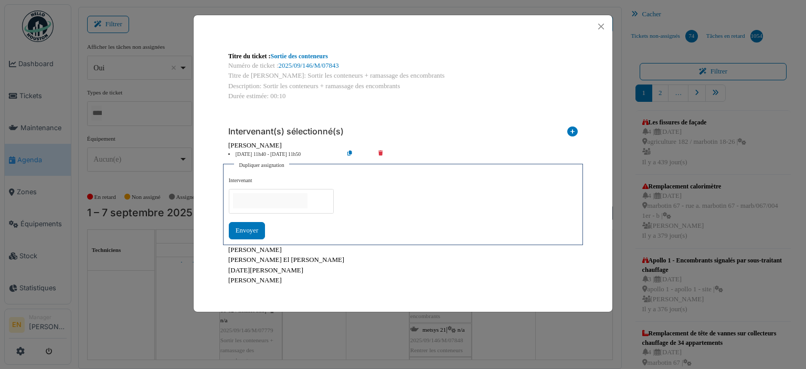
click at [304, 202] on input "null" at bounding box center [270, 200] width 74 height 15
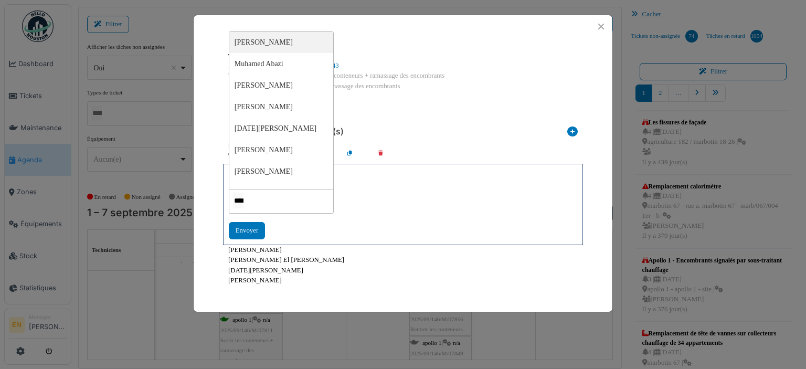
type input "*****"
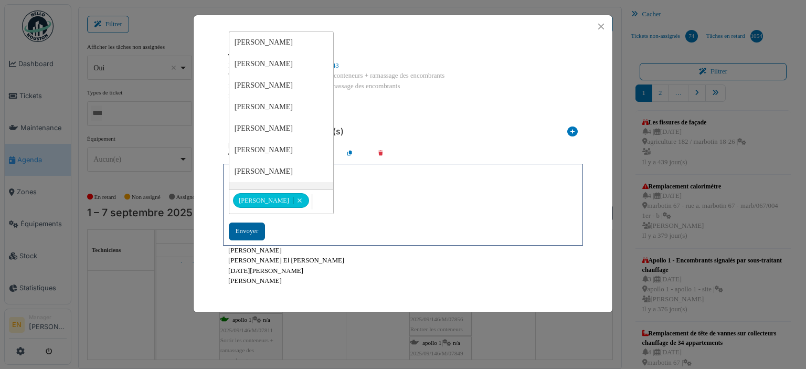
click at [252, 233] on div "Envoyer" at bounding box center [247, 230] width 36 height 17
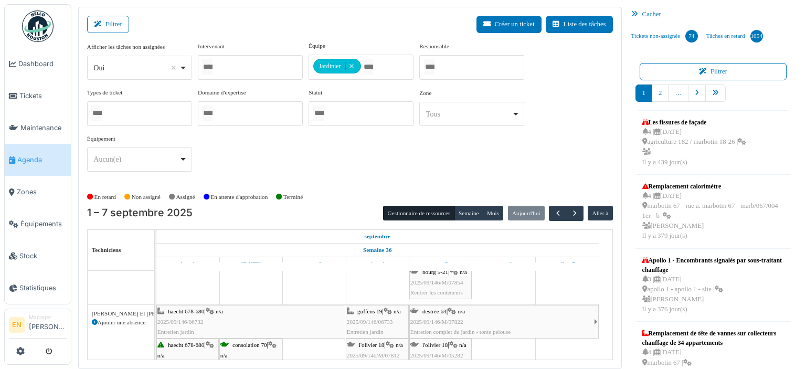
click at [440, 347] on div "l'olivier 18 | n/a 2025/09/146/M/05282 Olivier - Rentrer les conteneurs" at bounding box center [440, 360] width 60 height 40
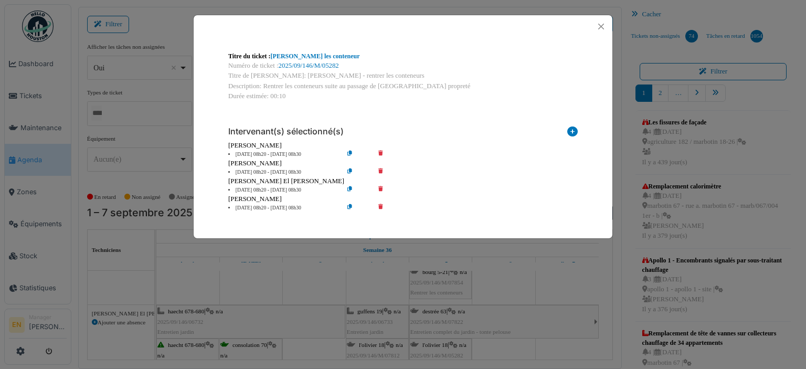
click at [380, 153] on icon at bounding box center [388, 155] width 30 height 8
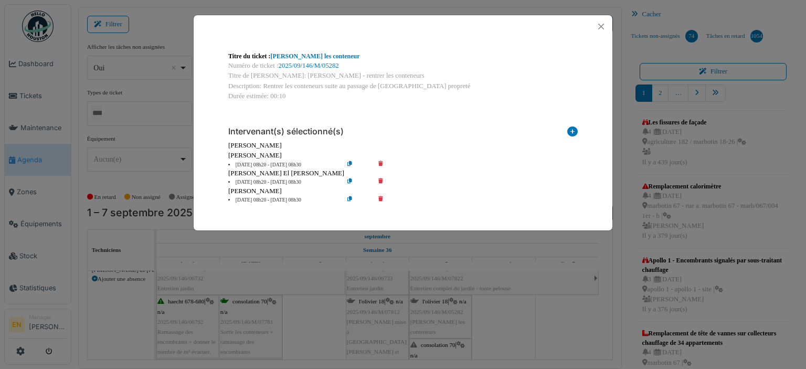
click at [380, 164] on icon at bounding box center [388, 165] width 30 height 8
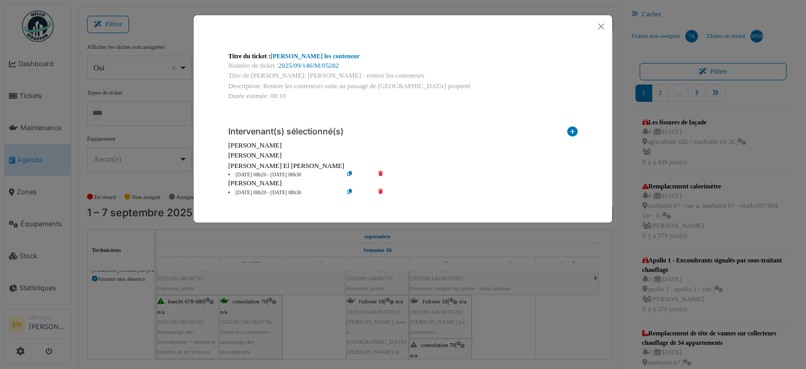
click at [381, 190] on icon at bounding box center [388, 193] width 30 height 8
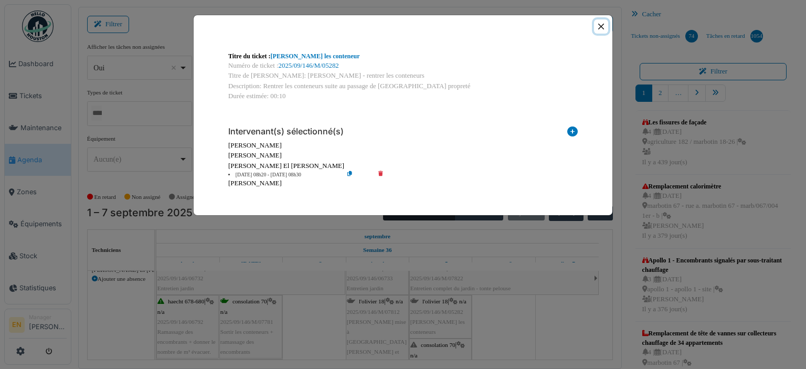
click at [600, 25] on button "Close" at bounding box center [601, 26] width 14 height 14
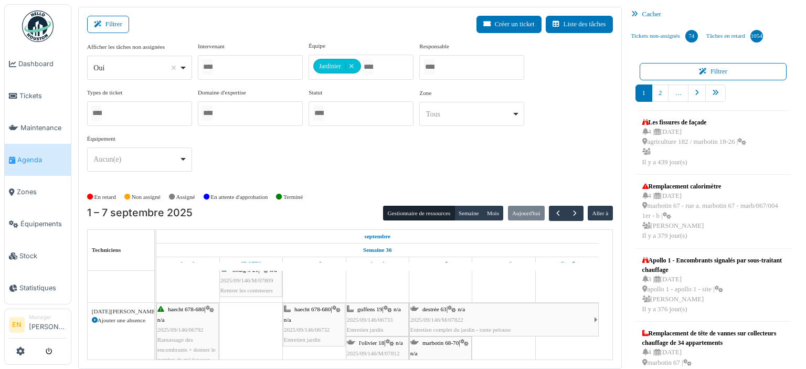
click at [434, 350] on div "marbotin 68-70 | n/a 2025/09/146/M/07845 Sortir les conteneurs + ramassage des …" at bounding box center [440, 368] width 60 height 60
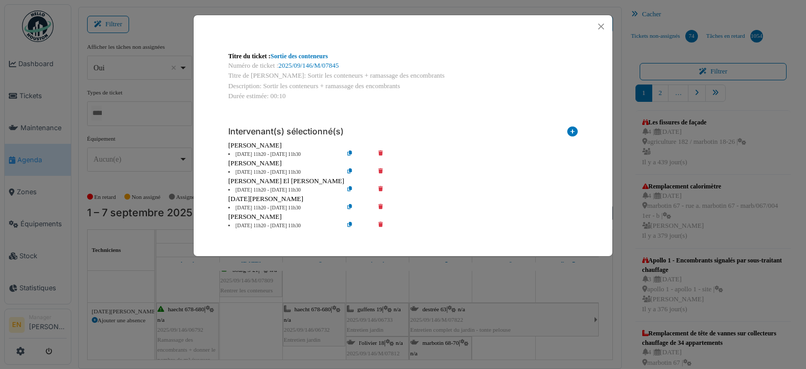
click at [380, 173] on icon at bounding box center [388, 172] width 30 height 8
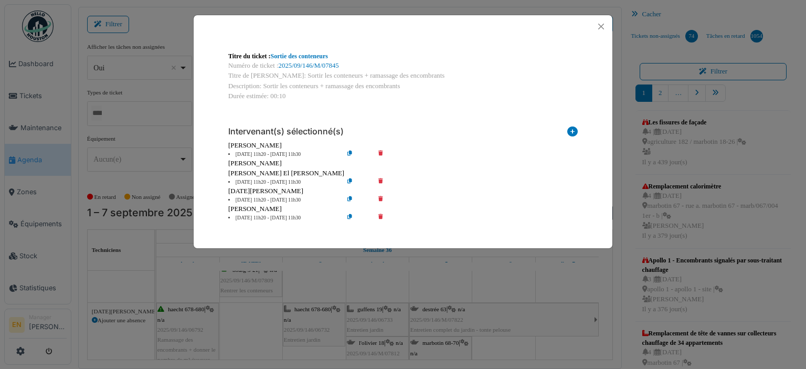
click at [382, 181] on icon at bounding box center [388, 182] width 30 height 8
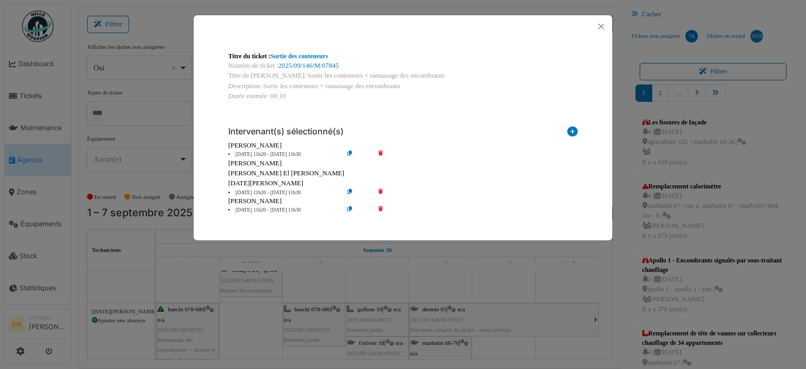
click at [380, 191] on icon at bounding box center [388, 193] width 30 height 8
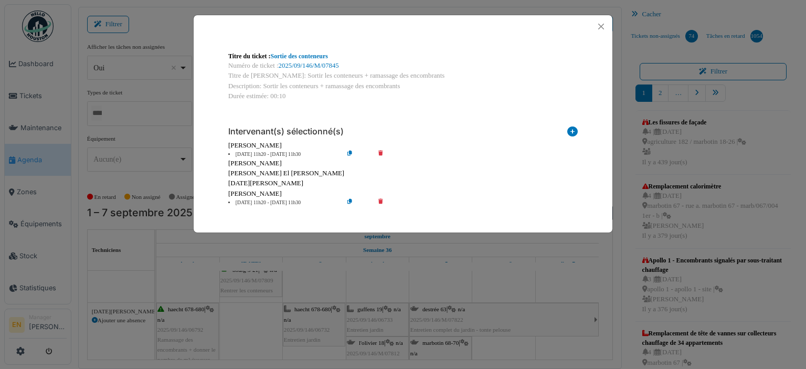
click at [379, 201] on icon at bounding box center [388, 203] width 30 height 8
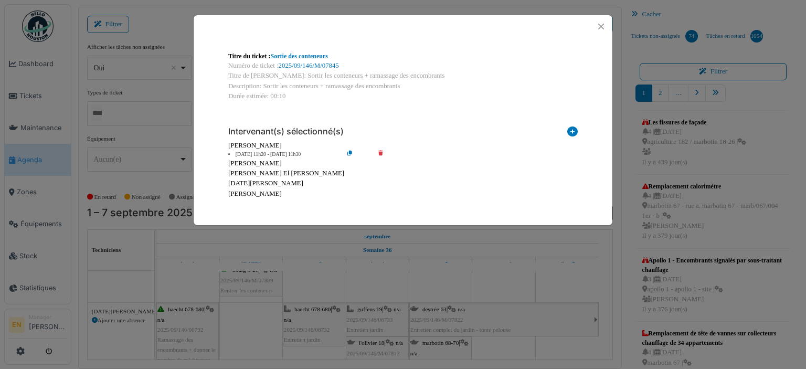
click at [348, 156] on icon at bounding box center [358, 155] width 30 height 8
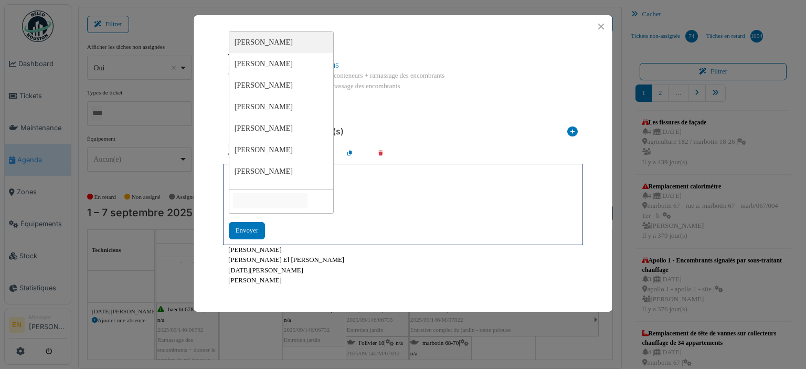
click at [307, 207] on input "null" at bounding box center [270, 200] width 74 height 15
type input "*****"
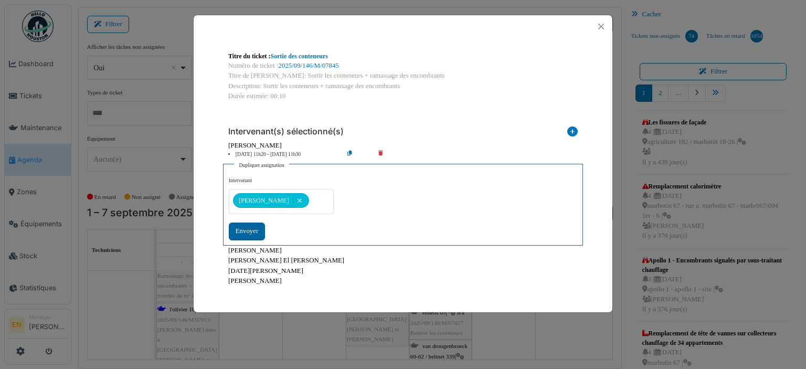
click at [255, 231] on div "Envoyer" at bounding box center [247, 230] width 36 height 17
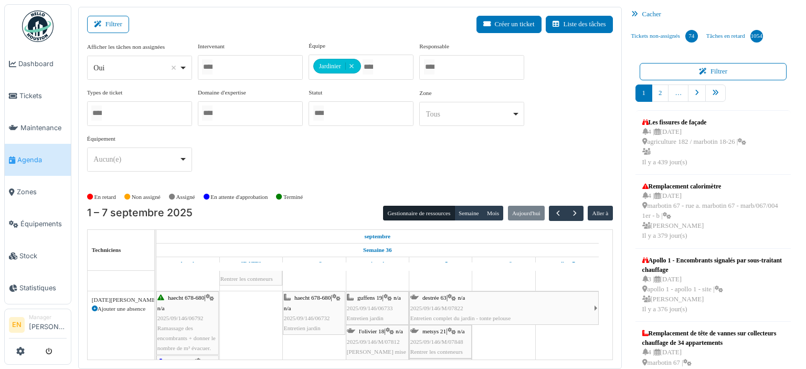
click at [442, 334] on div "metsys 21 | n/a 2025/09/146/M/07848 Rentrer les conteneurs" at bounding box center [440, 341] width 60 height 30
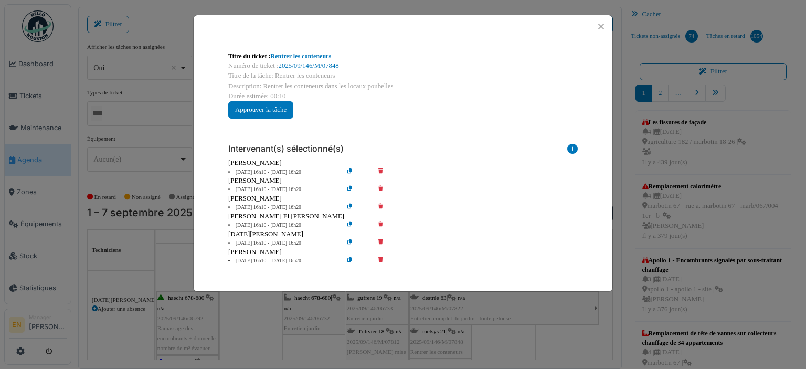
click at [381, 169] on icon at bounding box center [388, 172] width 30 height 8
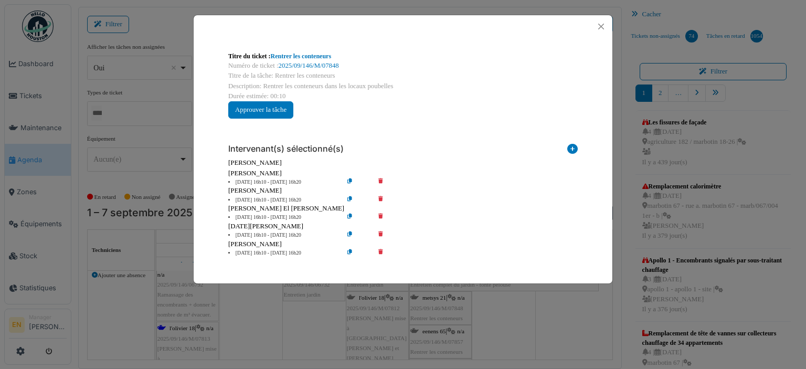
click at [381, 179] on icon at bounding box center [388, 182] width 30 height 8
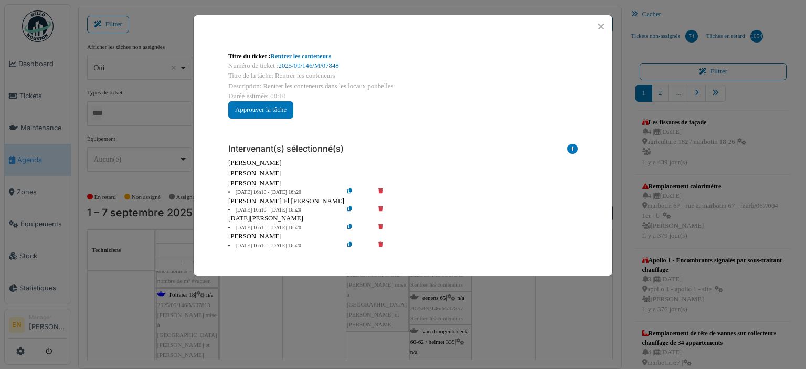
click at [379, 188] on icon at bounding box center [388, 192] width 30 height 8
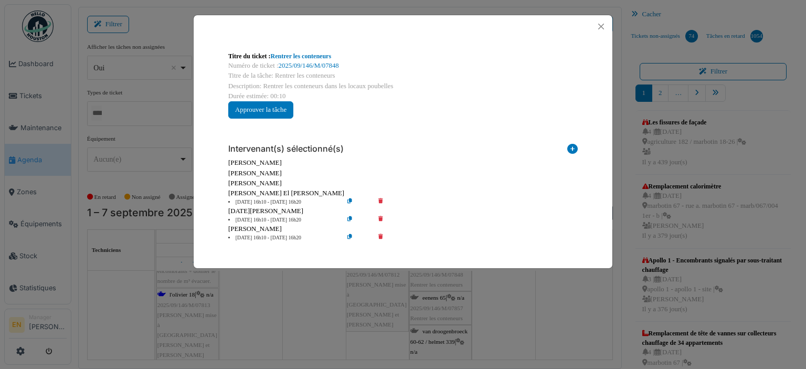
click at [382, 218] on icon at bounding box center [388, 220] width 30 height 8
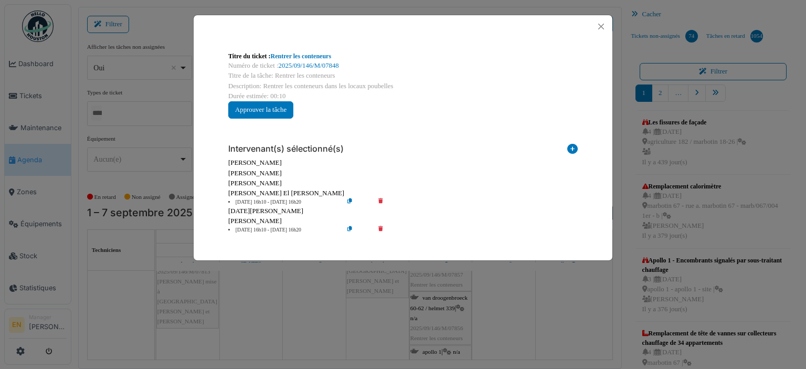
click at [382, 227] on icon at bounding box center [388, 230] width 30 height 8
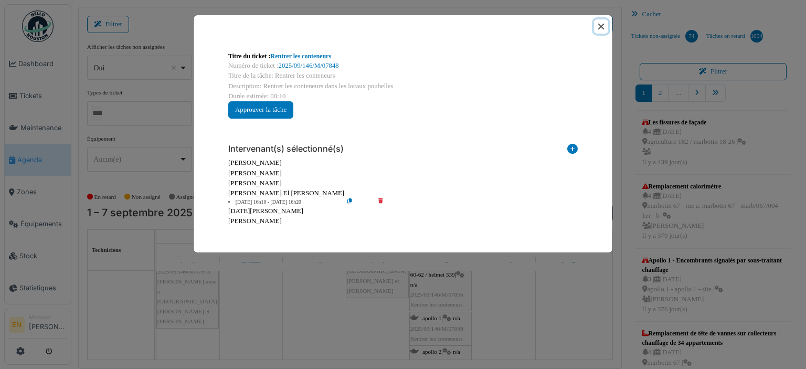
click at [601, 29] on button "Close" at bounding box center [601, 26] width 14 height 14
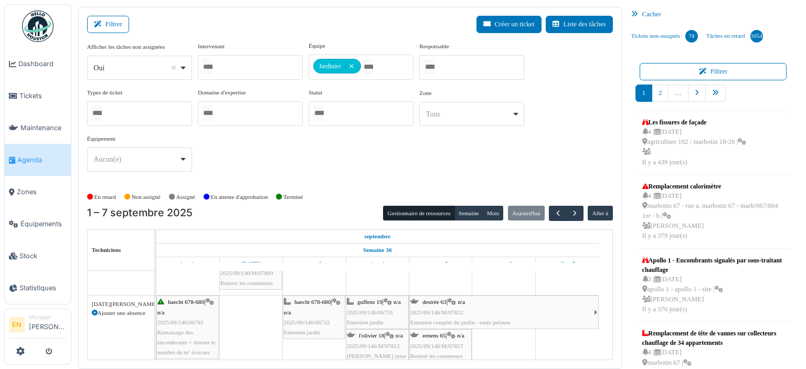
click at [444, 343] on span "2025/09/146/M/07857" at bounding box center [436, 346] width 53 height 6
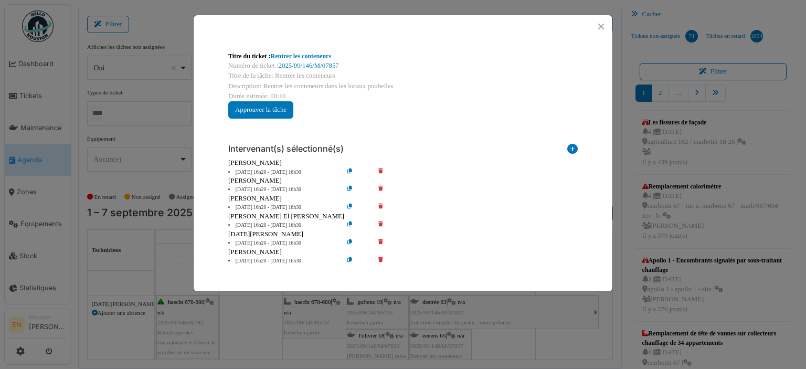
click at [379, 170] on icon at bounding box center [388, 172] width 30 height 8
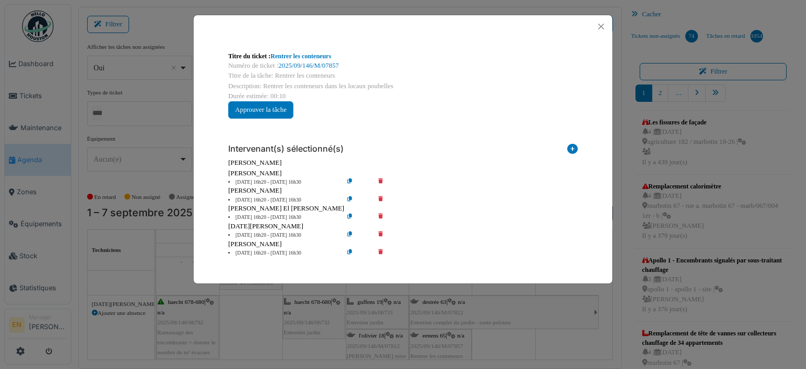
click at [381, 181] on icon at bounding box center [388, 182] width 30 height 8
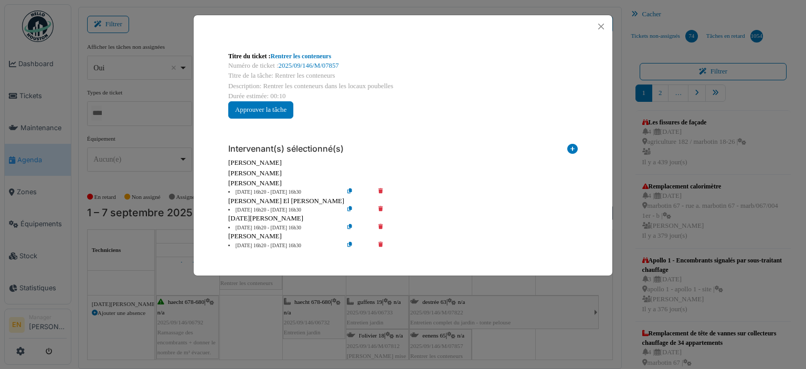
click at [381, 190] on icon at bounding box center [388, 192] width 30 height 8
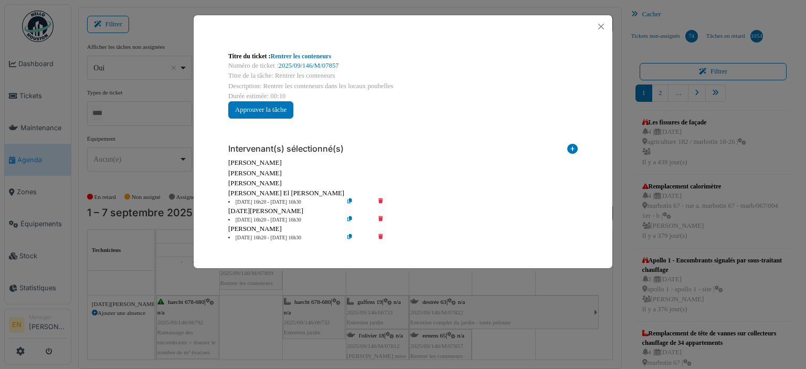
click at [379, 220] on icon at bounding box center [388, 220] width 30 height 8
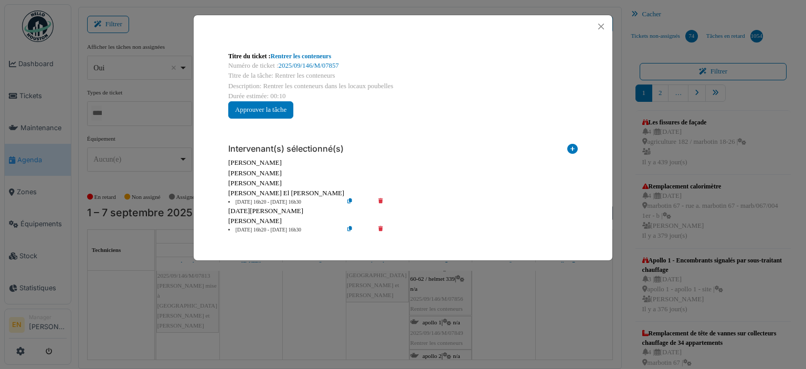
click at [382, 227] on icon at bounding box center [388, 230] width 30 height 8
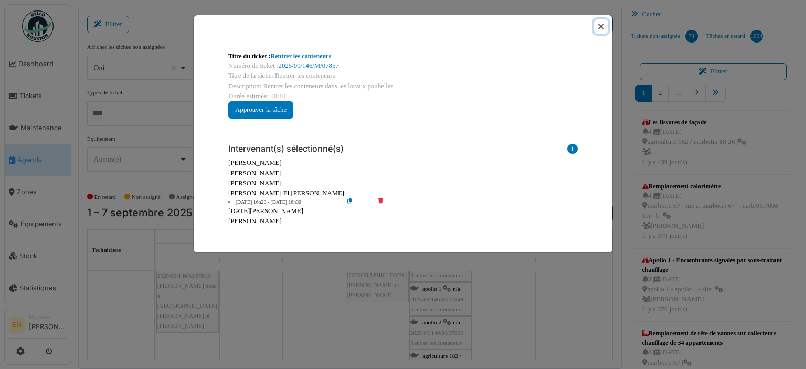
click at [603, 29] on button "Close" at bounding box center [601, 26] width 14 height 14
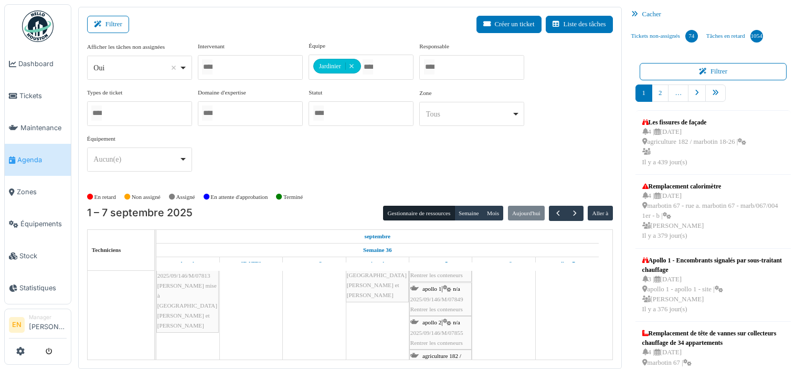
click at [442, 296] on span "2025/09/146/M/07849" at bounding box center [436, 299] width 53 height 6
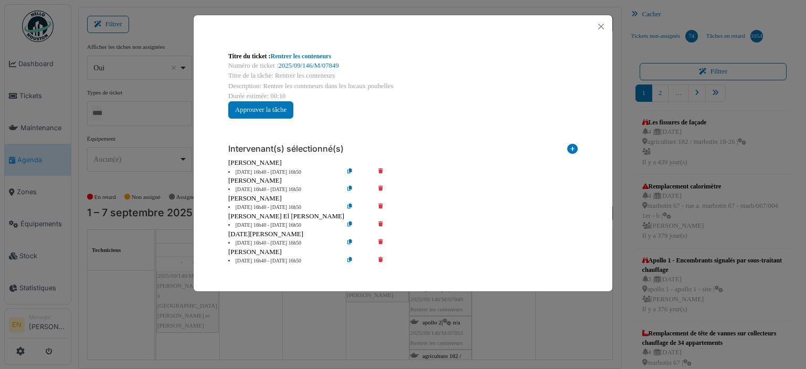
click at [381, 169] on icon at bounding box center [388, 172] width 30 height 8
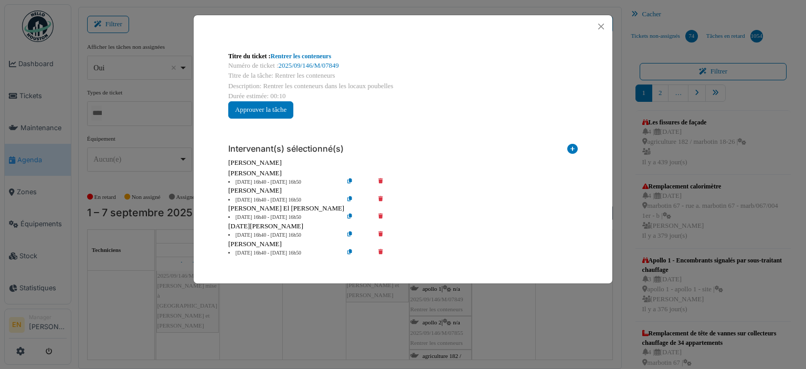
click at [381, 180] on icon at bounding box center [388, 182] width 30 height 8
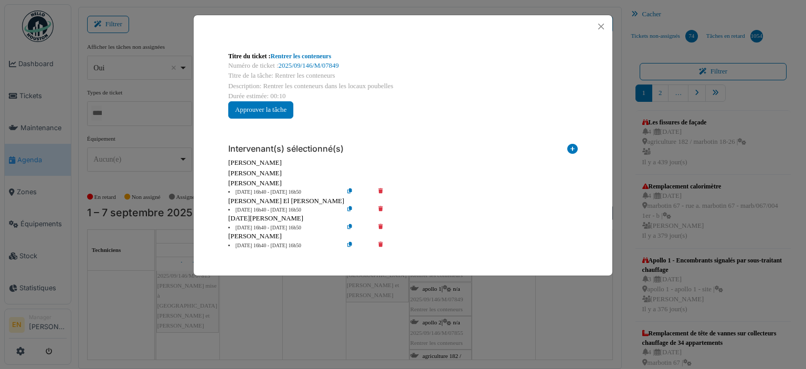
click at [382, 189] on icon at bounding box center [388, 192] width 30 height 8
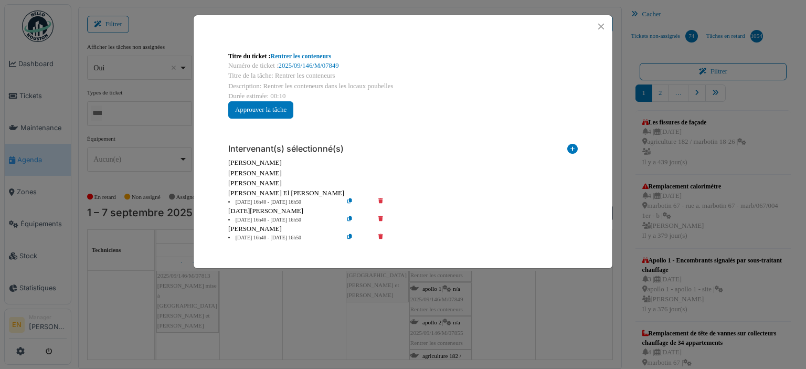
click at [381, 218] on icon at bounding box center [388, 220] width 30 height 8
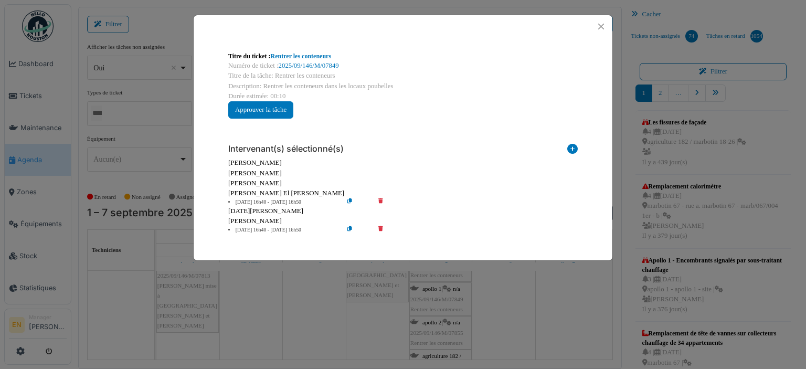
click at [380, 226] on icon at bounding box center [388, 230] width 30 height 8
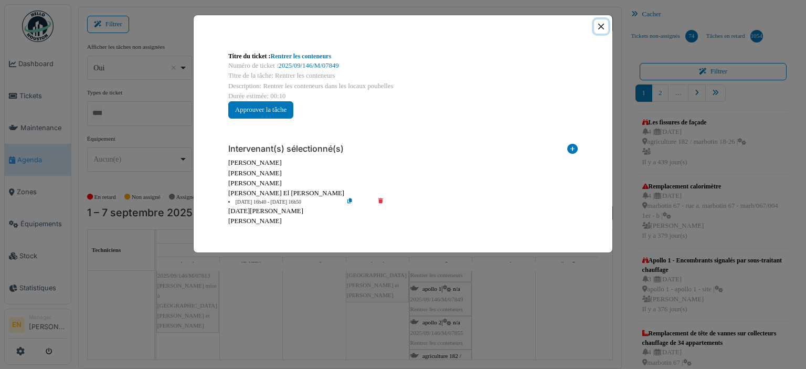
click at [602, 30] on button "Close" at bounding box center [601, 26] width 14 height 14
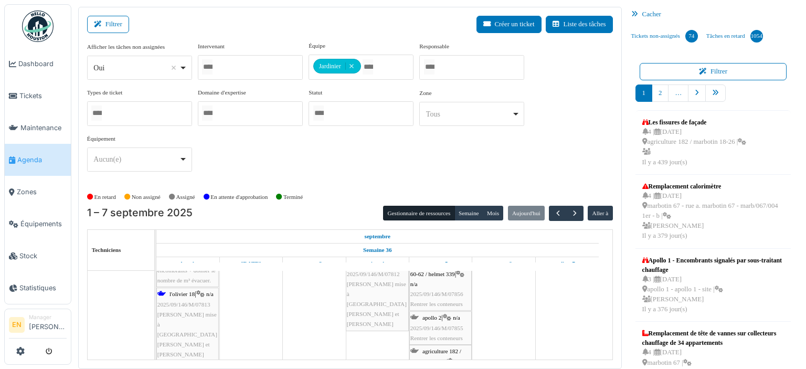
scroll to position [3168, 0]
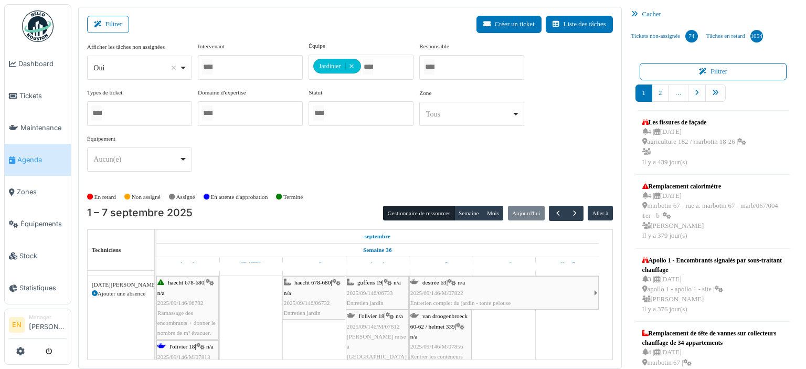
click at [441, 330] on div "van droogenbroeck 60-62 / helmet 339 | n/a 2025/09/146/M/07856 Rentrer les cont…" at bounding box center [440, 336] width 60 height 50
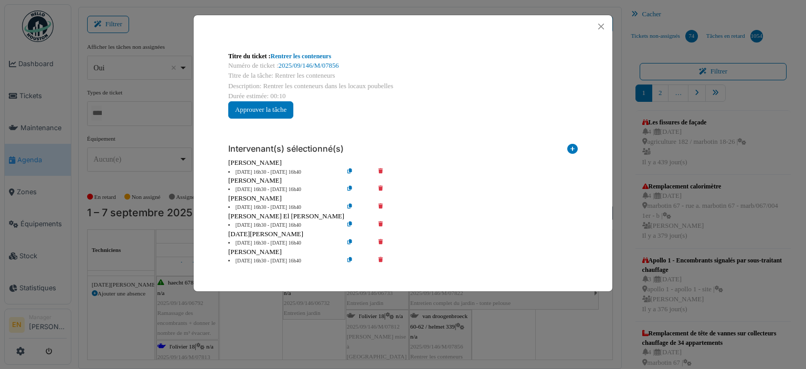
click at [382, 170] on icon at bounding box center [388, 172] width 30 height 8
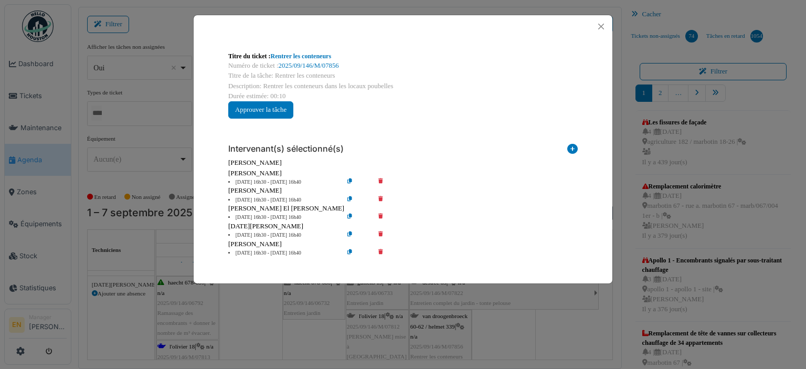
click at [381, 182] on icon at bounding box center [388, 182] width 30 height 8
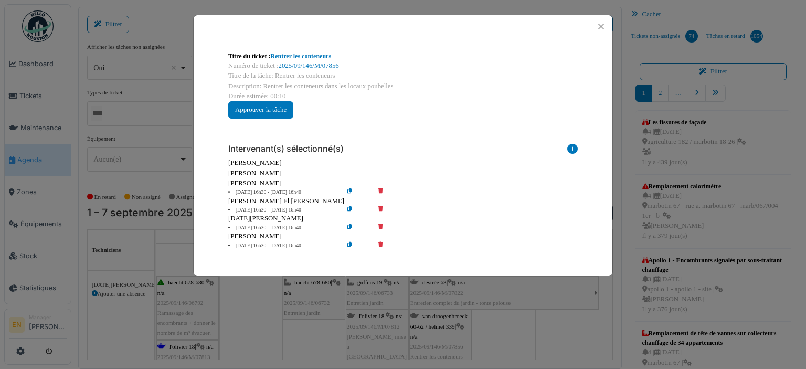
click at [381, 191] on icon at bounding box center [388, 192] width 30 height 8
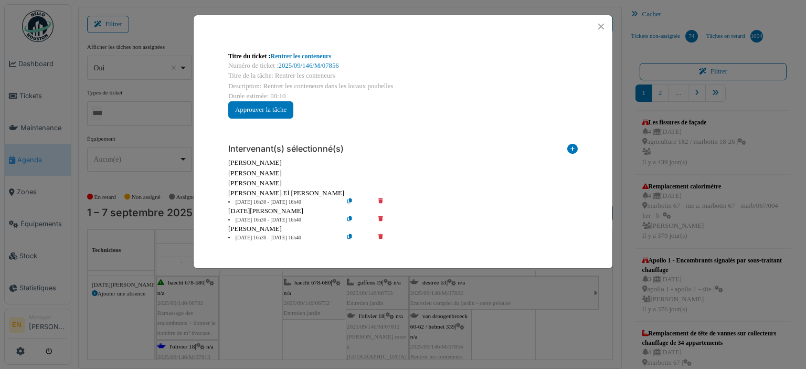
click at [379, 217] on icon at bounding box center [388, 220] width 30 height 8
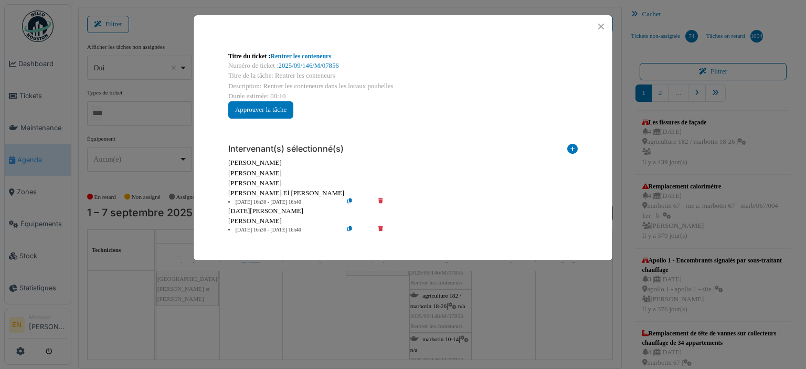
click at [382, 229] on icon at bounding box center [388, 230] width 30 height 8
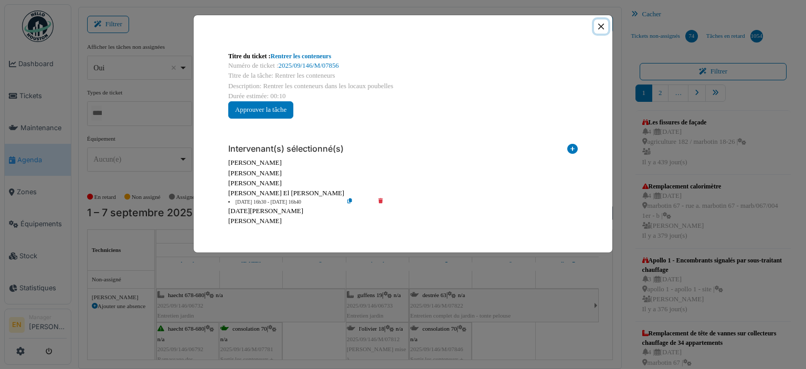
click at [602, 27] on button "Close" at bounding box center [601, 26] width 14 height 14
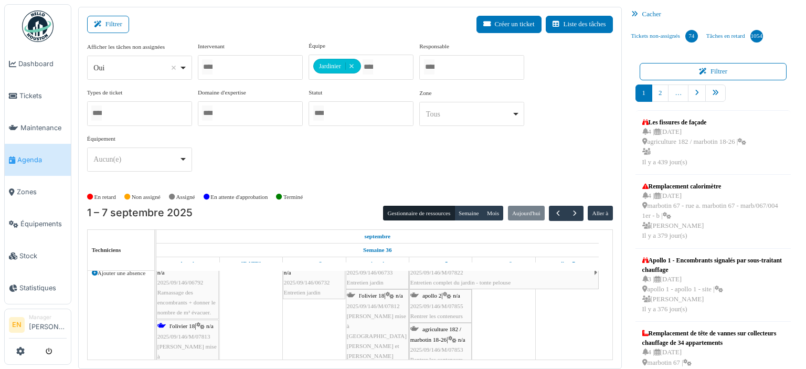
scroll to position [3063, 0]
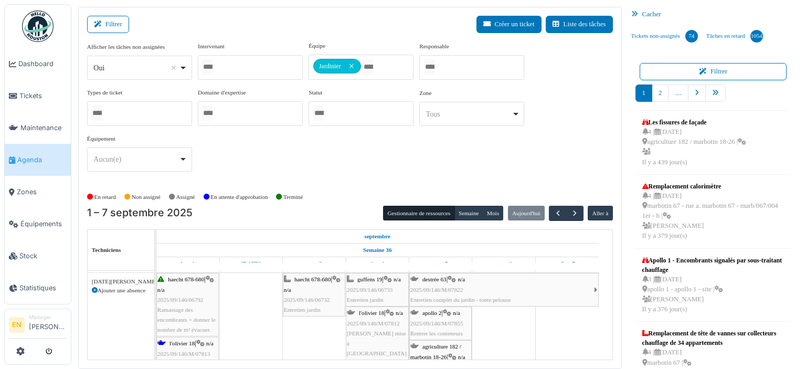
click at [443, 321] on span "2025/09/146/M/07855" at bounding box center [436, 323] width 53 height 6
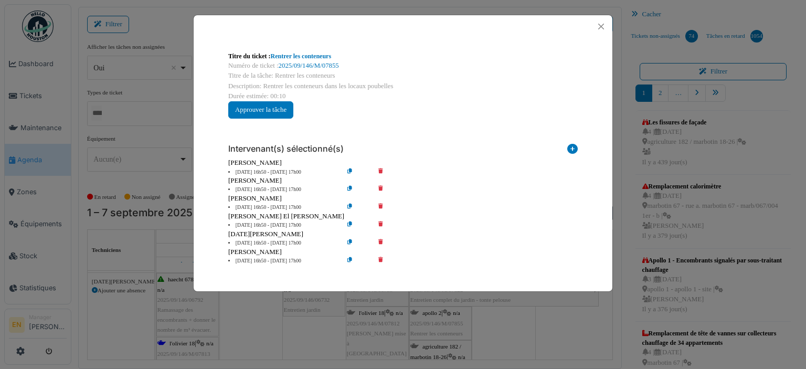
click at [382, 171] on icon at bounding box center [388, 172] width 30 height 8
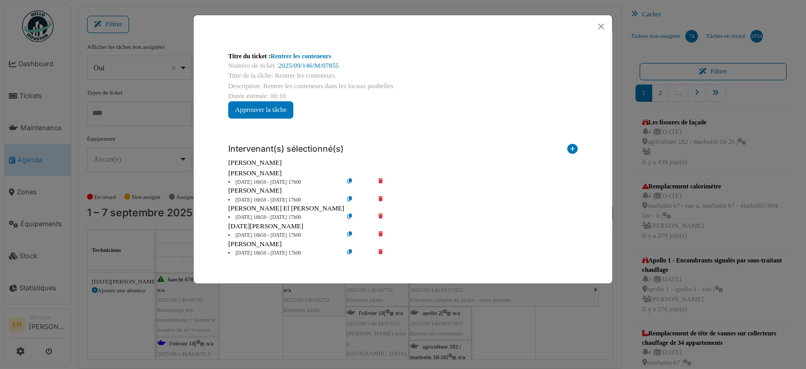
click at [381, 181] on icon at bounding box center [388, 182] width 30 height 8
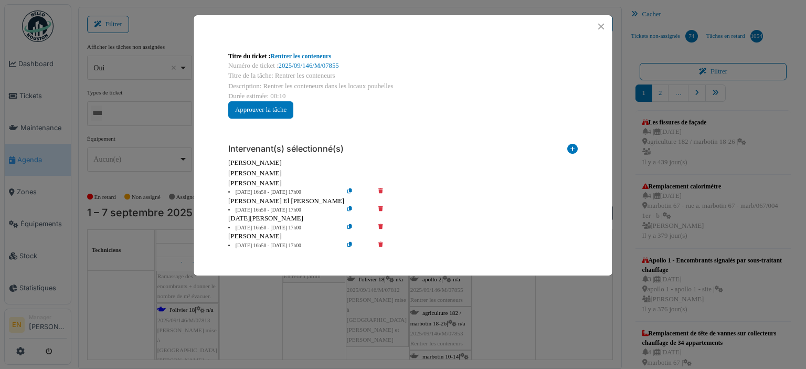
click at [381, 192] on icon at bounding box center [388, 192] width 30 height 8
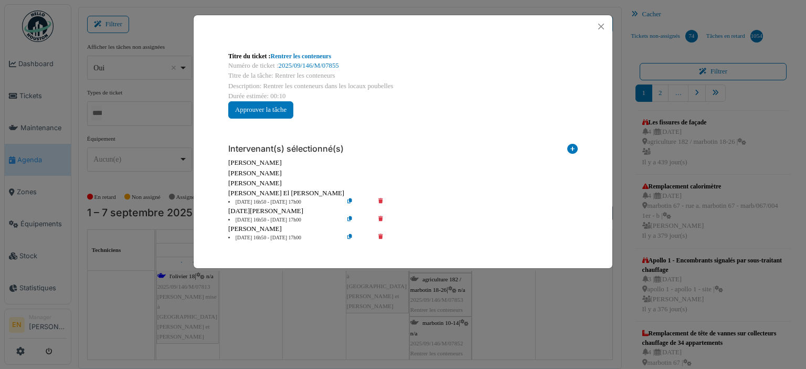
click at [382, 218] on icon at bounding box center [388, 220] width 30 height 8
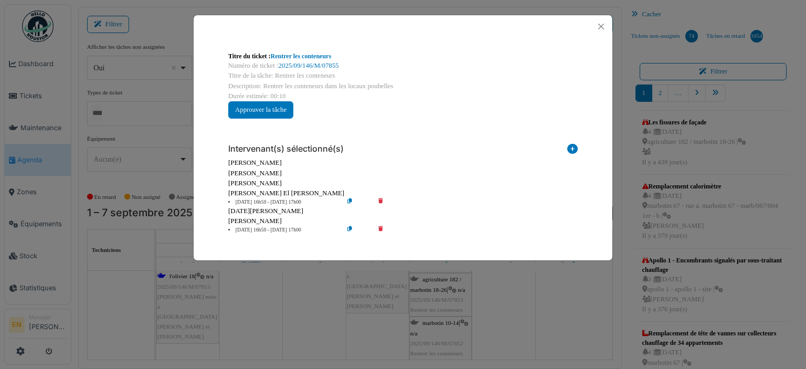
click at [380, 229] on icon at bounding box center [388, 230] width 30 height 8
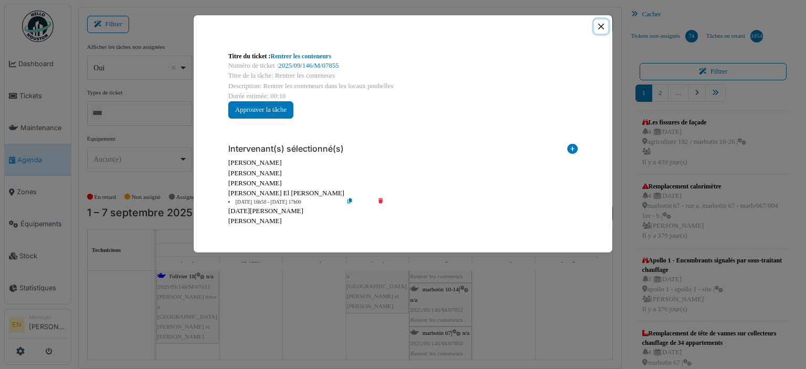
click at [603, 24] on button "Close" at bounding box center [601, 26] width 14 height 14
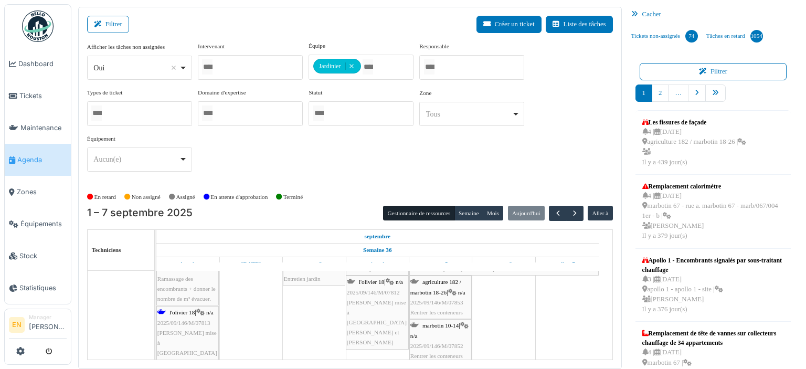
scroll to position [3010, 0]
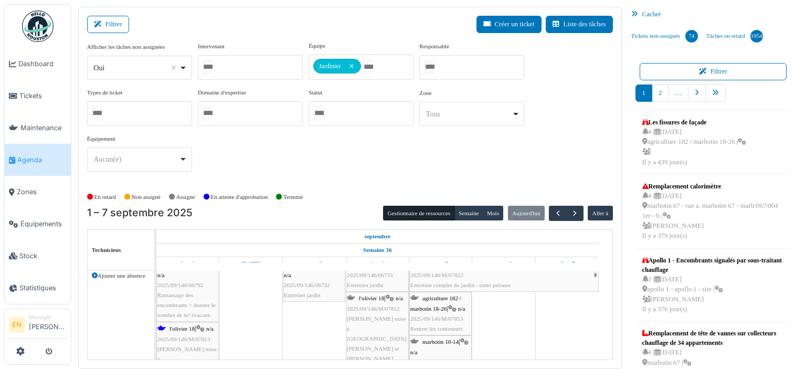
click at [442, 309] on div "agriculture 182 / marbotin 18-26 | n/a 2025/09/146/M/07853 Rentrer les conteneu…" at bounding box center [440, 313] width 60 height 40
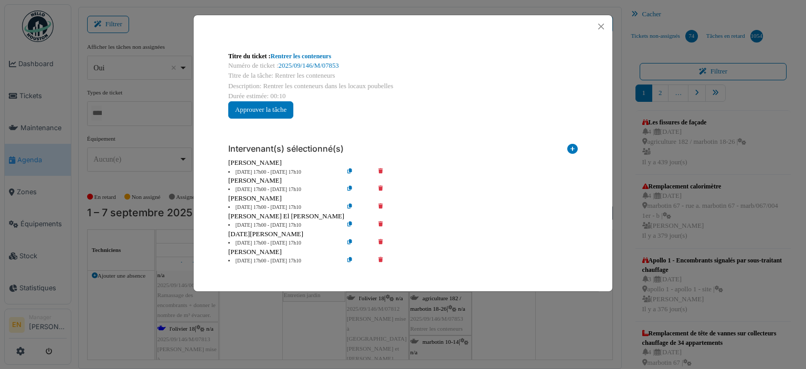
click at [379, 171] on icon at bounding box center [388, 172] width 30 height 8
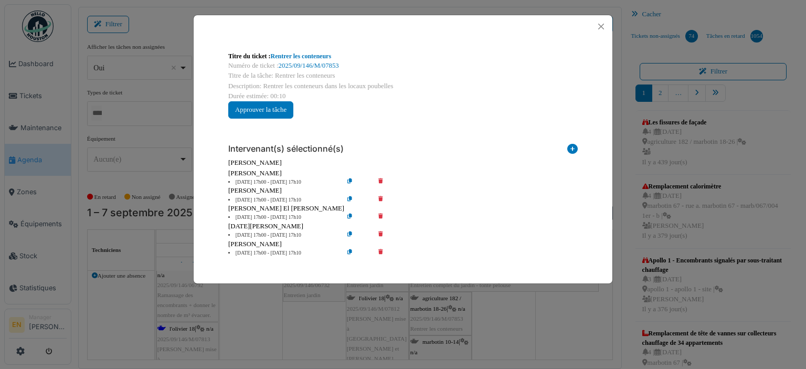
click at [378, 176] on div "Kjezmedin Demir" at bounding box center [402, 173] width 349 height 10
click at [378, 179] on icon at bounding box center [388, 182] width 30 height 8
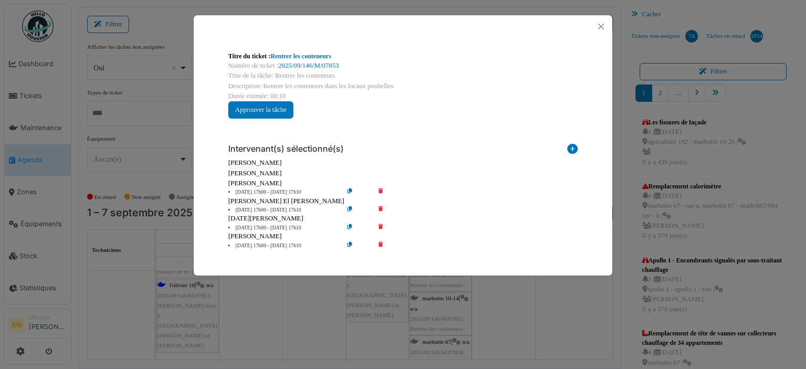
click at [380, 190] on icon at bounding box center [388, 192] width 30 height 8
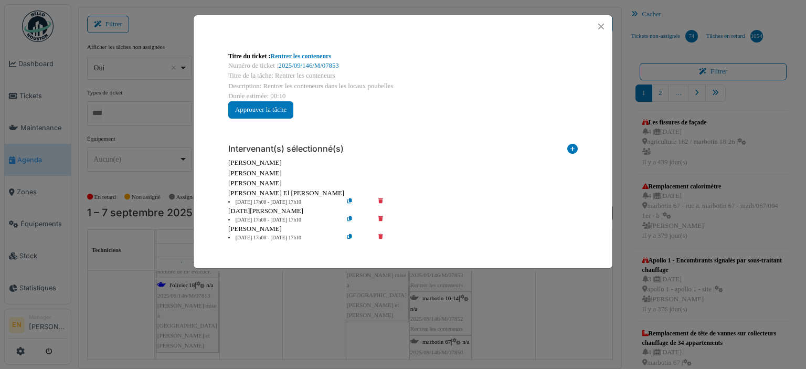
click at [380, 220] on icon at bounding box center [388, 220] width 30 height 8
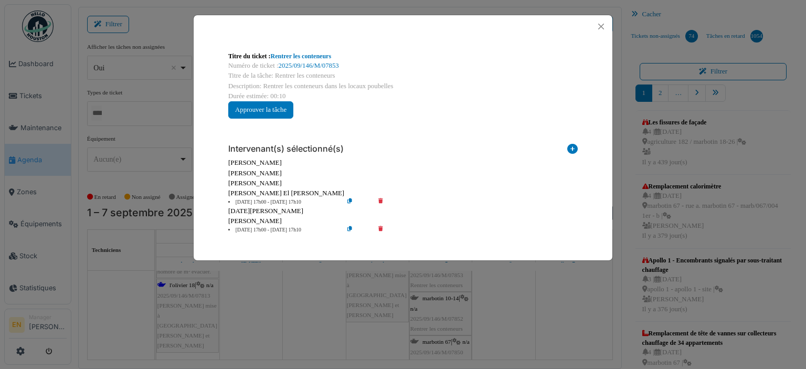
click at [379, 232] on icon at bounding box center [388, 230] width 30 height 8
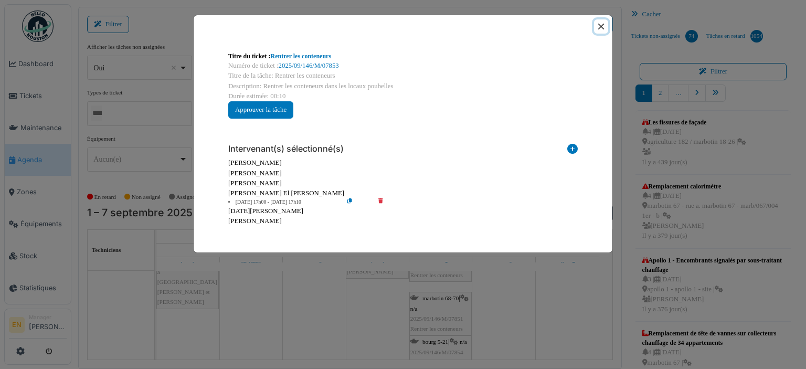
click at [602, 27] on button "Close" at bounding box center [601, 26] width 14 height 14
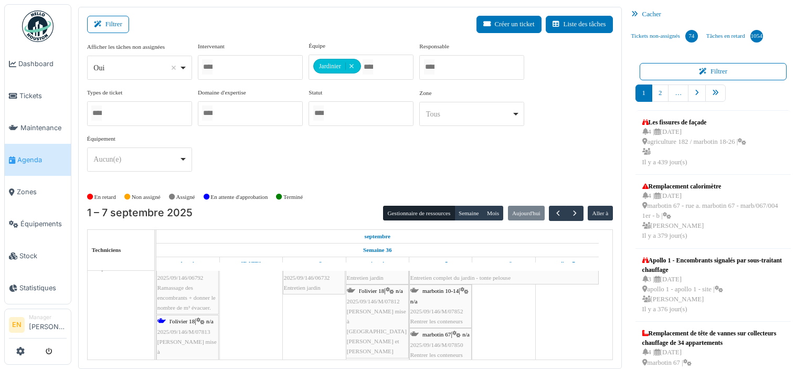
scroll to position [2906, 0]
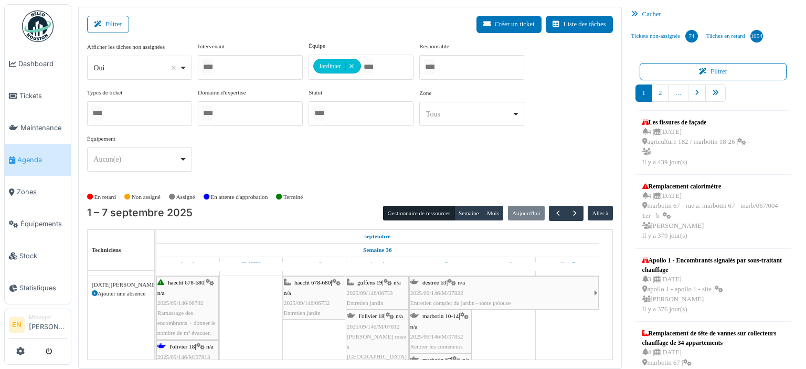
click at [443, 329] on div "marbotin 10-14 | n/a 2025/09/146/M/07852 Rentrer les conteneurs" at bounding box center [440, 331] width 60 height 40
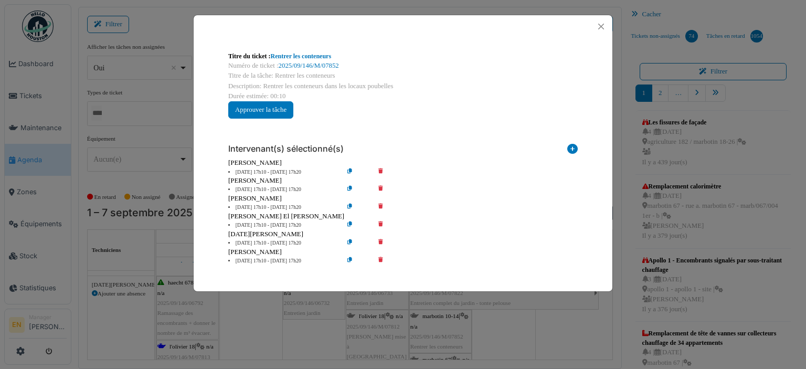
click at [382, 169] on icon at bounding box center [388, 172] width 30 height 8
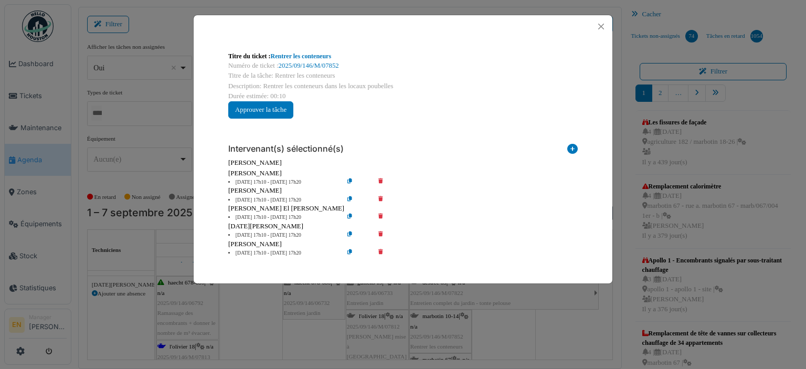
click at [380, 181] on icon at bounding box center [388, 182] width 30 height 8
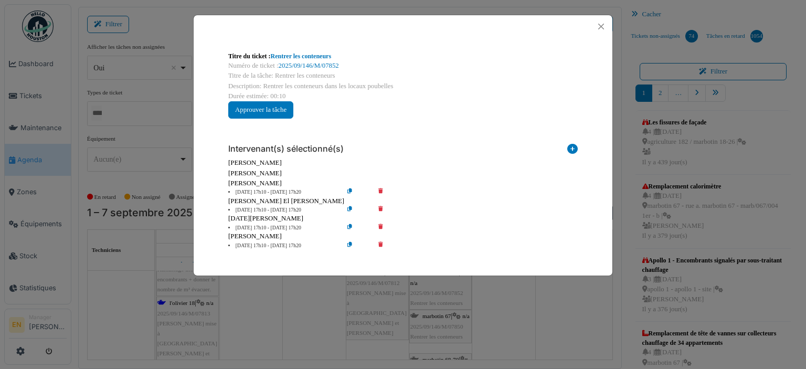
click at [380, 192] on icon at bounding box center [388, 192] width 30 height 8
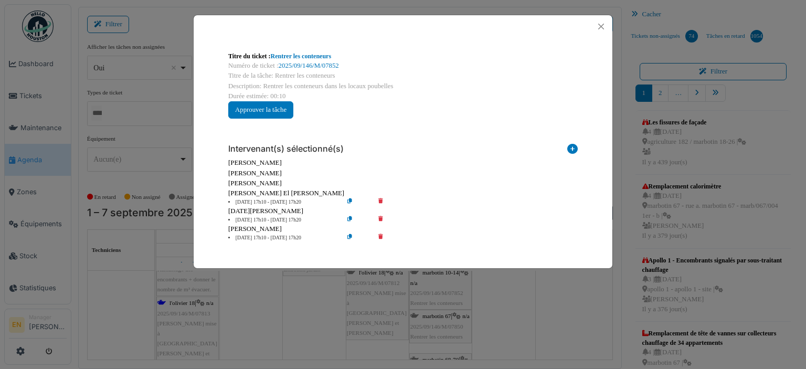
click at [380, 219] on icon at bounding box center [388, 220] width 30 height 8
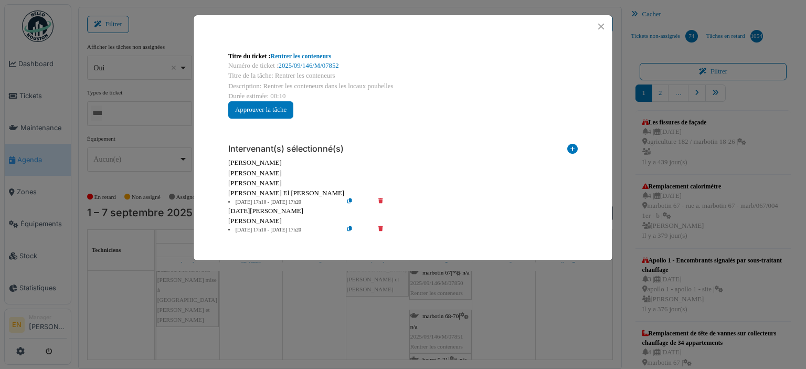
click at [380, 228] on icon at bounding box center [388, 230] width 30 height 8
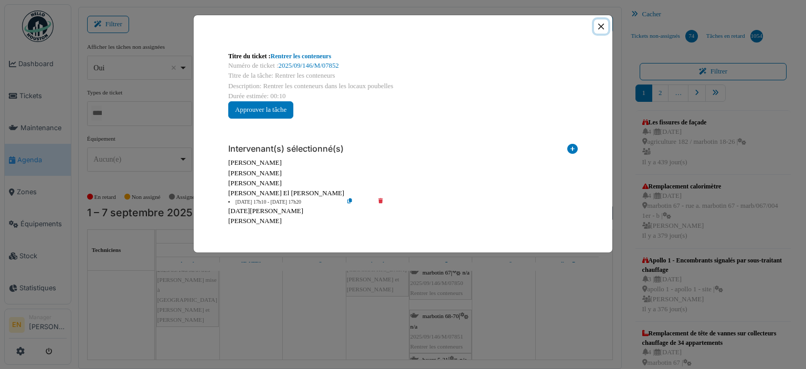
click at [604, 28] on button "Close" at bounding box center [601, 26] width 14 height 14
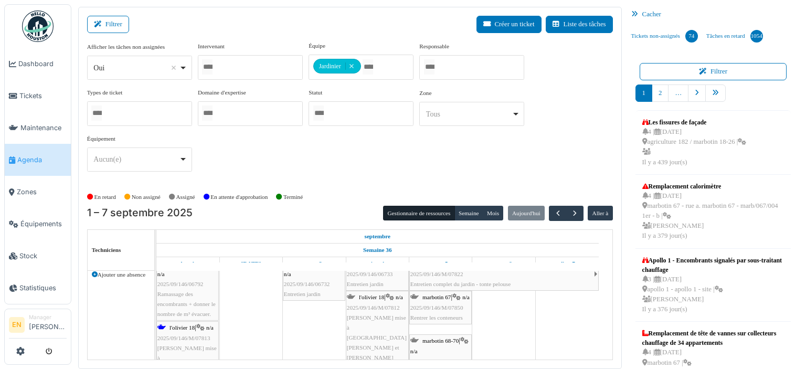
scroll to position [2853, 0]
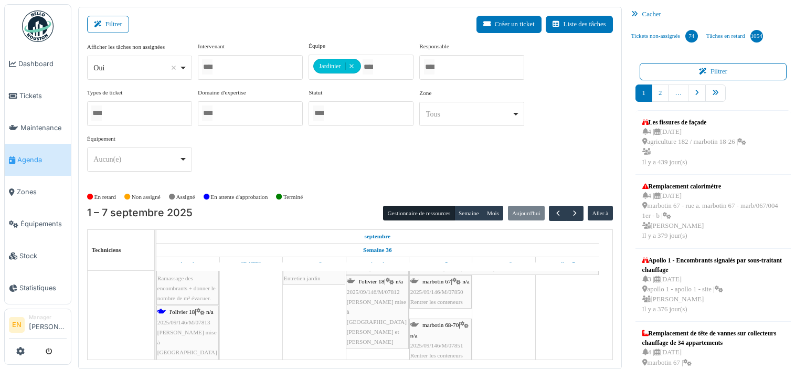
click at [434, 293] on div "marbotin 67 | n/a 2025/09/146/M/07850 Rentrer les conteneurs" at bounding box center [440, 291] width 60 height 30
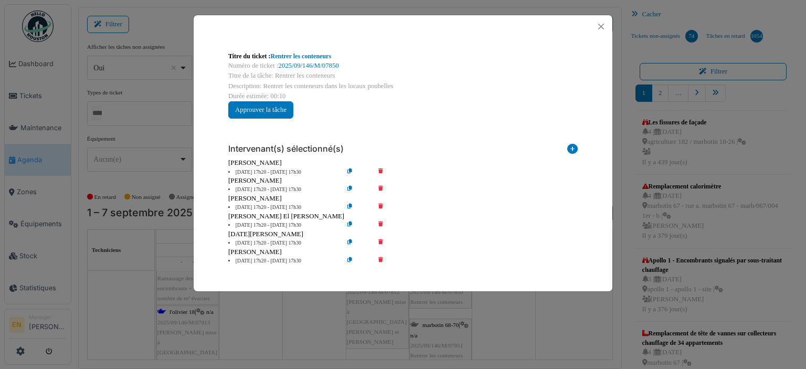
click at [380, 168] on icon at bounding box center [388, 172] width 30 height 8
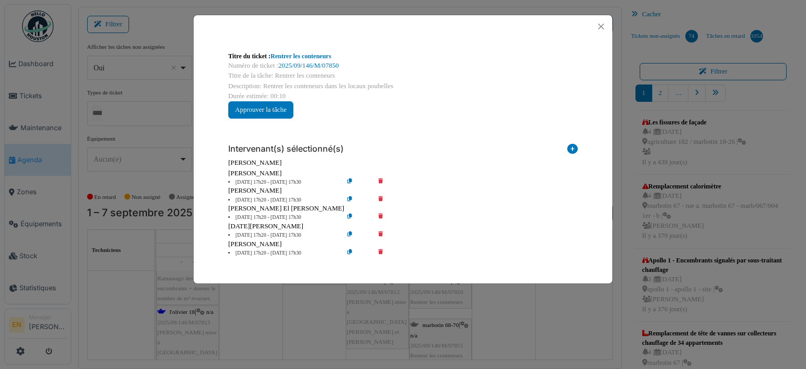
click at [380, 178] on icon at bounding box center [388, 182] width 30 height 8
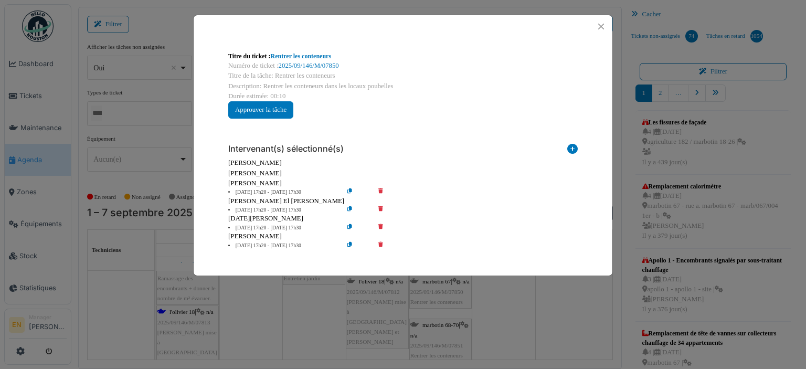
click at [379, 188] on icon at bounding box center [388, 192] width 30 height 8
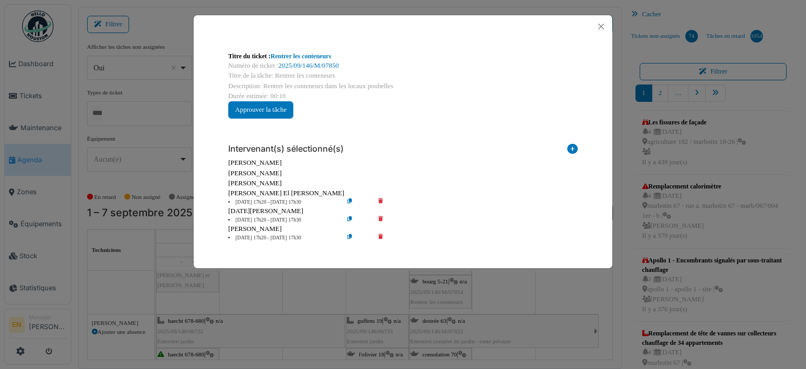
click at [379, 219] on icon at bounding box center [388, 220] width 30 height 8
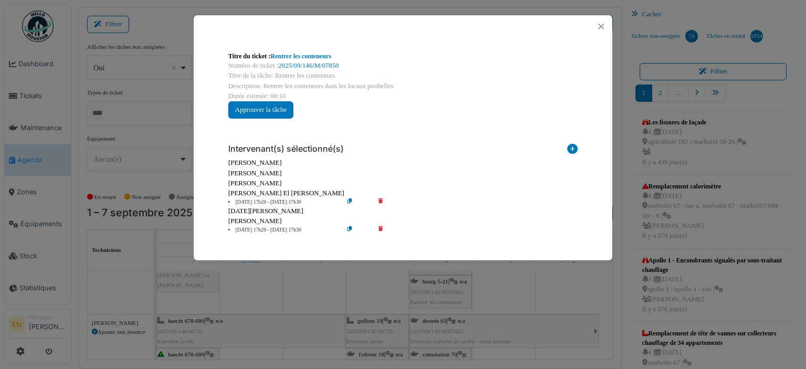
click at [382, 230] on icon at bounding box center [388, 230] width 30 height 8
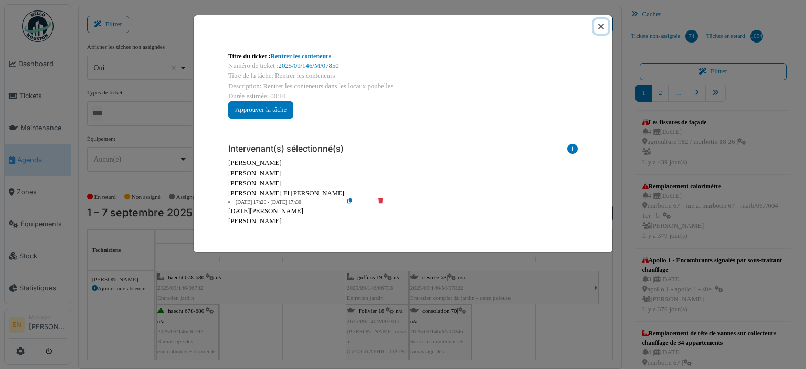
click at [604, 27] on button "Close" at bounding box center [601, 26] width 14 height 14
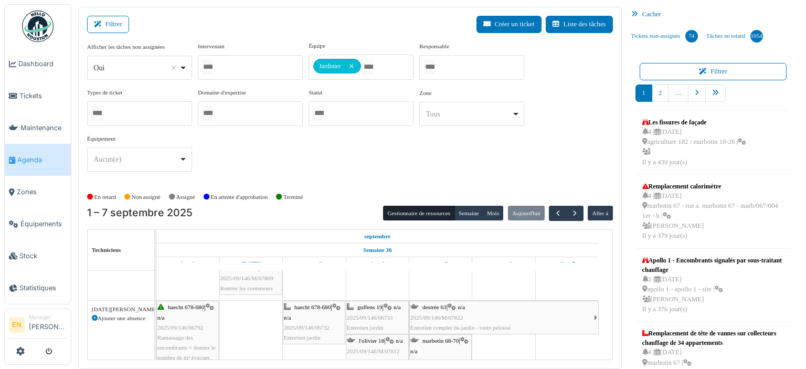
scroll to position [2696, 0]
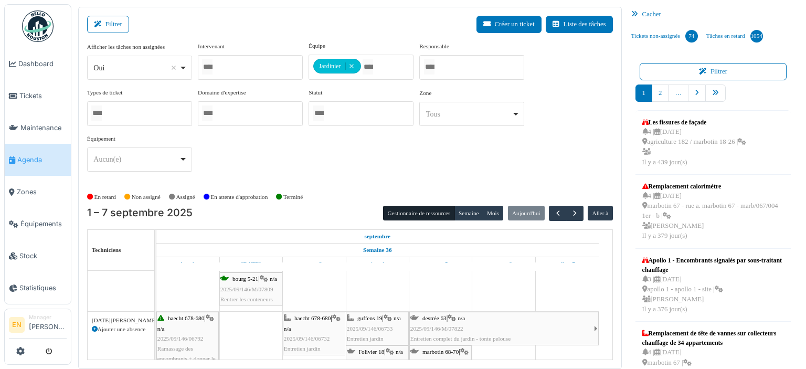
click at [441, 356] on div "marbotin 68-70 | n/a 2025/09/146/M/07851 Rentrer les conteneurs" at bounding box center [440, 367] width 60 height 40
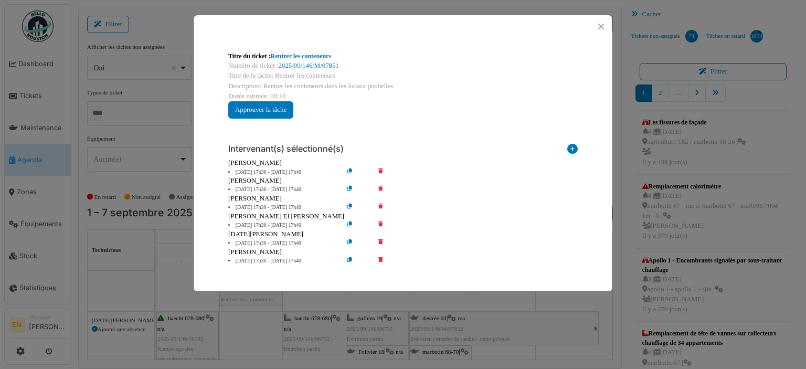
click at [381, 170] on icon at bounding box center [388, 172] width 30 height 8
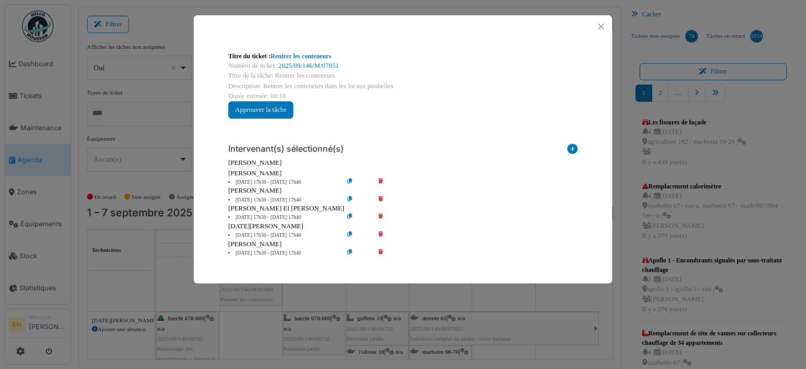
click at [380, 180] on icon at bounding box center [388, 182] width 30 height 8
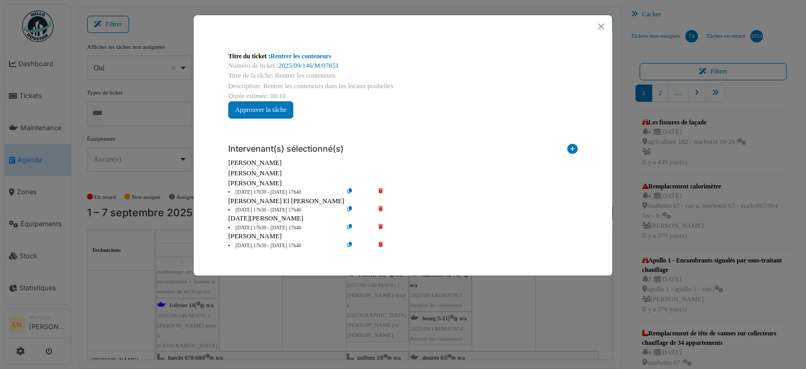
click at [382, 194] on icon at bounding box center [388, 192] width 30 height 8
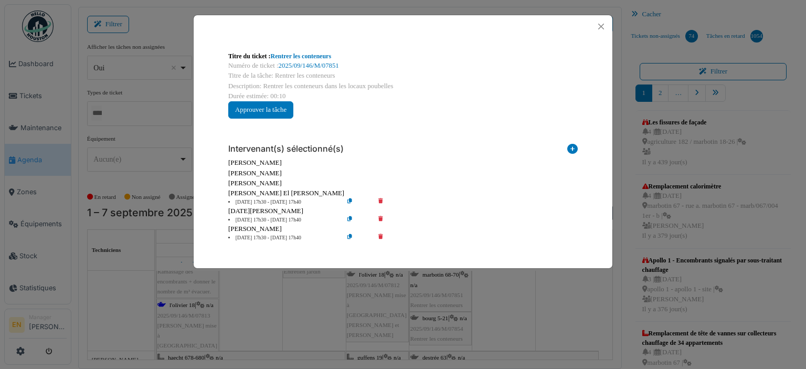
click at [380, 220] on icon at bounding box center [388, 220] width 30 height 8
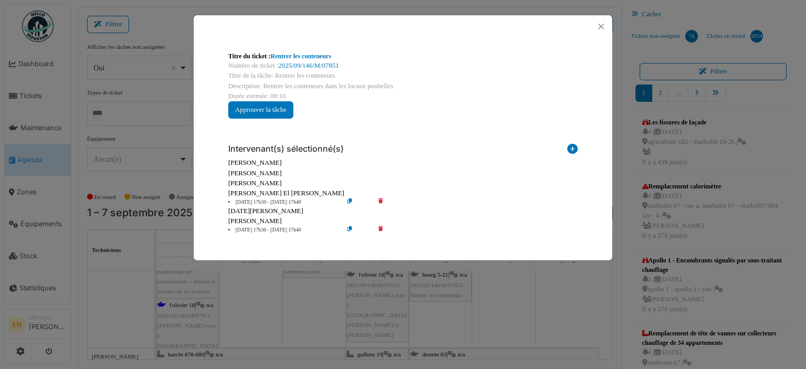
click at [383, 228] on icon at bounding box center [388, 230] width 30 height 8
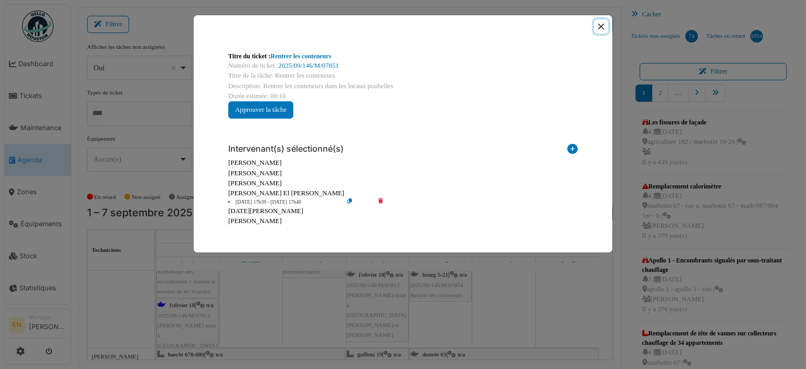
click at [600, 27] on button "Close" at bounding box center [601, 26] width 14 height 14
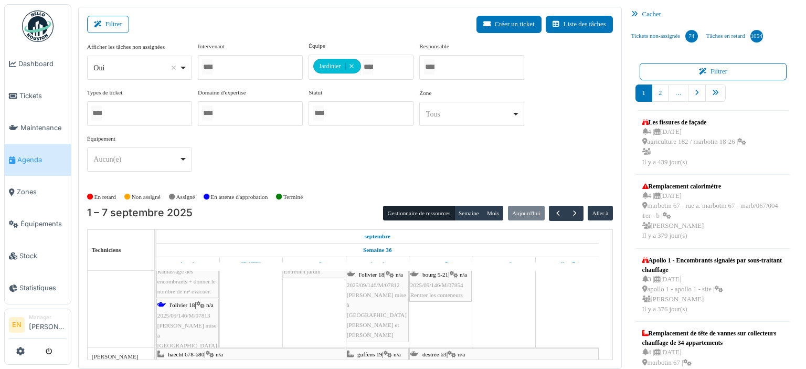
click at [434, 277] on div "bourg 5-21 | n/a 2025/09/146/M/07854 Rentrer les conteneurs" at bounding box center [440, 285] width 60 height 30
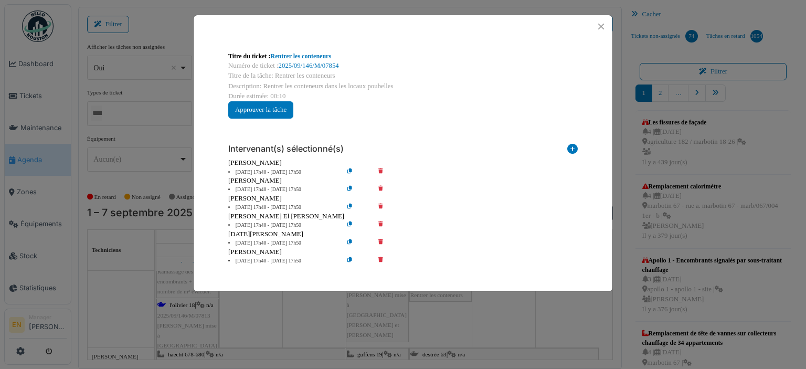
click at [377, 169] on icon at bounding box center [388, 172] width 30 height 8
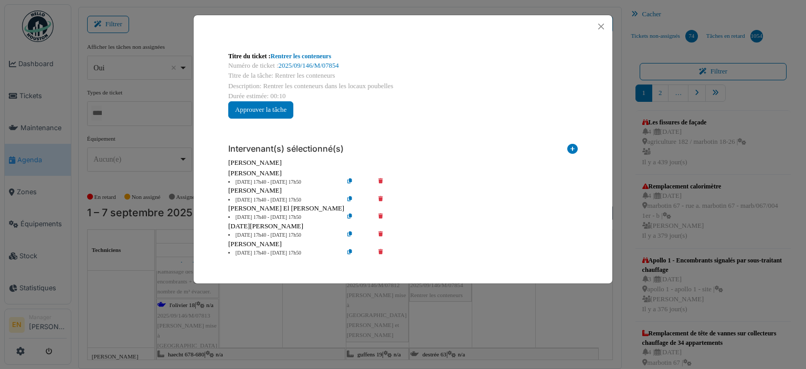
click at [378, 181] on icon at bounding box center [388, 182] width 30 height 8
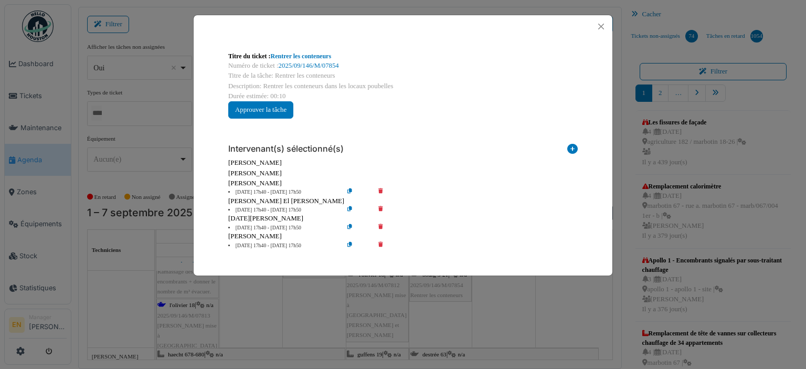
click at [381, 191] on icon at bounding box center [388, 192] width 30 height 8
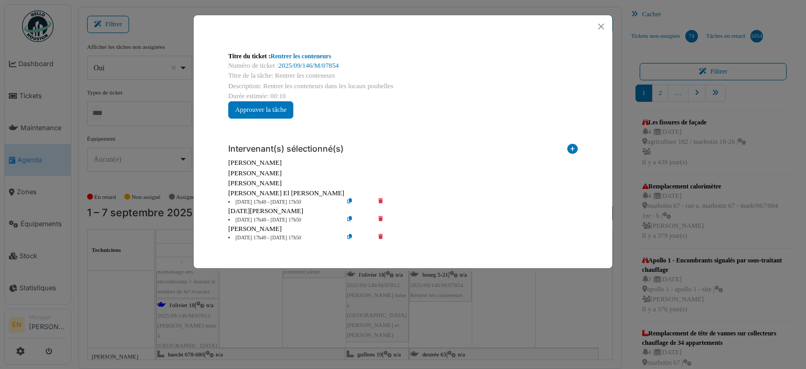
click at [378, 219] on icon at bounding box center [388, 220] width 30 height 8
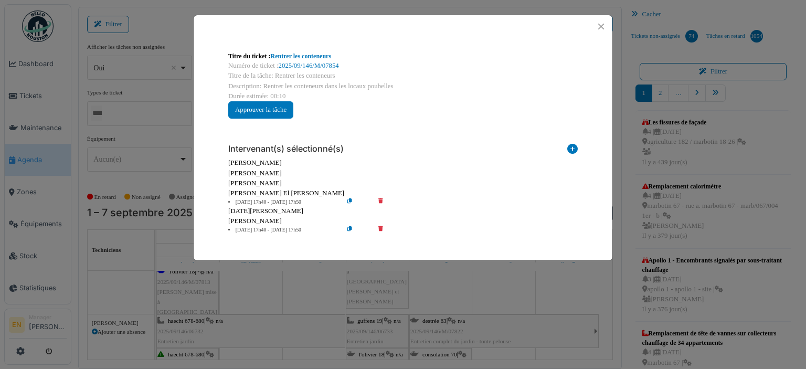
click at [382, 227] on icon at bounding box center [388, 230] width 30 height 8
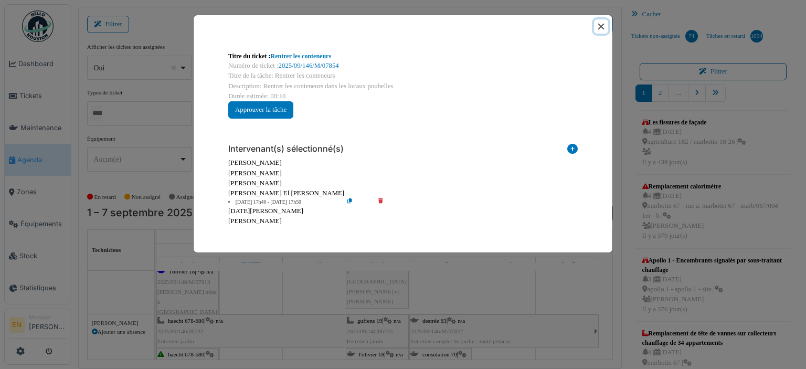
click at [602, 27] on button "Close" at bounding box center [601, 26] width 14 height 14
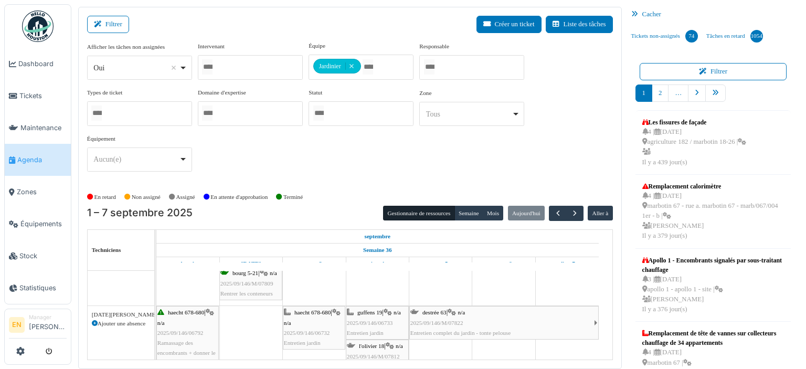
scroll to position [0, 0]
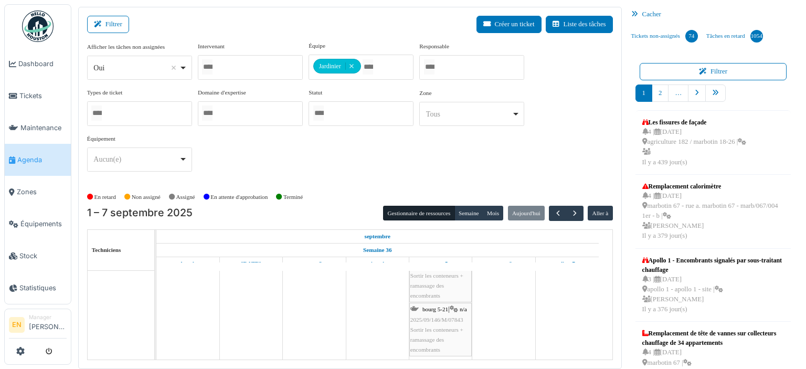
click at [443, 326] on span "Sortir les conteneurs + ramassage des encombrants" at bounding box center [436, 339] width 53 height 26
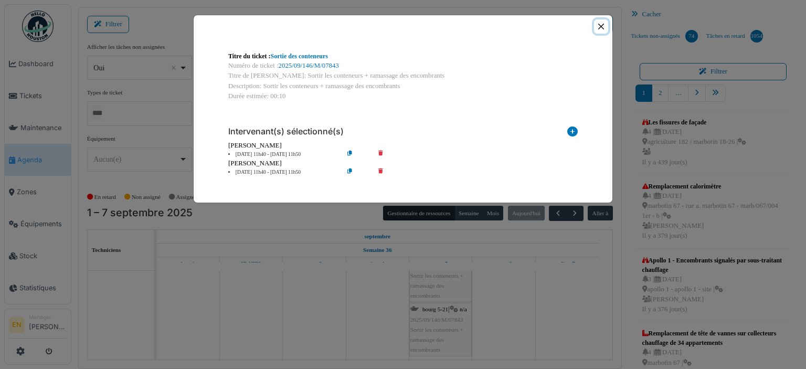
click at [600, 26] on button "Close" at bounding box center [601, 26] width 14 height 14
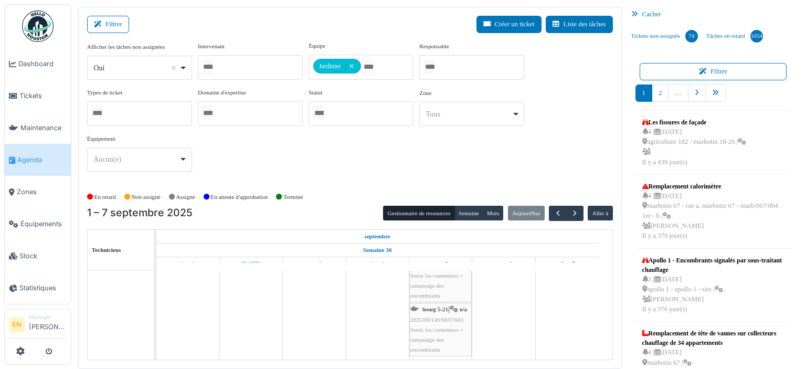
click at [464, 150] on div "Afficher les tâches non assignées *** Oui Remove item Oui Non Intervenant Abdel…" at bounding box center [350, 110] width 526 height 138
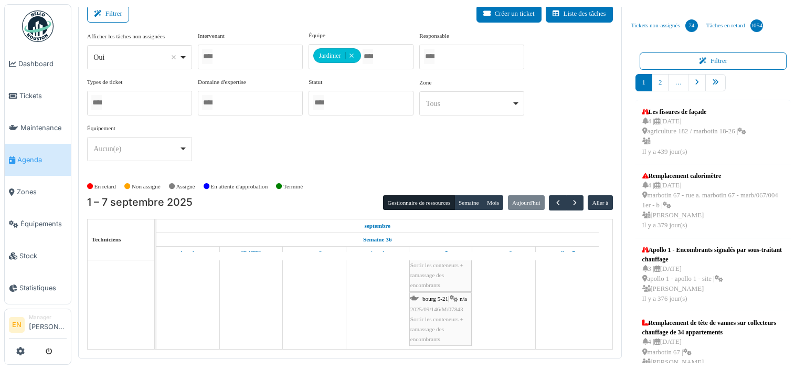
scroll to position [13, 0]
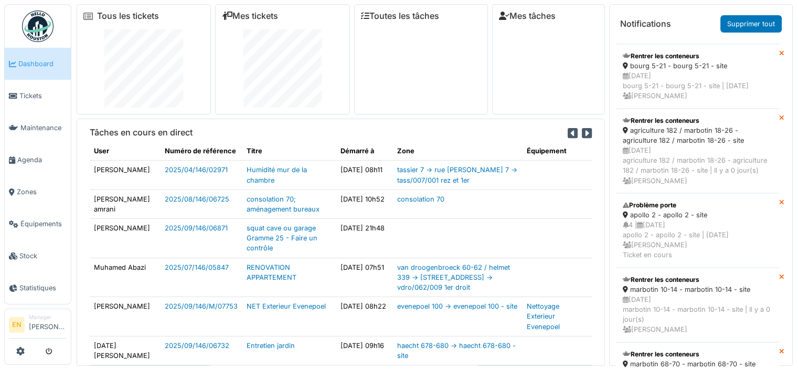
scroll to position [573, 0]
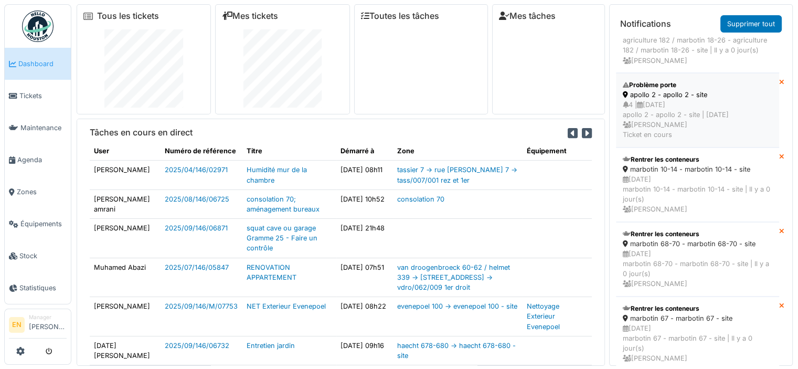
click at [667, 136] on div "4 | [DATE] apollo 2 - apollo 2 - site | [DATE] [PERSON_NAME] Ticket en cours" at bounding box center [698, 120] width 150 height 40
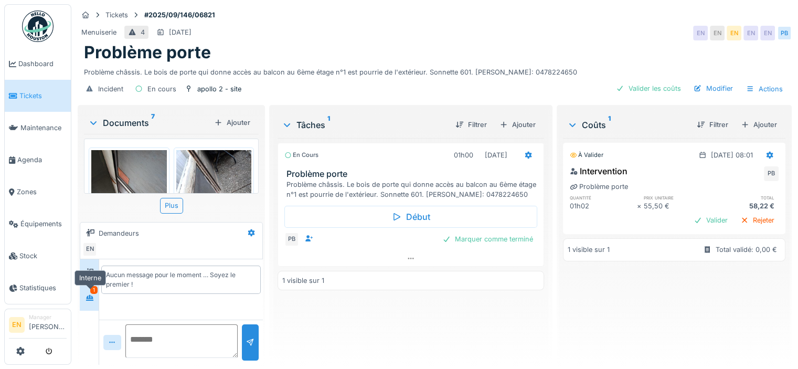
click at [95, 297] on div at bounding box center [90, 297] width 16 height 13
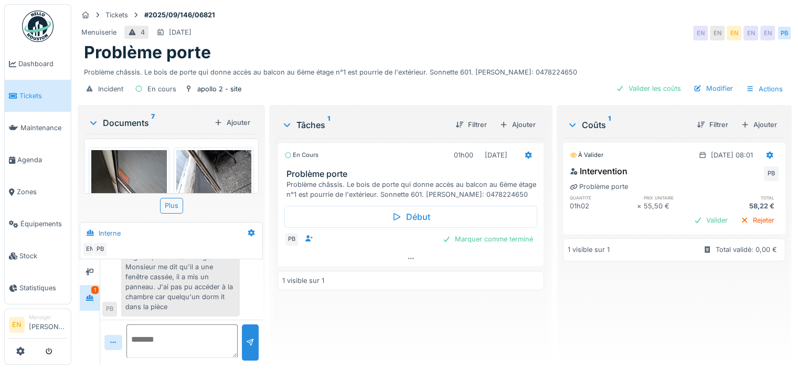
scroll to position [73, 0]
click at [606, 44] on div "Problème porte" at bounding box center [434, 52] width 701 height 20
click at [563, 32] on div "Menuiserie 4 [DATE] EN EN EN EN EN PB" at bounding box center [435, 33] width 714 height 19
click at [558, 45] on div "Problème porte" at bounding box center [434, 52] width 701 height 20
click at [592, 25] on div "Menuiserie 4 [DATE] EN EN EN EN EN PB" at bounding box center [435, 33] width 714 height 19
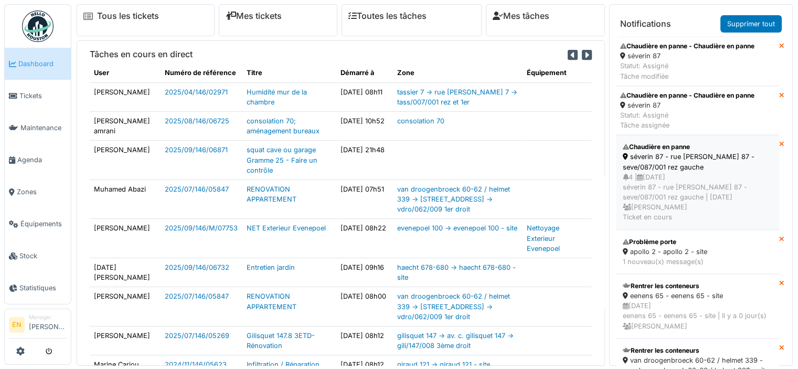
click at [654, 161] on div "séverin 87 - rue [PERSON_NAME] 87 - seve/087/001 rez gauche" at bounding box center [698, 162] width 150 height 20
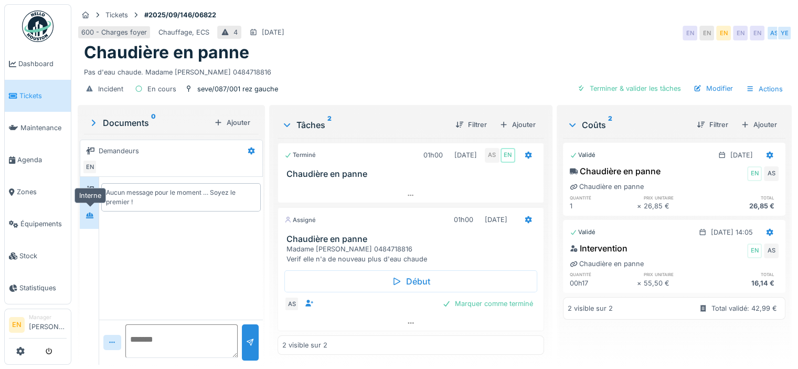
click at [89, 213] on icon at bounding box center [89, 215] width 7 height 6
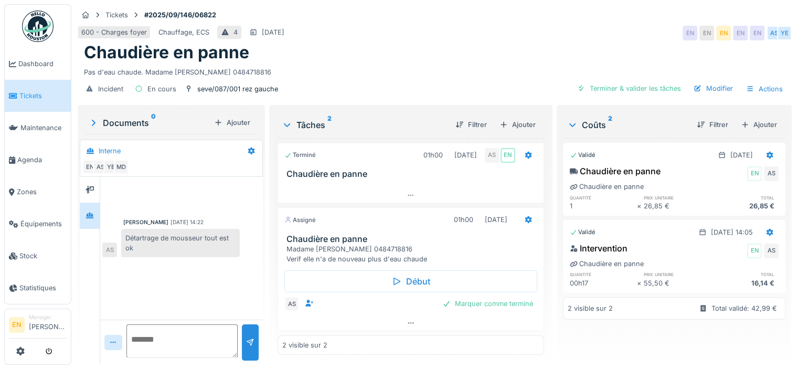
scroll to position [8, 0]
click at [398, 315] on div at bounding box center [410, 322] width 265 height 15
click at [28, 28] on img at bounding box center [37, 25] width 31 height 31
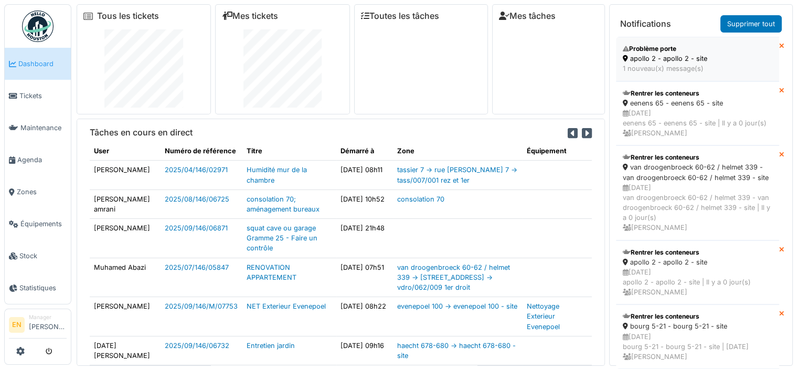
click at [667, 59] on div "apollo 2 - apollo 2 - site" at bounding box center [698, 59] width 150 height 10
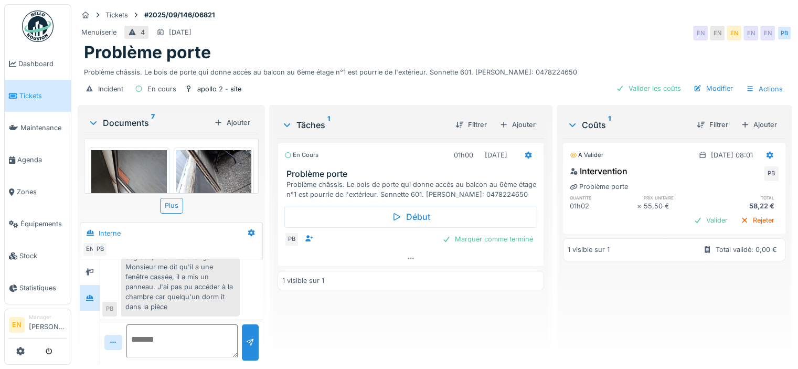
scroll to position [21, 0]
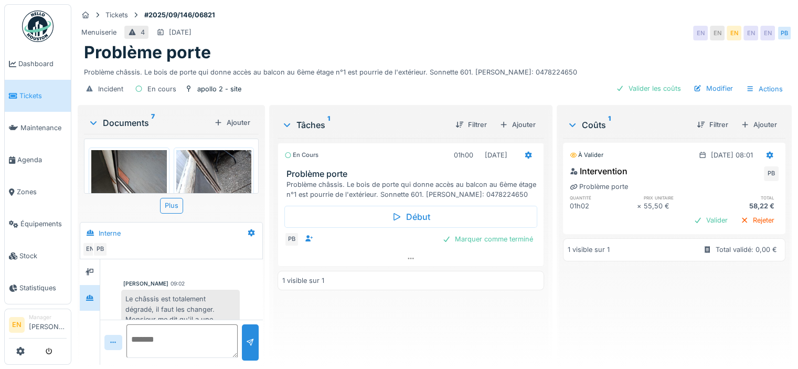
click at [217, 299] on div "Le châssis est totalement dégradé, il faut les changer. Monsieur me dit qu'il a…" at bounding box center [180, 329] width 119 height 79
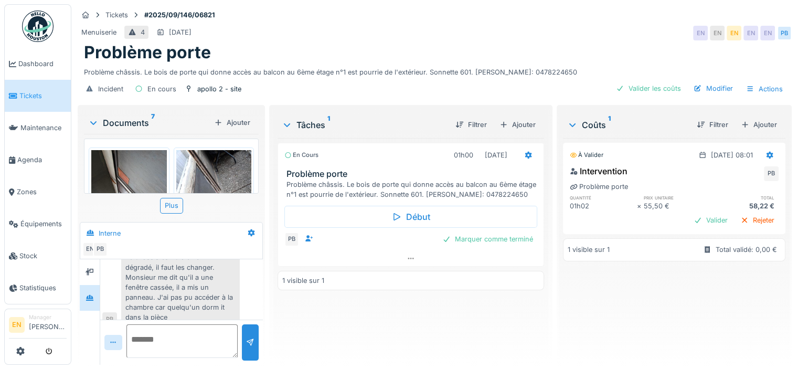
click at [564, 310] on div "À valider [DATE] 08:01 Intervention PB Problème porte quantité prix unitaire to…" at bounding box center [674, 247] width 222 height 218
click at [416, 31] on div "Menuiserie 4 [DATE] EN EN EN EN EN PB" at bounding box center [435, 33] width 714 height 19
click at [598, 31] on div "Menuiserie 4 [DATE] EN EN EN EN EN PB" at bounding box center [435, 33] width 714 height 19
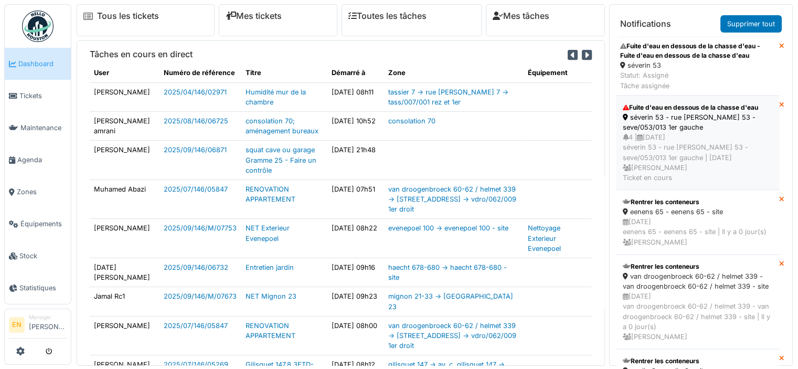
click at [674, 117] on div "séverin 53 - rue [PERSON_NAME] 53 - seve/053/013 1er gauche" at bounding box center [698, 122] width 150 height 20
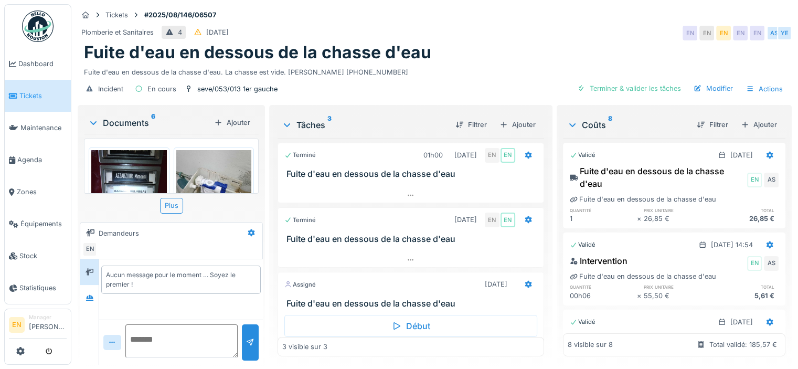
click at [466, 81] on div "Incident En cours seve/053/013 1er gauche Terminer & valider les tâches Modifie…" at bounding box center [435, 89] width 714 height 24
click at [87, 294] on icon at bounding box center [90, 297] width 8 height 7
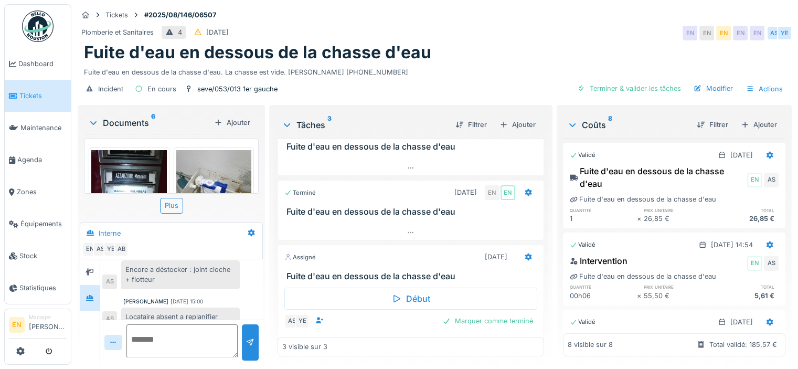
scroll to position [40, 0]
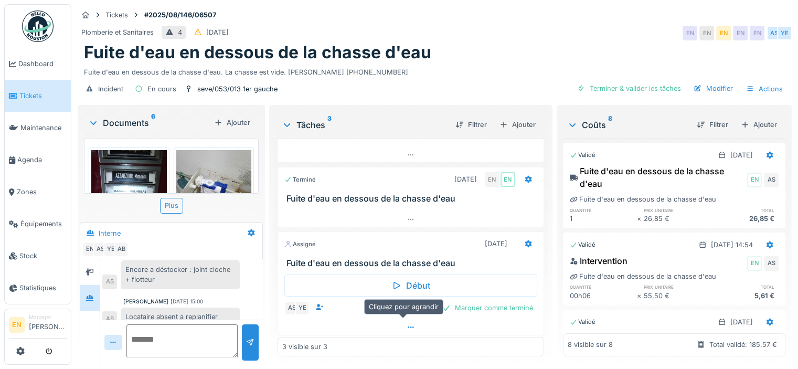
click at [407, 324] on icon at bounding box center [411, 327] width 8 height 7
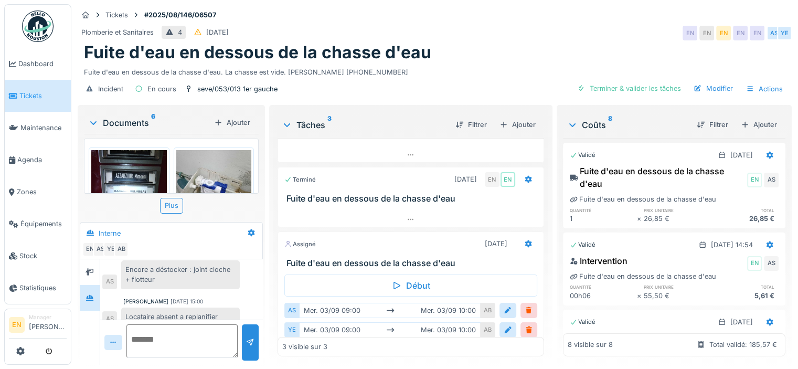
scroll to position [81, 0]
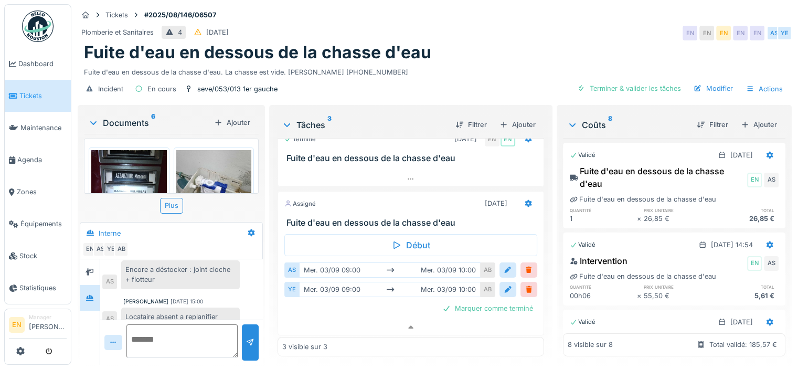
click at [36, 23] on img at bounding box center [37, 25] width 31 height 31
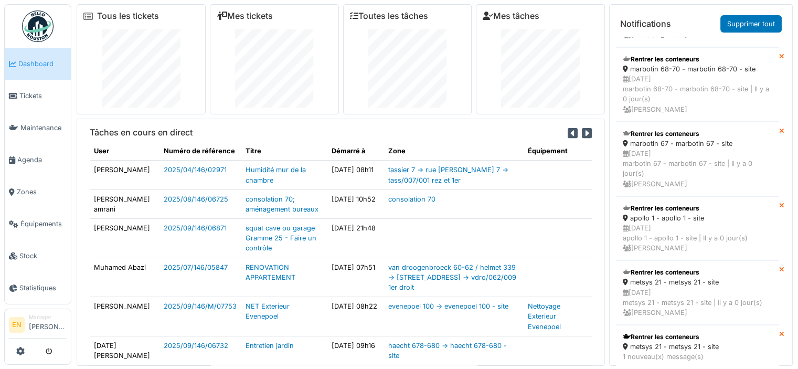
scroll to position [10, 0]
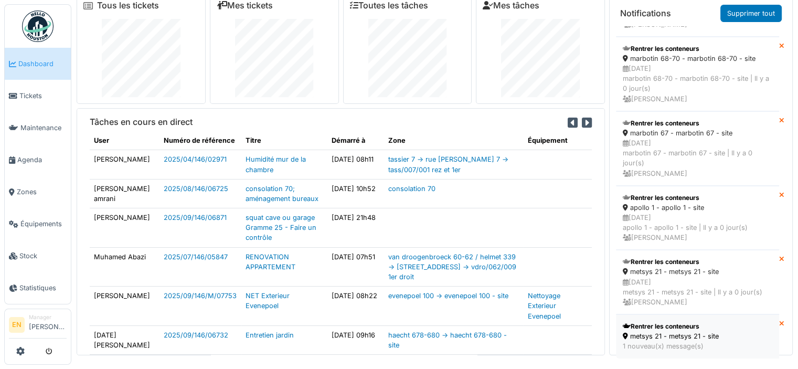
click at [686, 341] on div "1 nouveau(x) message(s)" at bounding box center [698, 346] width 150 height 10
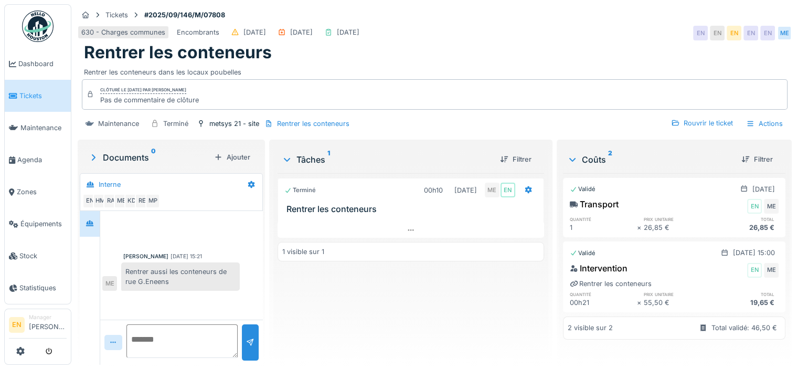
click at [379, 297] on div "Terminé 00h10 [DATE] ME EN Rentrer les conteneurs 1 visible sur 1" at bounding box center [410, 264] width 266 height 183
click at [42, 27] on img at bounding box center [37, 25] width 31 height 31
